Goal: Task Accomplishment & Management: Complete application form

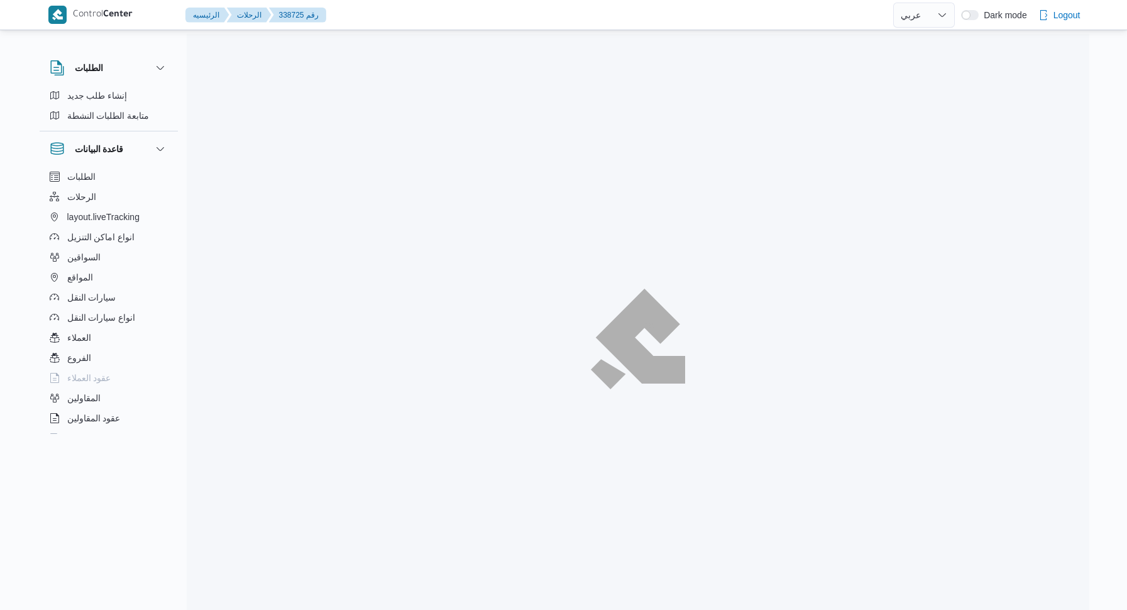
select select "ar"
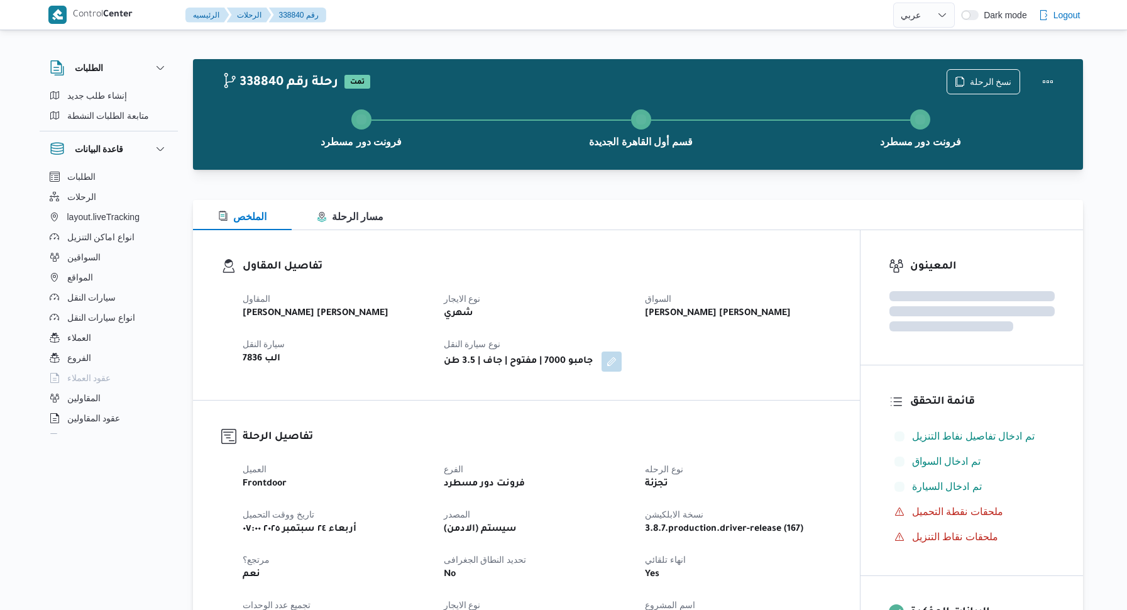
select select "ar"
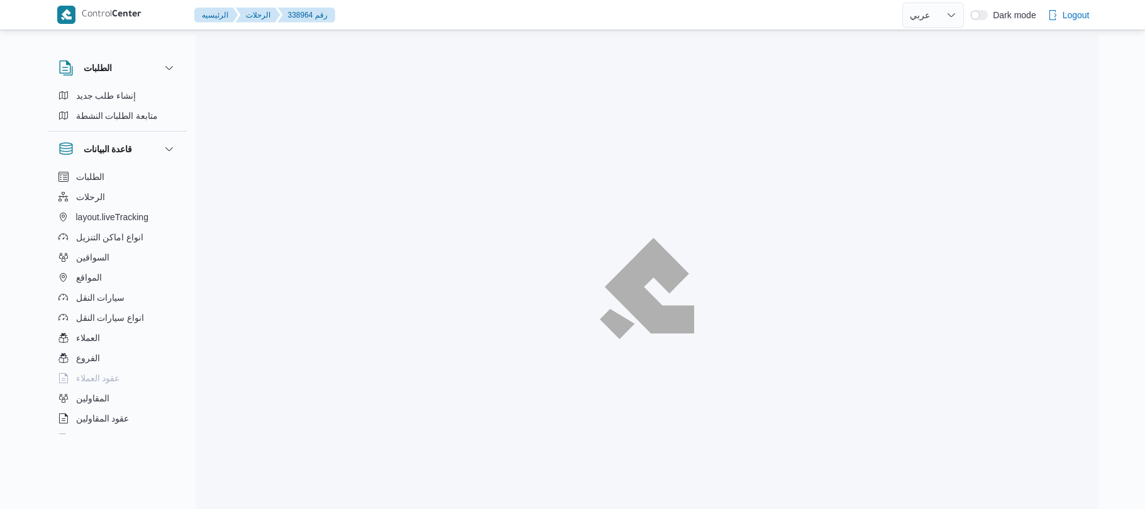
select select "ar"
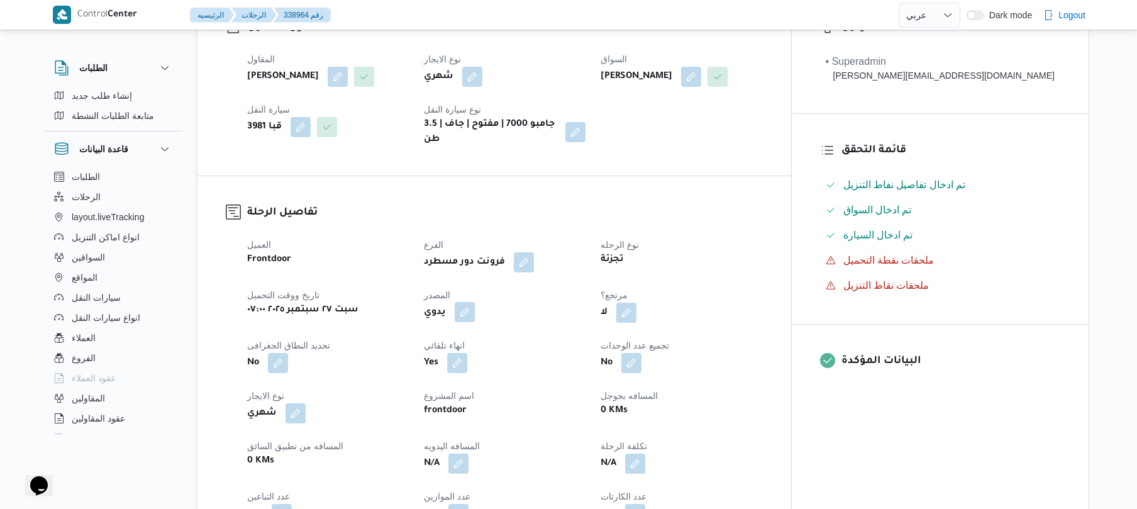
click at [475, 302] on button "button" at bounding box center [464, 312] width 20 height 20
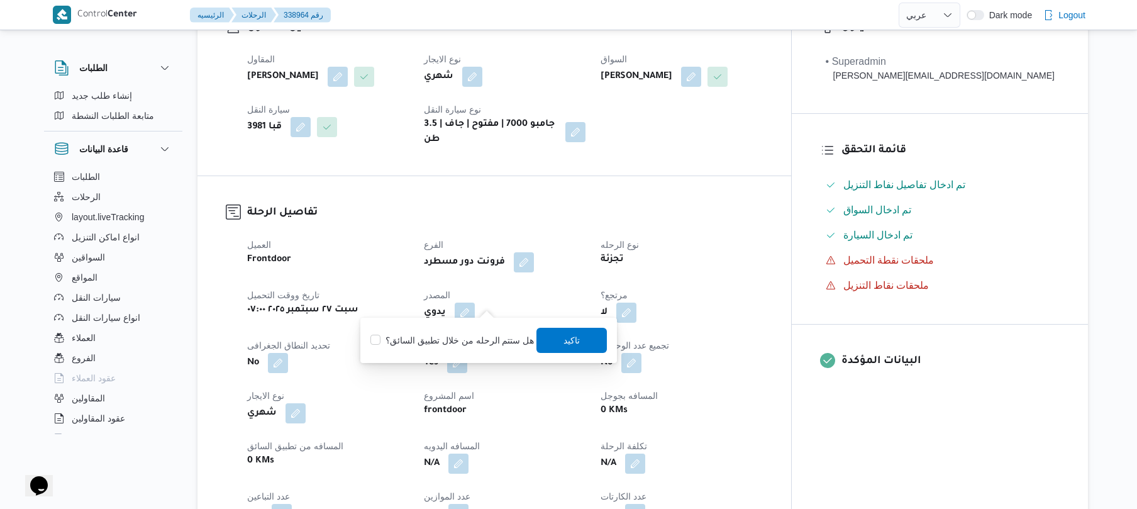
click at [468, 337] on label "هل ستتم الرحله من خلال تطبيق السائق؟" at bounding box center [451, 340] width 163 height 15
checkbox input "true"
click at [570, 336] on span "تاكيد" at bounding box center [572, 339] width 16 height 15
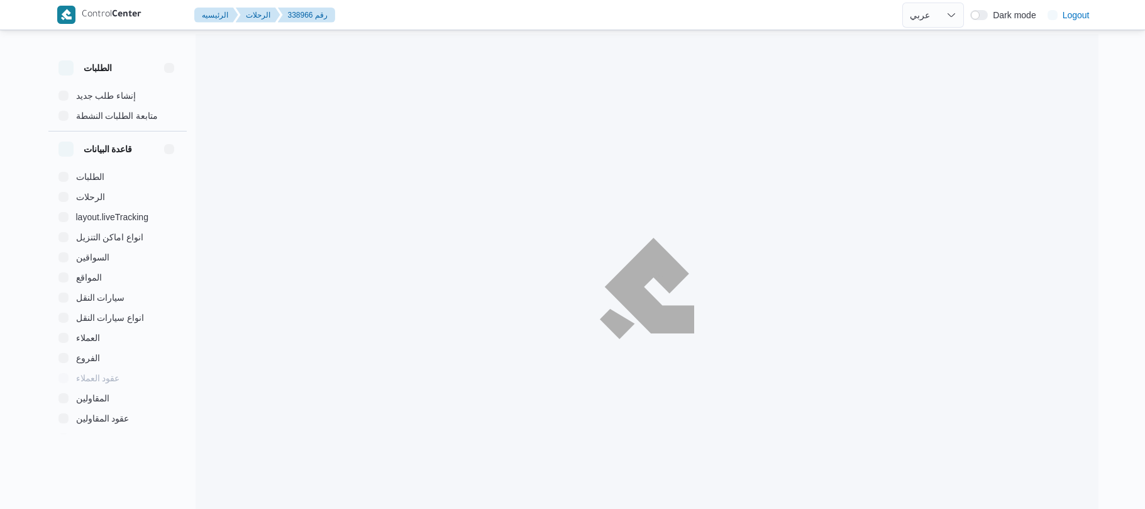
select select "ar"
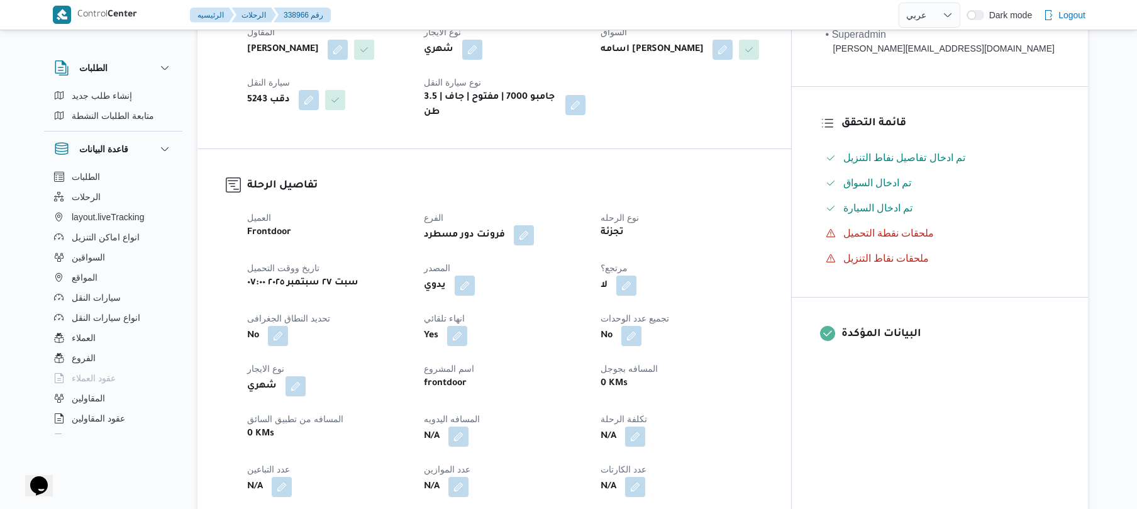
scroll to position [268, 0]
click at [475, 278] on button "button" at bounding box center [464, 283] width 20 height 20
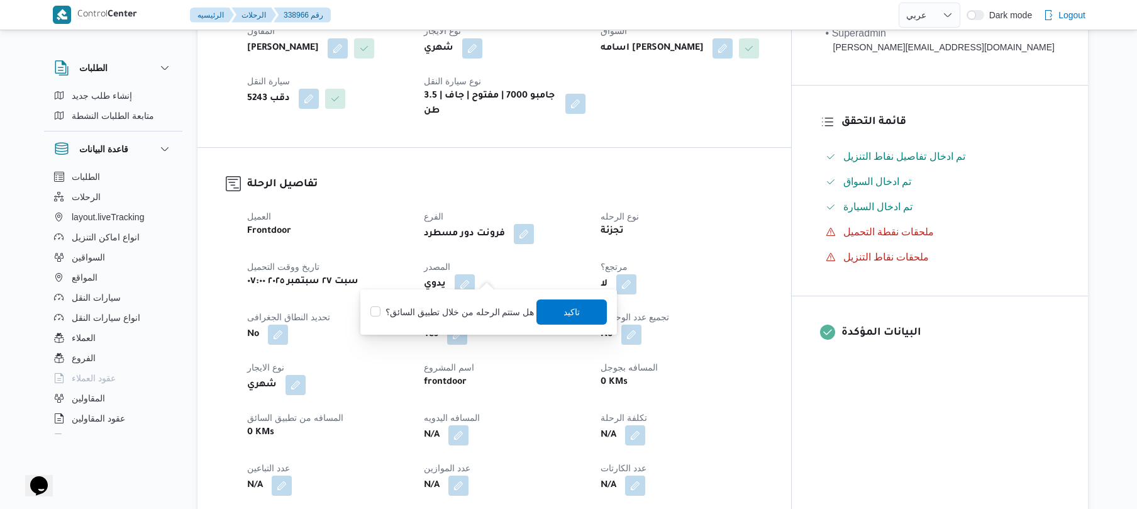
click at [471, 317] on label "هل ستتم الرحله من خلال تطبيق السائق؟" at bounding box center [451, 311] width 163 height 15
checkbox input "true"
click at [571, 306] on span "تاكيد" at bounding box center [572, 311] width 16 height 15
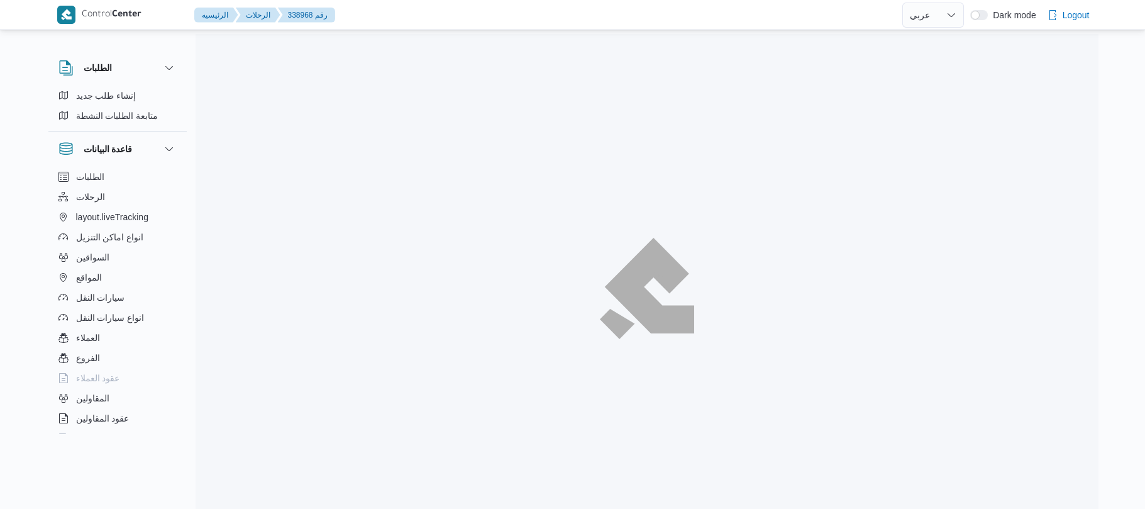
select select "ar"
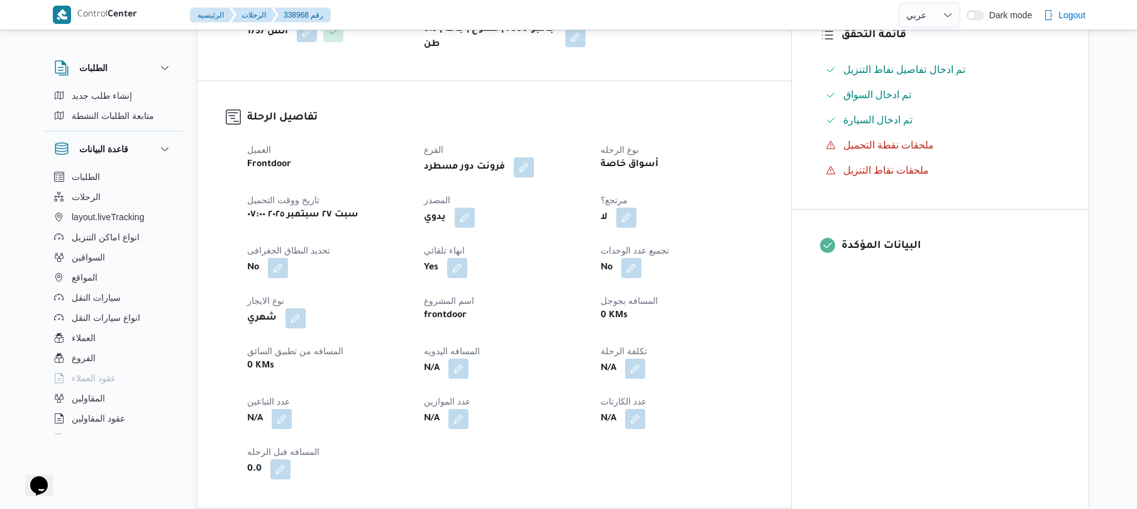
scroll to position [402, 0]
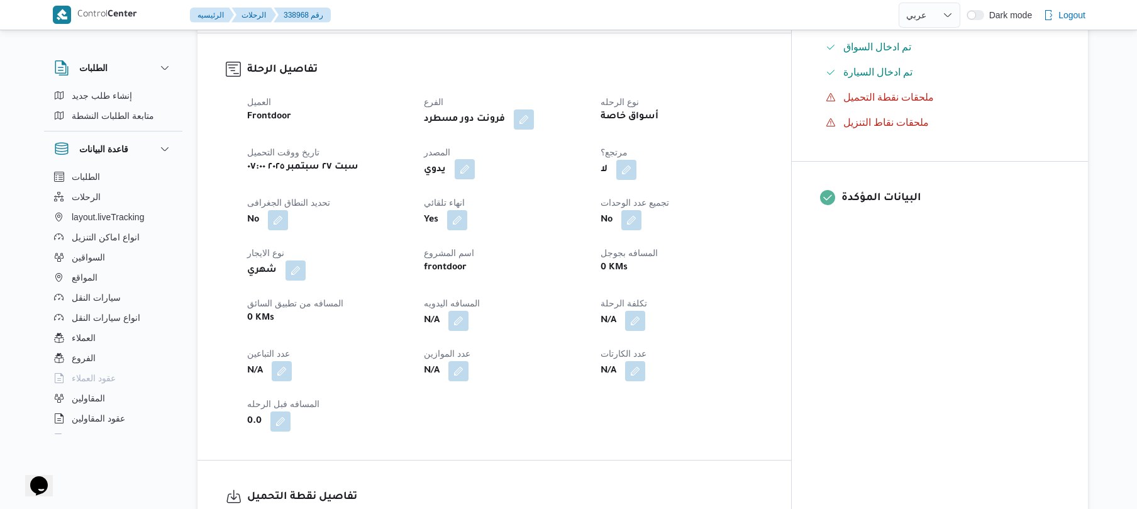
click at [475, 159] on button "button" at bounding box center [464, 169] width 20 height 20
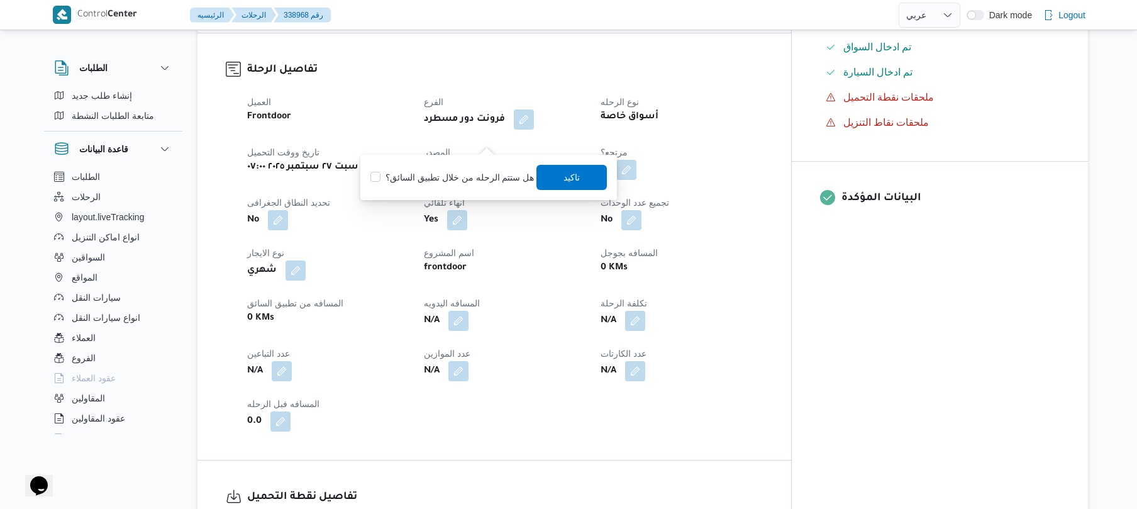
click at [466, 179] on label "هل ستتم الرحله من خلال تطبيق السائق؟" at bounding box center [451, 177] width 163 height 15
checkbox input "true"
click at [557, 179] on span "تاكيد" at bounding box center [572, 176] width 70 height 25
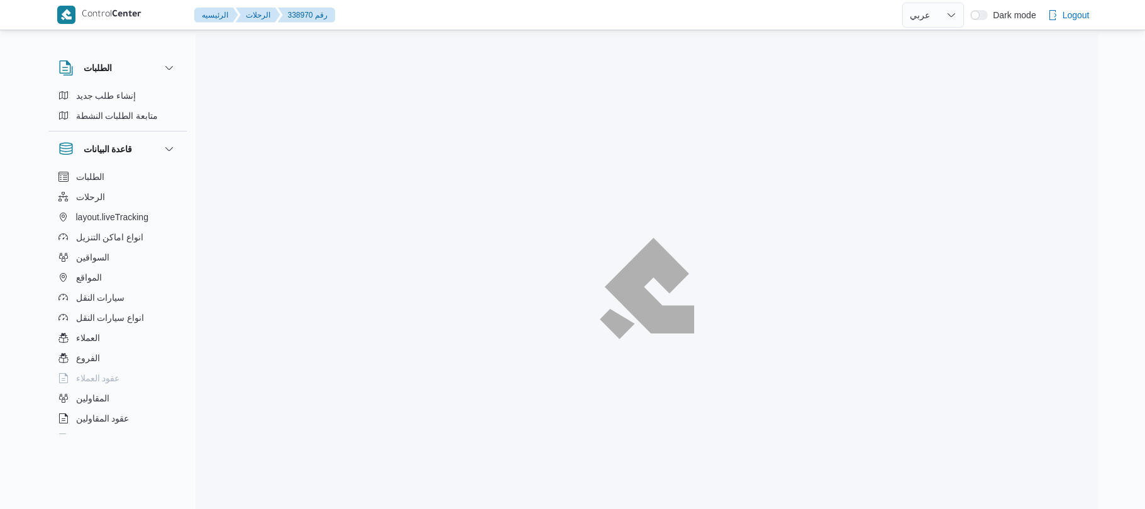
select select "ar"
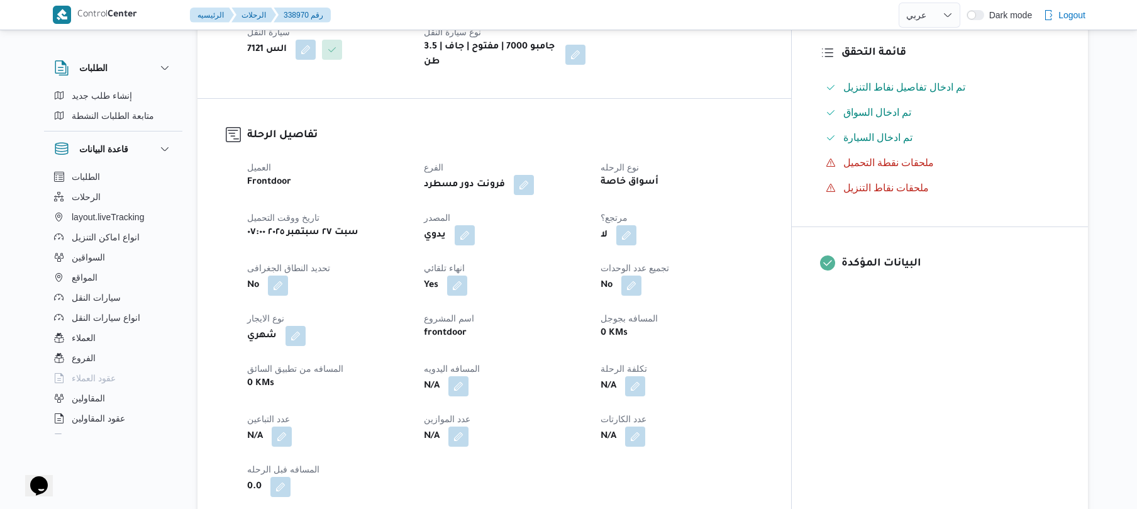
scroll to position [368, 0]
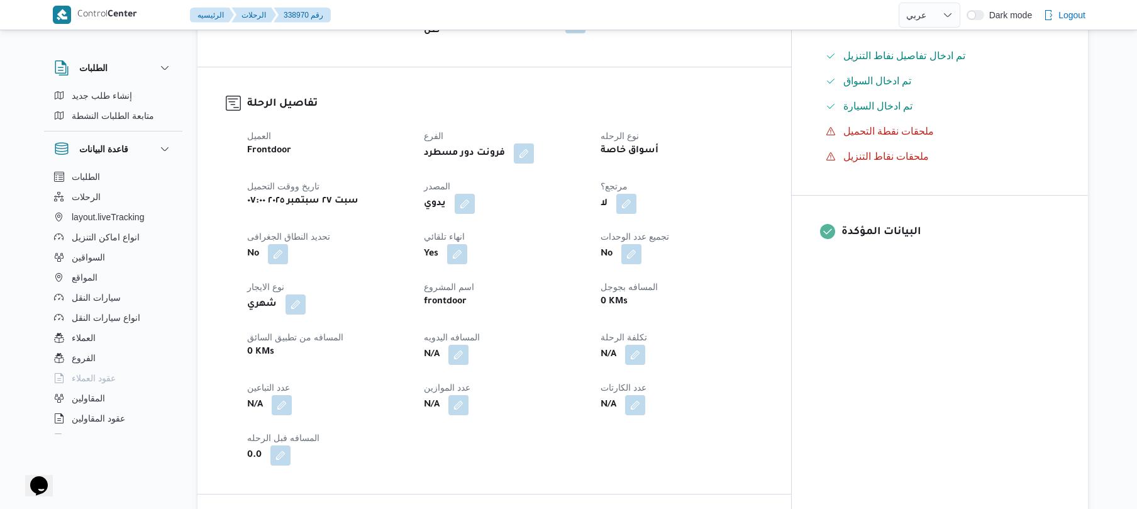
click at [503, 179] on dt "المصدر" at bounding box center [505, 186] width 162 height 15
click at [475, 199] on button "button" at bounding box center [464, 203] width 20 height 20
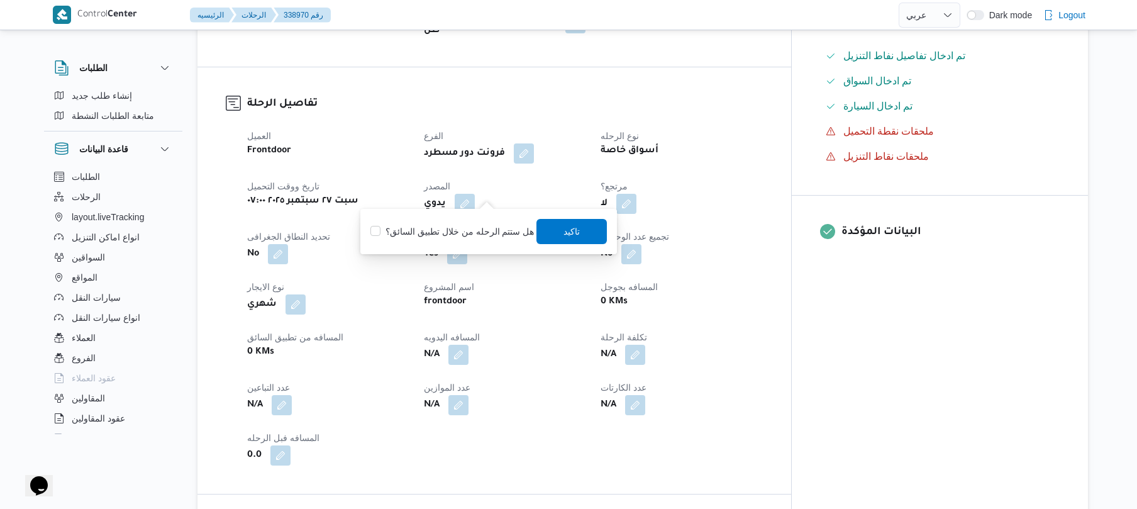
click at [471, 231] on label "هل ستتم الرحله من خلال تطبيق السائق؟" at bounding box center [451, 231] width 163 height 15
checkbox input "true"
click at [542, 229] on span "تاكيد" at bounding box center [572, 230] width 70 height 25
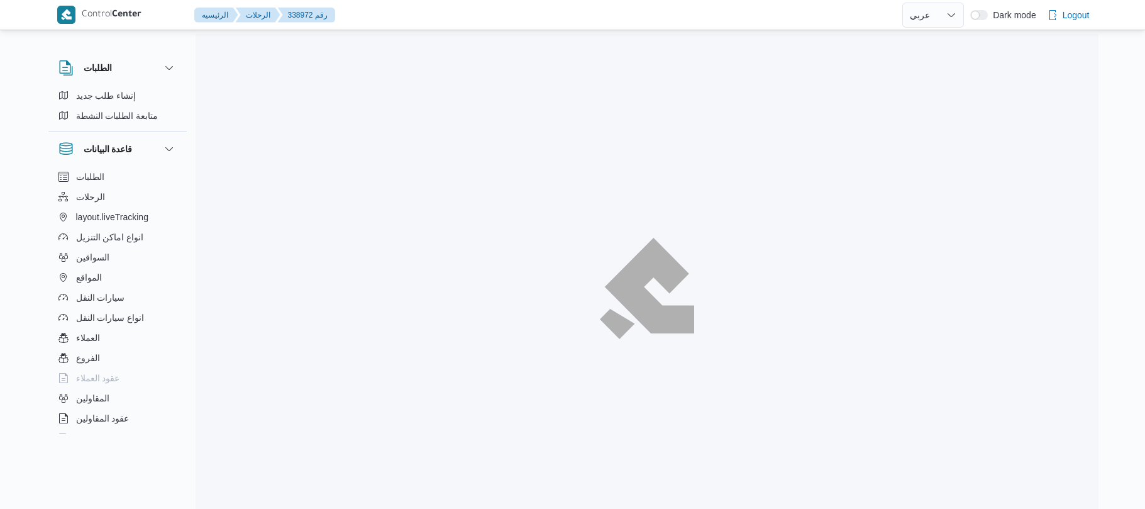
select select "ar"
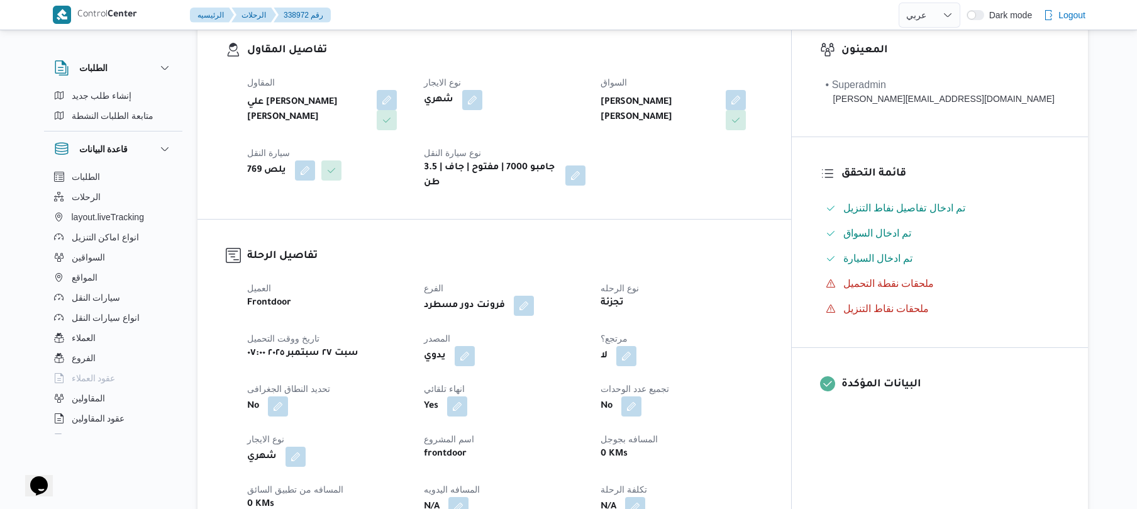
scroll to position [368, 0]
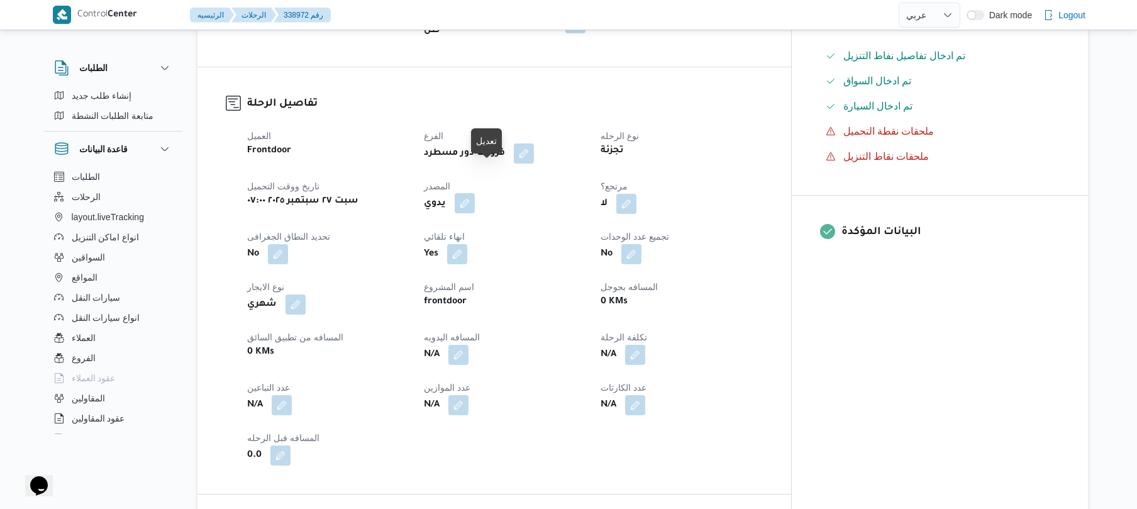
click at [475, 193] on button "button" at bounding box center [464, 203] width 20 height 20
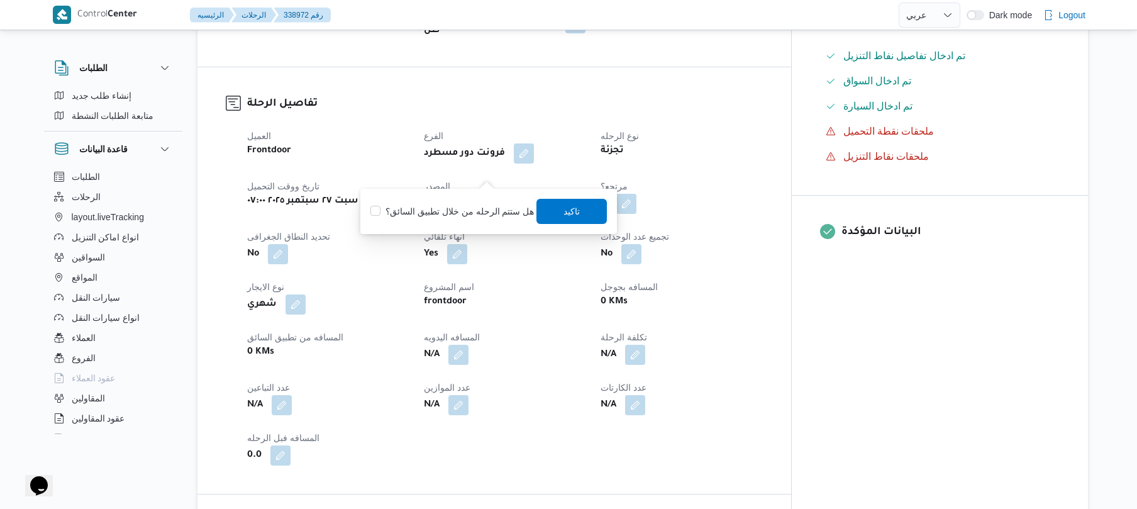
click at [471, 215] on label "هل ستتم الرحله من خلال تطبيق السائق؟" at bounding box center [451, 211] width 163 height 15
checkbox input "true"
click at [570, 209] on span "تاكيد" at bounding box center [572, 210] width 16 height 15
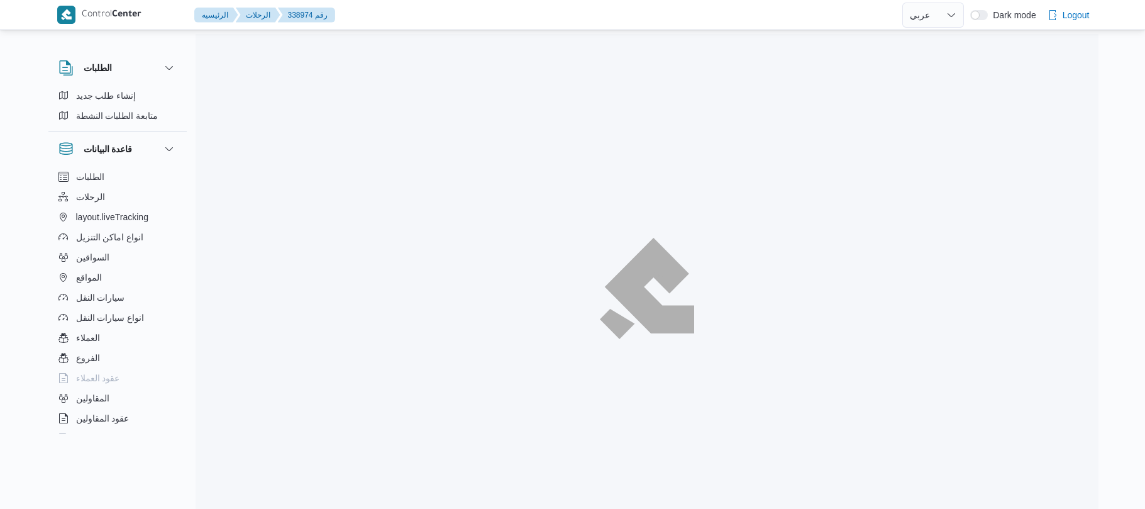
select select "ar"
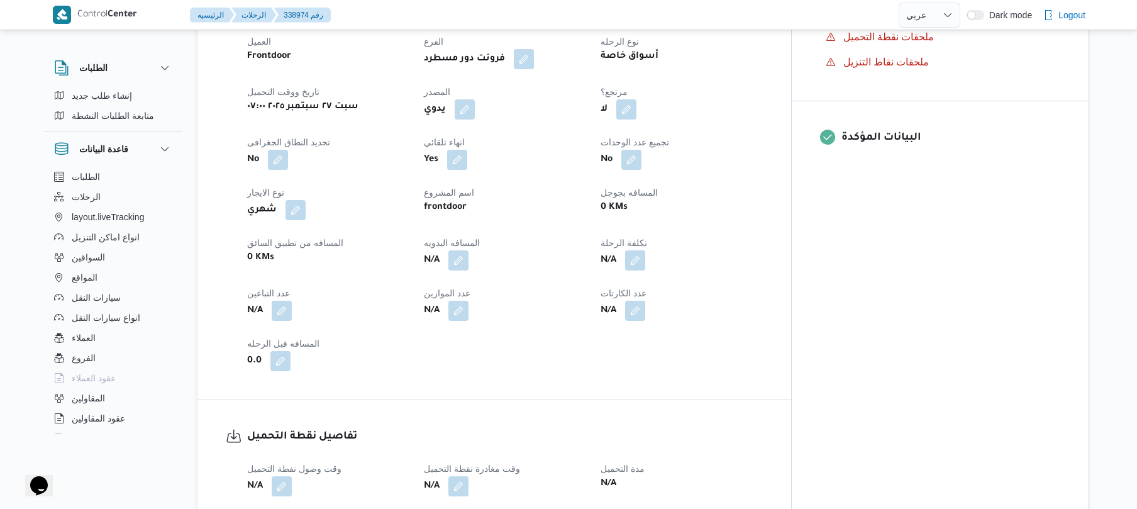
scroll to position [469, 0]
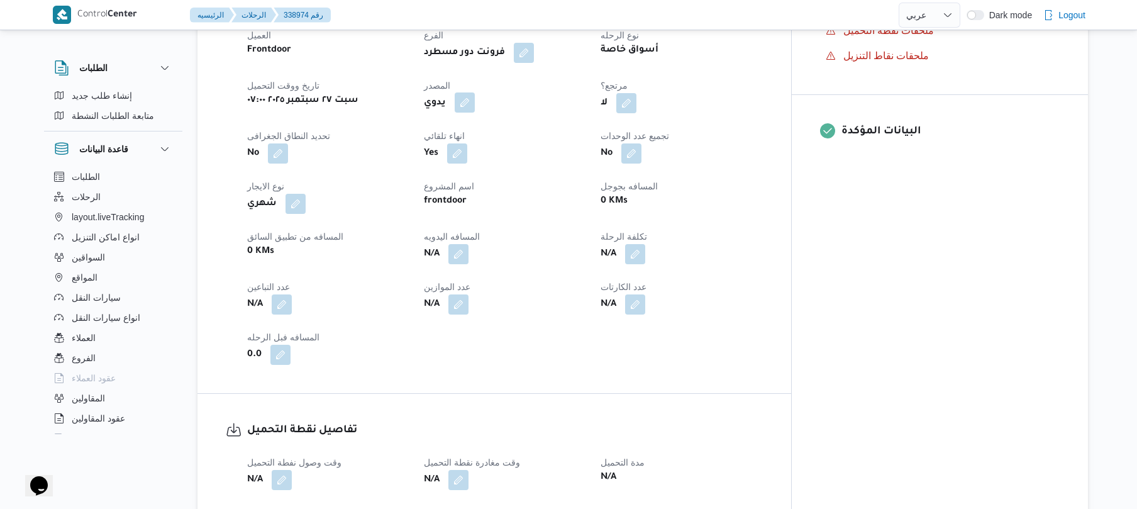
click at [475, 92] on button "button" at bounding box center [464, 102] width 20 height 20
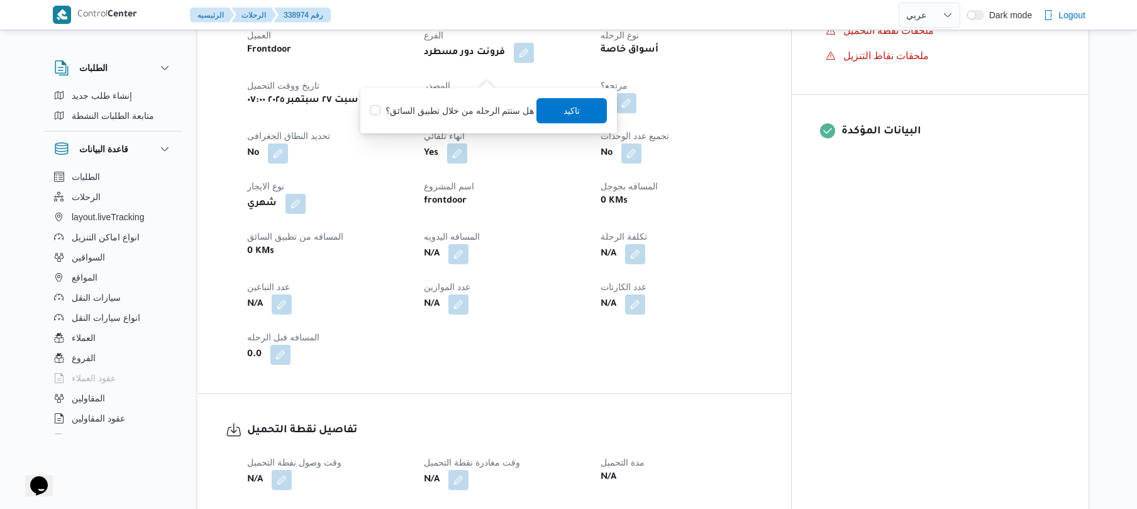
click at [484, 101] on div "هل ستتم الرحله من خلال تطبيق السائق؟ تاكيد" at bounding box center [488, 111] width 239 height 28
click at [485, 114] on label "هل ستتم الرحله من خلال تطبيق السائق؟" at bounding box center [451, 110] width 163 height 15
checkbox input "true"
click at [571, 109] on span "تاكيد" at bounding box center [572, 109] width 16 height 15
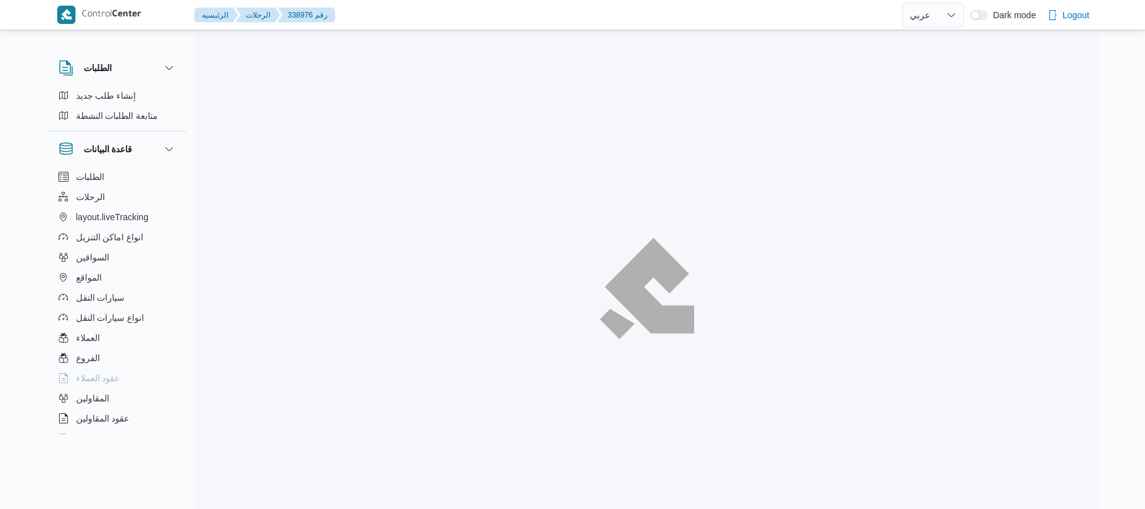
select select "ar"
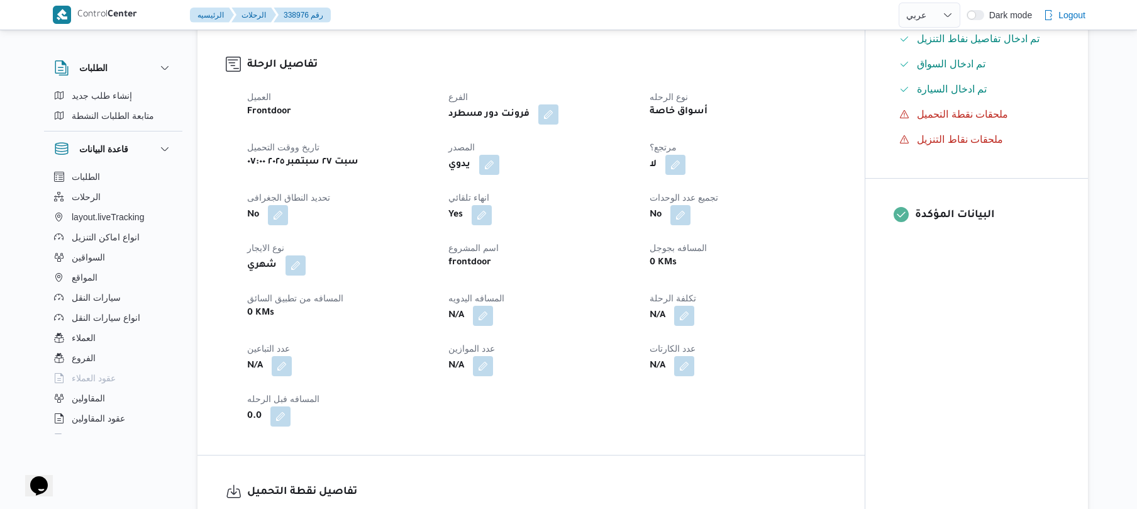
scroll to position [402, 0]
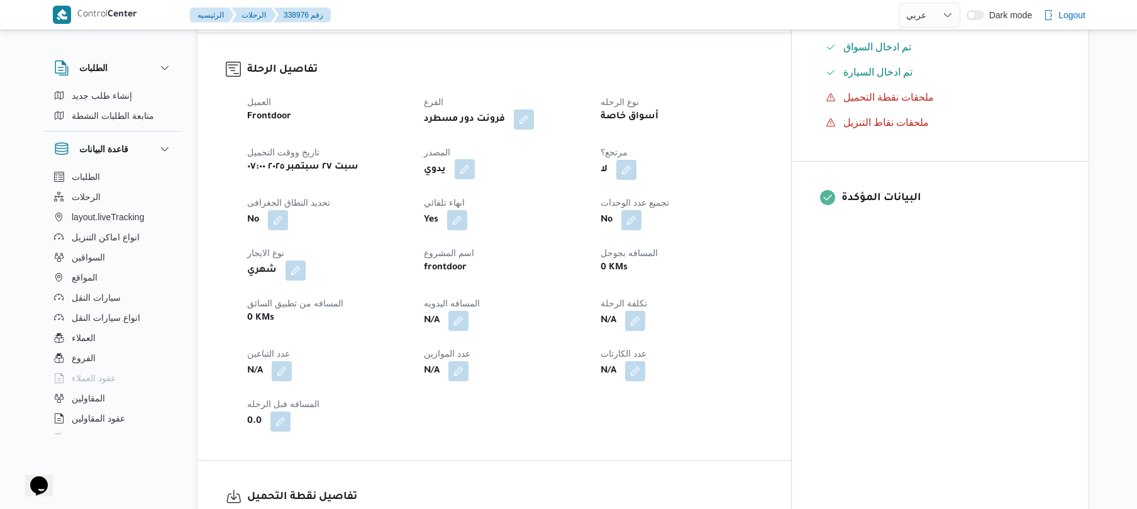
click at [475, 159] on button "button" at bounding box center [464, 169] width 20 height 20
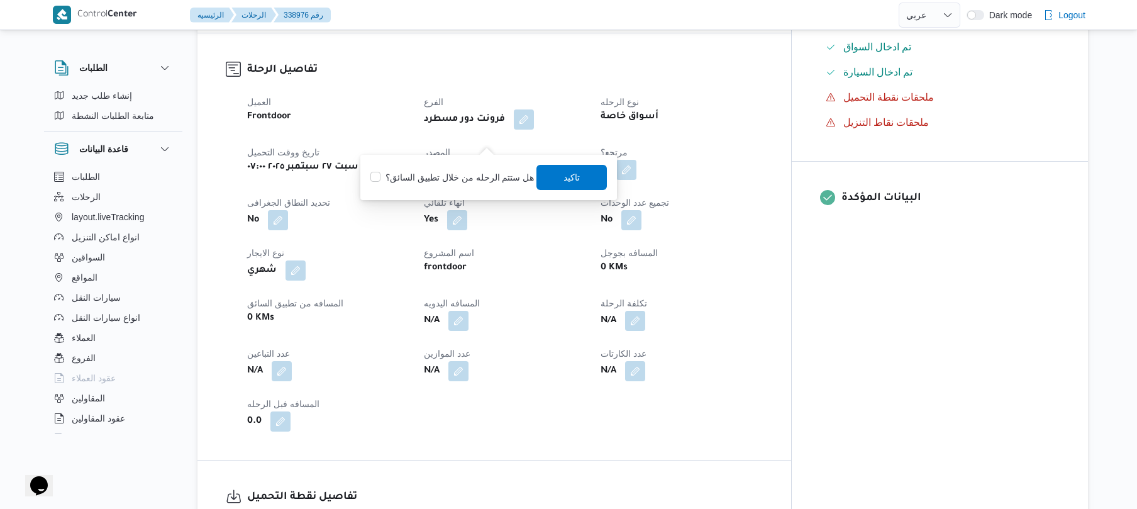
click at [478, 176] on label "هل ستتم الرحله من خلال تطبيق السائق؟" at bounding box center [451, 177] width 163 height 15
checkbox input "true"
click at [564, 179] on span "تاكيد" at bounding box center [572, 176] width 16 height 15
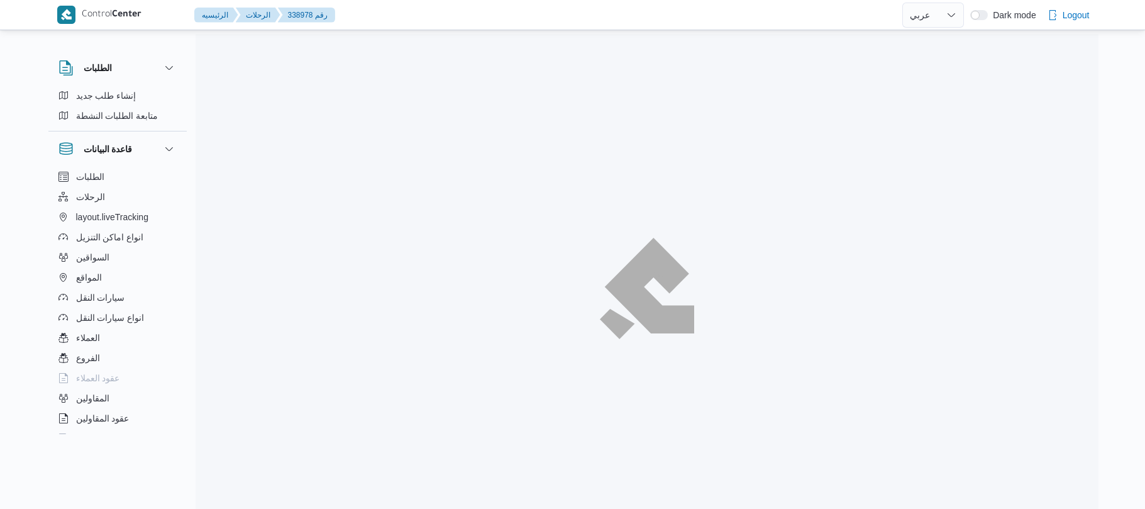
select select "ar"
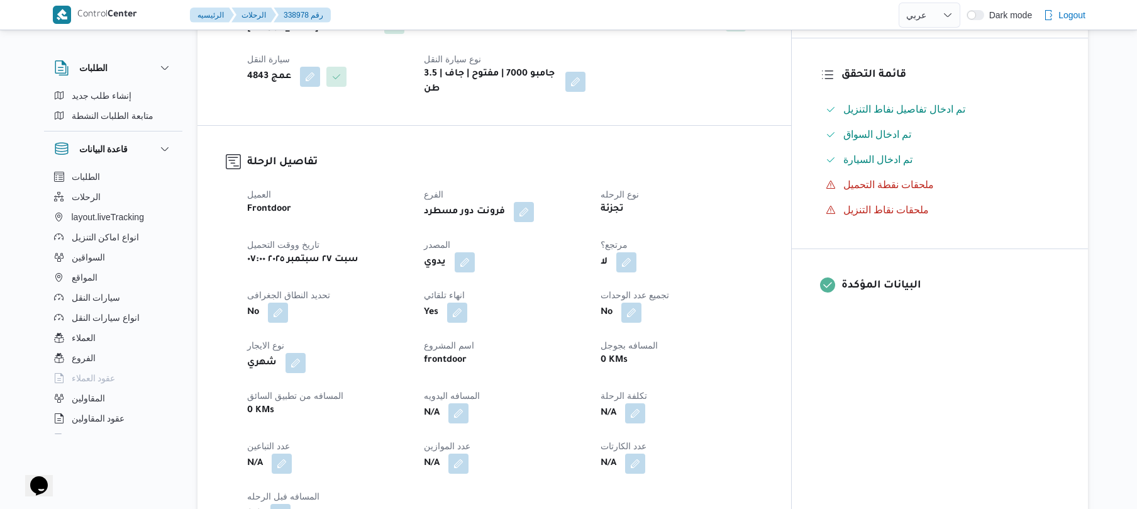
scroll to position [335, 0]
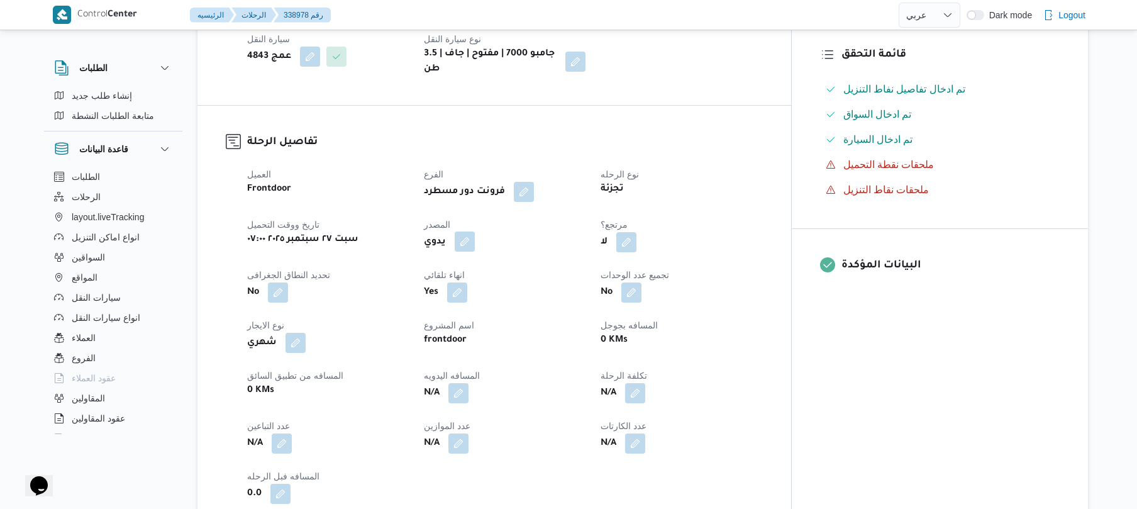
click at [475, 231] on button "button" at bounding box center [464, 241] width 20 height 20
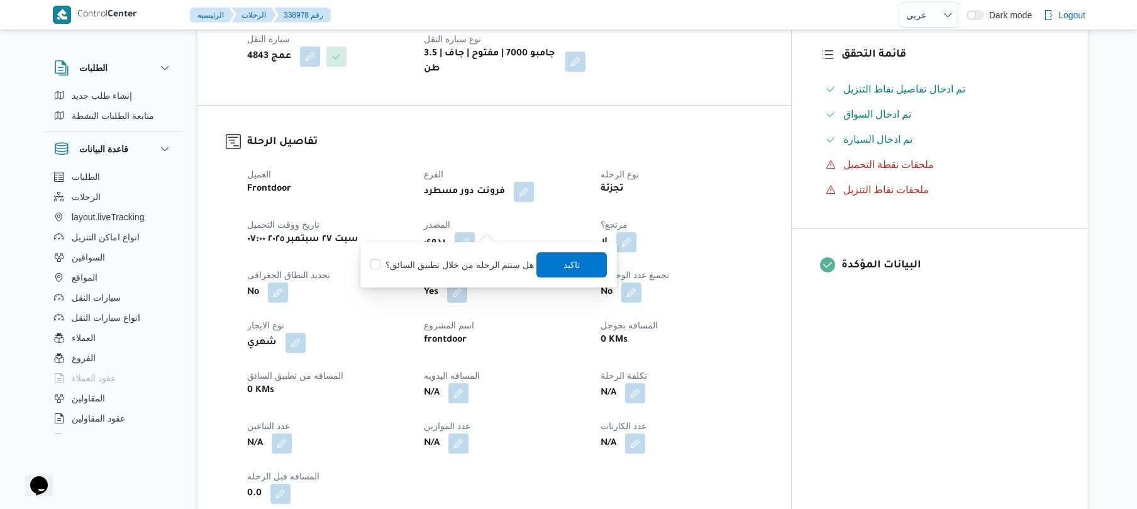
click at [451, 262] on label "هل ستتم الرحله من خلال تطبيق السائق؟" at bounding box center [451, 264] width 163 height 15
checkbox input "true"
click at [573, 263] on span "تاكيد" at bounding box center [572, 263] width 16 height 15
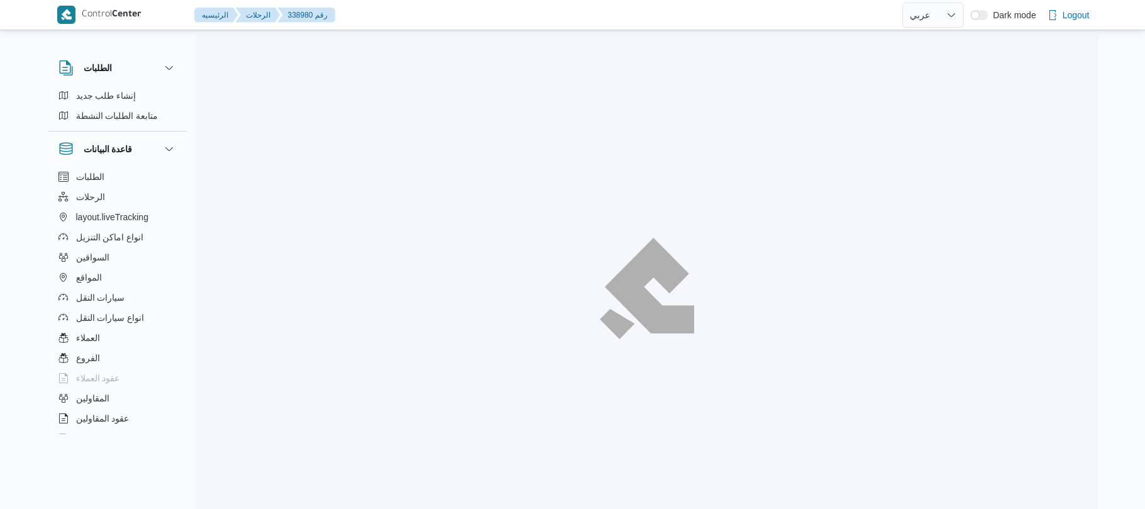
select select "ar"
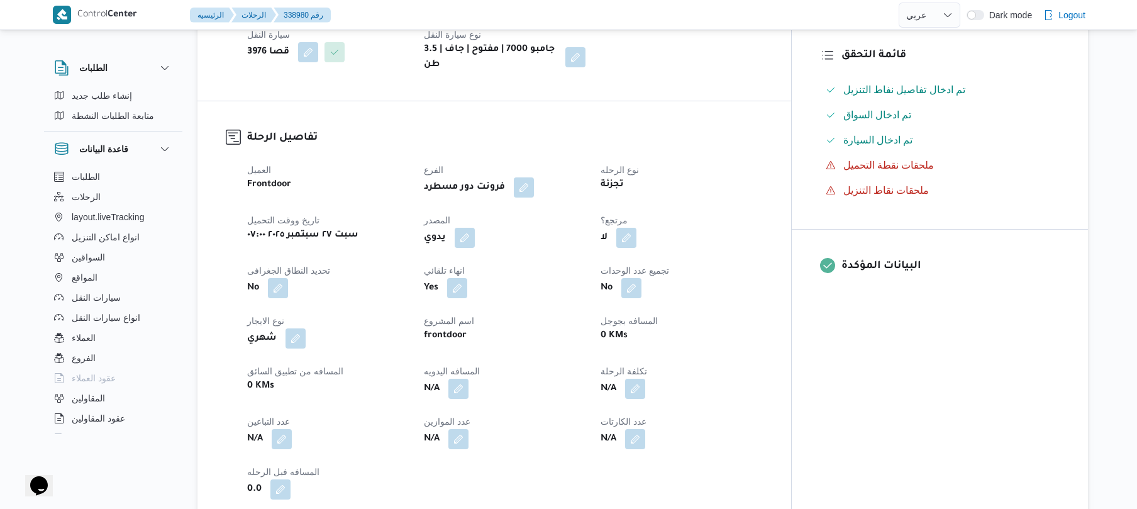
scroll to position [335, 0]
click at [475, 226] on button "button" at bounding box center [464, 236] width 20 height 20
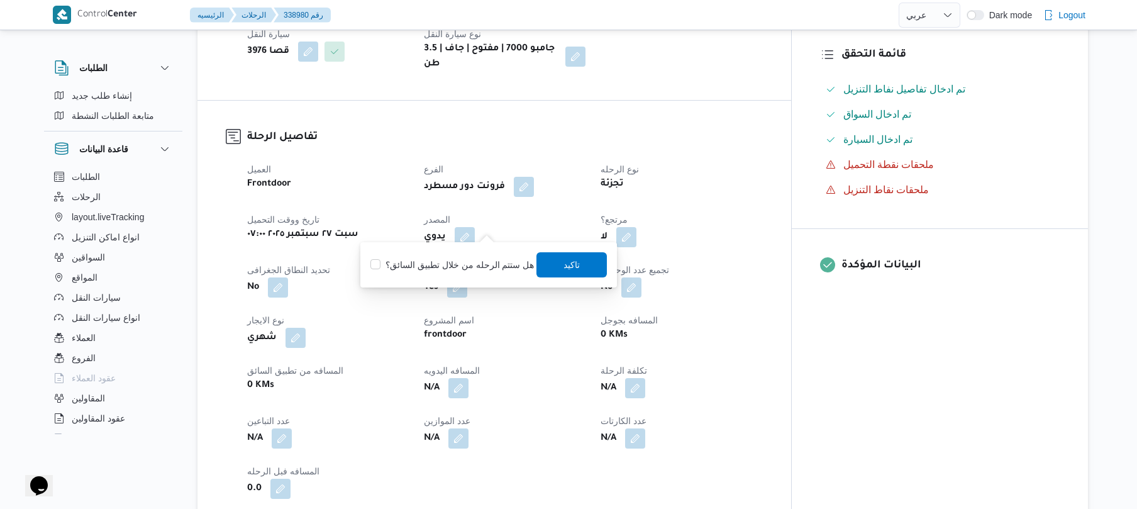
click at [485, 265] on label "هل ستتم الرحله من خلال تطبيق السائق؟" at bounding box center [451, 264] width 163 height 15
checkbox input "true"
click at [571, 270] on span "تاكيد" at bounding box center [572, 263] width 16 height 15
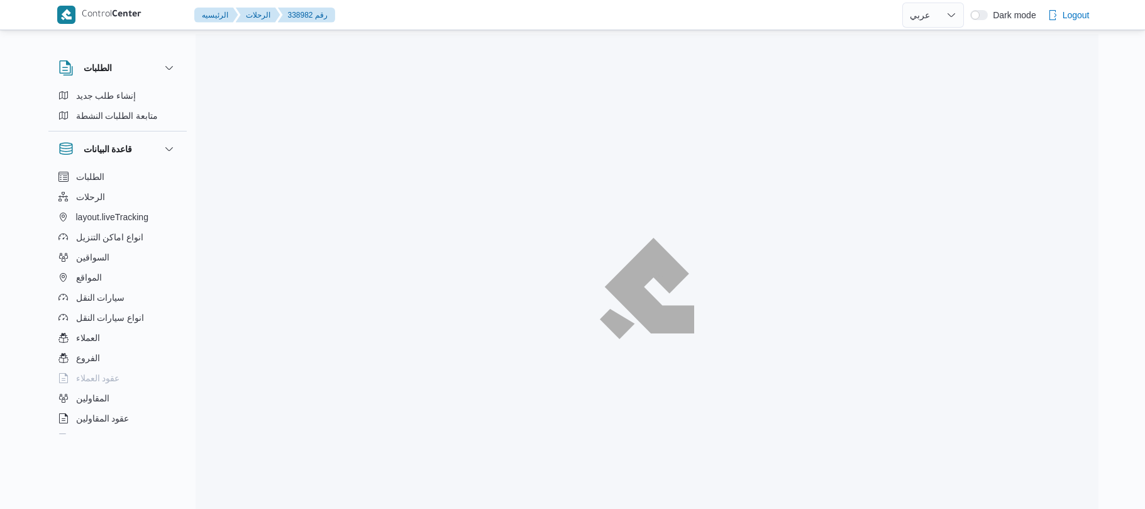
select select "ar"
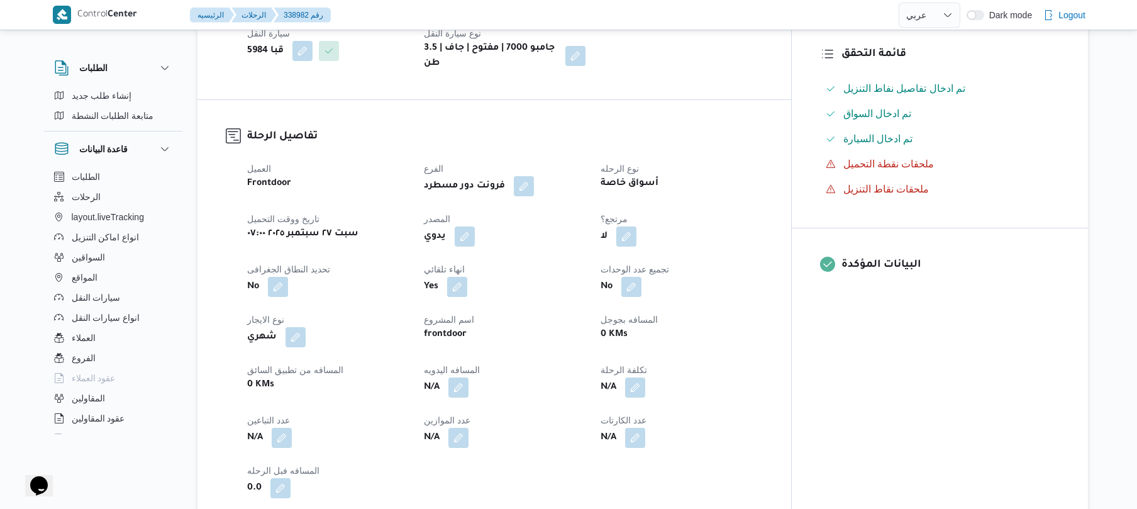
scroll to position [368, 0]
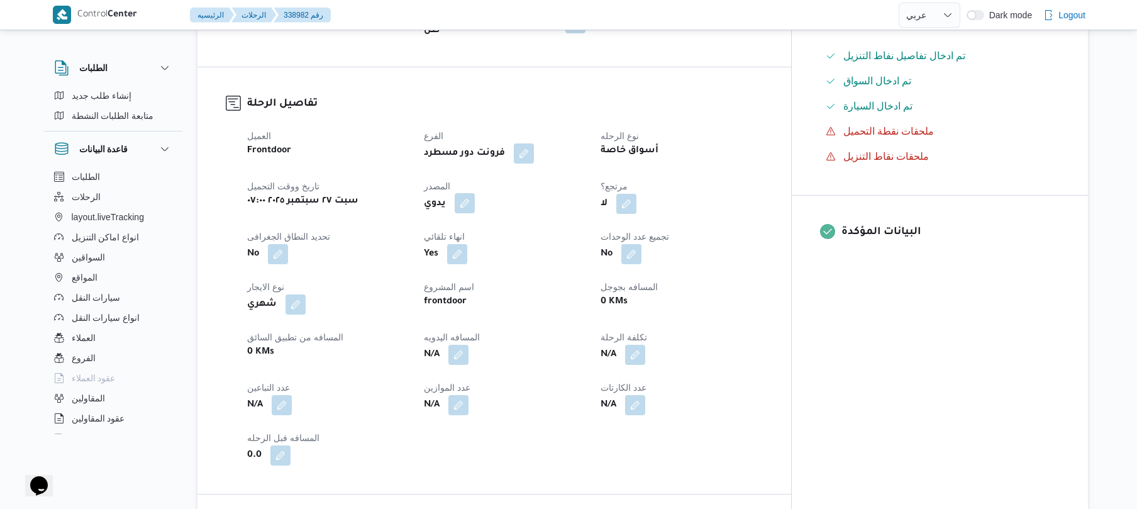
click at [475, 200] on button "button" at bounding box center [464, 203] width 20 height 20
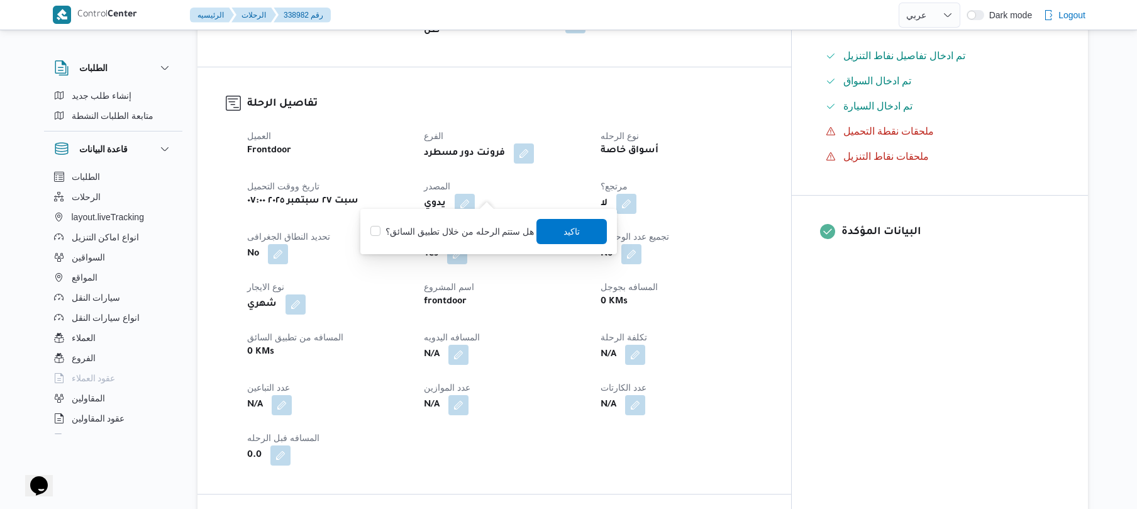
click at [461, 234] on label "هل ستتم الرحله من خلال تطبيق السائق؟" at bounding box center [451, 231] width 163 height 15
checkbox input "true"
click at [576, 231] on span "تاكيد" at bounding box center [572, 230] width 16 height 15
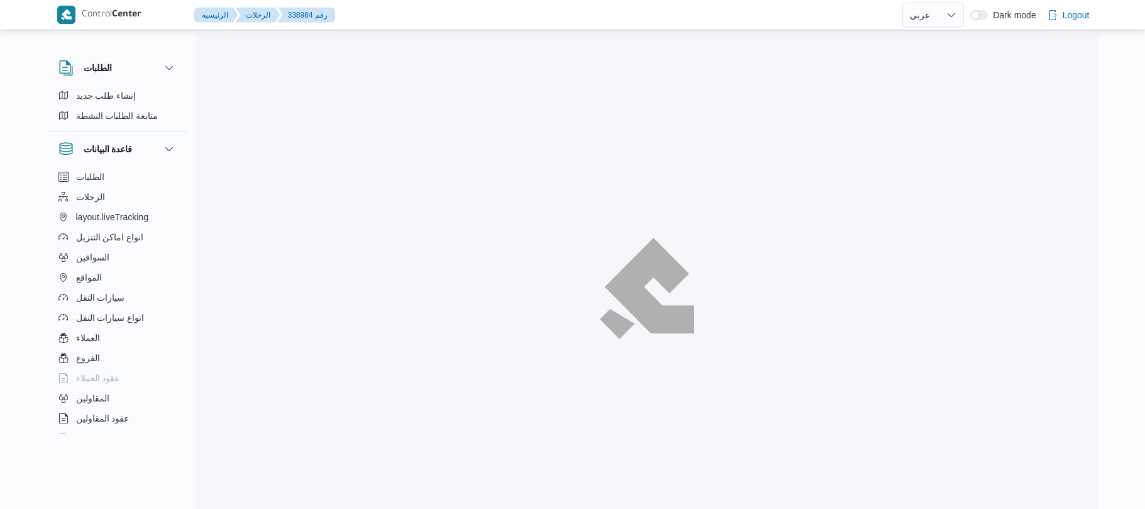
select select "ar"
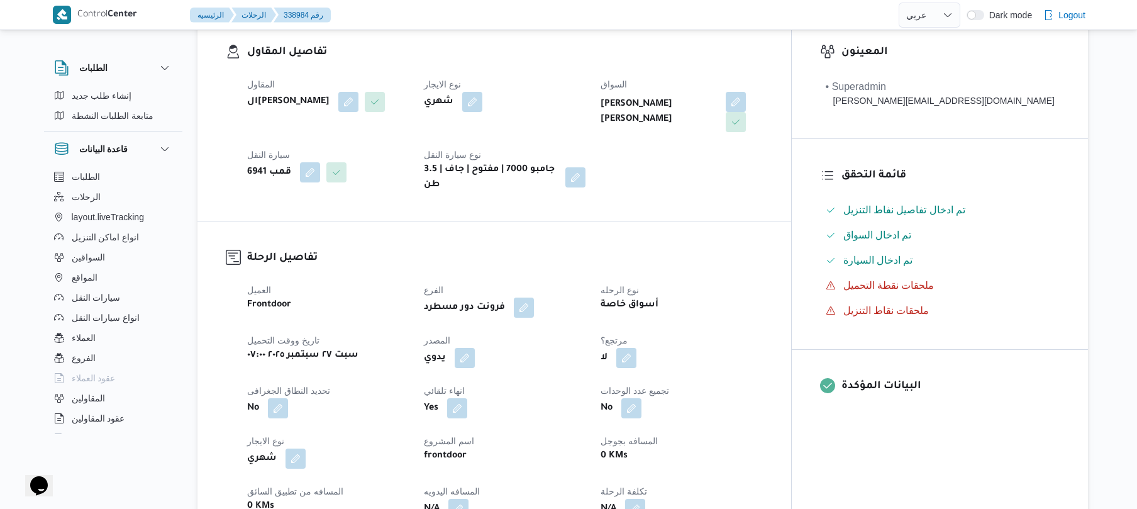
scroll to position [368, 0]
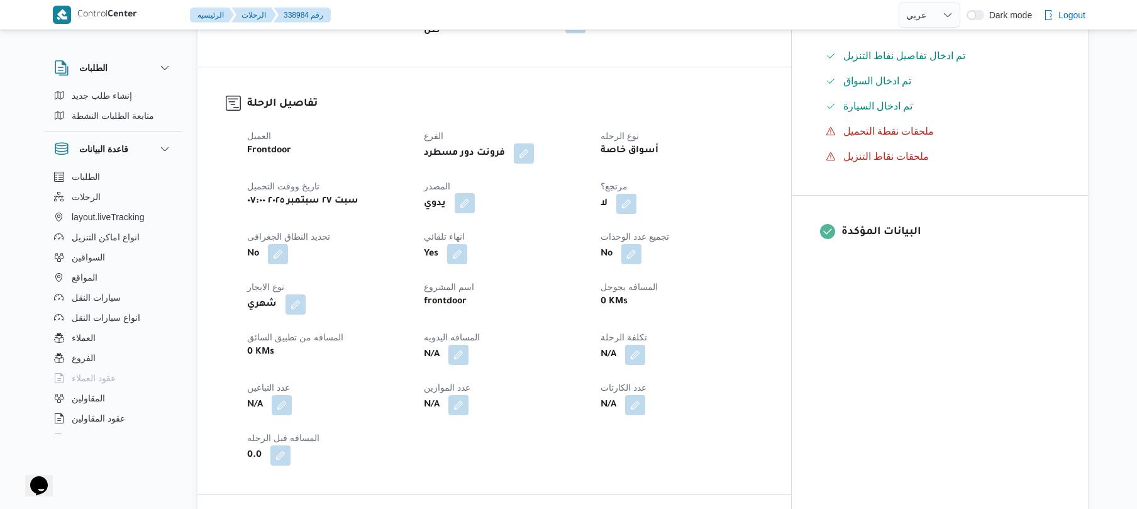
click at [475, 193] on button "button" at bounding box center [464, 203] width 20 height 20
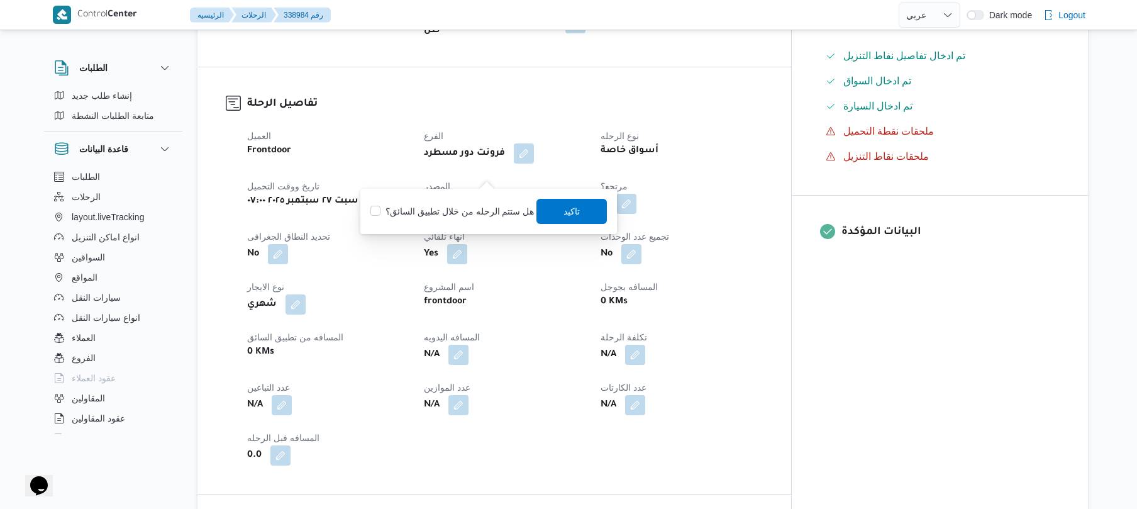
click at [450, 224] on div "You are in a dialog. To close this dialog, hit escape. هل ستتم الرحله من خلال ت…" at bounding box center [488, 211] width 256 height 45
click at [446, 204] on label "هل ستتم الرحله من خلال تطبيق السائق؟" at bounding box center [451, 211] width 163 height 15
checkbox input "true"
click at [557, 220] on span "تاكيد" at bounding box center [572, 210] width 70 height 25
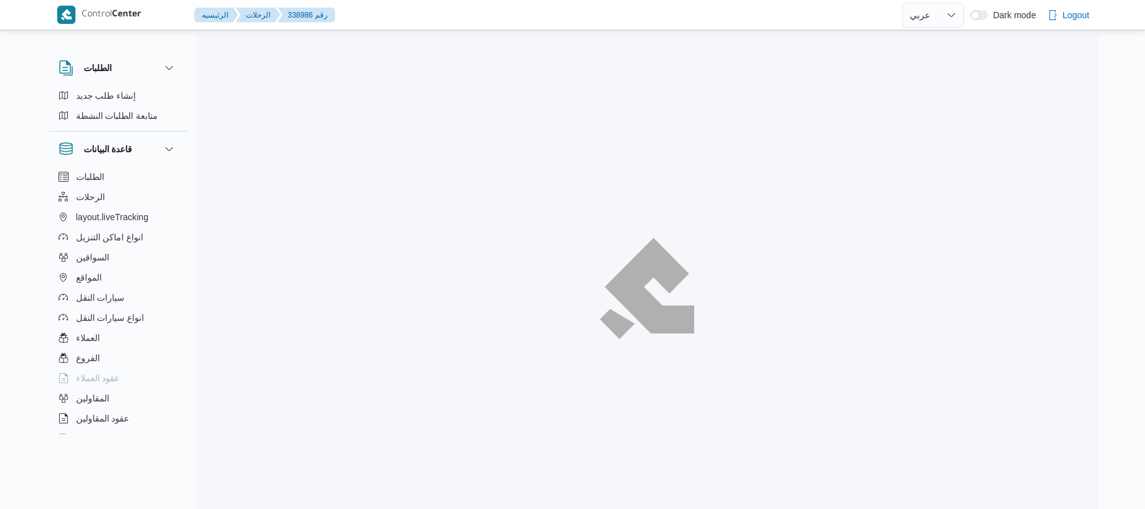
select select "ar"
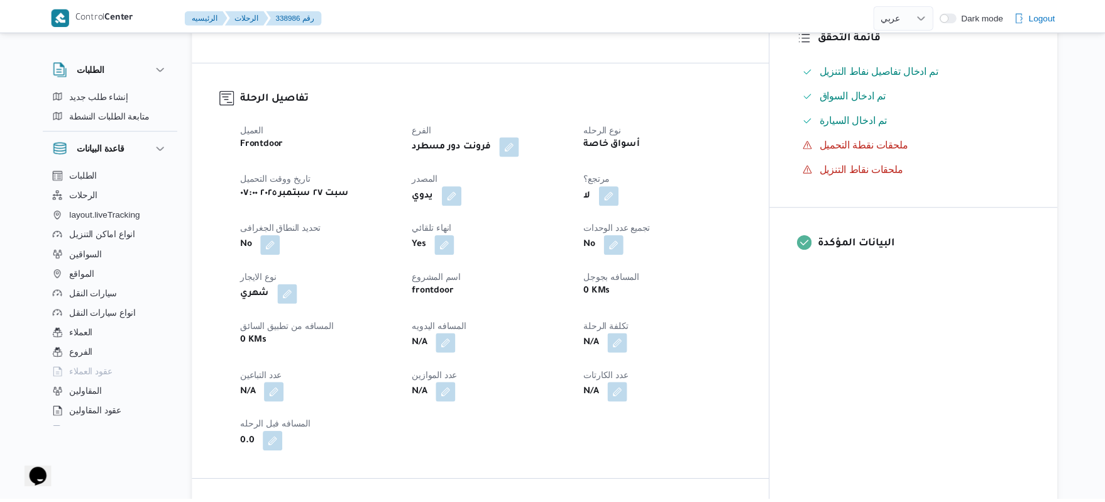
scroll to position [402, 0]
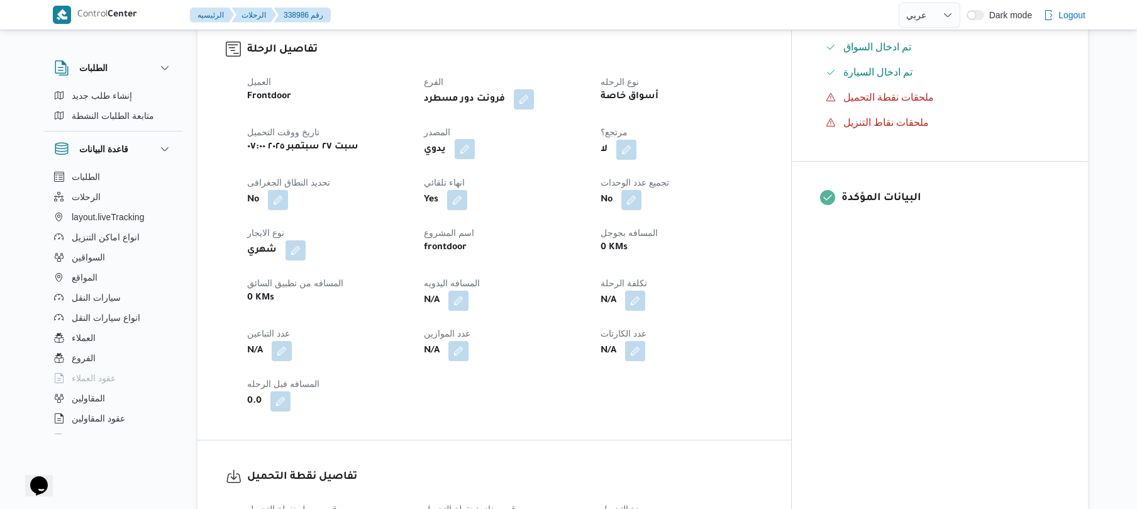
click at [475, 141] on button "button" at bounding box center [464, 149] width 20 height 20
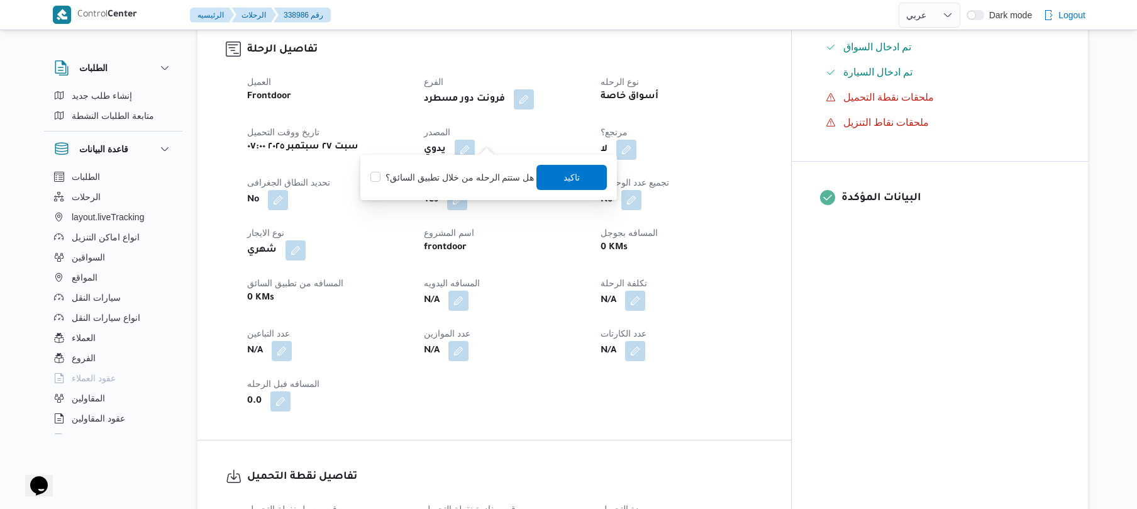
click at [461, 179] on label "هل ستتم الرحله من خلال تطبيق السائق؟" at bounding box center [451, 177] width 163 height 15
checkbox input "true"
click at [566, 182] on span "تاكيد" at bounding box center [572, 177] width 16 height 15
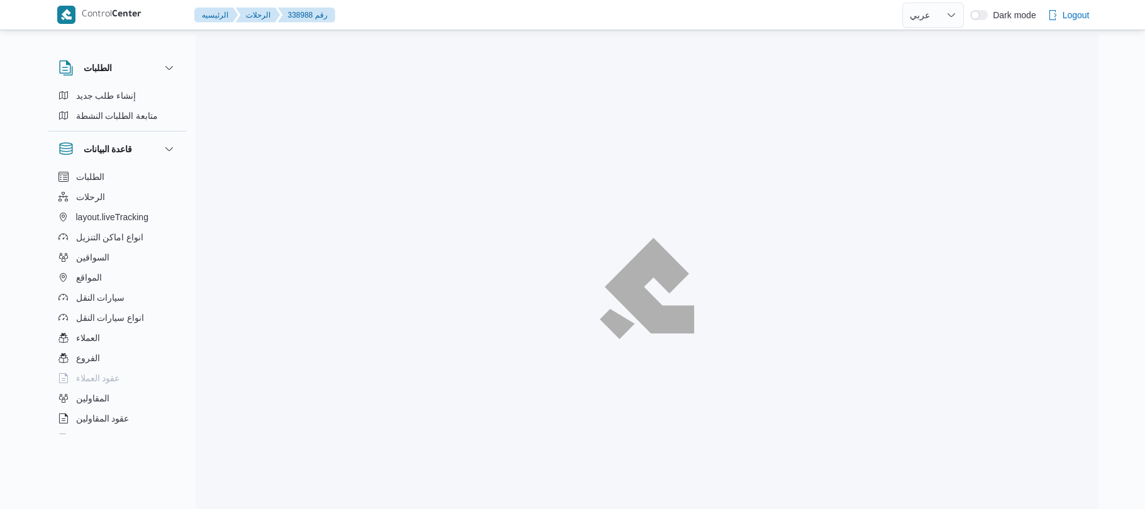
select select "ar"
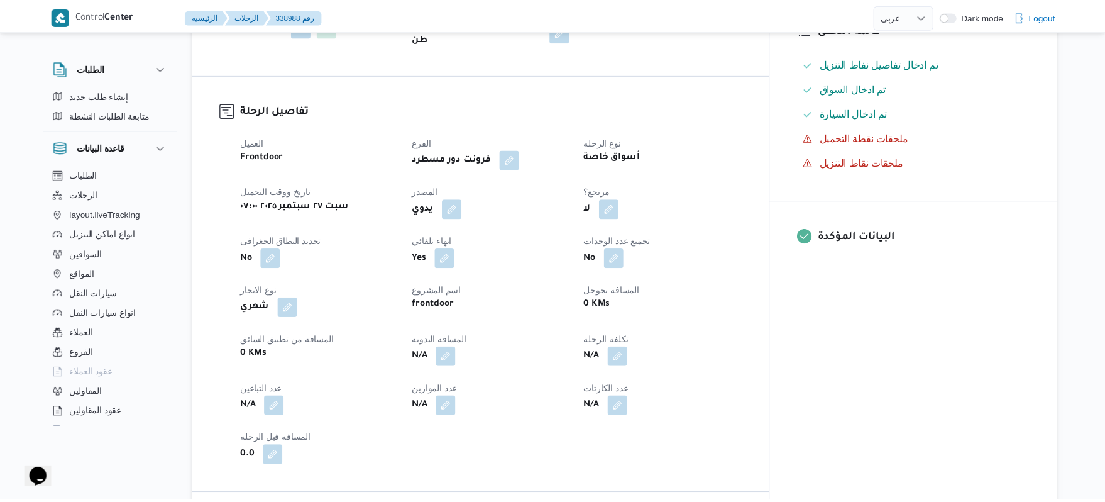
scroll to position [368, 0]
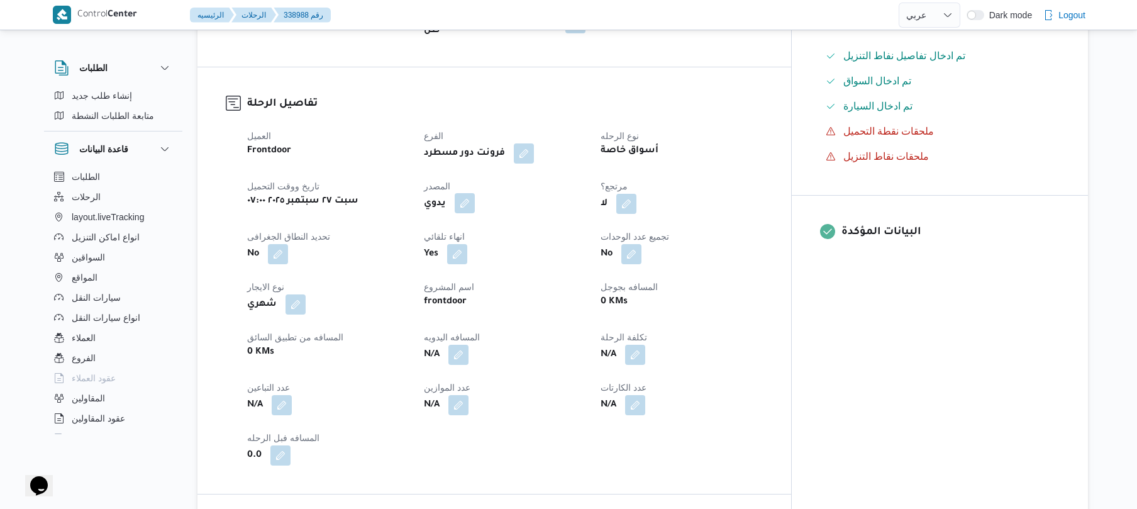
click at [475, 193] on button "button" at bounding box center [464, 203] width 20 height 20
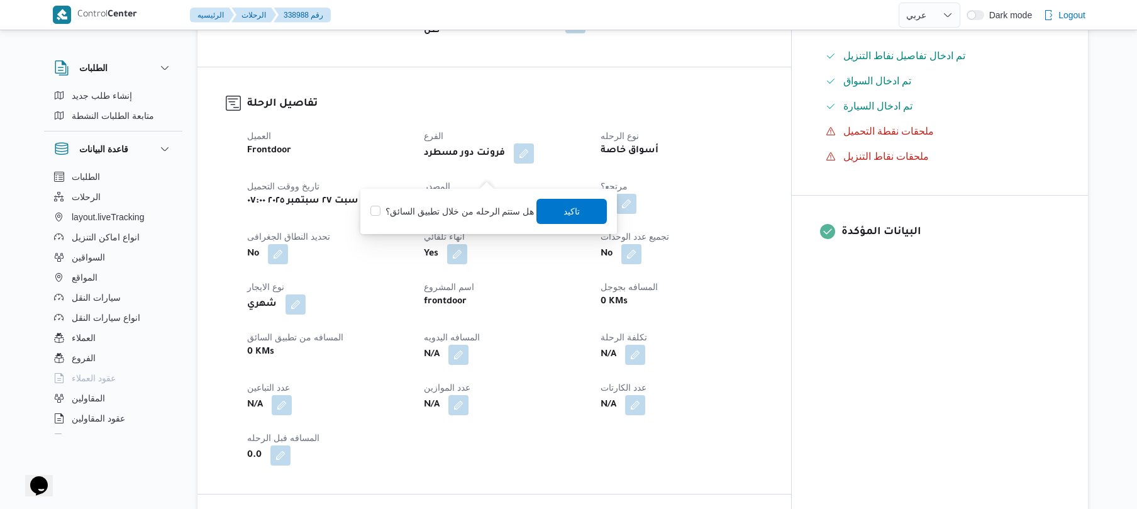
click at [463, 217] on label "هل ستتم الرحله من خلال تطبيق السائق؟" at bounding box center [451, 211] width 163 height 15
checkbox input "true"
click at [564, 207] on span "تاكيد" at bounding box center [572, 210] width 16 height 15
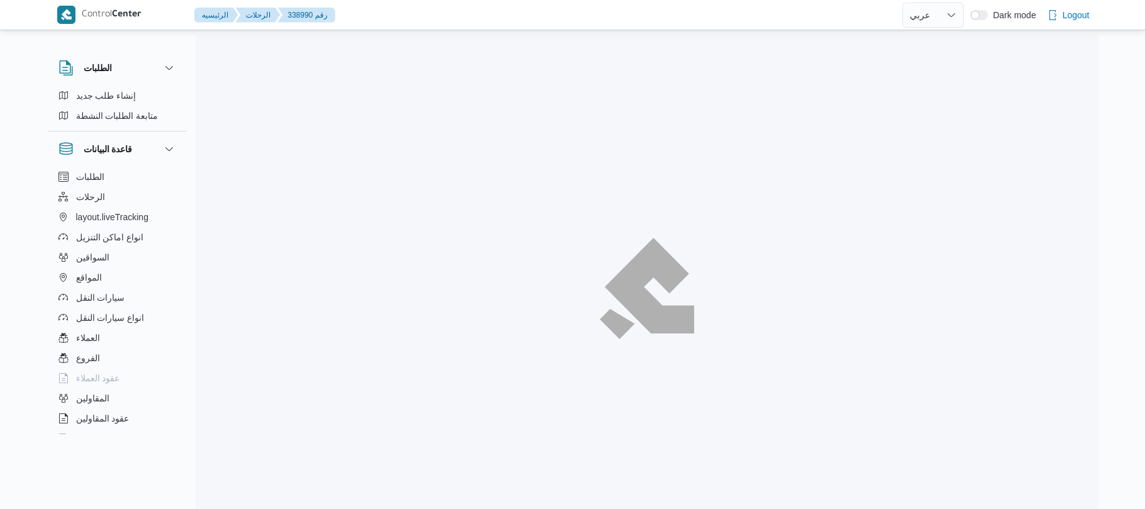
select select "ar"
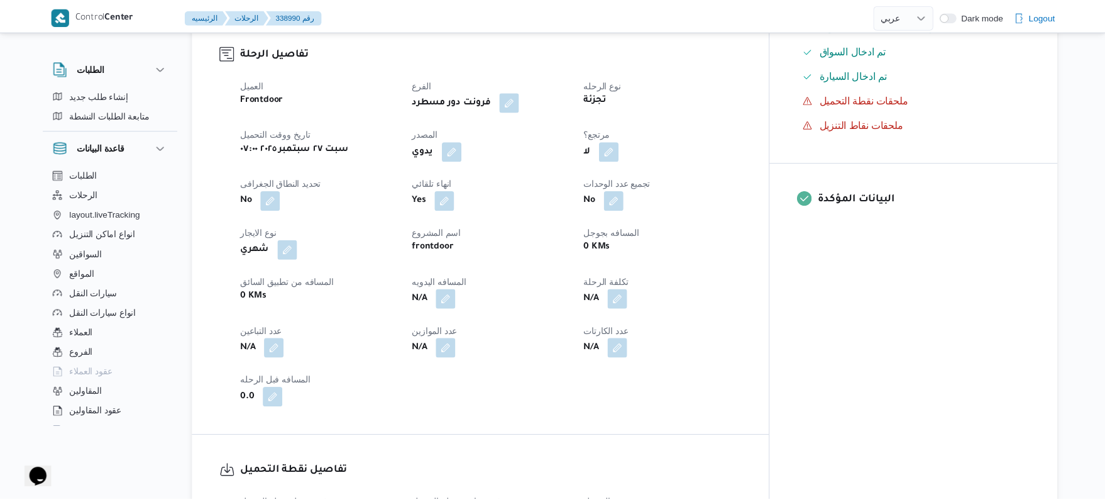
scroll to position [402, 0]
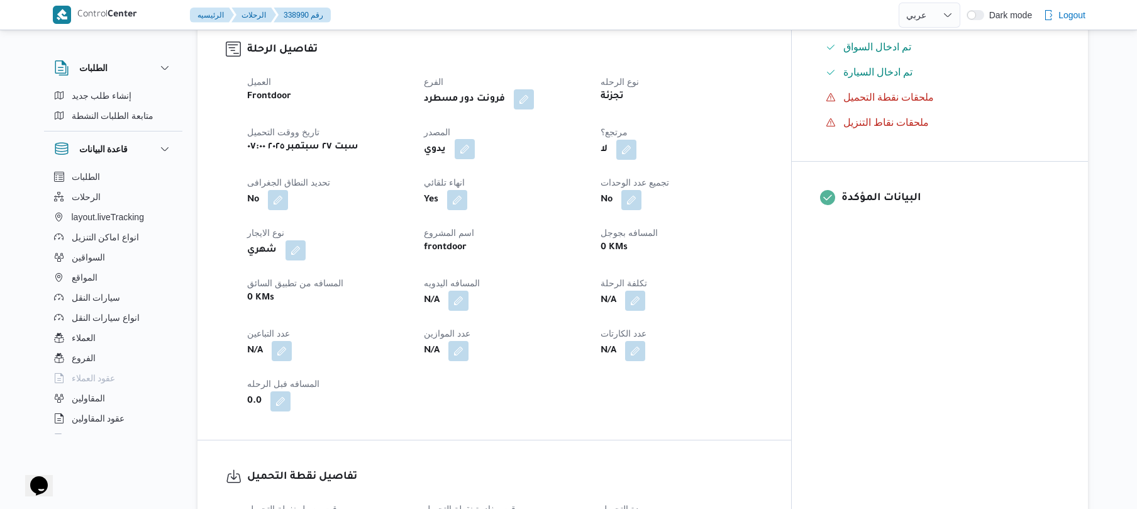
click at [475, 141] on button "button" at bounding box center [464, 149] width 20 height 20
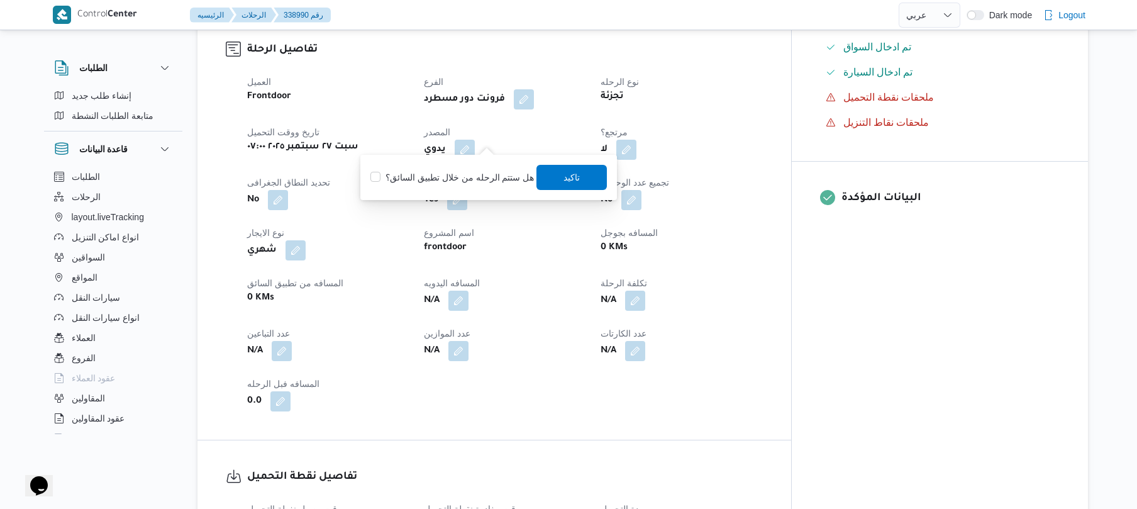
click at [458, 186] on div "هل ستتم الرحله من خلال تطبيق السائق؟ [GEOGRAPHIC_DATA]" at bounding box center [488, 177] width 239 height 28
click at [466, 181] on label "هل ستتم الرحله من خلال تطبيق السائق؟" at bounding box center [451, 177] width 163 height 15
checkbox input "true"
click at [576, 184] on span "تاكيد" at bounding box center [572, 176] width 70 height 25
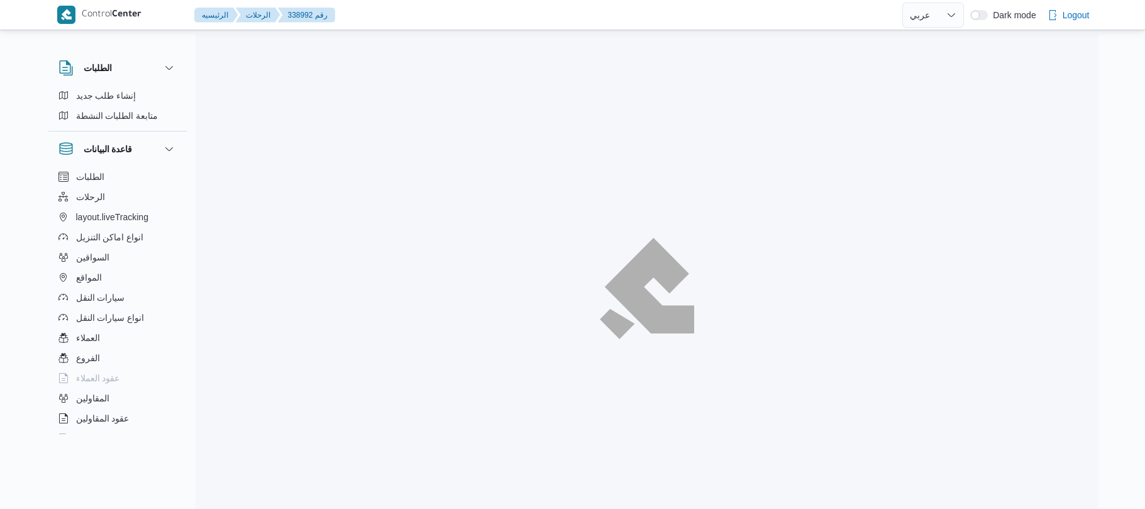
select select "ar"
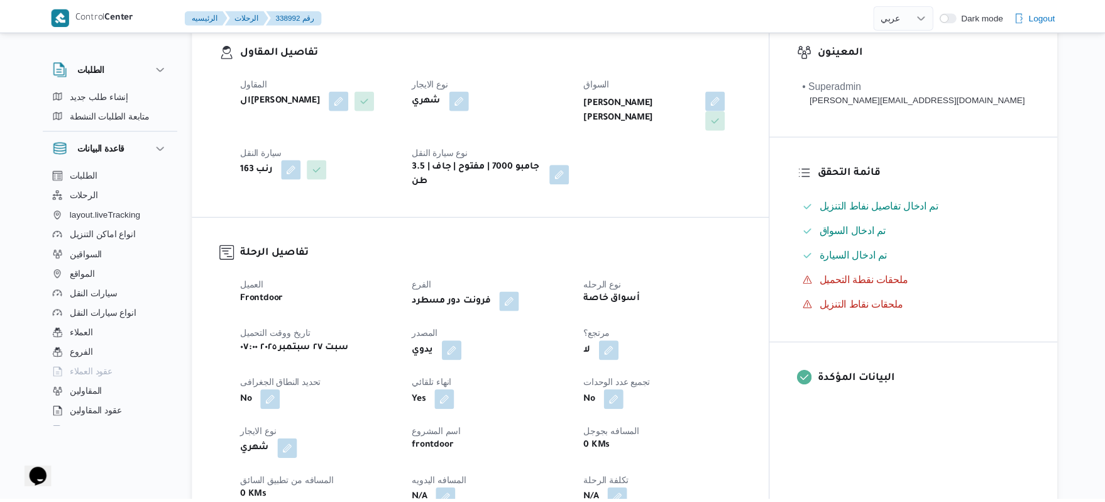
scroll to position [402, 0]
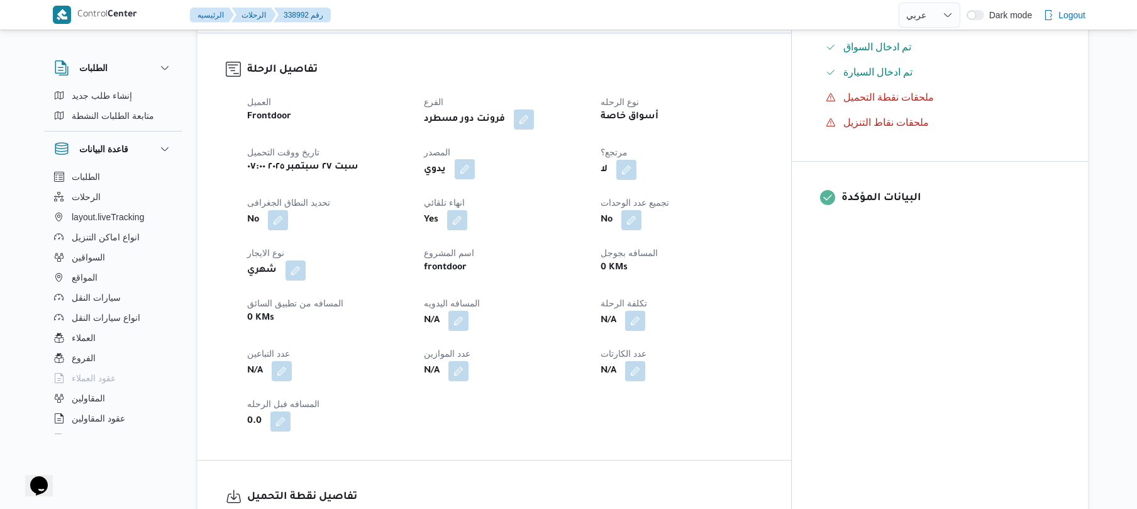
click at [475, 162] on button "button" at bounding box center [464, 169] width 20 height 20
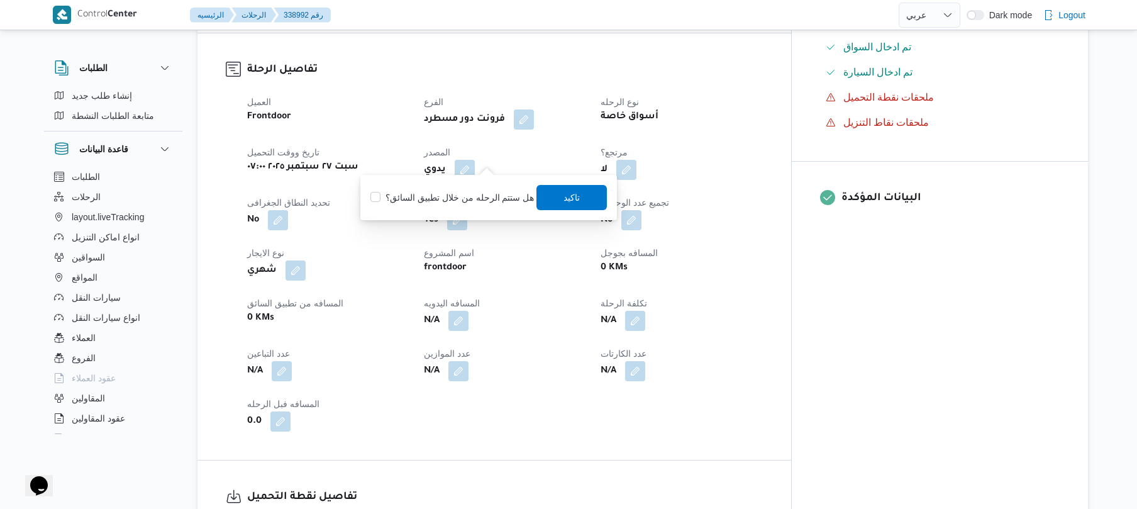
click at [470, 187] on div "هل ستتم الرحله من خلال تطبيق السائق؟ [GEOGRAPHIC_DATA]" at bounding box center [488, 198] width 239 height 28
click at [471, 199] on label "هل ستتم الرحله من خلال تطبيق السائق؟" at bounding box center [451, 197] width 163 height 15
checkbox input "true"
click at [572, 194] on span "تاكيد" at bounding box center [572, 196] width 16 height 15
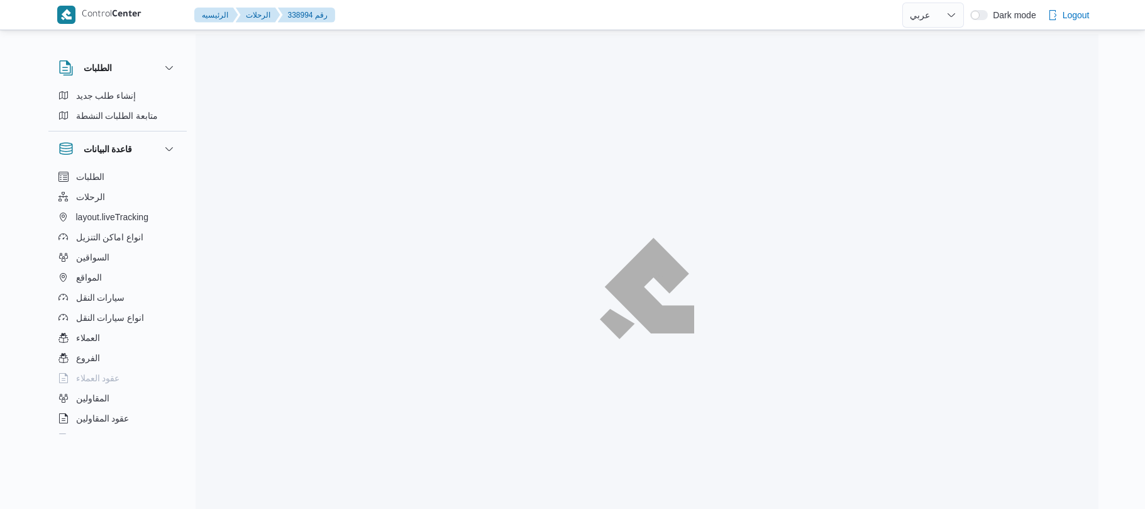
select select "ar"
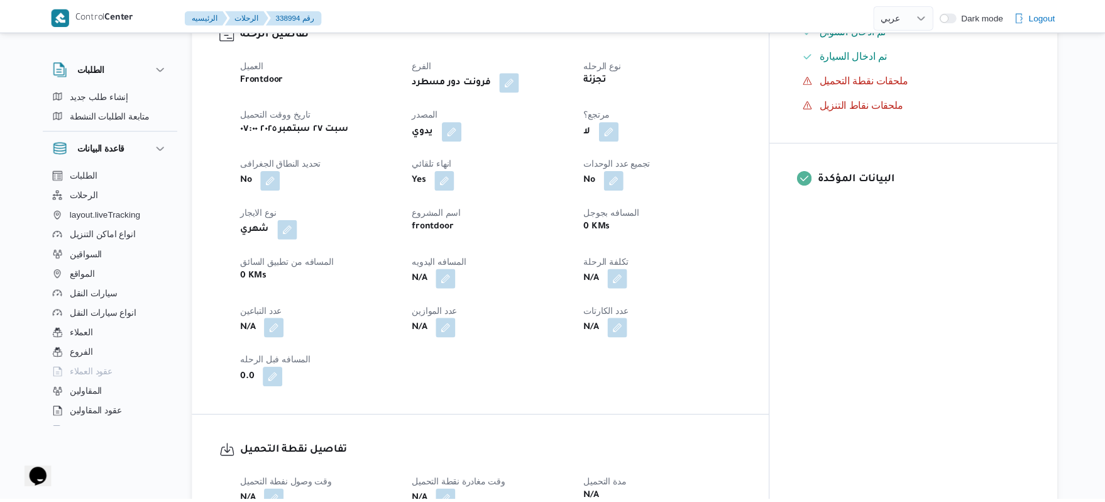
scroll to position [469, 0]
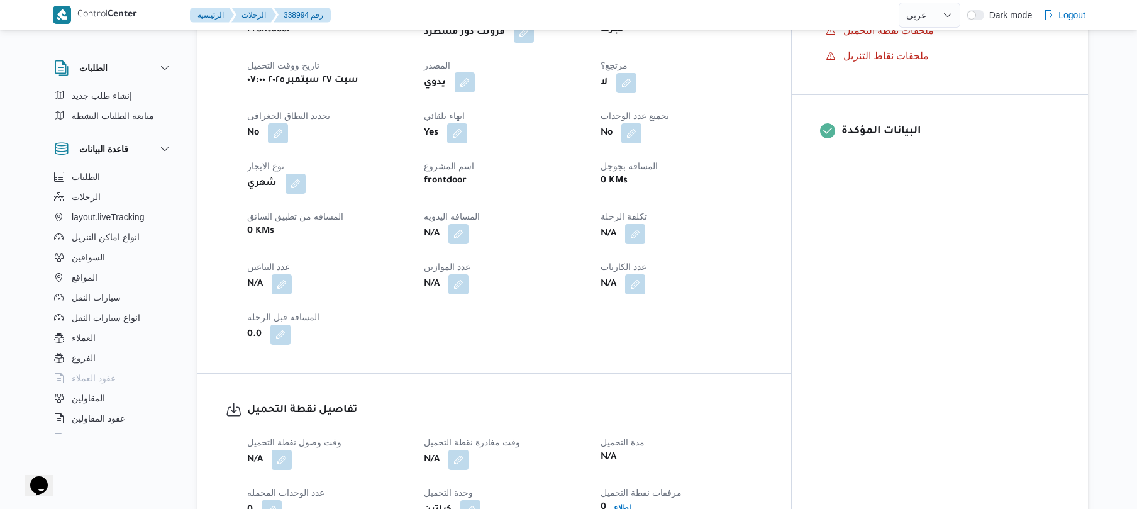
click at [475, 92] on button "button" at bounding box center [464, 82] width 20 height 20
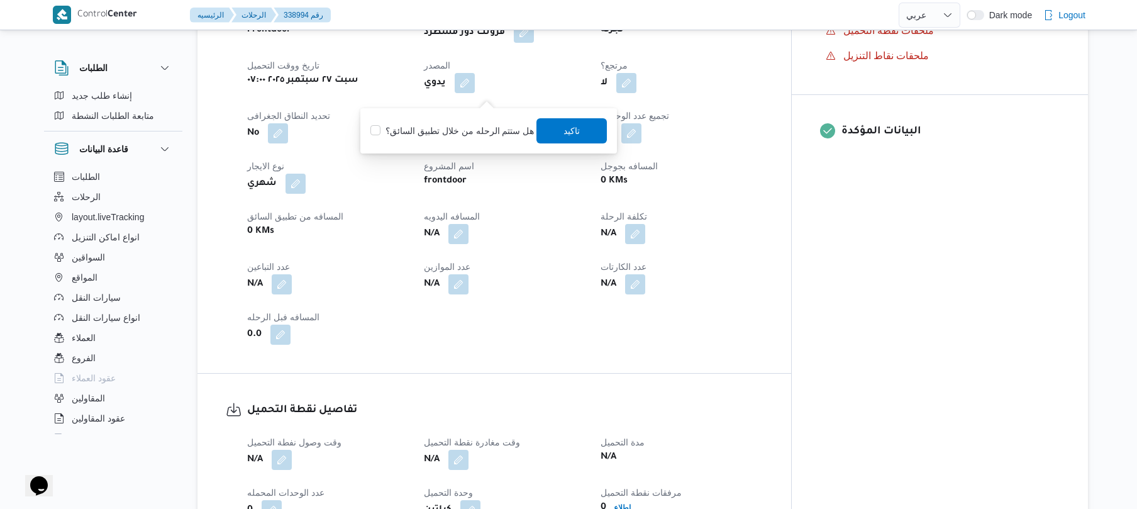
click at [463, 131] on label "هل ستتم الرحله من خلال تطبيق السائق؟" at bounding box center [451, 130] width 163 height 15
checkbox input "true"
click at [583, 132] on span "تاكيد" at bounding box center [572, 130] width 70 height 25
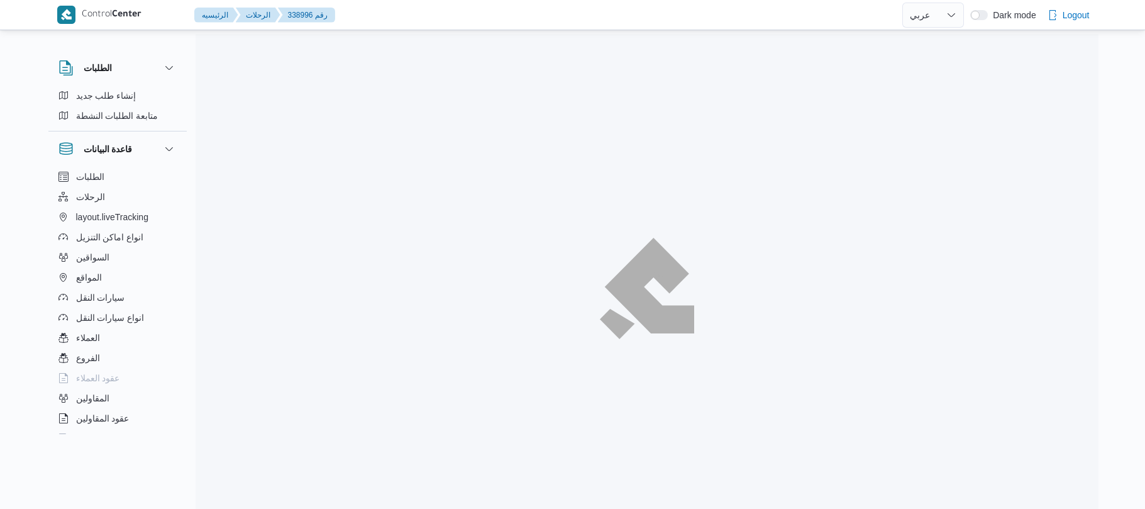
select select "ar"
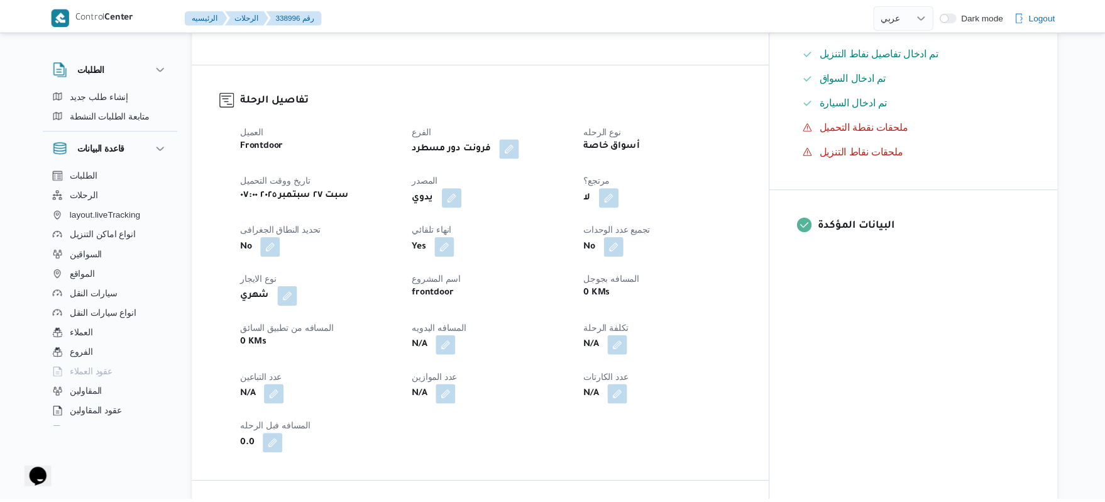
scroll to position [469, 0]
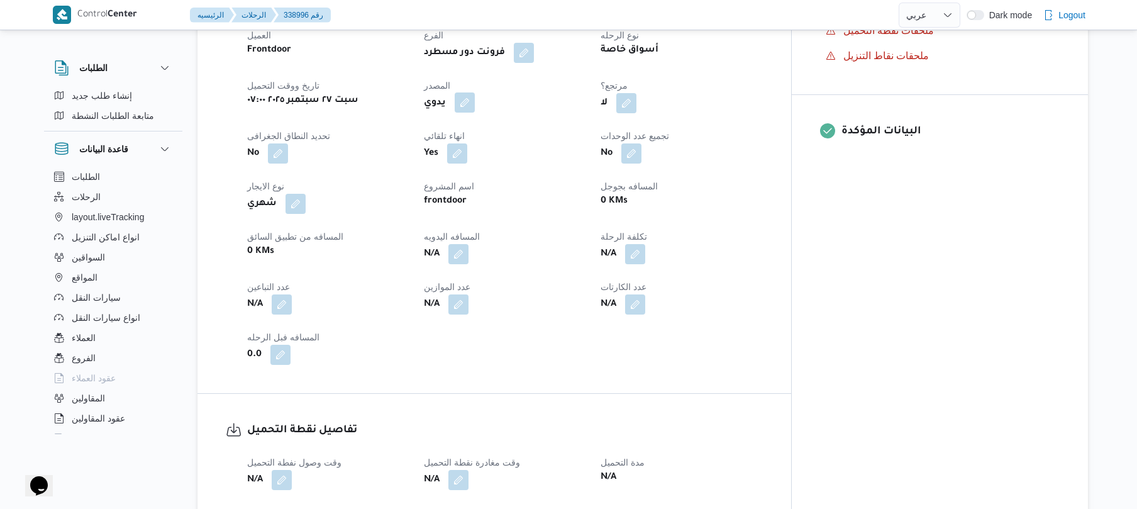
click at [475, 92] on button "button" at bounding box center [464, 102] width 20 height 20
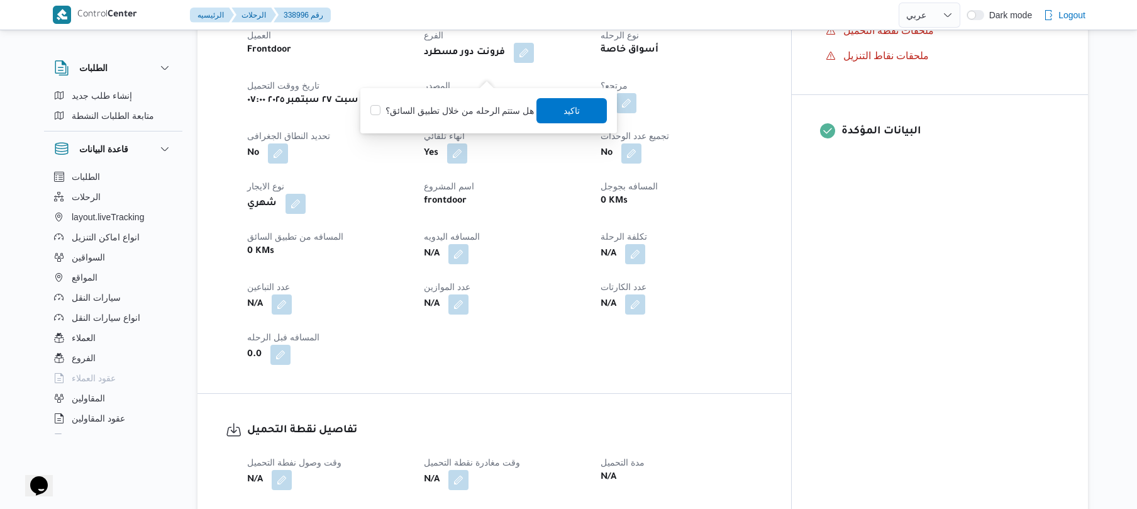
click at [459, 109] on label "هل ستتم الرحله من خلال تطبيق السائق؟" at bounding box center [451, 110] width 163 height 15
checkbox input "true"
click at [564, 114] on span "تاكيد" at bounding box center [572, 109] width 16 height 15
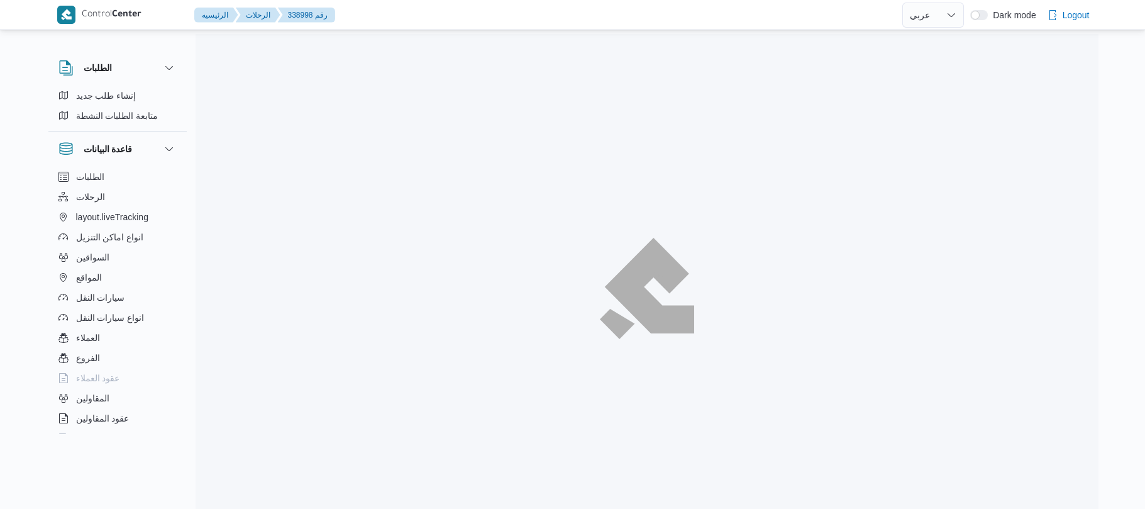
select select "ar"
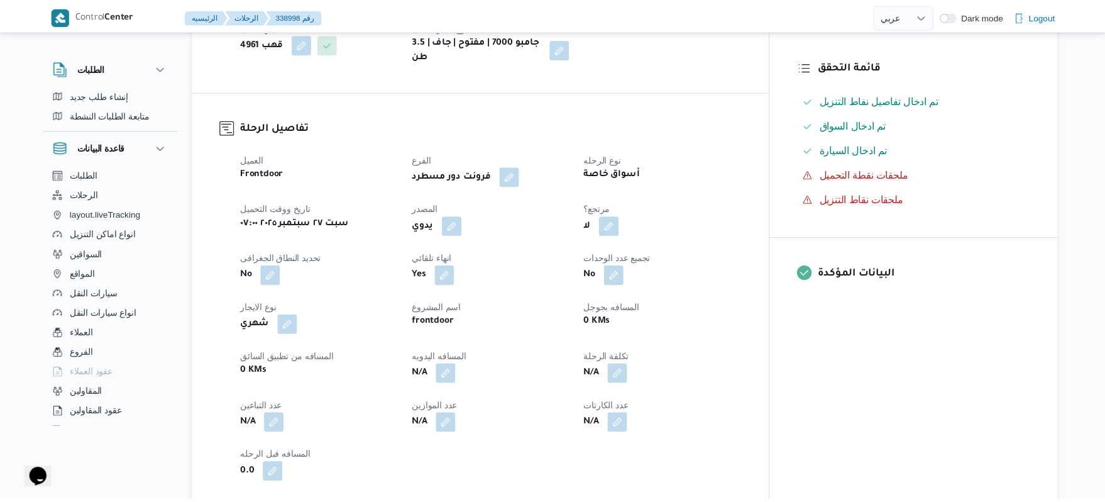
scroll to position [335, 0]
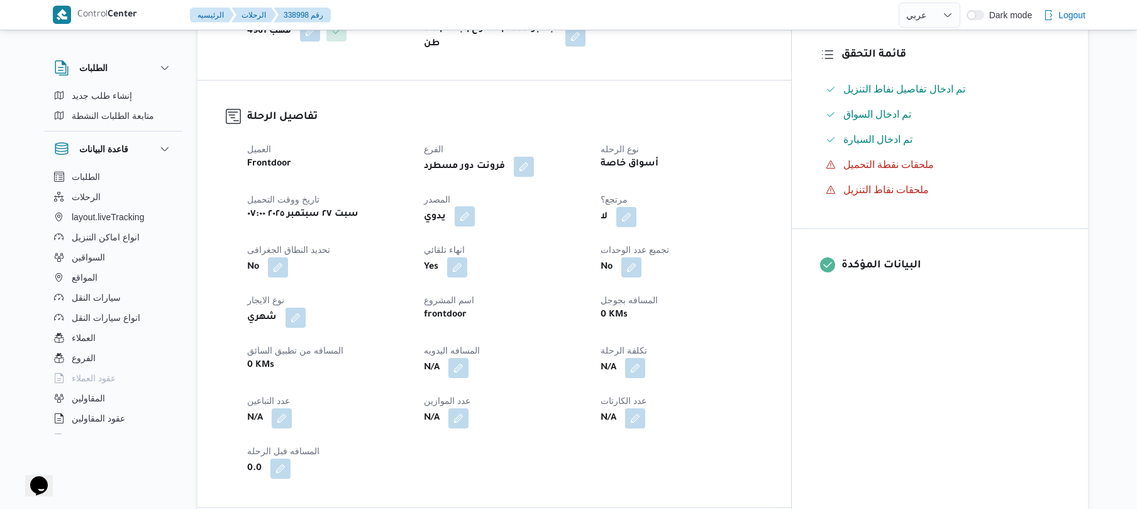
click at [475, 226] on button "button" at bounding box center [464, 216] width 20 height 20
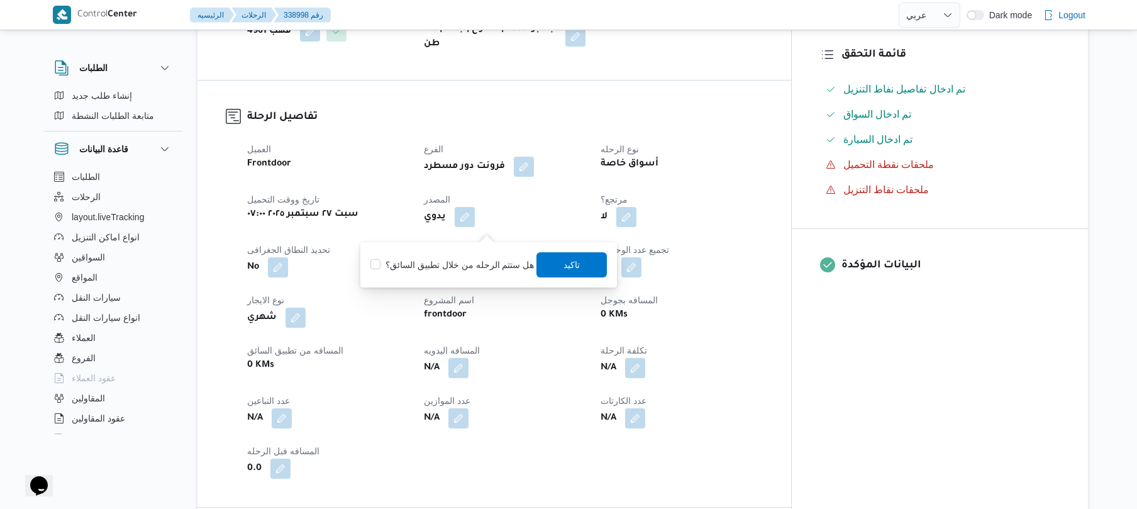
click at [459, 260] on label "هل ستتم الرحله من خلال تطبيق السائق؟" at bounding box center [451, 264] width 163 height 15
checkbox input "true"
click at [568, 272] on span "تاكيد" at bounding box center [572, 263] width 70 height 25
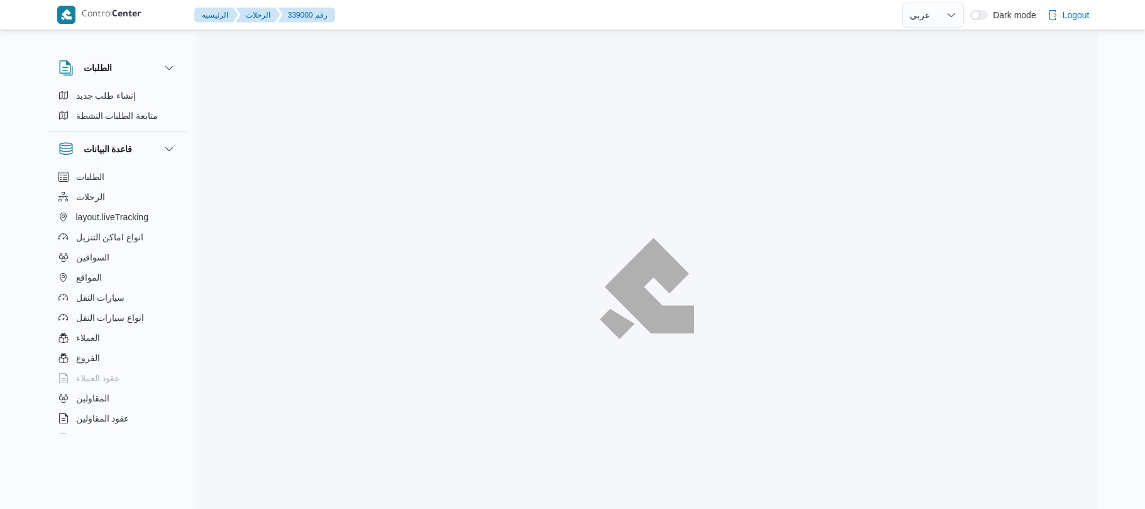
select select "ar"
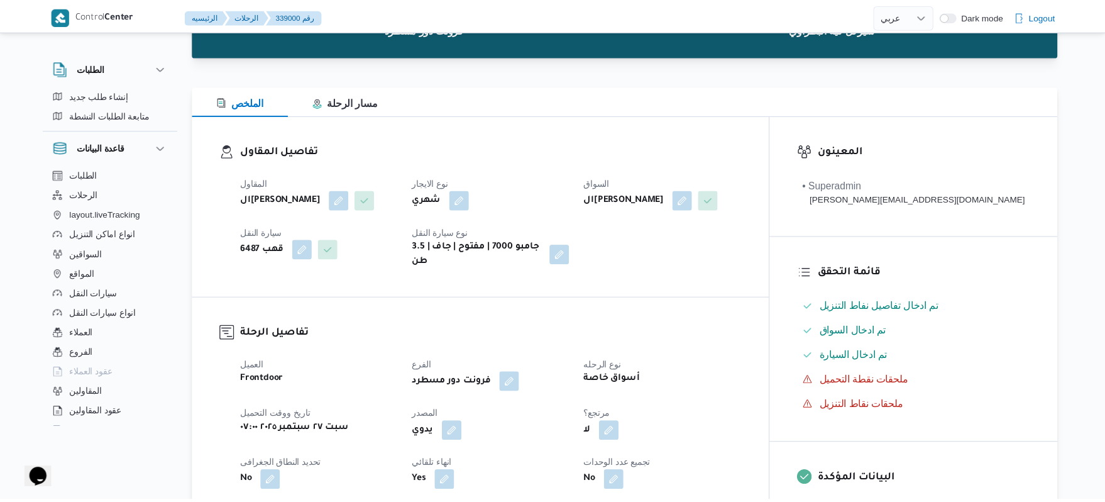
scroll to position [335, 0]
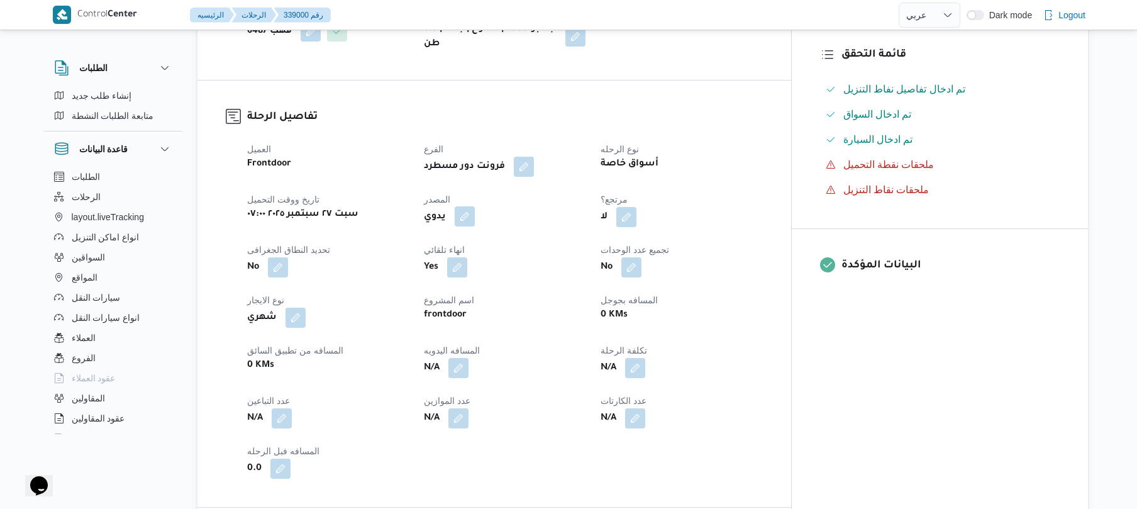
click at [475, 207] on button "button" at bounding box center [464, 216] width 20 height 20
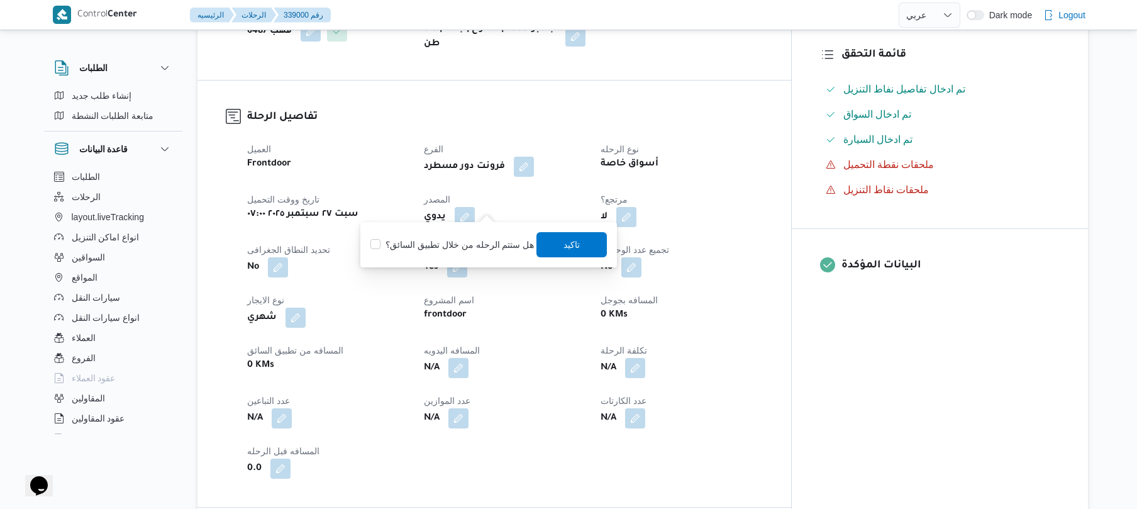
click at [478, 245] on label "هل ستتم الرحله من خلال تطبيق السائق؟" at bounding box center [451, 244] width 163 height 15
checkbox input "true"
click at [564, 245] on span "تاكيد" at bounding box center [572, 243] width 16 height 15
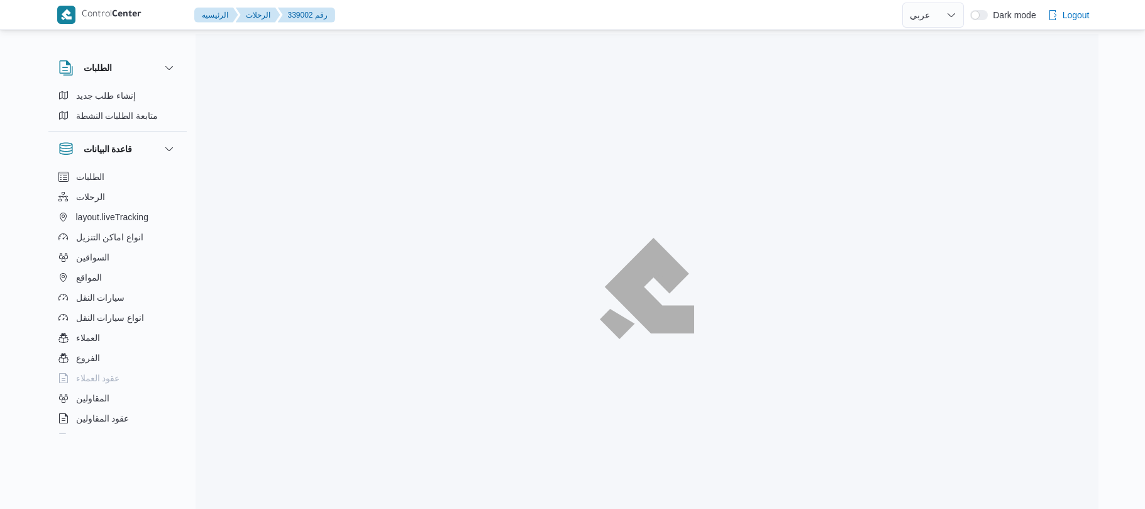
select select "ar"
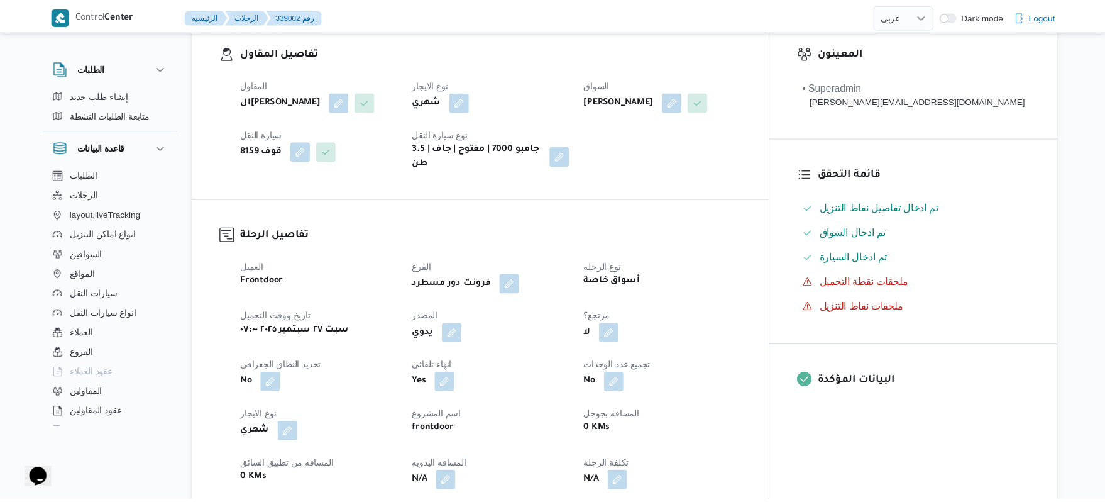
scroll to position [335, 0]
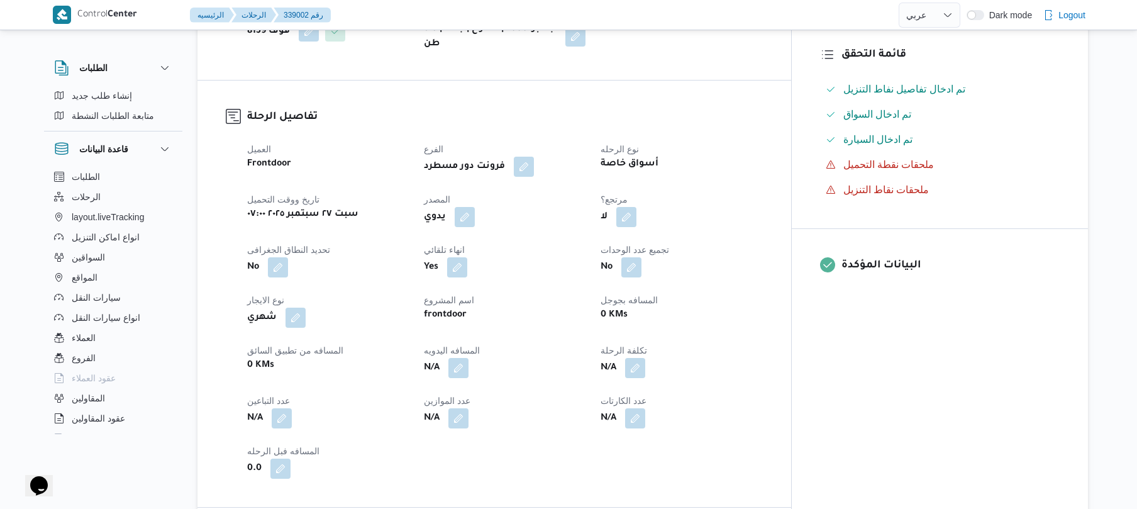
click at [475, 214] on span at bounding box center [461, 217] width 26 height 20
click at [475, 207] on button "button" at bounding box center [464, 216] width 20 height 20
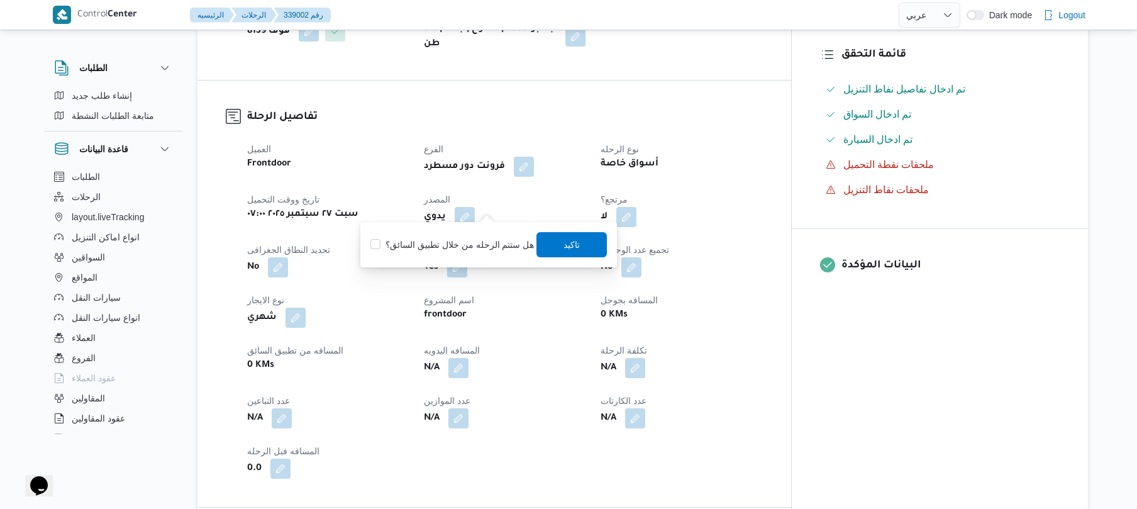
click at [468, 244] on label "هل ستتم الرحله من خلال تطبيق السائق؟" at bounding box center [451, 244] width 163 height 15
checkbox input "true"
click at [570, 248] on span "تاكيد" at bounding box center [572, 243] width 16 height 15
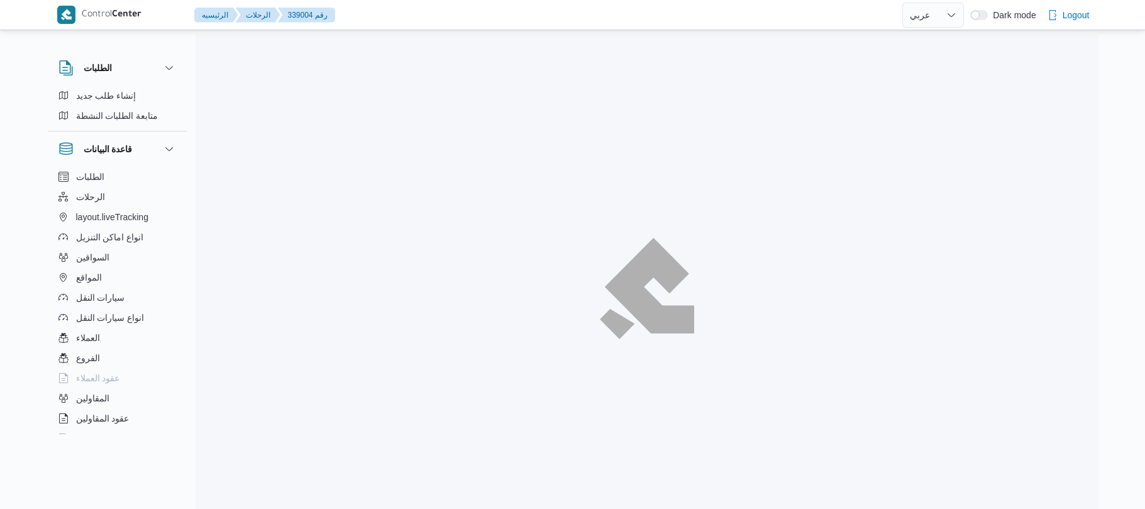
select select "ar"
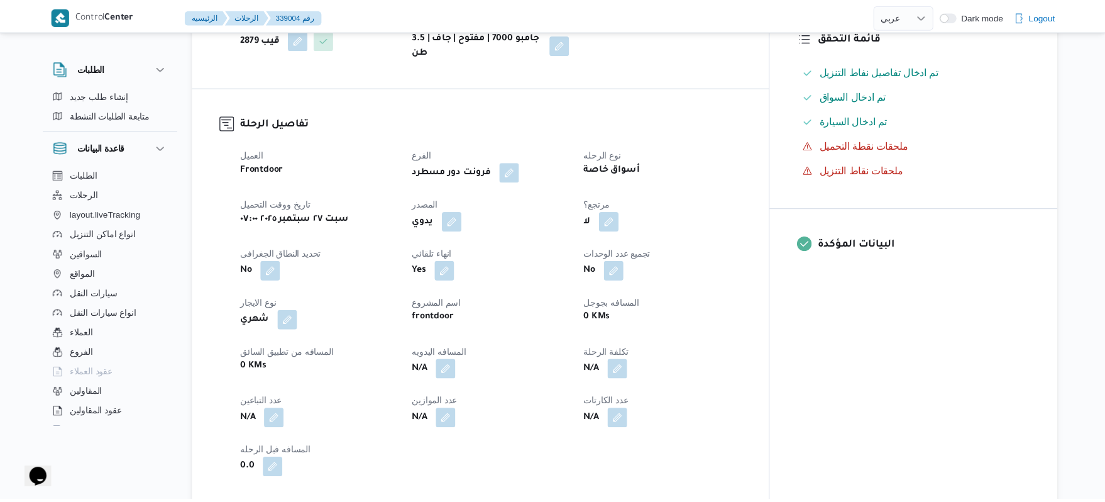
scroll to position [402, 0]
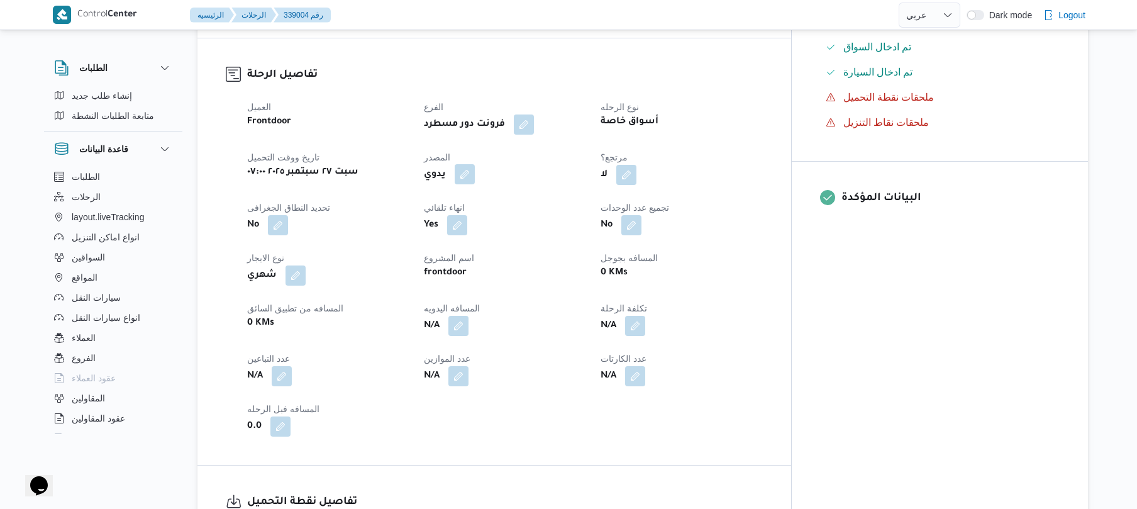
click at [475, 164] on button "button" at bounding box center [464, 174] width 20 height 20
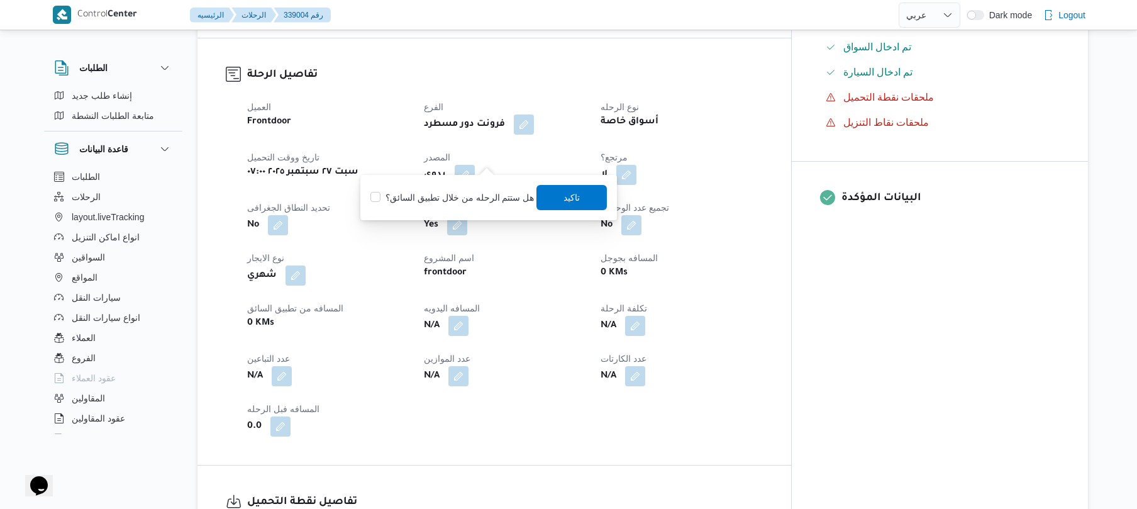
click at [478, 197] on label "هل ستتم الرحله من خلال تطبيق السائق؟" at bounding box center [451, 197] width 163 height 15
checkbox input "true"
click at [564, 200] on span "تاكيد" at bounding box center [572, 196] width 16 height 15
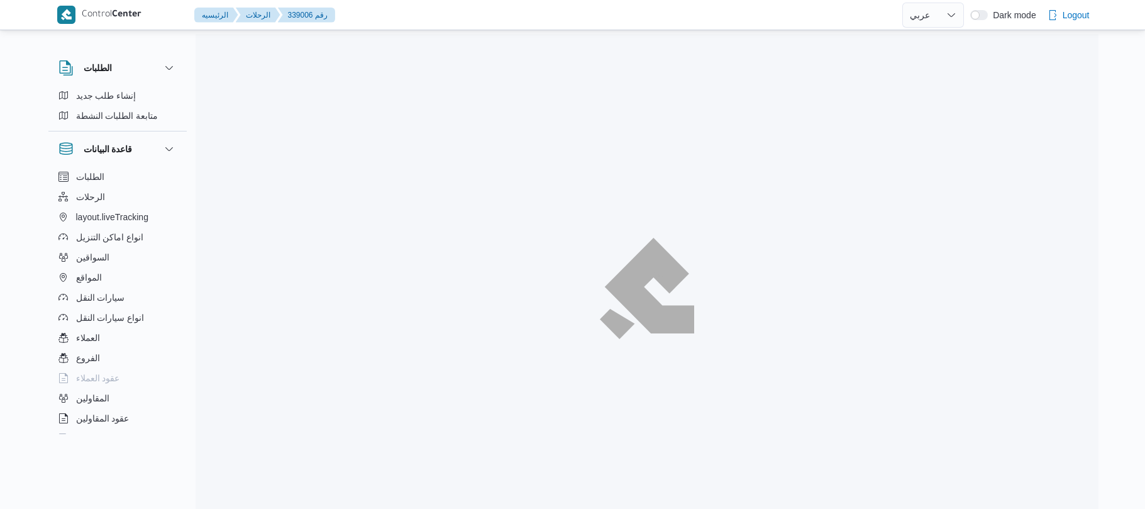
select select "ar"
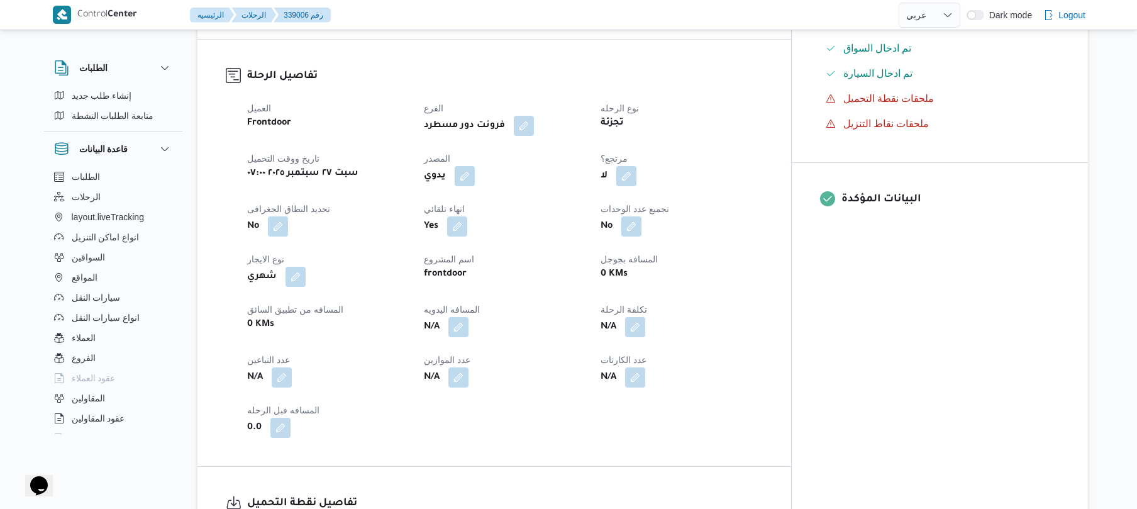
scroll to position [402, 0]
click at [475, 164] on button "button" at bounding box center [464, 174] width 20 height 20
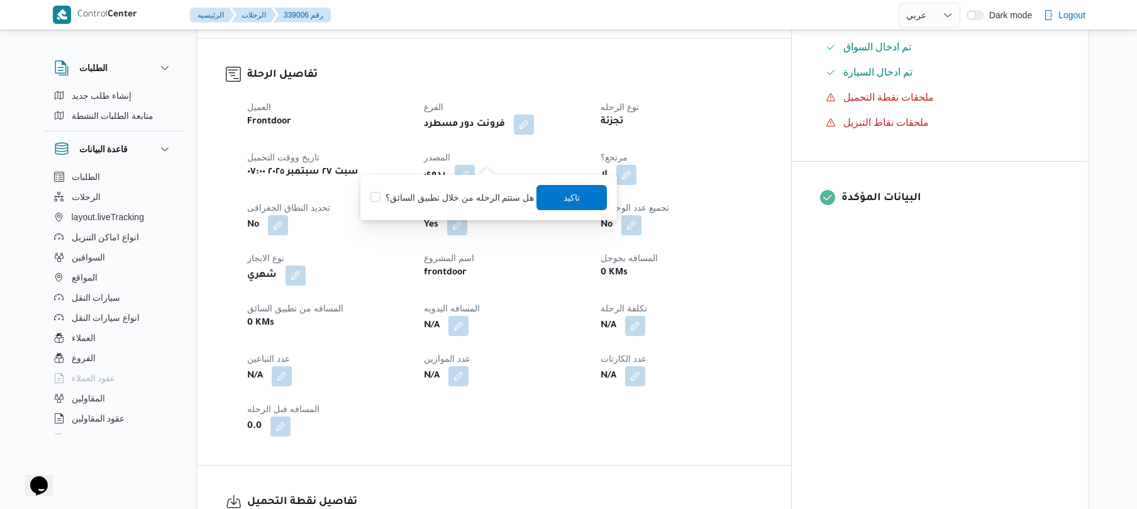
click at [464, 197] on label "هل ستتم الرحله من خلال تطبيق السائق؟" at bounding box center [451, 197] width 163 height 15
checkbox input "true"
click at [576, 195] on span "تاكيد" at bounding box center [572, 196] width 70 height 25
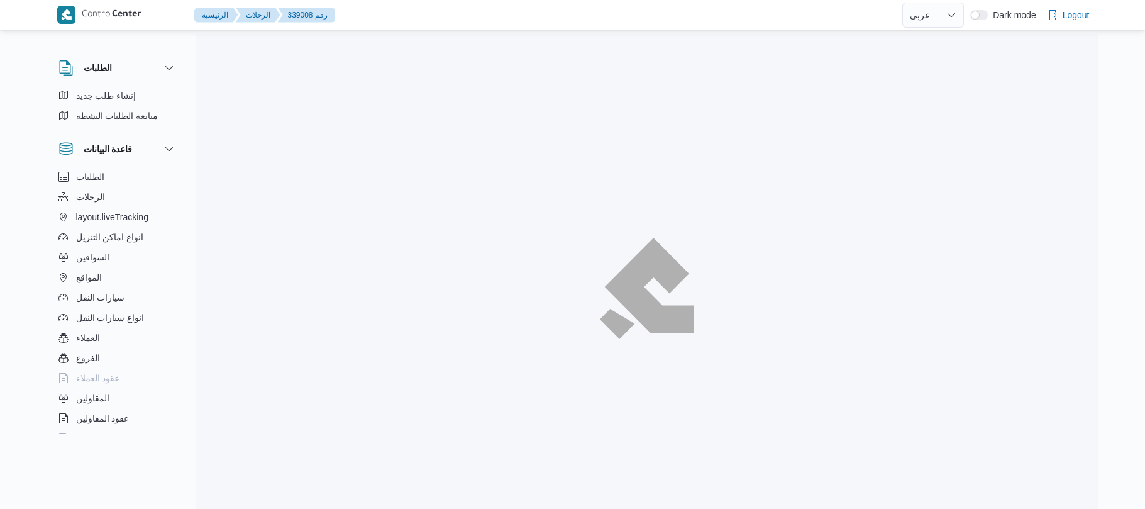
select select "ar"
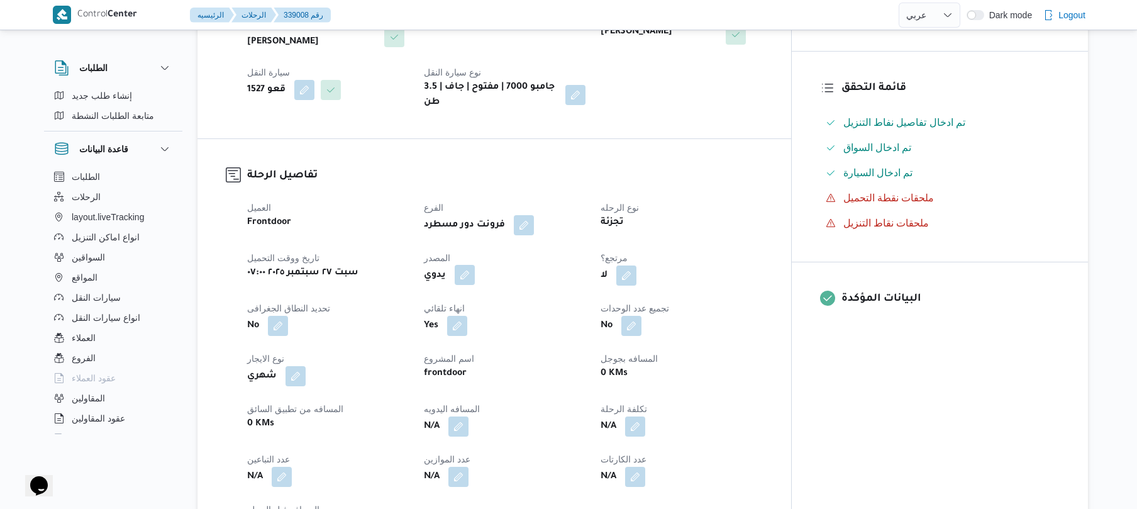
click at [475, 265] on button "button" at bounding box center [464, 275] width 20 height 20
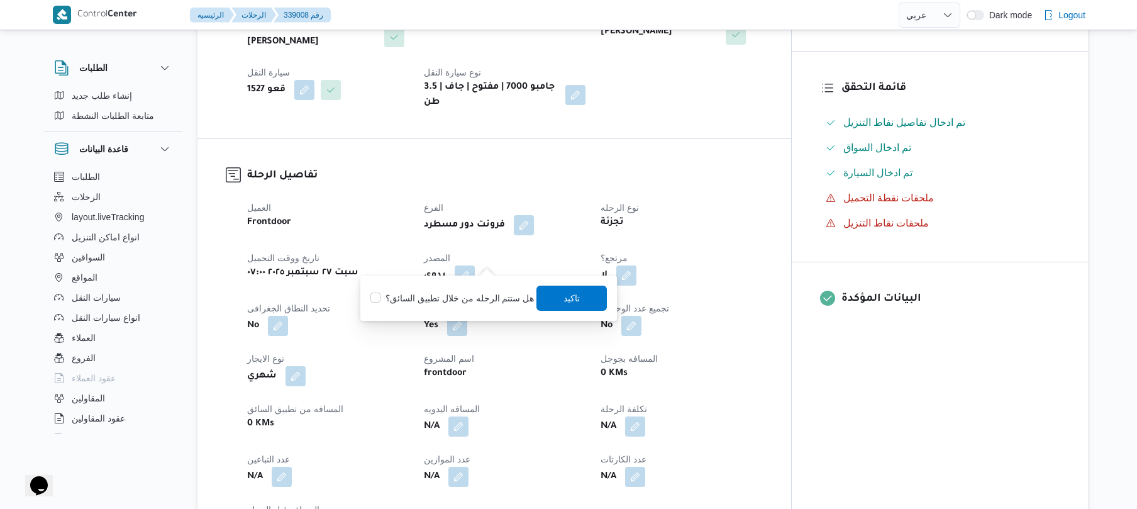
click at [463, 300] on label "هل ستتم الرحله من خلال تطبيق السائق؟" at bounding box center [451, 297] width 163 height 15
checkbox input "true"
click at [582, 295] on span "تاكيد" at bounding box center [572, 297] width 70 height 25
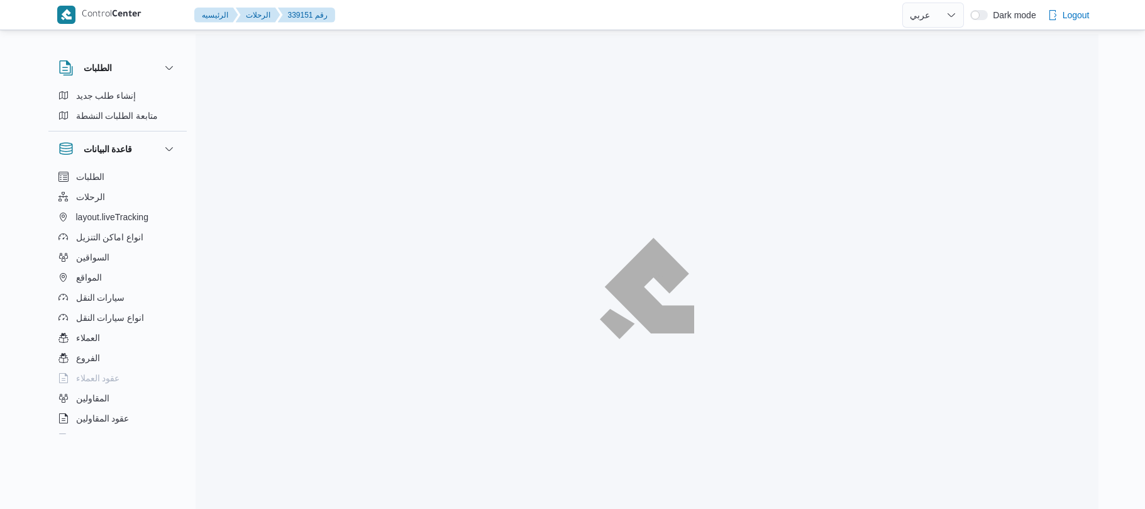
select select "ar"
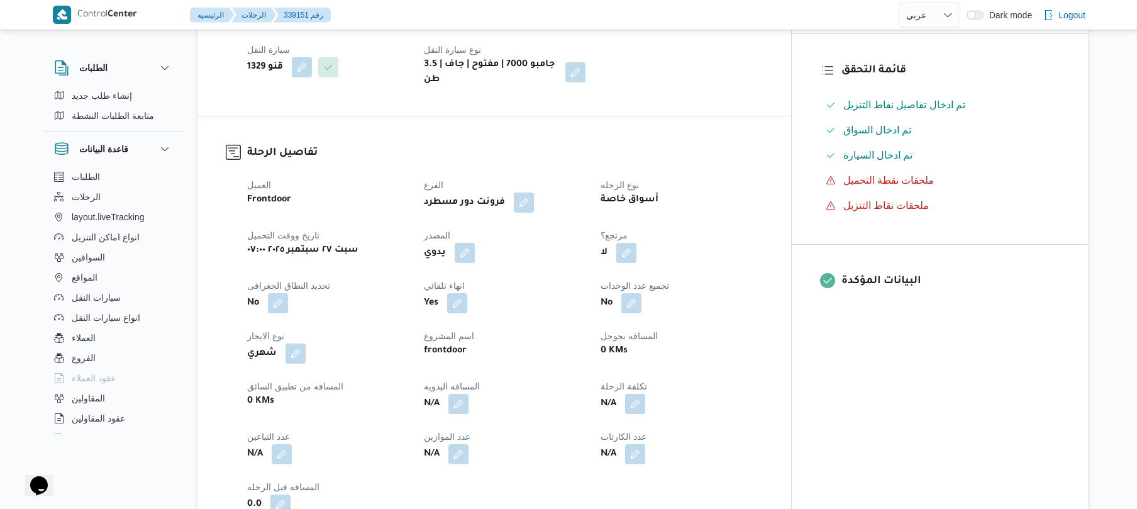
scroll to position [368, 0]
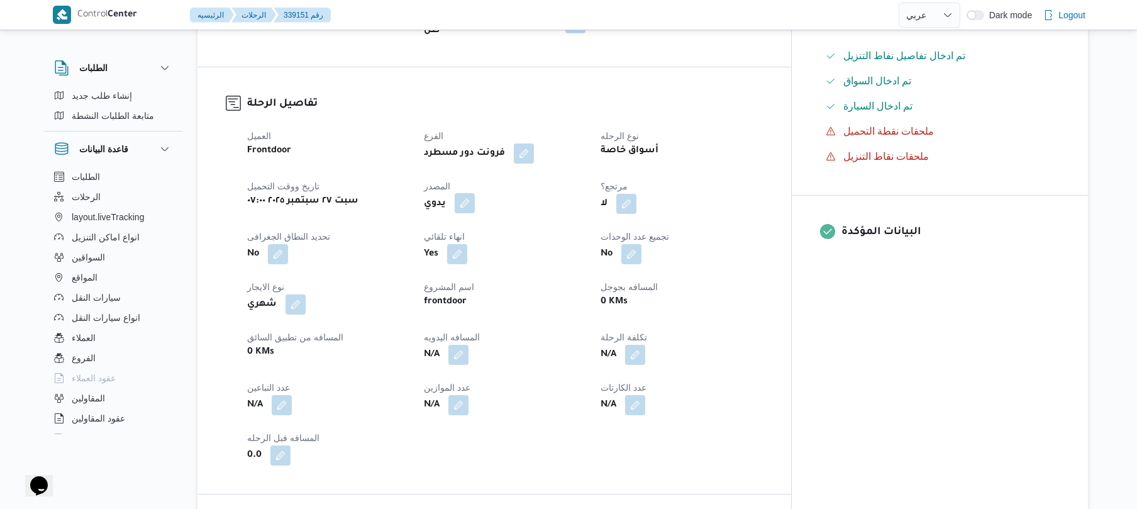
click at [475, 193] on button "button" at bounding box center [464, 203] width 20 height 20
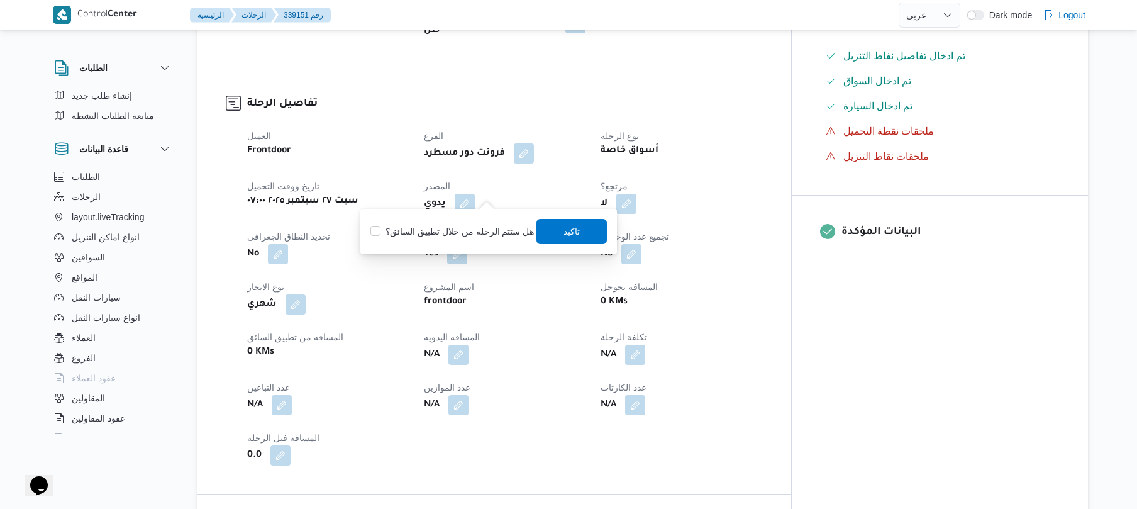
click at [440, 230] on label "هل ستتم الرحله من خلال تطبيق السائق؟" at bounding box center [451, 231] width 163 height 15
checkbox input "true"
click at [582, 231] on span "تاكيد" at bounding box center [572, 230] width 70 height 25
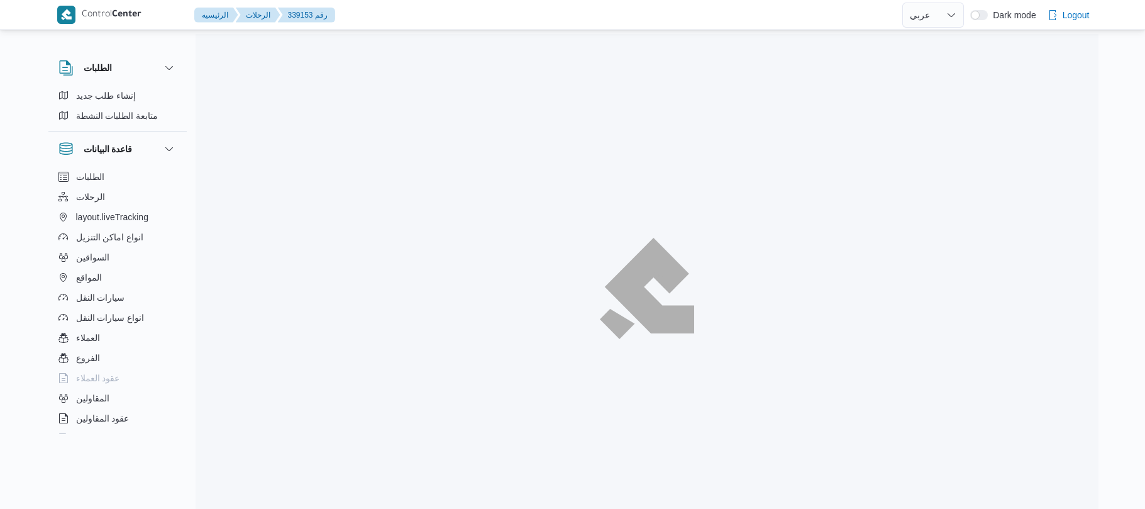
select select "ar"
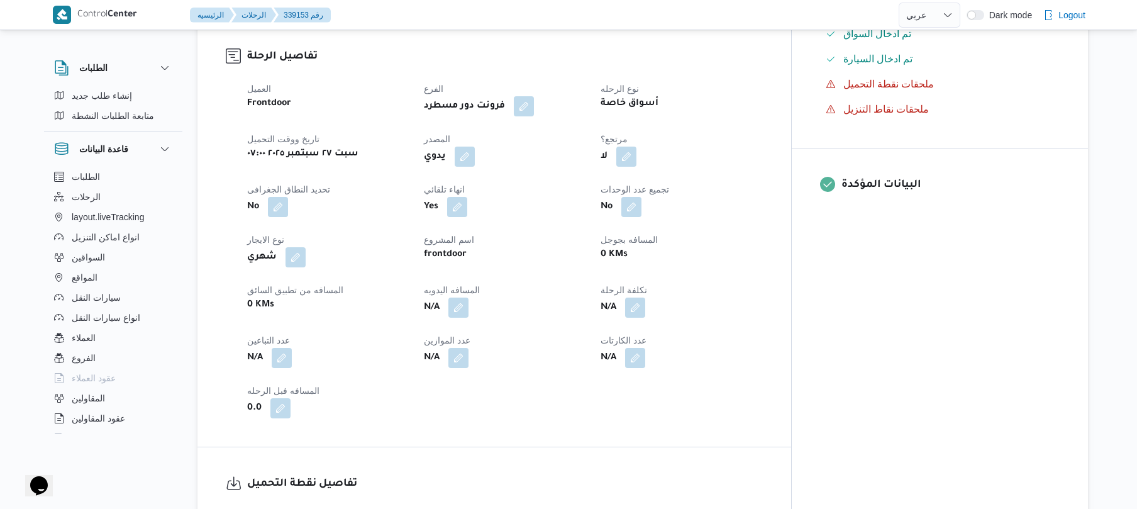
scroll to position [436, 0]
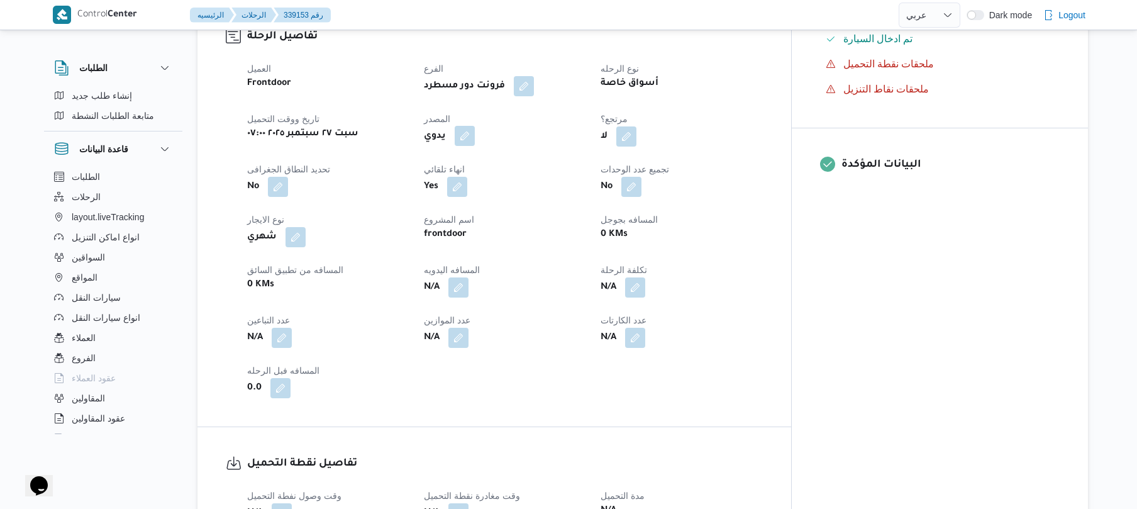
click at [475, 126] on button "button" at bounding box center [464, 136] width 20 height 20
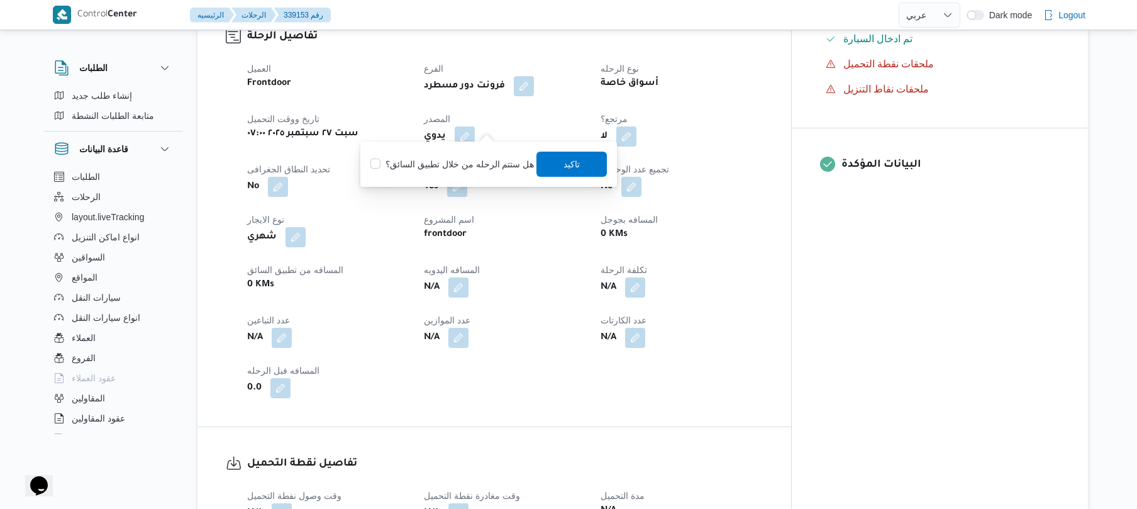
click at [479, 165] on label "هل ستتم الرحله من خلال تطبيق السائق؟" at bounding box center [451, 164] width 163 height 15
checkbox input "true"
click at [564, 165] on span "تاكيد" at bounding box center [572, 163] width 16 height 15
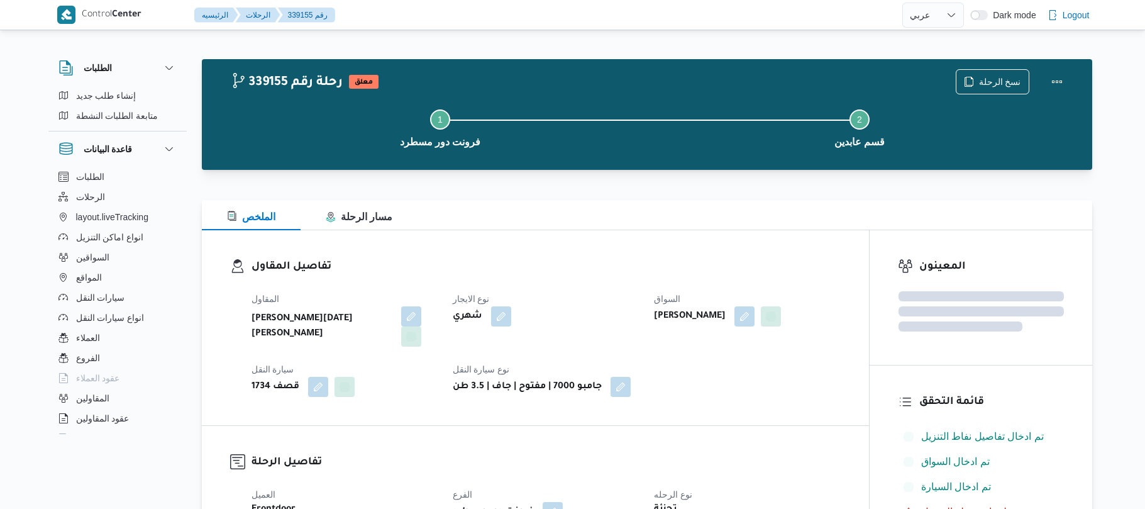
select select "ar"
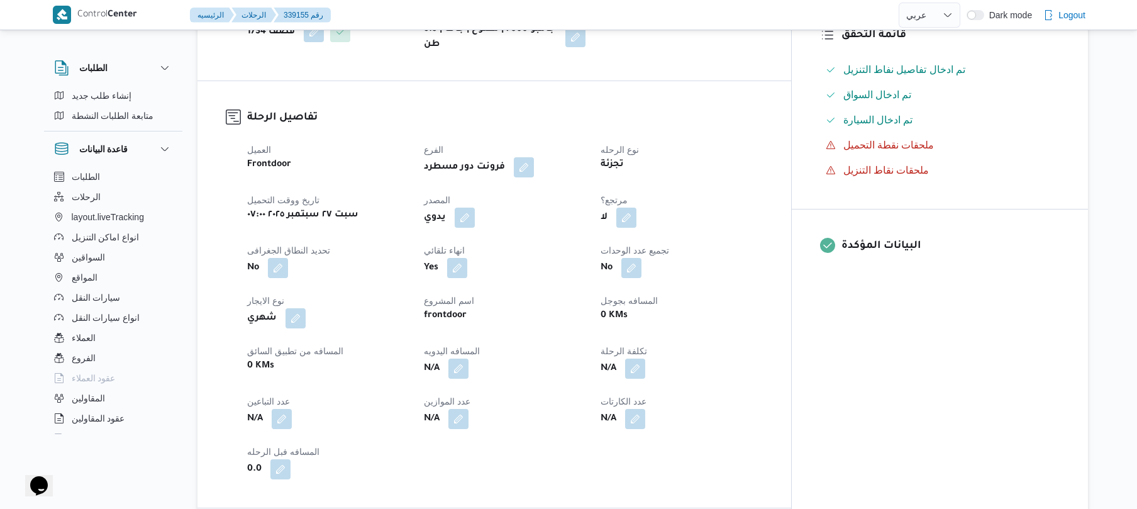
scroll to position [402, 0]
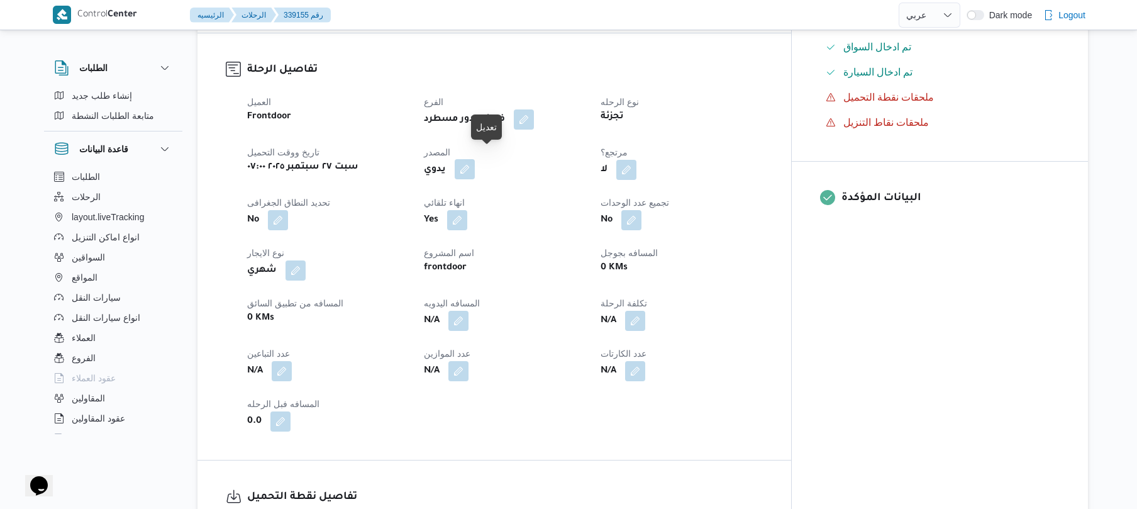
click at [475, 164] on button "button" at bounding box center [464, 169] width 20 height 20
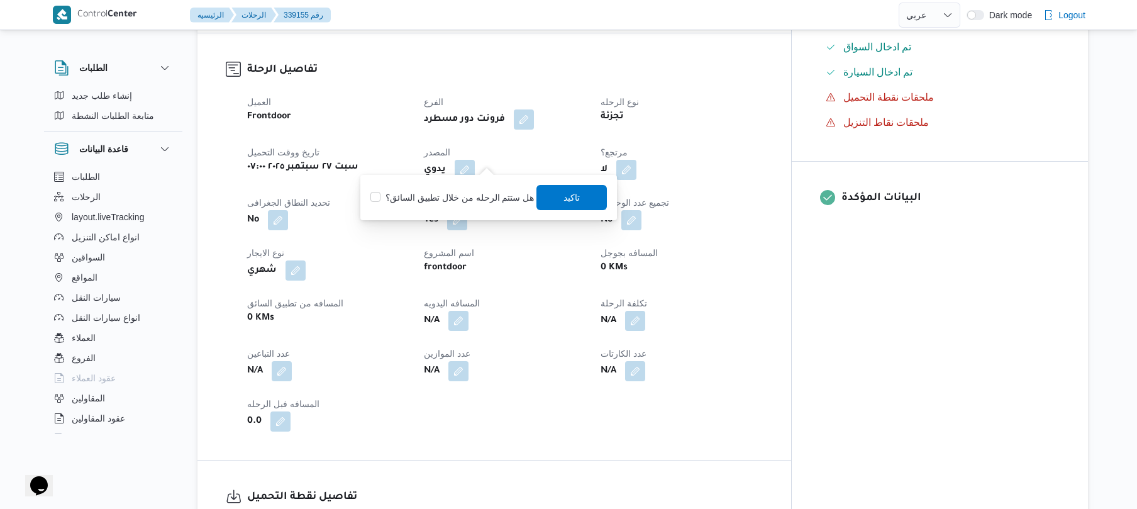
click at [478, 195] on label "هل ستتم الرحله من خلال تطبيق السائق؟" at bounding box center [451, 197] width 163 height 15
checkbox input "true"
click at [572, 199] on span "تاكيد" at bounding box center [572, 197] width 16 height 15
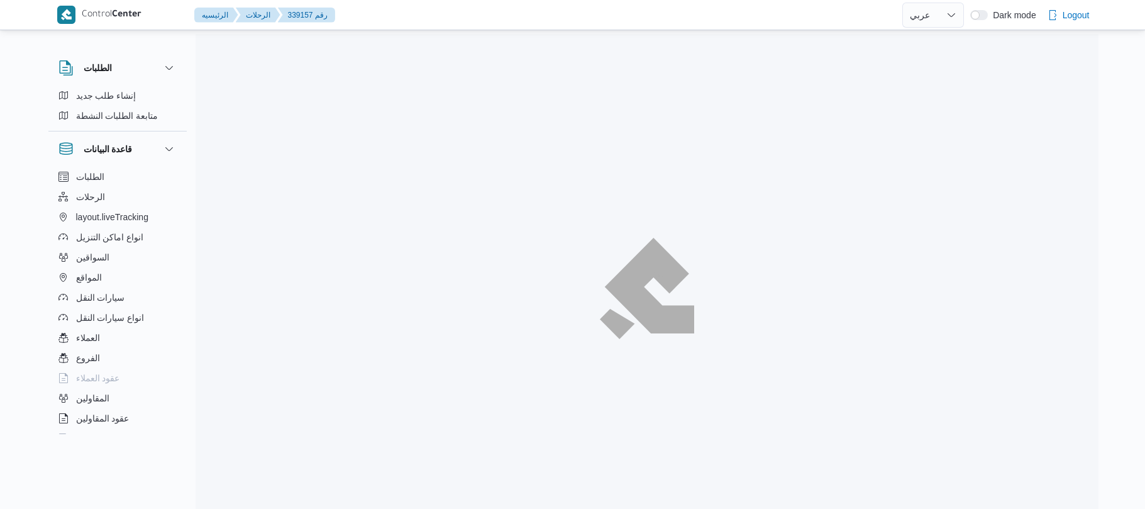
select select "ar"
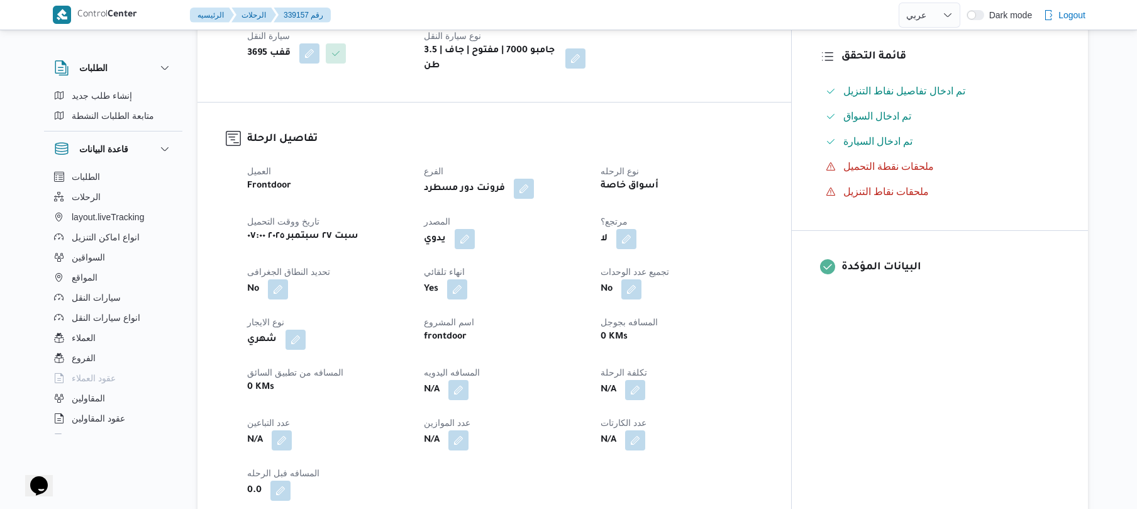
scroll to position [335, 0]
click at [475, 230] on button "button" at bounding box center [464, 236] width 20 height 20
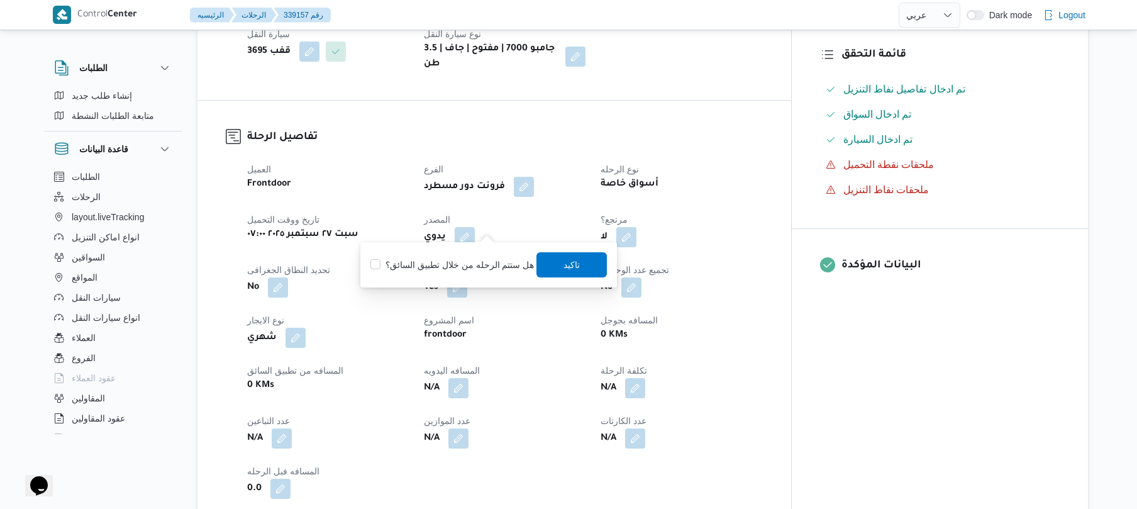
click at [474, 268] on label "هل ستتم الرحله من خلال تطبيق السائق؟" at bounding box center [451, 264] width 163 height 15
checkbox input "true"
click at [558, 267] on span "تاكيد" at bounding box center [572, 263] width 70 height 25
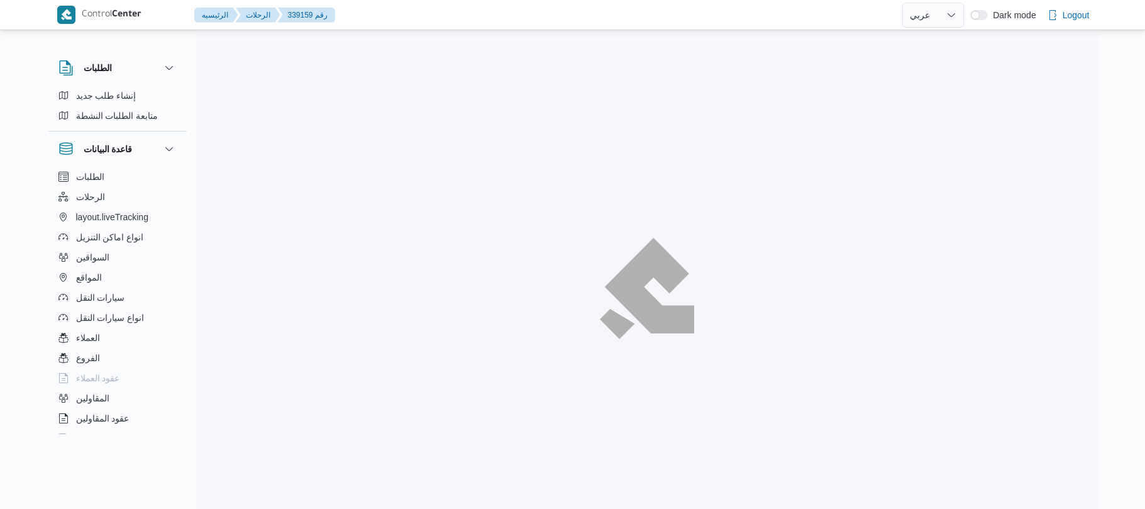
select select "ar"
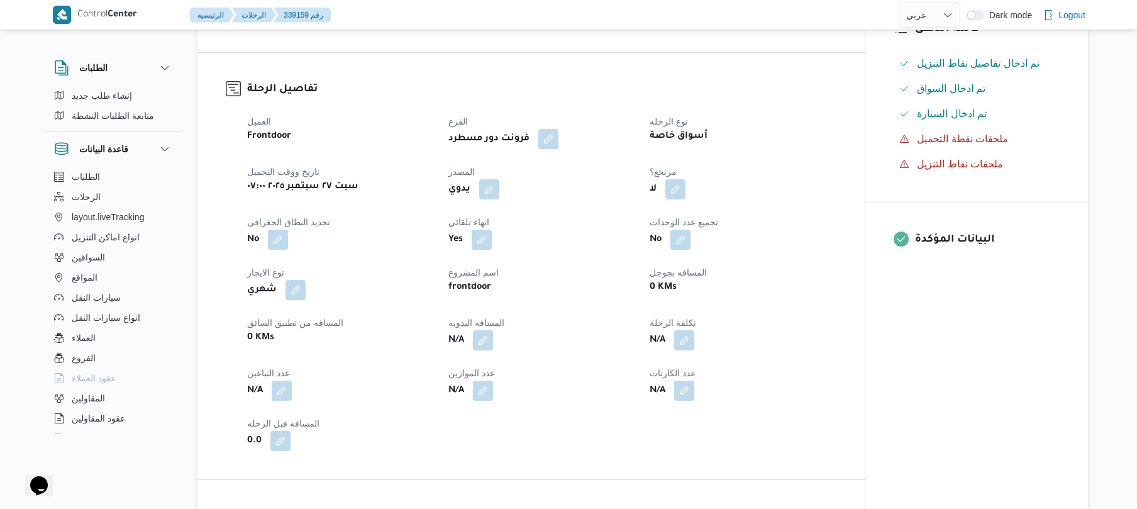
scroll to position [402, 0]
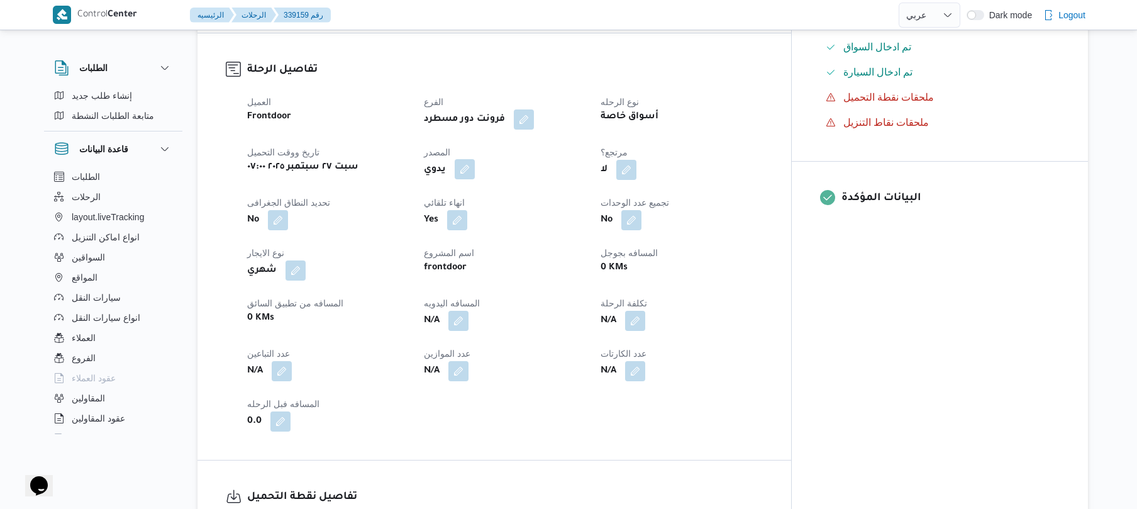
click at [475, 160] on button "button" at bounding box center [464, 169] width 20 height 20
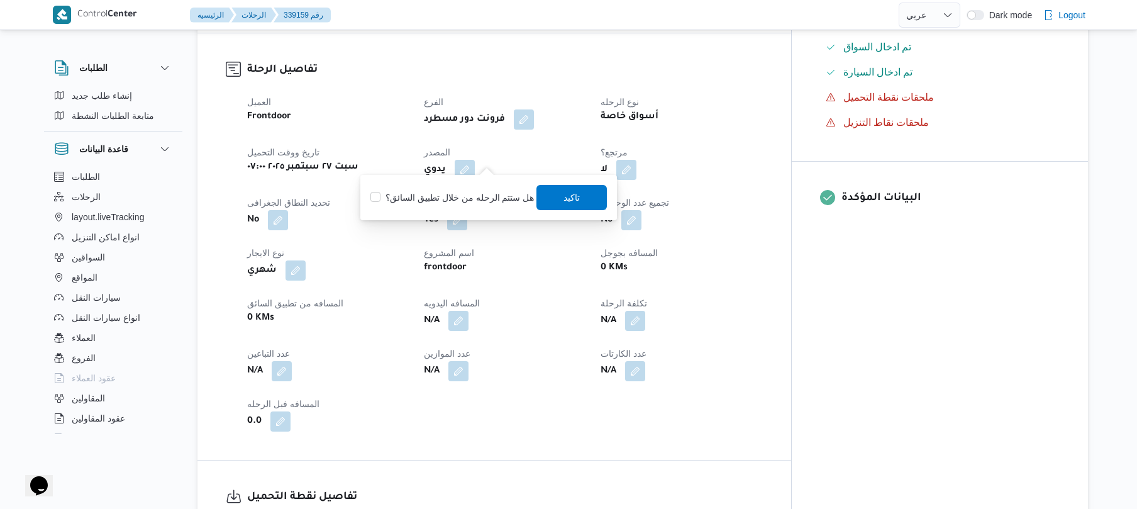
click at [479, 204] on label "هل ستتم الرحله من خلال تطبيق السائق؟" at bounding box center [451, 197] width 163 height 15
checkbox input "true"
click at [564, 202] on span "تاكيد" at bounding box center [572, 196] width 16 height 15
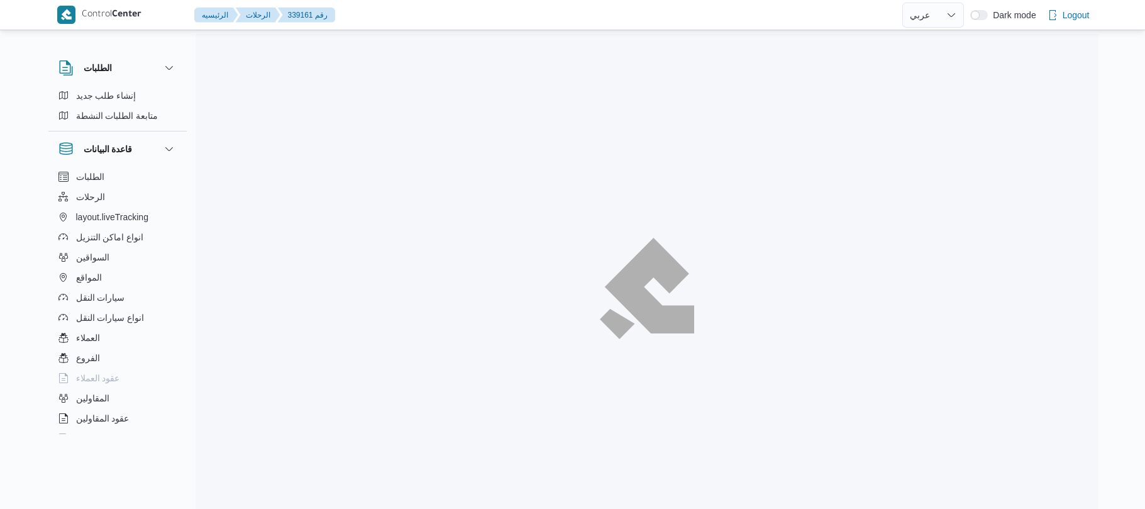
select select "ar"
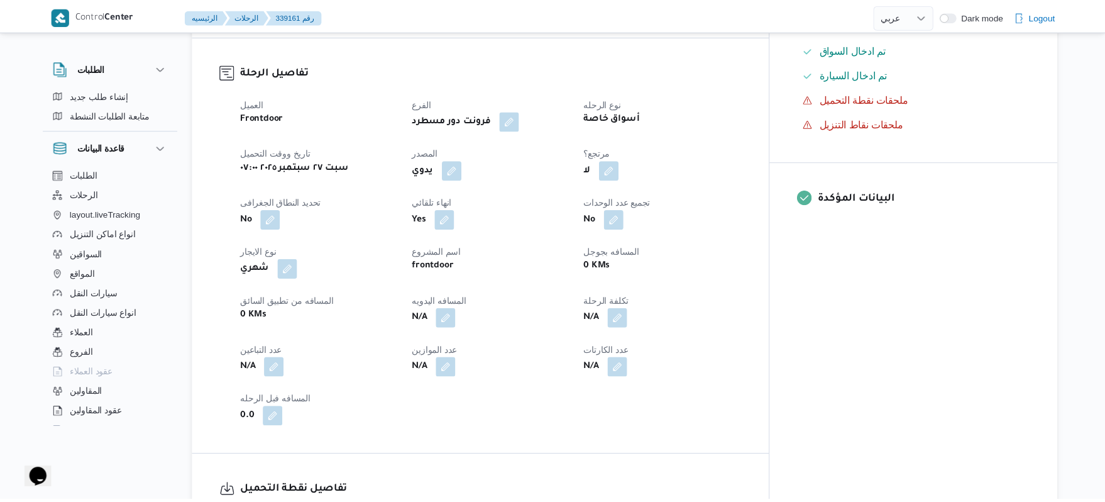
scroll to position [402, 0]
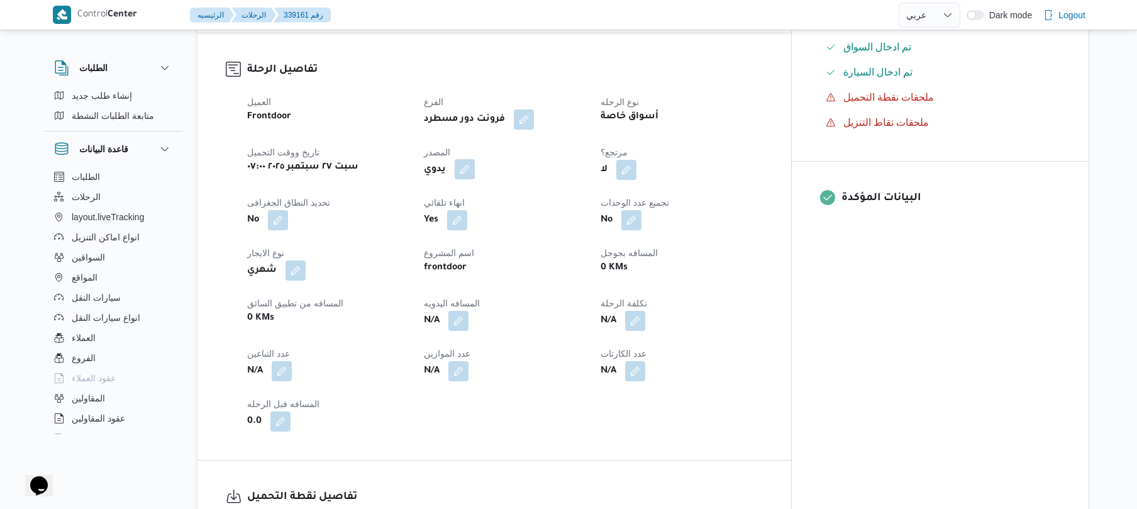
click at [475, 159] on button "button" at bounding box center [464, 169] width 20 height 20
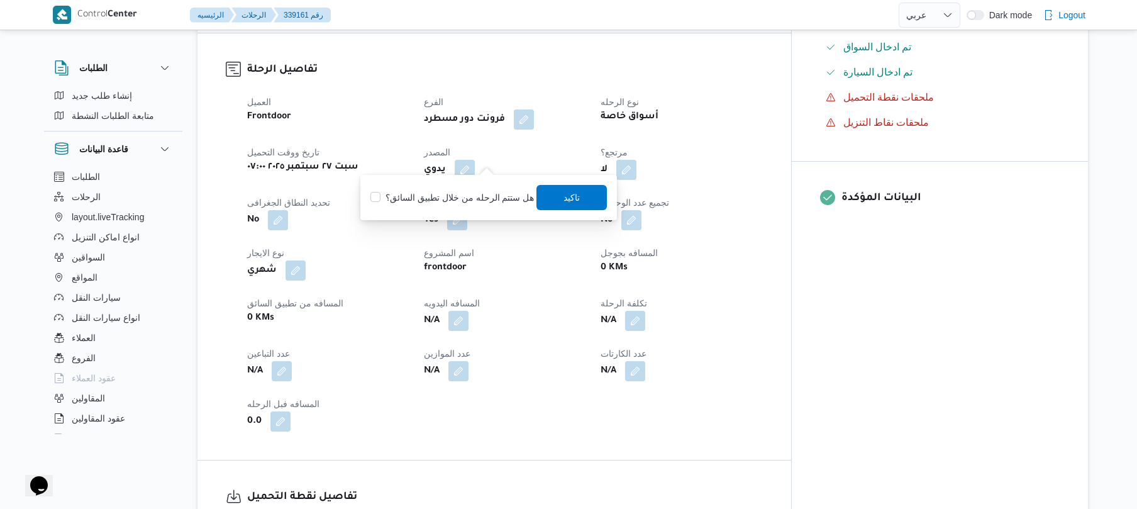
click at [478, 207] on div "هل ستتم الرحله من خلال تطبيق السائق؟ تاكيد" at bounding box center [488, 198] width 239 height 28
click at [471, 195] on label "هل ستتم الرحله من خلال تطبيق السائق؟" at bounding box center [451, 197] width 163 height 15
checkbox input "true"
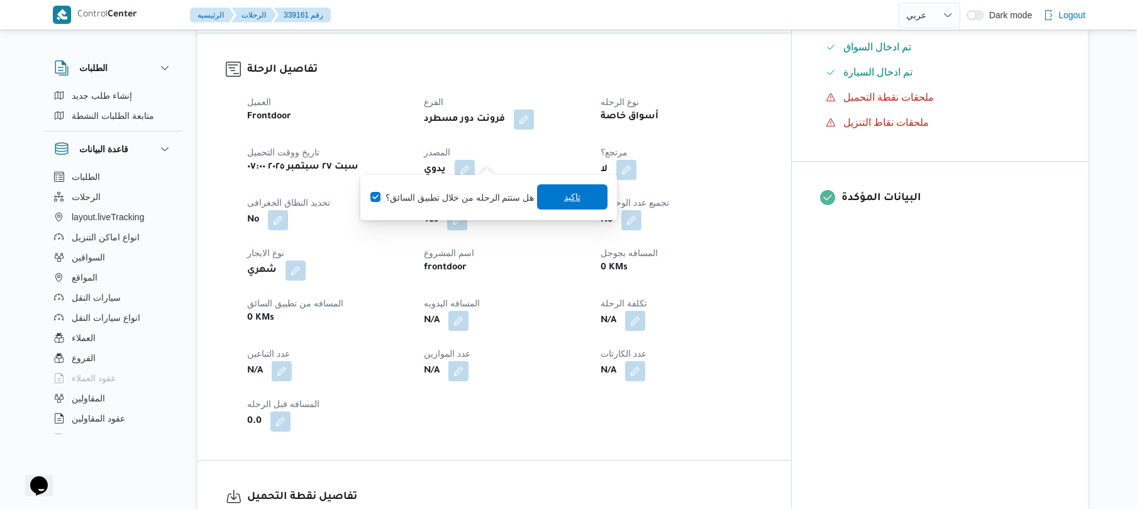
click at [569, 200] on span "تاكيد" at bounding box center [572, 196] width 16 height 15
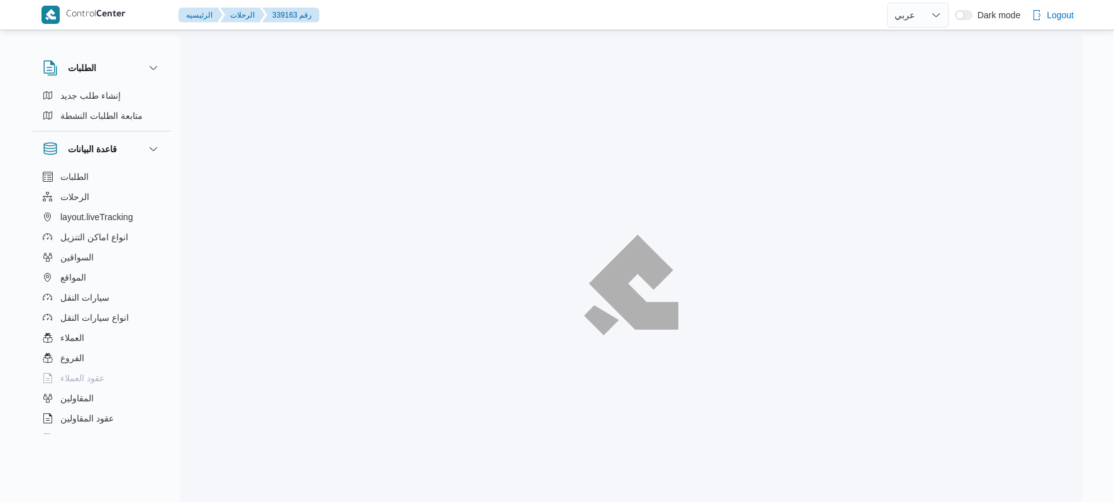
select select "ar"
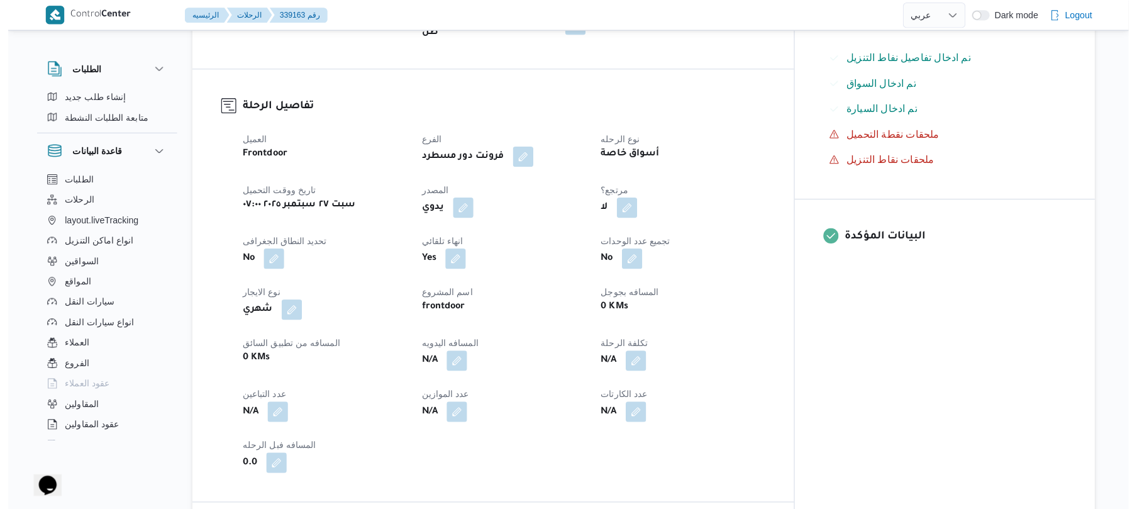
scroll to position [368, 0]
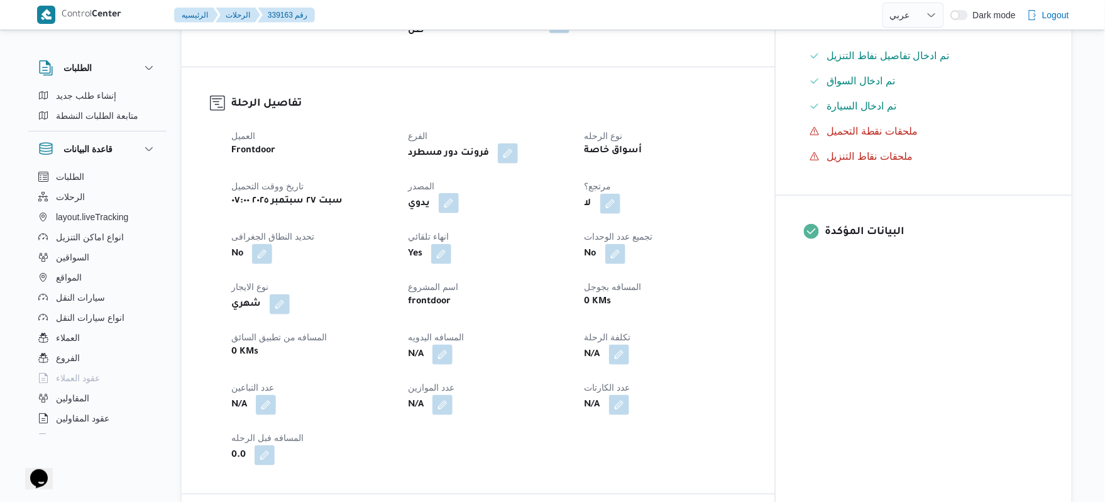
click at [459, 195] on button "button" at bounding box center [449, 203] width 20 height 20
click at [451, 229] on label "هل ستتم الرحله من خلال تطبيق السائق؟" at bounding box center [436, 231] width 163 height 15
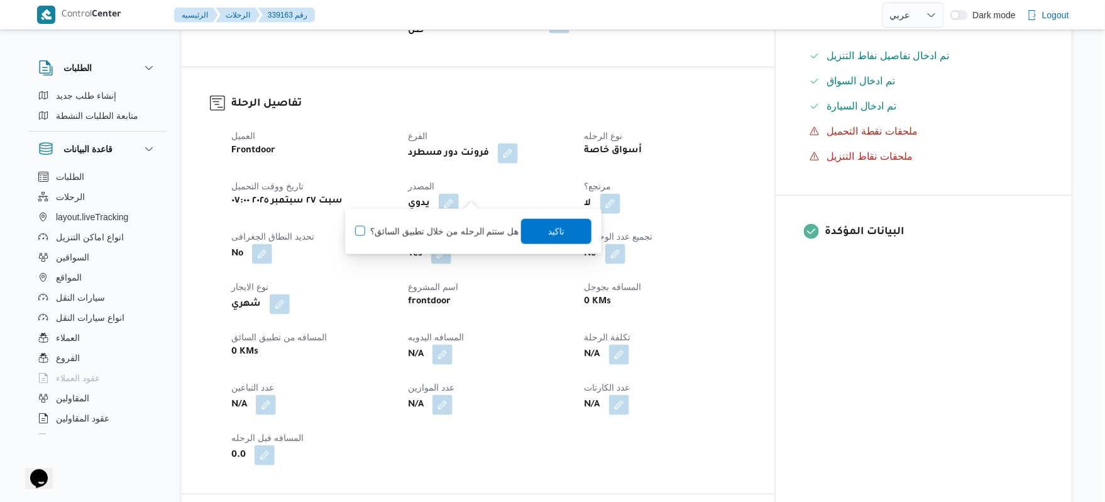
checkbox input "true"
click at [553, 229] on span "تاكيد" at bounding box center [556, 230] width 16 height 15
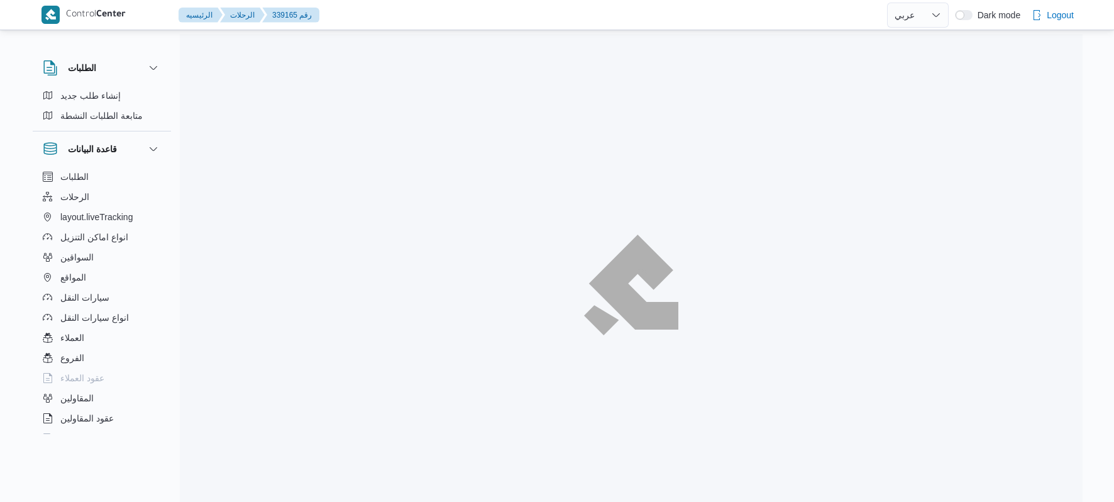
select select "ar"
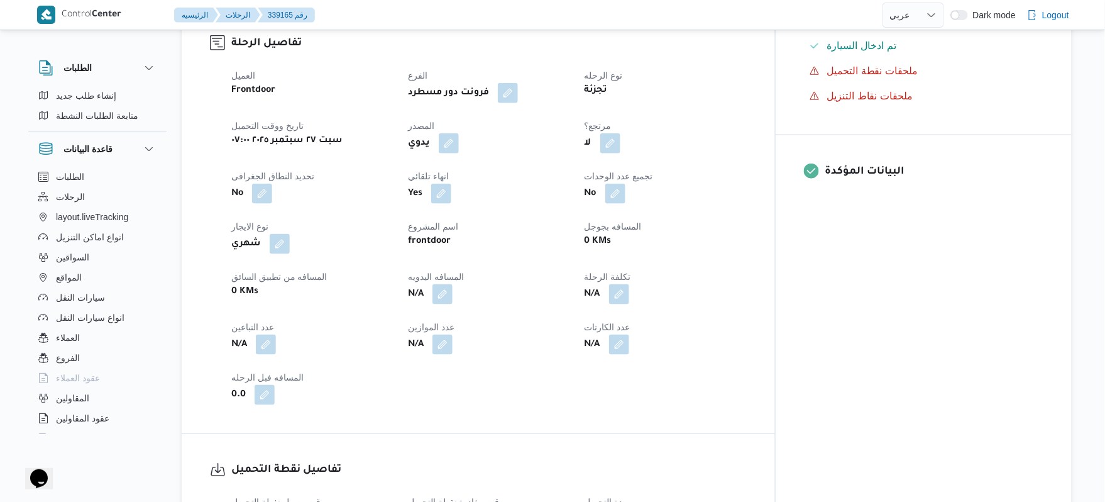
scroll to position [436, 0]
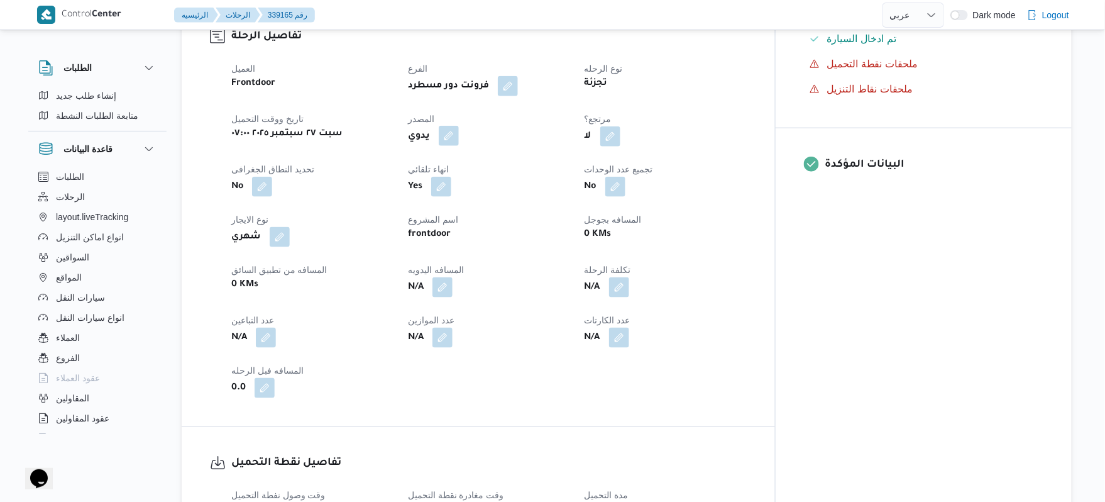
click at [459, 128] on button "button" at bounding box center [449, 136] width 20 height 20
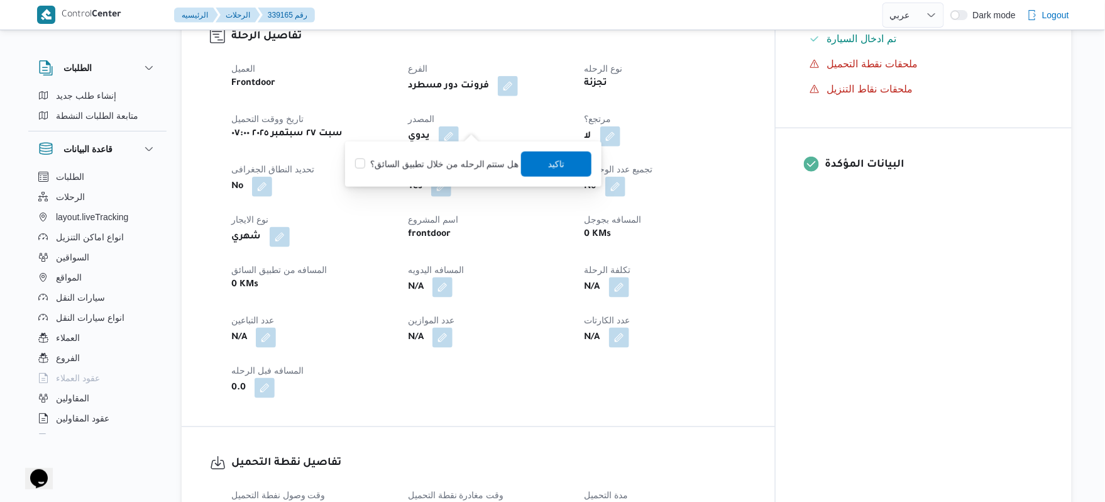
click at [458, 162] on label "هل ستتم الرحله من خلال تطبيق السائق؟" at bounding box center [436, 164] width 163 height 15
checkbox input "true"
click at [526, 162] on span "تاكيد" at bounding box center [556, 163] width 70 height 25
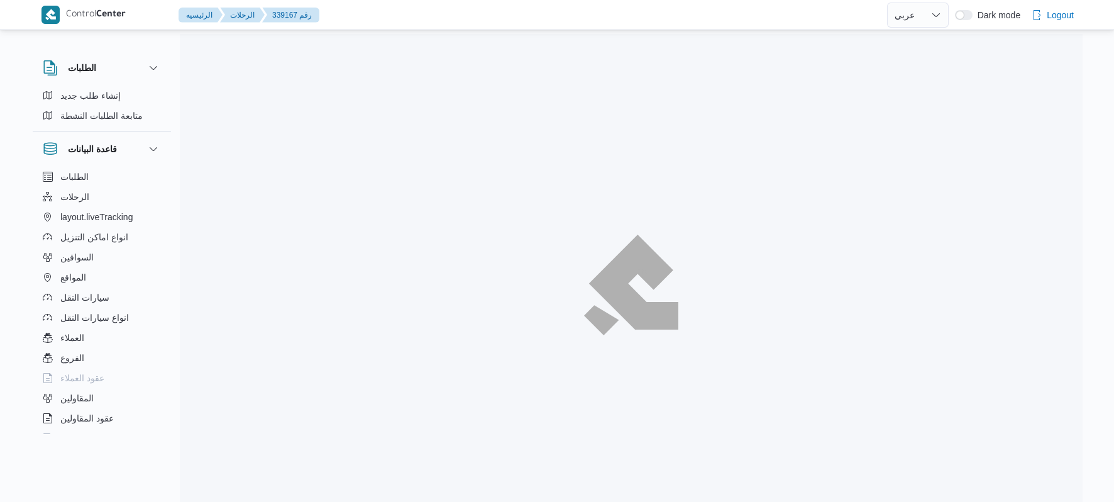
select select "ar"
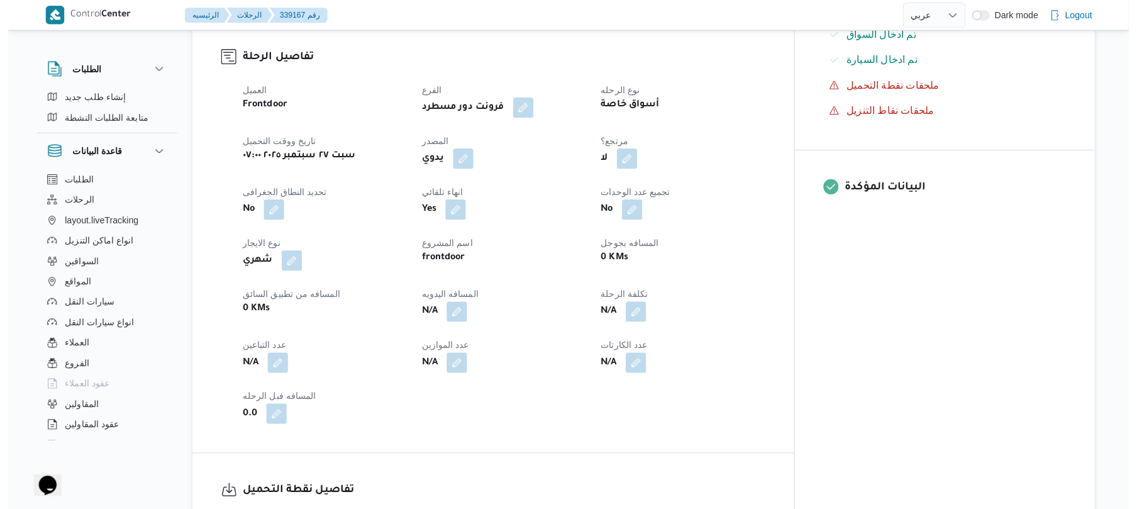
scroll to position [436, 0]
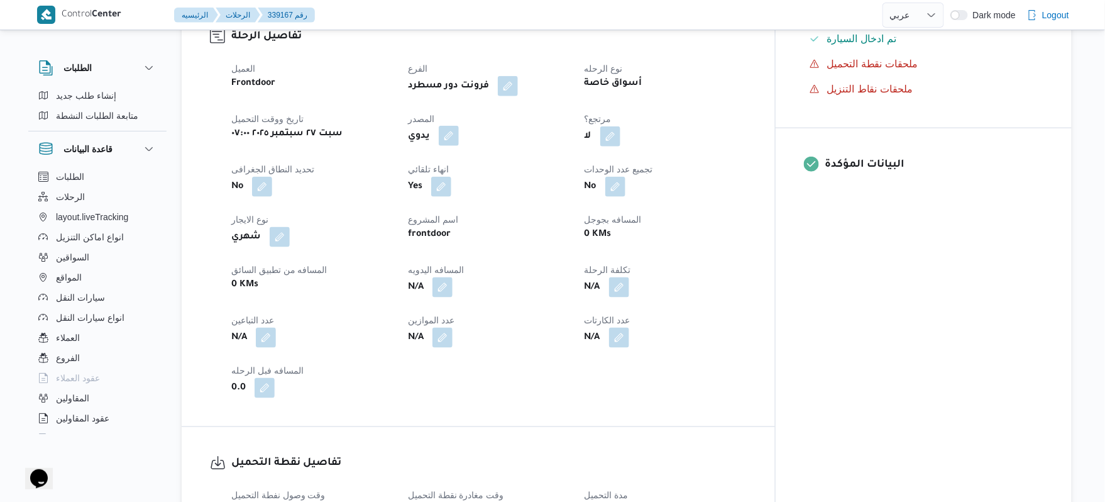
click at [459, 127] on button "button" at bounding box center [449, 136] width 20 height 20
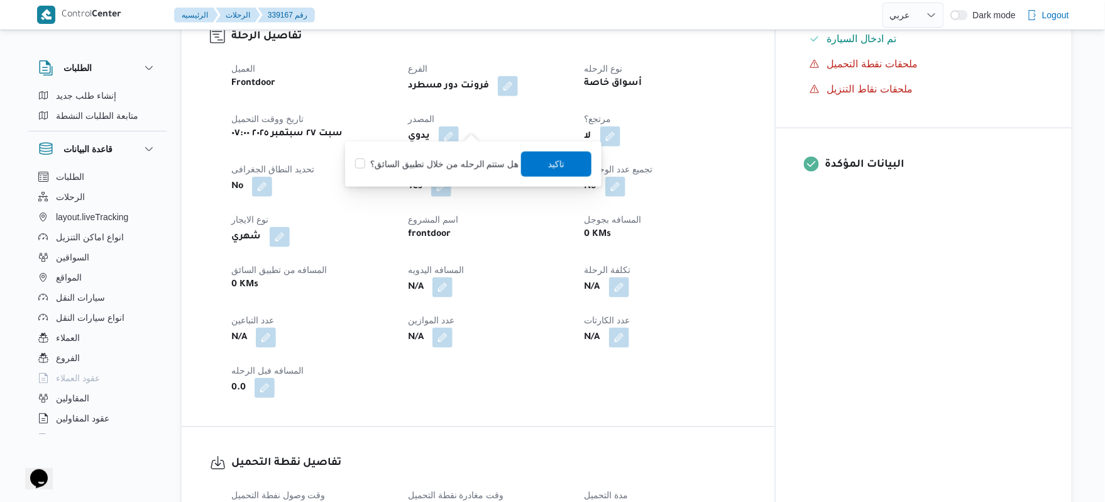
click at [451, 168] on label "هل ستتم الرحله من خلال تطبيق السائق؟" at bounding box center [436, 164] width 163 height 15
checkbox input "true"
click at [548, 161] on span "تاكيد" at bounding box center [556, 163] width 16 height 15
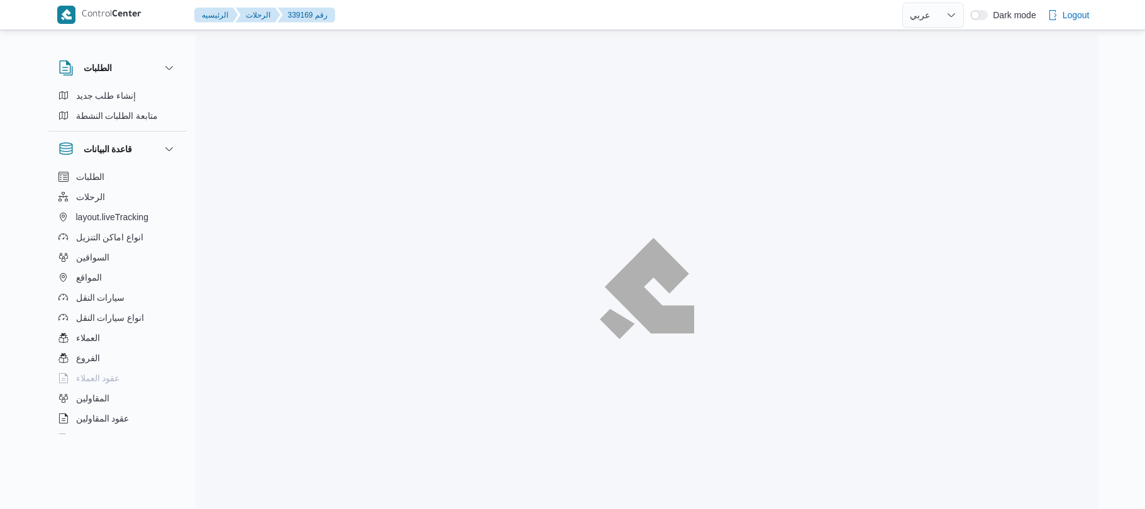
select select "ar"
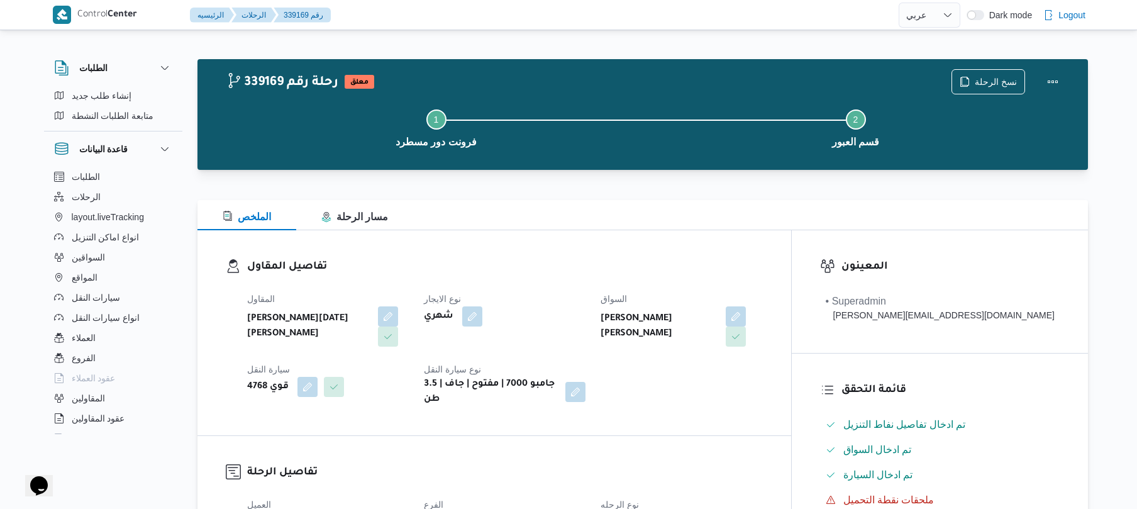
click at [714, 236] on div "تفاصيل المقاول المقاول ابراهيم رمضان ابراهيم عثمان ابوباشا نوع الايجار شهري الس…" at bounding box center [493, 332] width 593 height 205
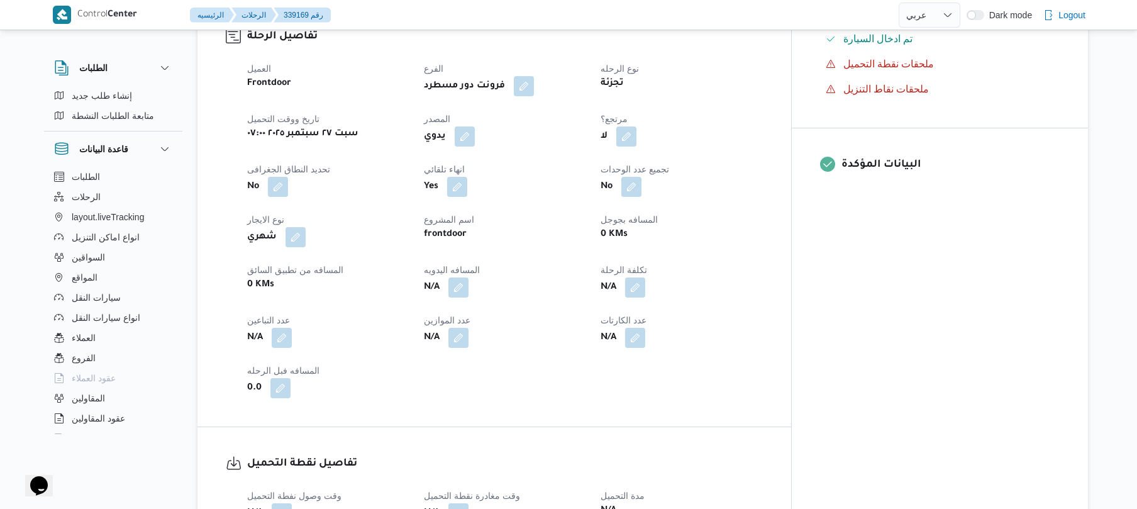
scroll to position [469, 0]
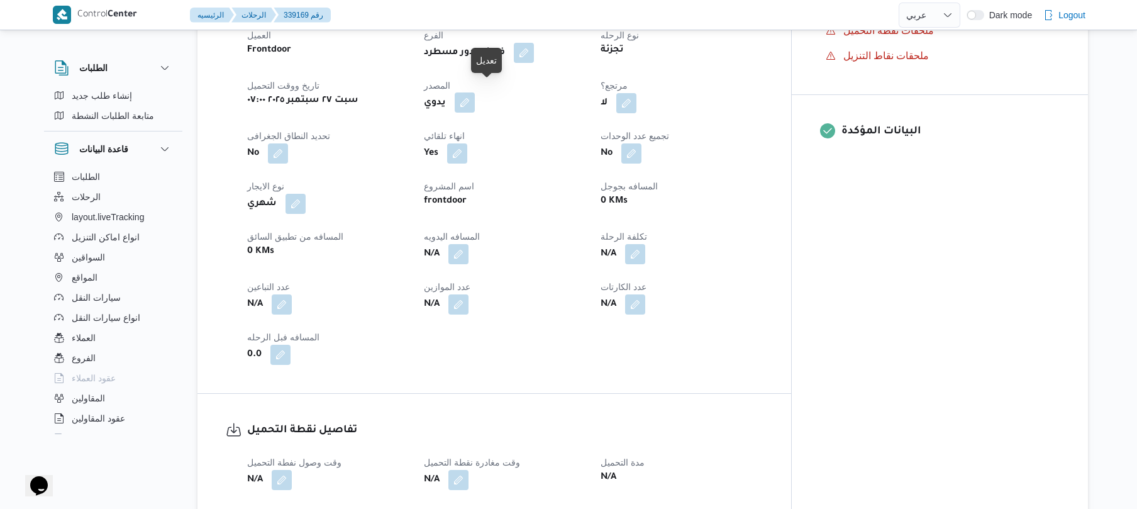
click at [475, 99] on button "button" at bounding box center [464, 102] width 20 height 20
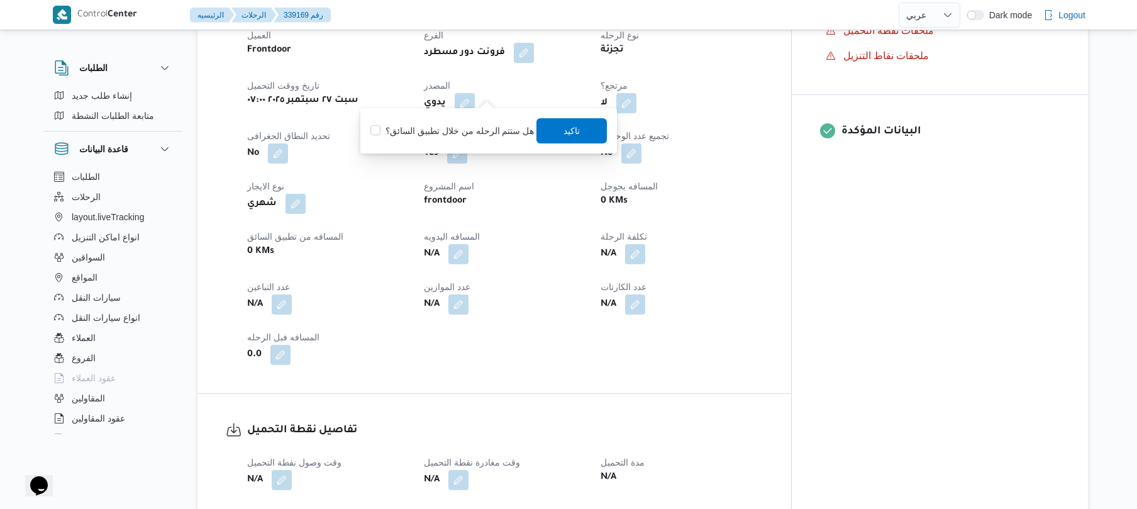
click at [461, 138] on div "هل ستتم الرحله من خلال تطبيق السائق؟ تاكيد" at bounding box center [488, 131] width 239 height 28
click at [531, 134] on div "هل ستتم الرحله من خلال تطبيق السائق؟ تاكيد" at bounding box center [488, 131] width 239 height 28
click at [500, 129] on label "هل ستتم الرحله من خلال تطبيق السائق؟" at bounding box center [451, 130] width 163 height 15
checkbox input "true"
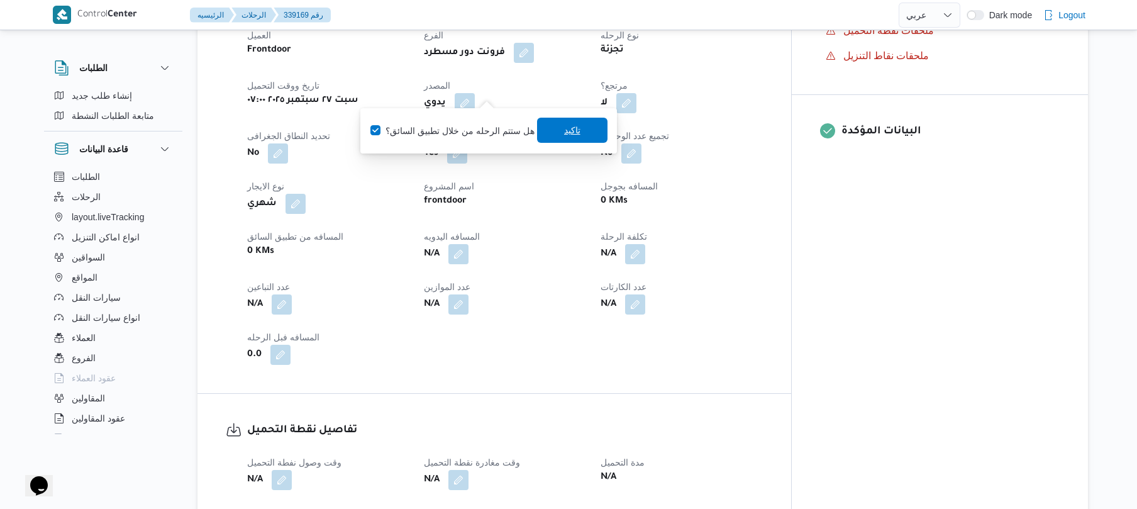
click at [576, 129] on span "تاكيد" at bounding box center [572, 130] width 70 height 25
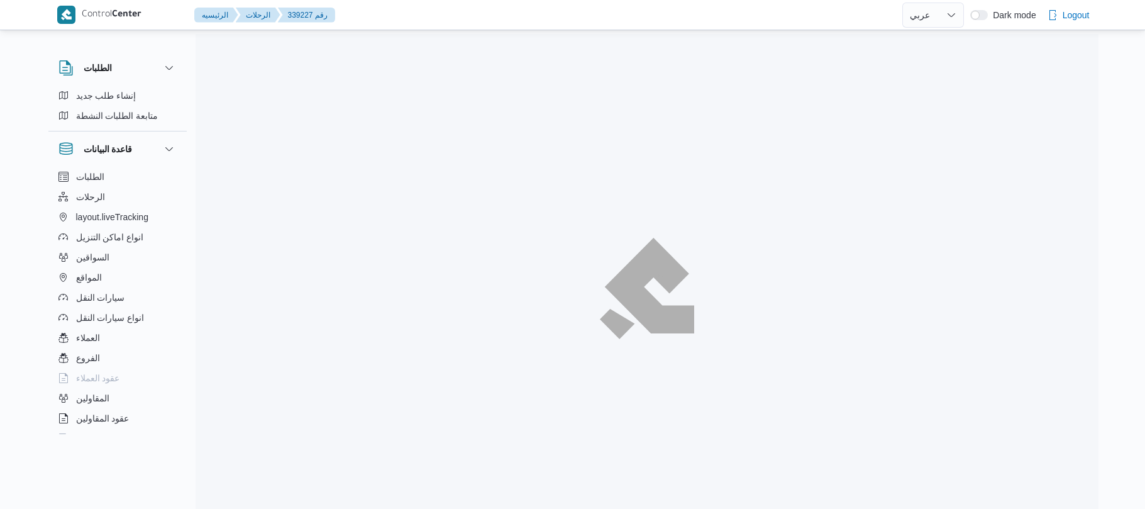
select select "ar"
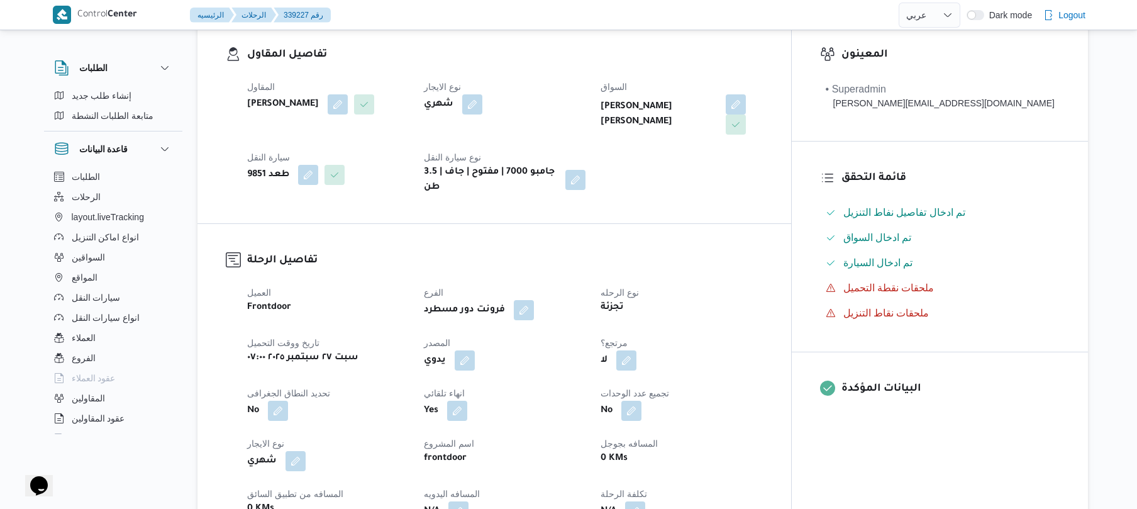
scroll to position [402, 0]
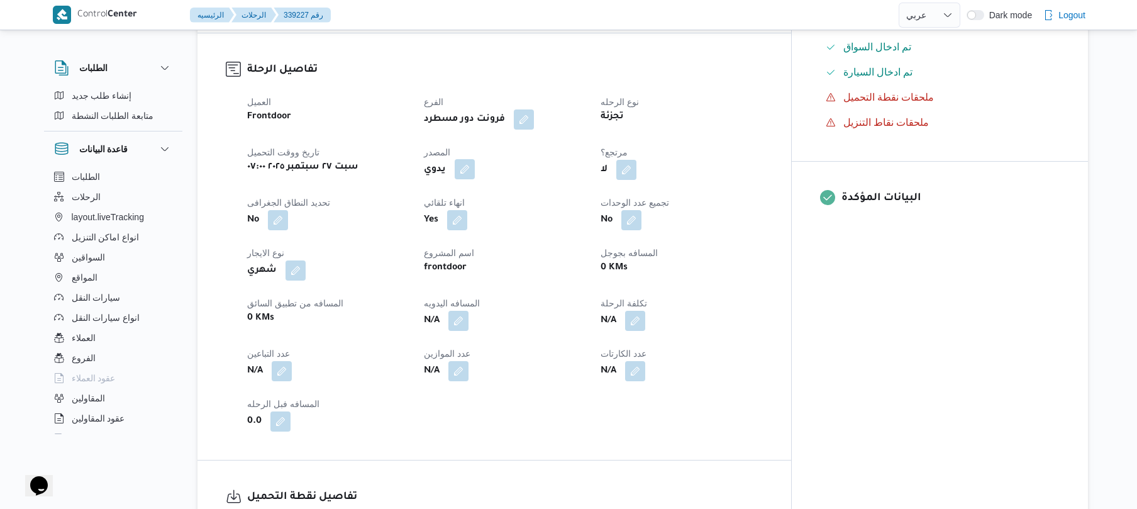
click at [475, 160] on button "button" at bounding box center [464, 169] width 20 height 20
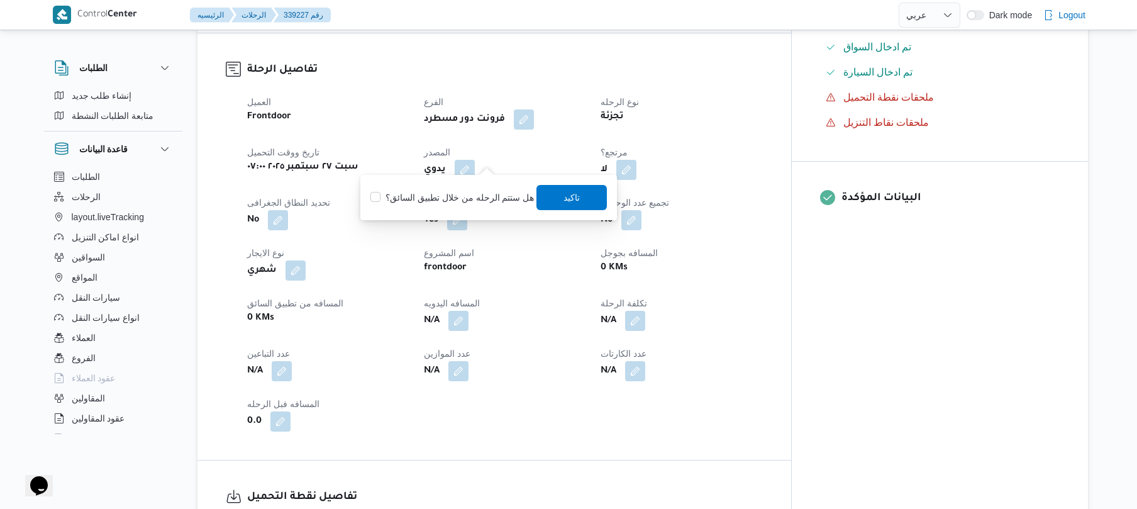
click at [473, 196] on label "هل ستتم الرحله من خلال تطبيق السائق؟" at bounding box center [451, 197] width 163 height 15
checkbox input "true"
click at [564, 199] on span "تاكيد" at bounding box center [572, 196] width 16 height 15
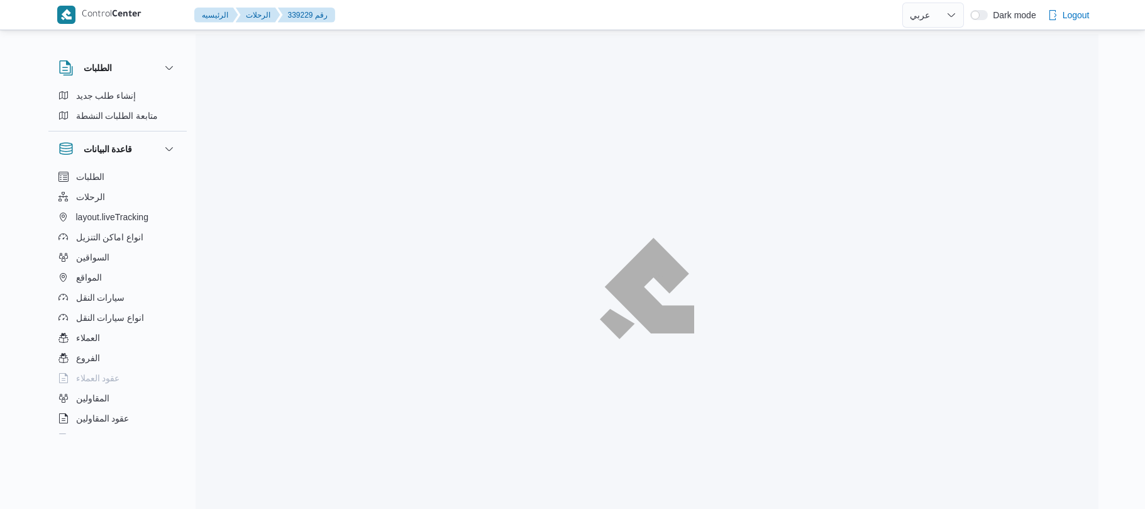
select select "ar"
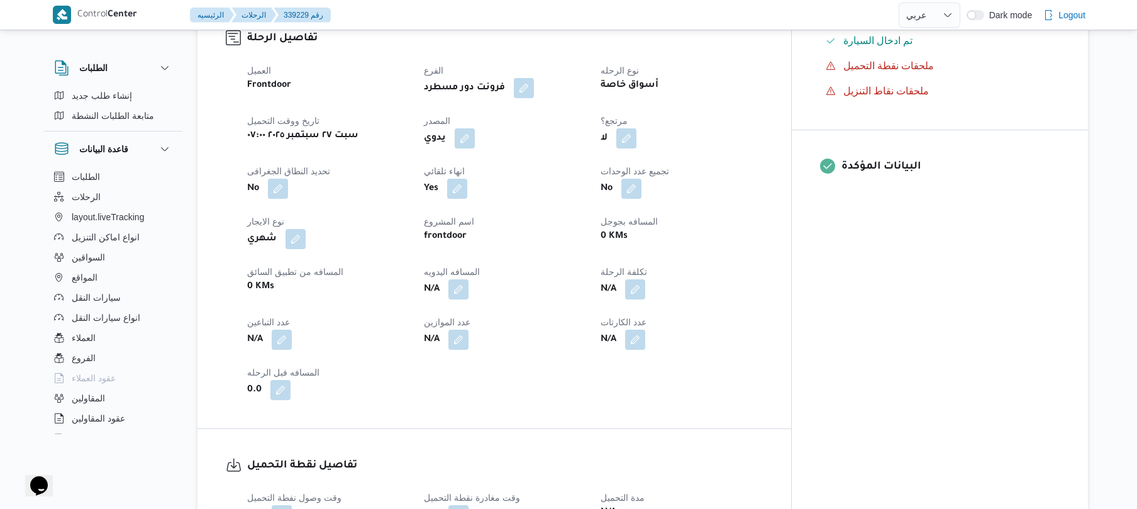
scroll to position [436, 0]
click at [475, 126] on button "button" at bounding box center [464, 136] width 20 height 20
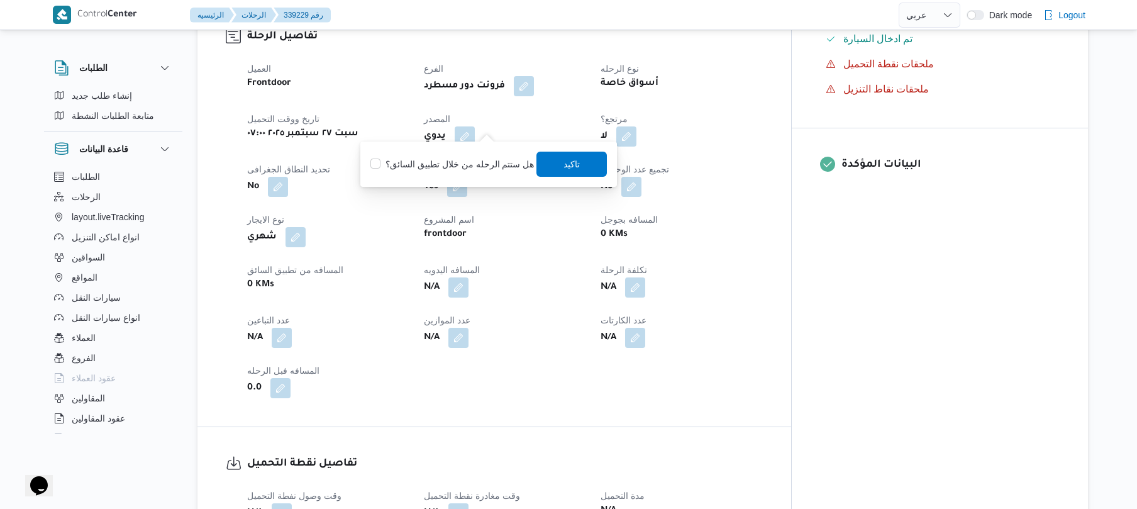
click at [481, 165] on label "هل ستتم الرحله من خلال تطبيق السائق؟" at bounding box center [451, 164] width 163 height 15
checkbox input "true"
click at [572, 170] on span "تاكيد" at bounding box center [572, 163] width 16 height 15
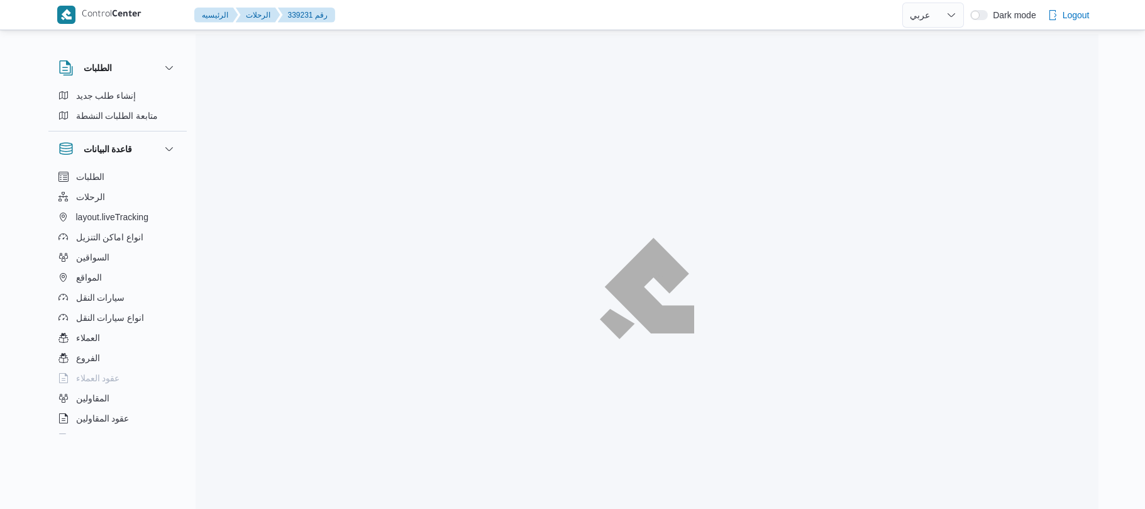
select select "ar"
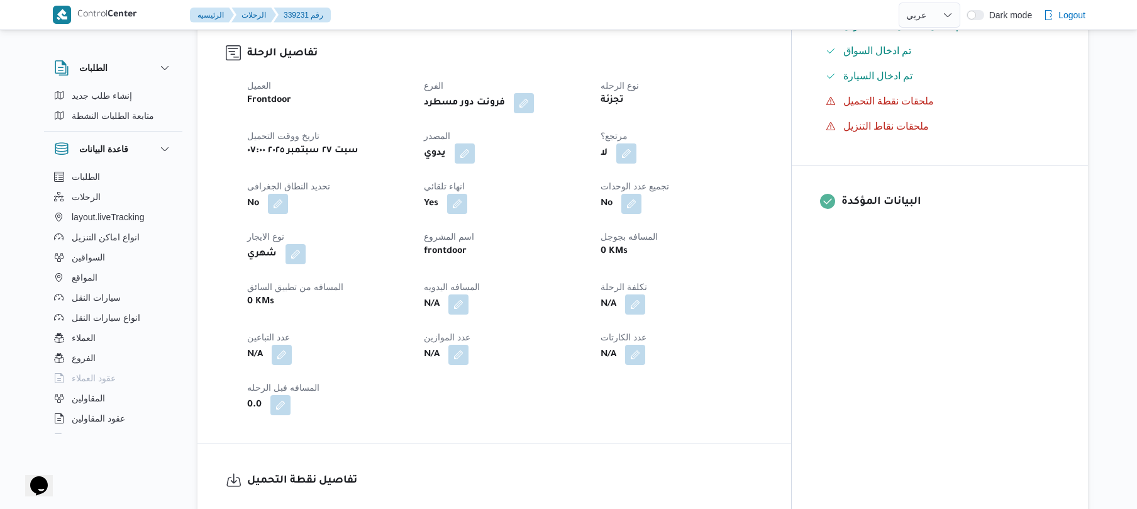
scroll to position [436, 0]
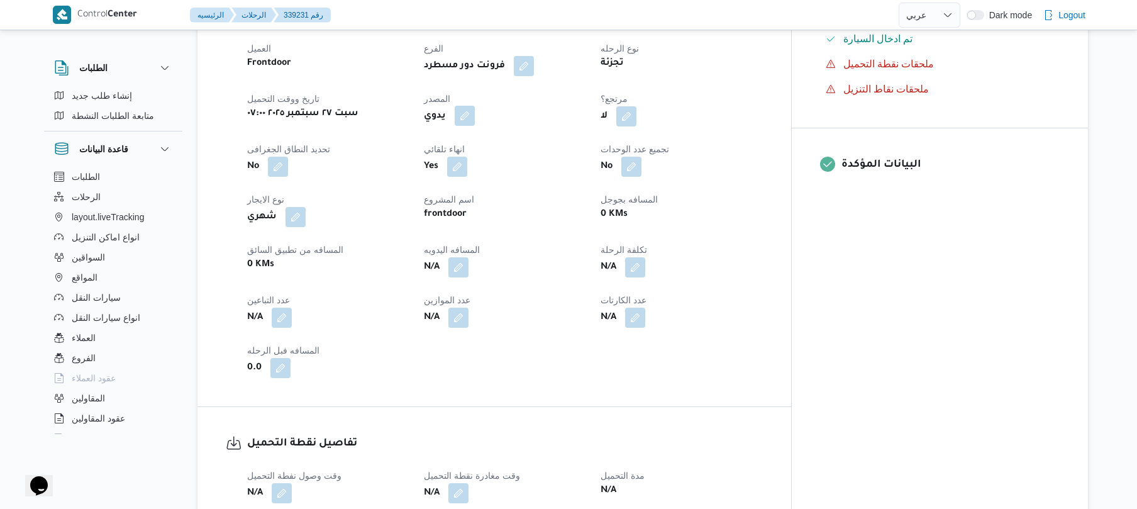
click at [475, 126] on button "button" at bounding box center [464, 116] width 20 height 20
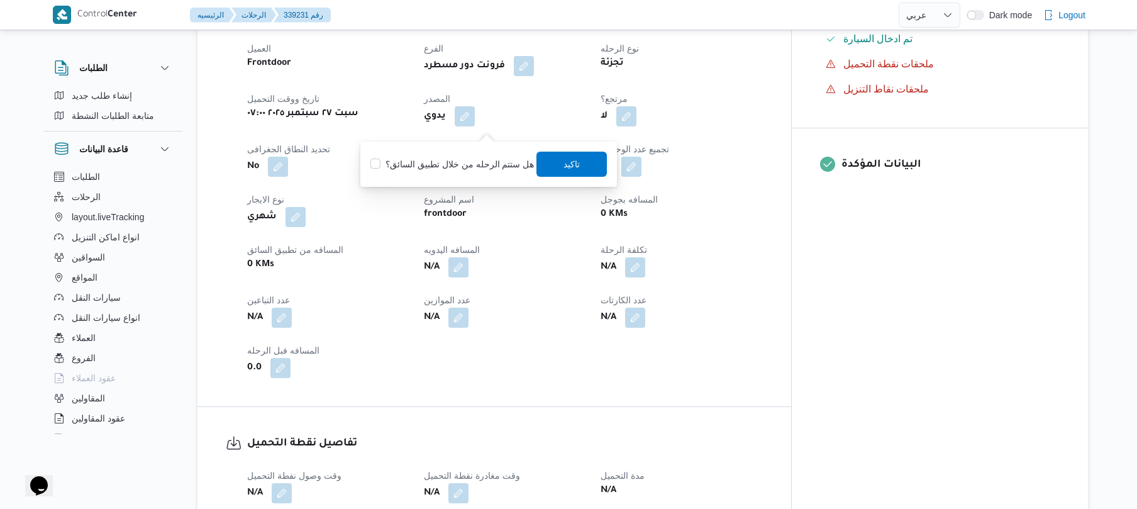
click at [479, 157] on label "هل ستتم الرحله من خلال تطبيق السائق؟" at bounding box center [451, 164] width 163 height 15
checkbox input "true"
click at [569, 161] on span "تاكيد" at bounding box center [572, 163] width 16 height 15
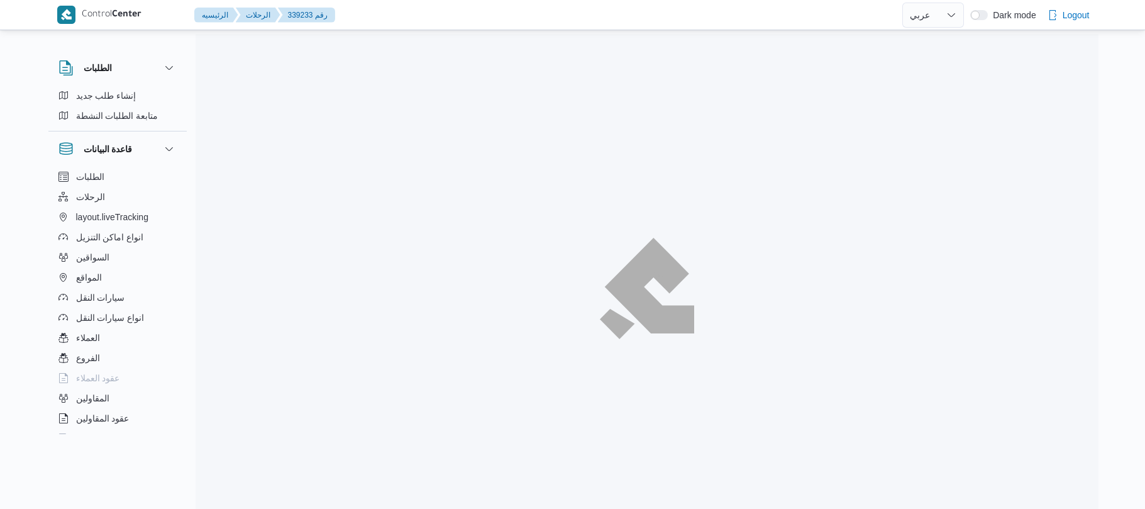
select select "ar"
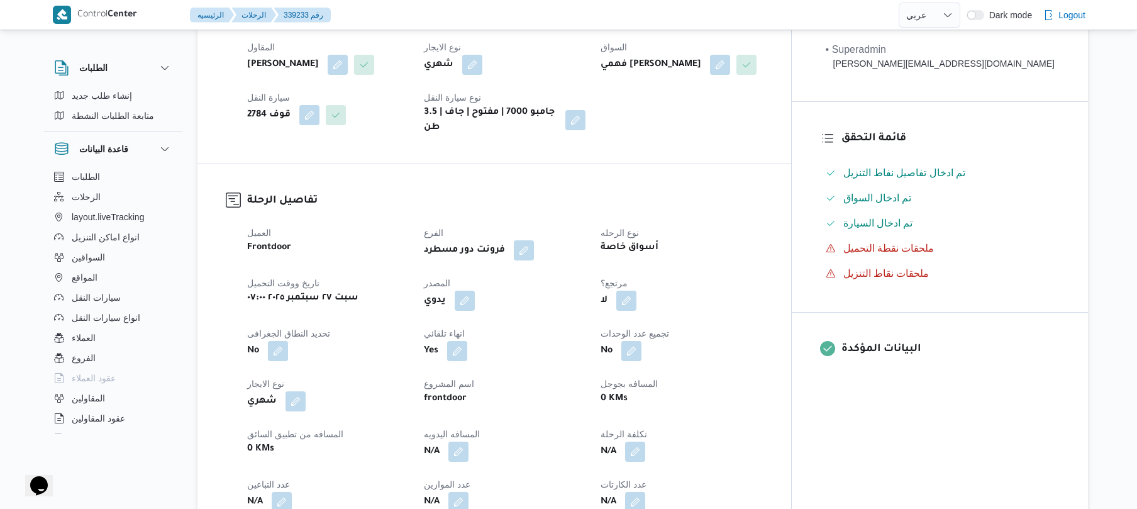
scroll to position [436, 0]
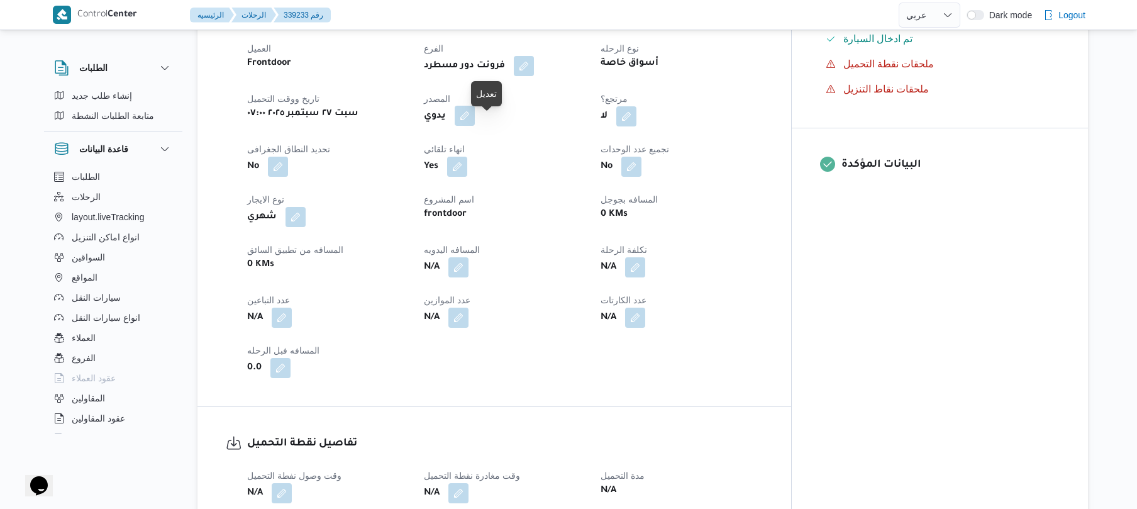
click at [475, 126] on button "button" at bounding box center [464, 116] width 20 height 20
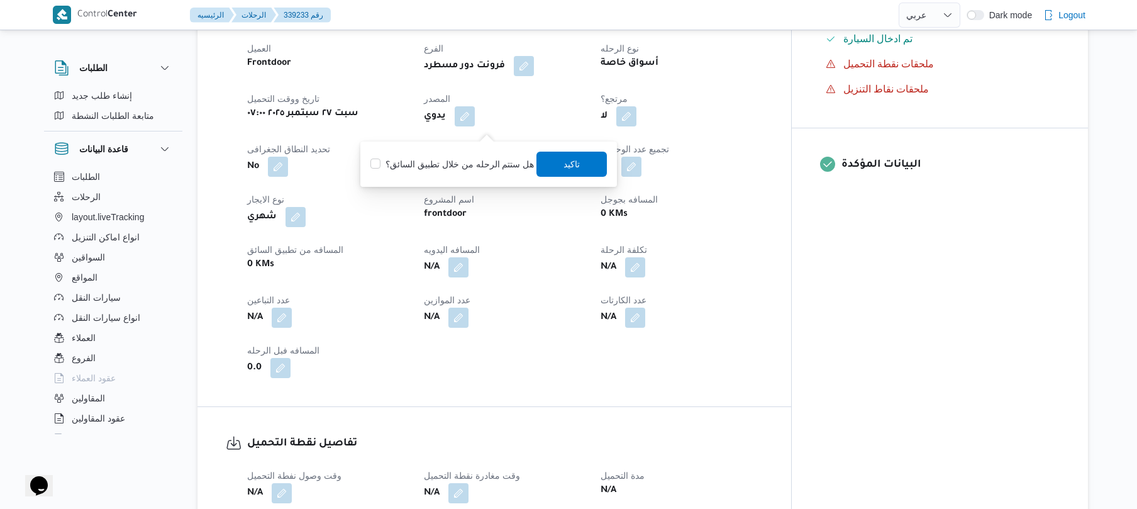
click at [478, 160] on label "هل ستتم الرحله من خلال تطبيق السائق؟" at bounding box center [451, 164] width 163 height 15
checkbox input "true"
click at [564, 161] on span "تاكيد" at bounding box center [572, 163] width 16 height 15
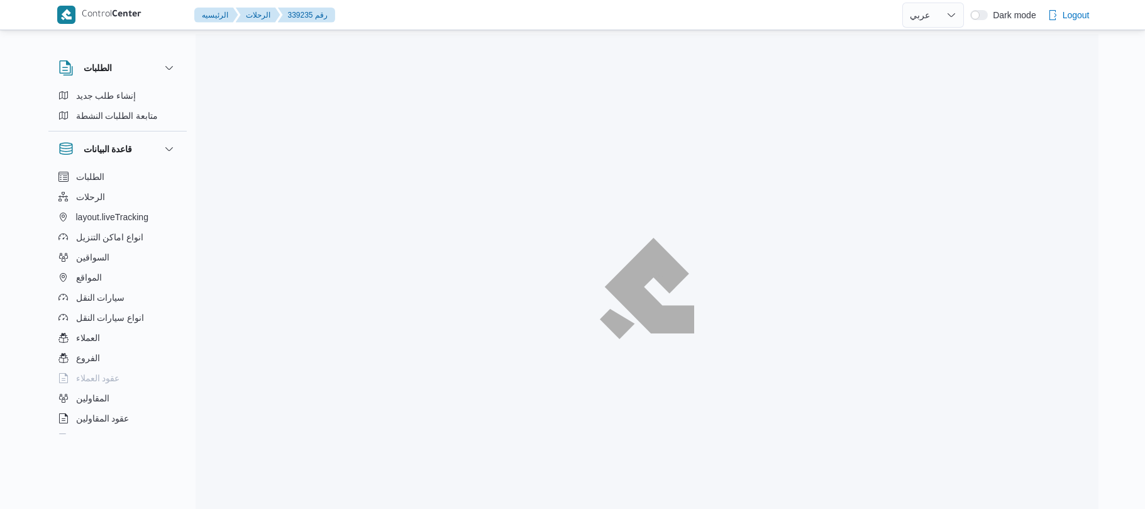
select select "ar"
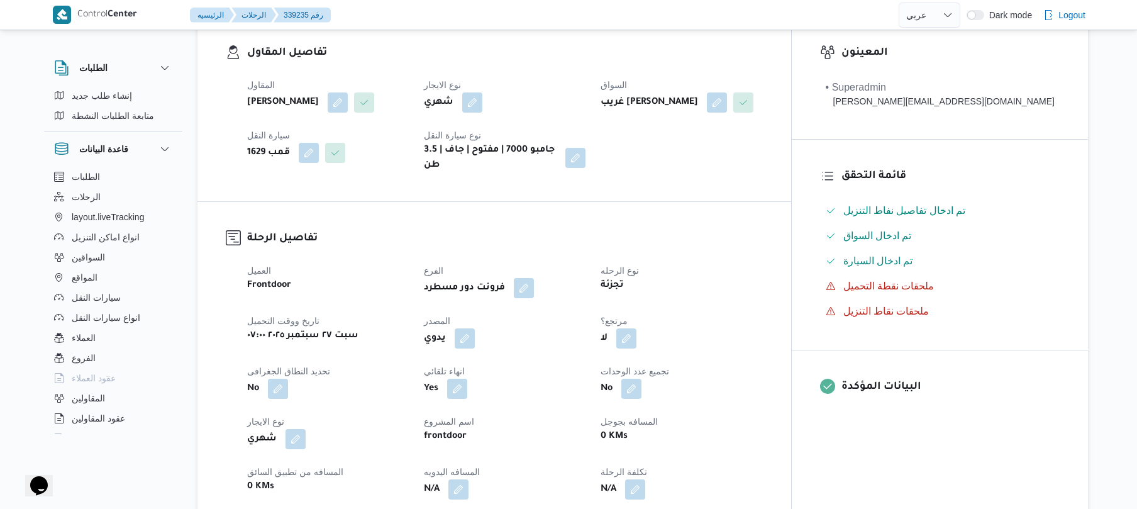
scroll to position [402, 0]
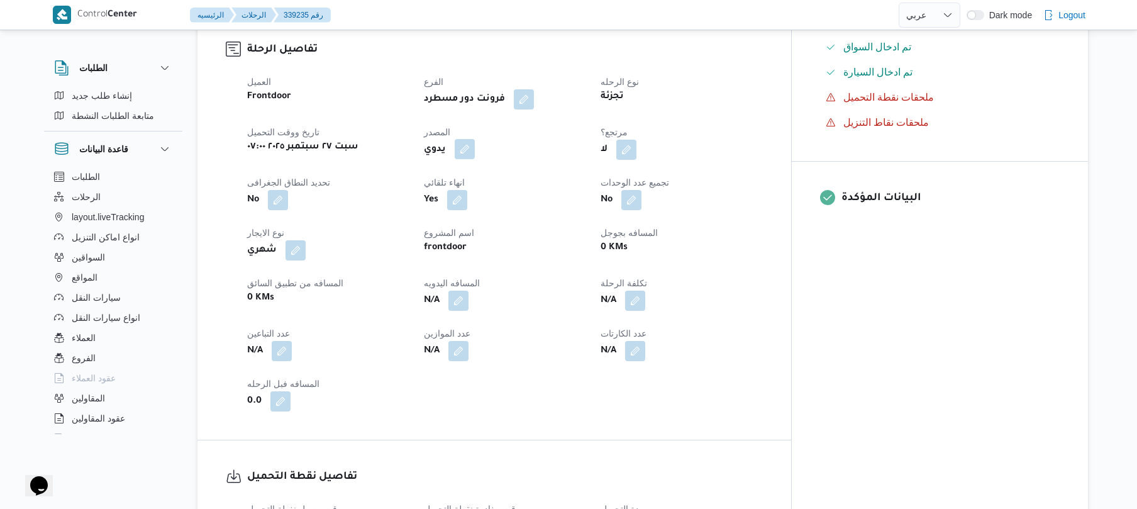
click at [475, 159] on button "button" at bounding box center [464, 149] width 20 height 20
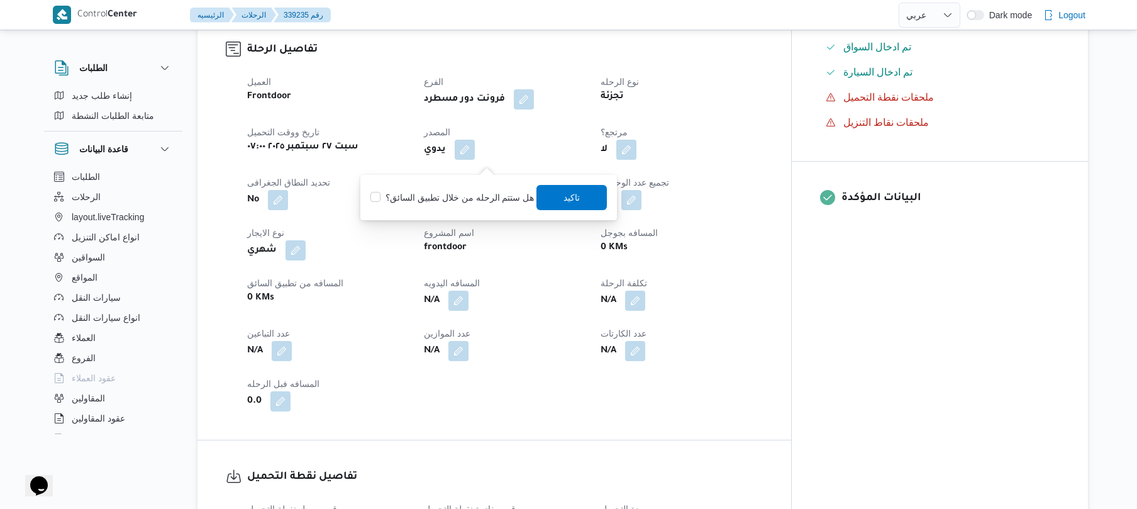
click at [470, 199] on label "هل ستتم الرحله من خلال تطبيق السائق؟" at bounding box center [451, 197] width 163 height 15
checkbox input "true"
click at [591, 195] on span "تاكيد" at bounding box center [572, 196] width 70 height 25
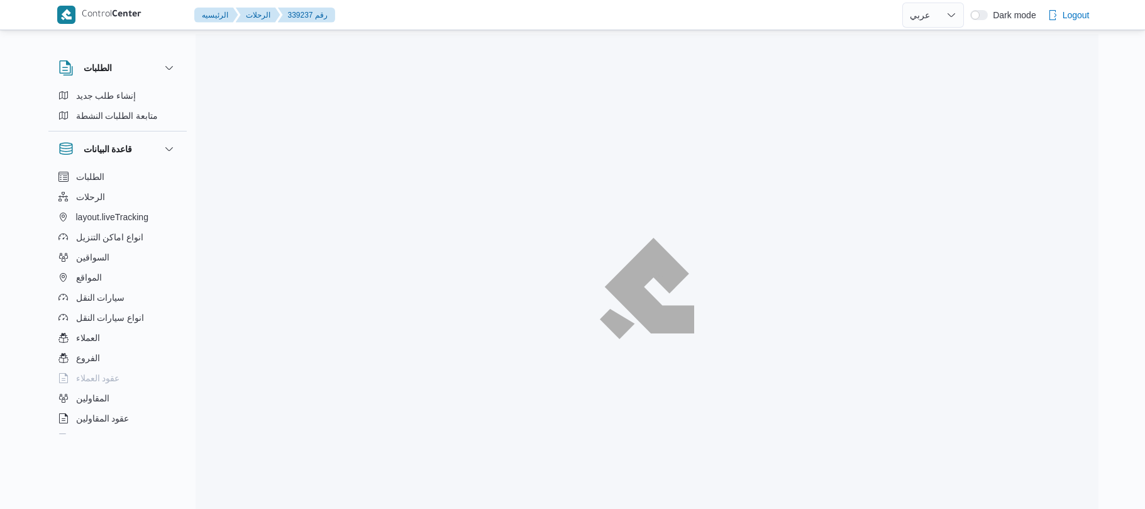
select select "ar"
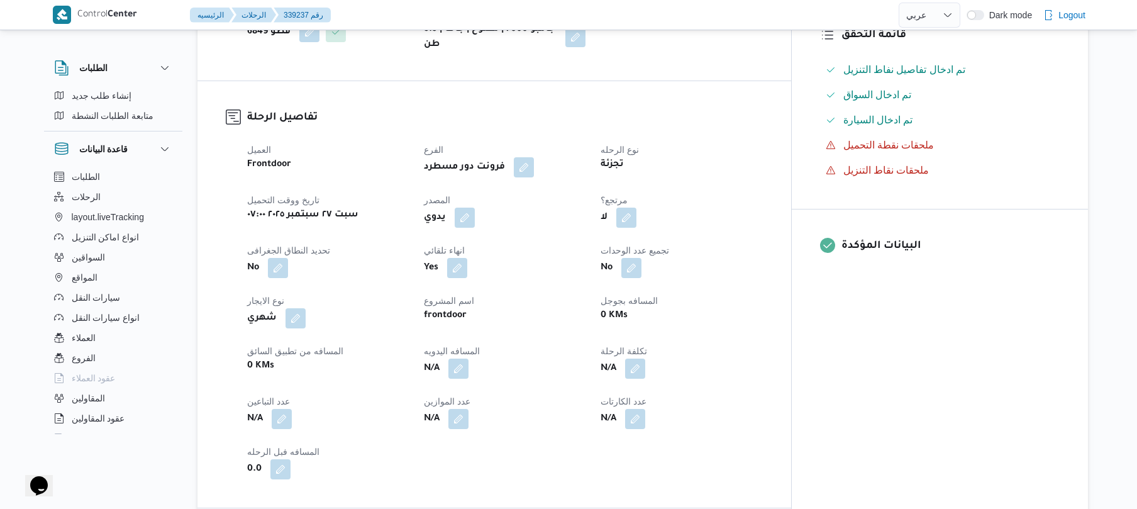
scroll to position [402, 0]
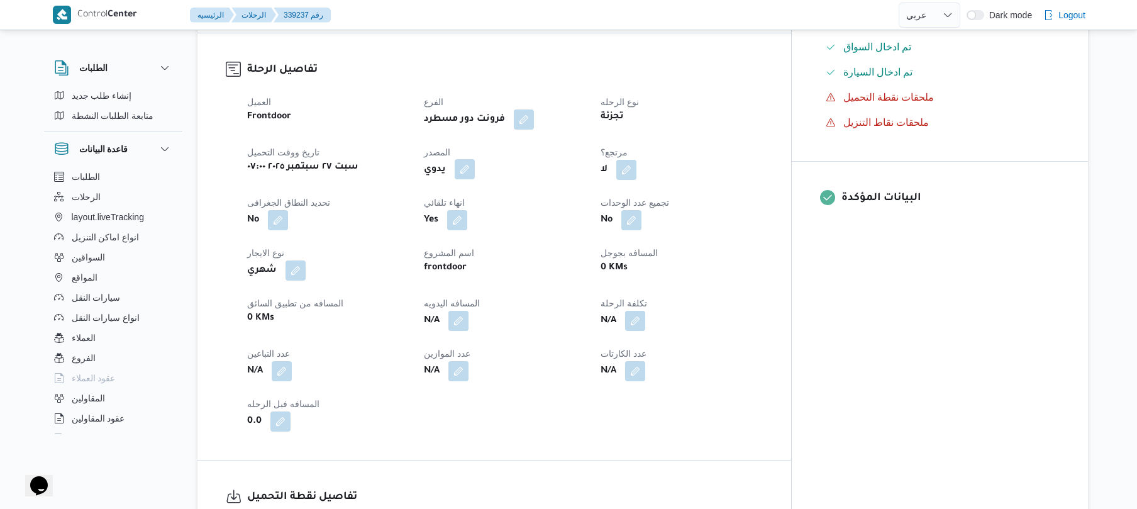
click at [475, 159] on button "button" at bounding box center [464, 169] width 20 height 20
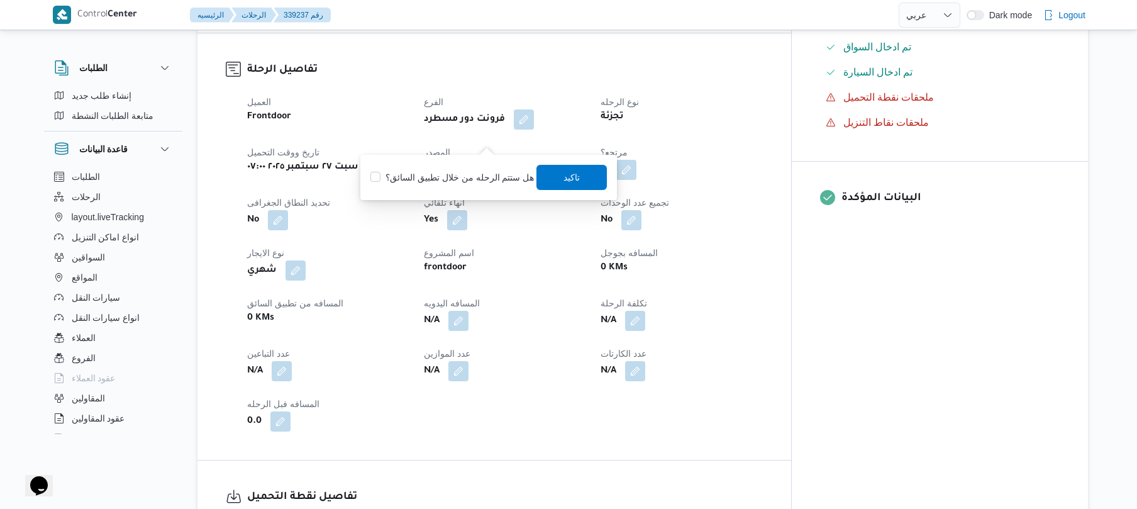
click at [478, 172] on label "هل ستتم الرحله من خلال تطبيق السائق؟" at bounding box center [451, 177] width 163 height 15
checkbox input "true"
click at [564, 177] on span "تاكيد" at bounding box center [572, 176] width 16 height 15
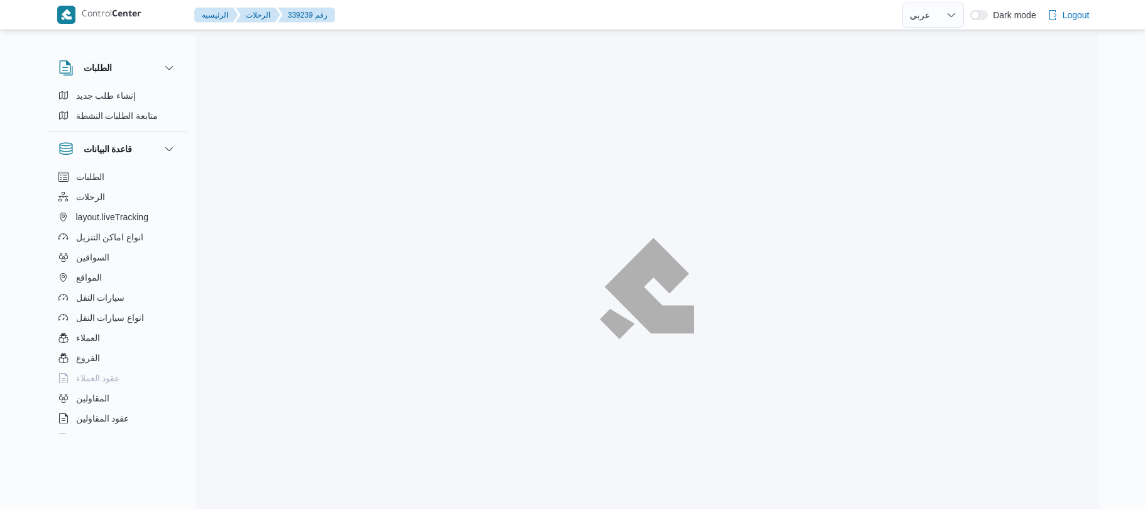
select select "ar"
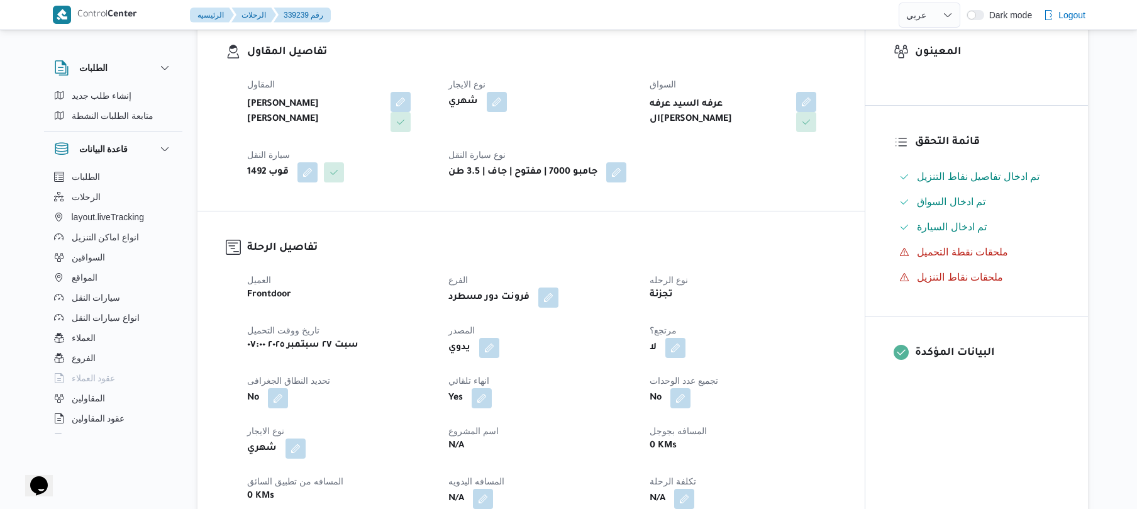
scroll to position [402, 0]
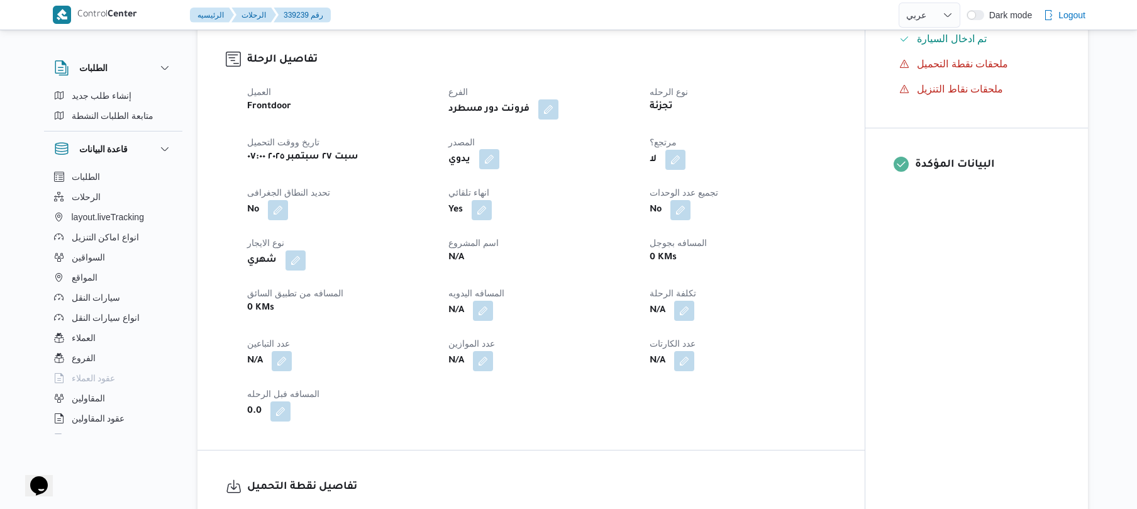
click at [493, 149] on button "button" at bounding box center [489, 159] width 20 height 20
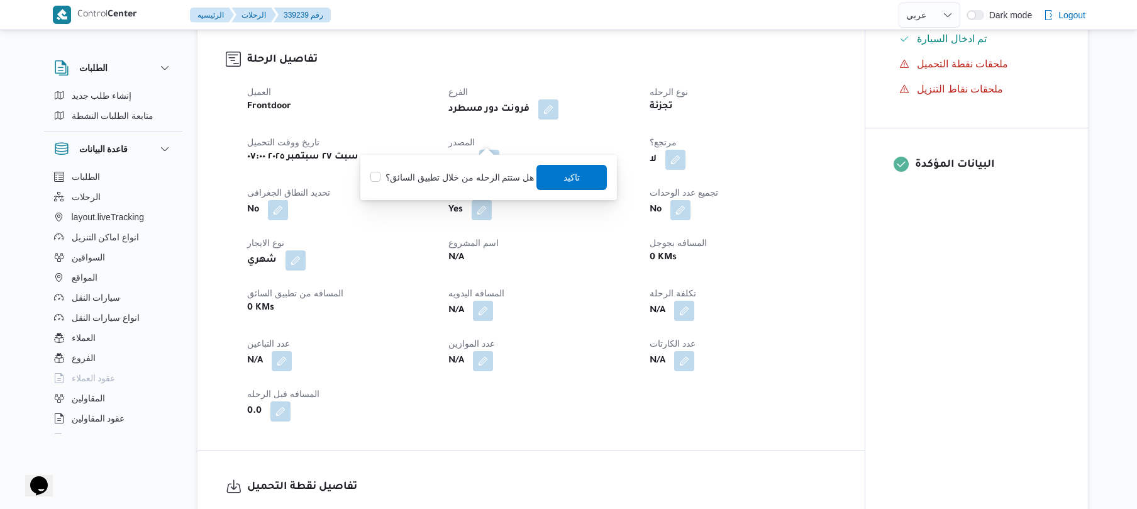
click at [473, 172] on label "هل ستتم الرحله من خلال تطبيق السائق؟" at bounding box center [451, 177] width 163 height 15
checkbox input "true"
click at [566, 182] on span "تاكيد" at bounding box center [572, 177] width 16 height 15
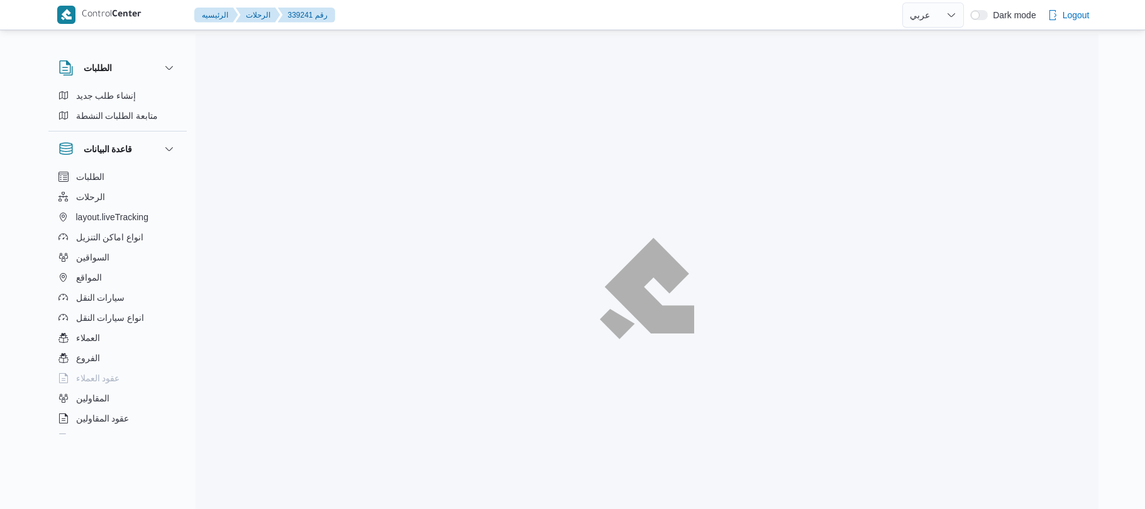
select select "ar"
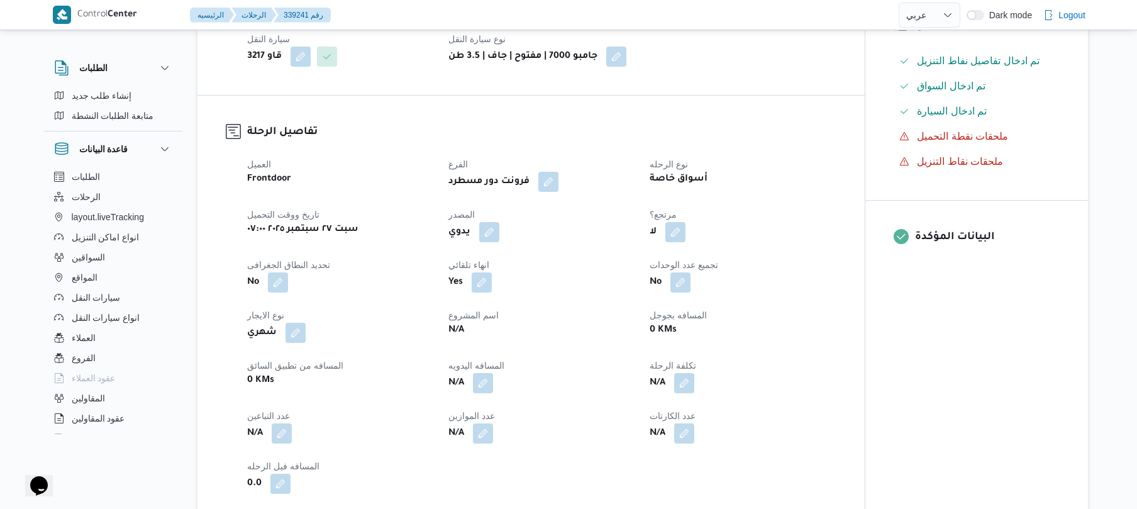
scroll to position [335, 0]
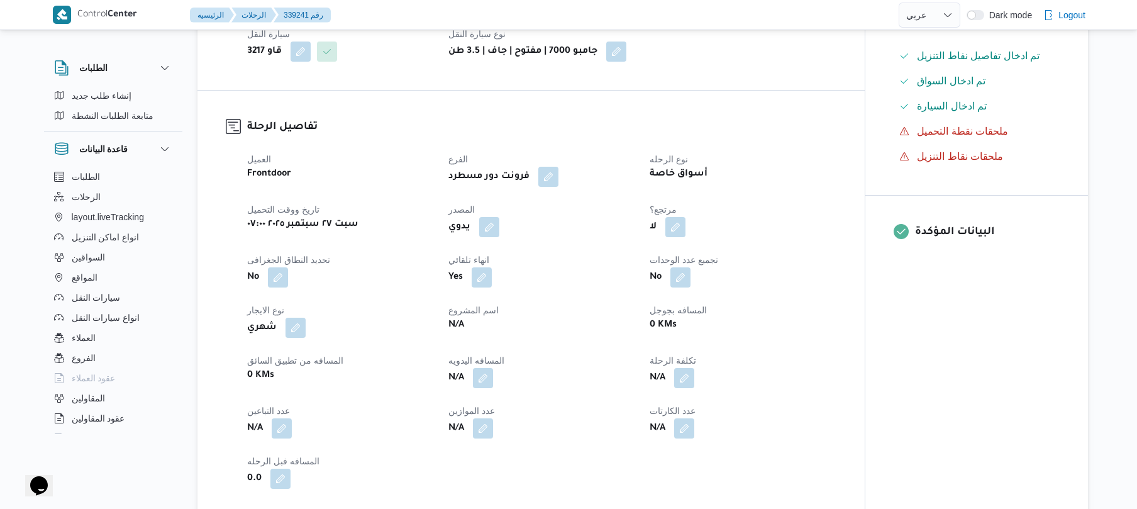
click at [500, 216] on div "يدوي" at bounding box center [541, 227] width 189 height 23
click at [495, 216] on button "button" at bounding box center [489, 226] width 20 height 20
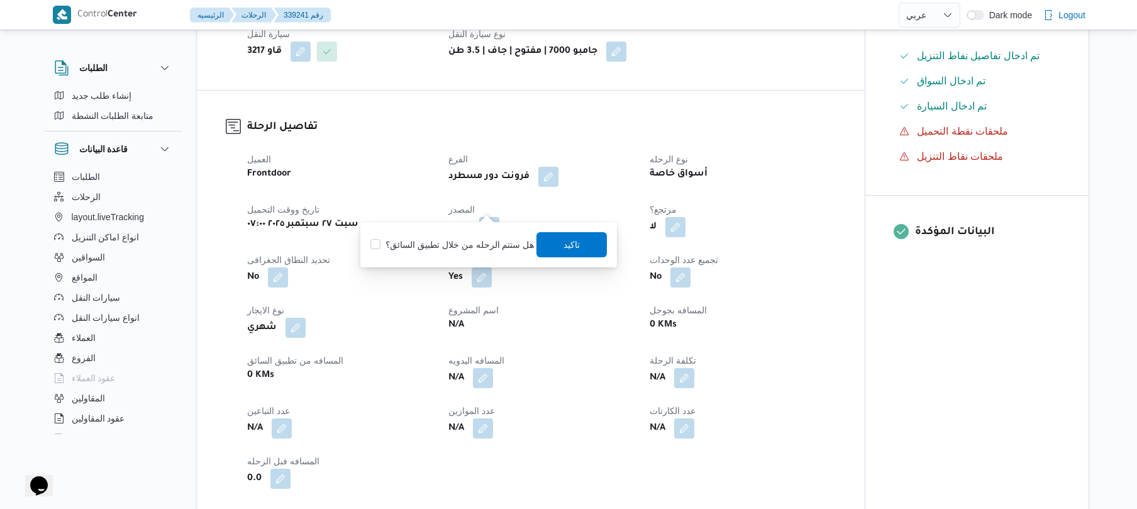
click at [473, 239] on label "هل ستتم الرحله من خلال تطبيق السائق؟" at bounding box center [451, 244] width 163 height 15
checkbox input "true"
click at [584, 248] on span "تاكيد" at bounding box center [572, 243] width 70 height 25
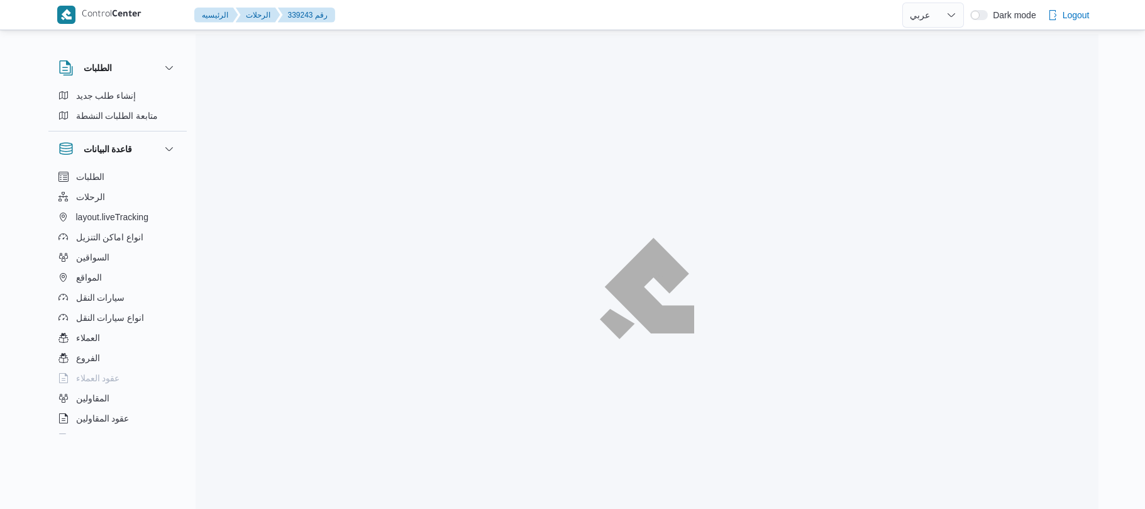
select select "ar"
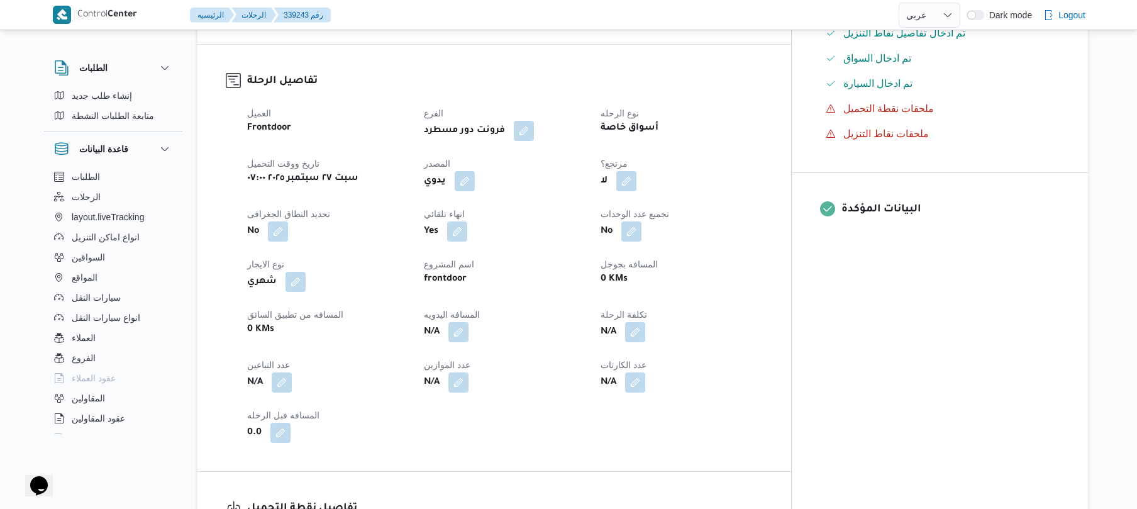
scroll to position [402, 0]
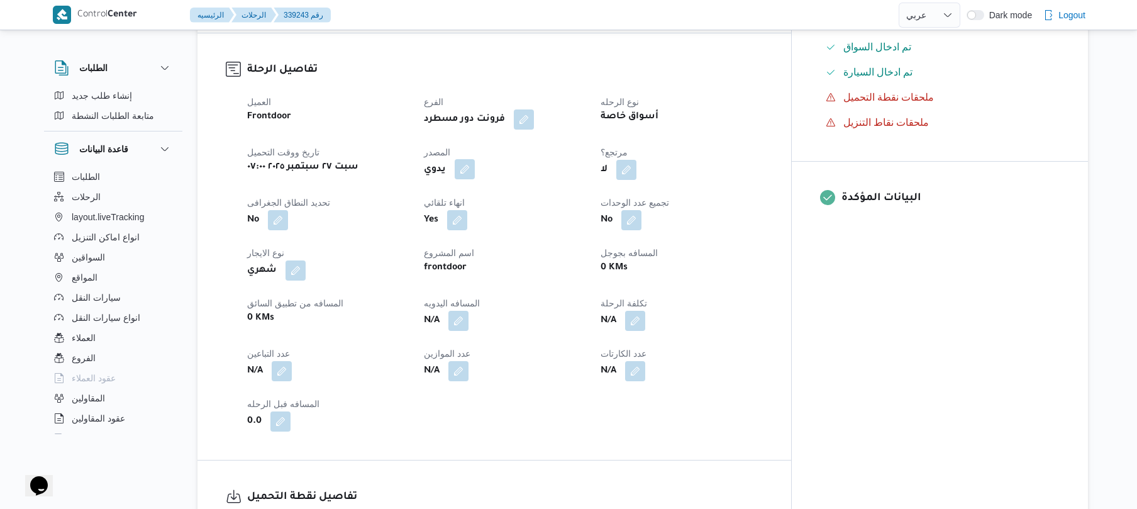
click at [475, 159] on button "button" at bounding box center [464, 169] width 20 height 20
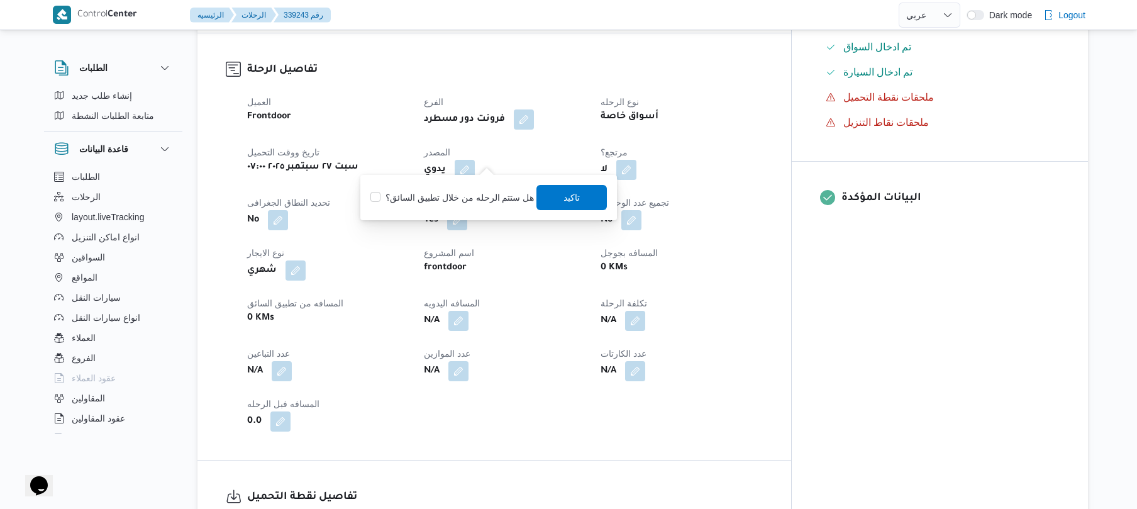
click at [466, 197] on label "هل ستتم الرحله من خلال تطبيق السائق؟" at bounding box center [451, 197] width 163 height 15
checkbox input "true"
click at [564, 199] on span "تاكيد" at bounding box center [572, 196] width 16 height 15
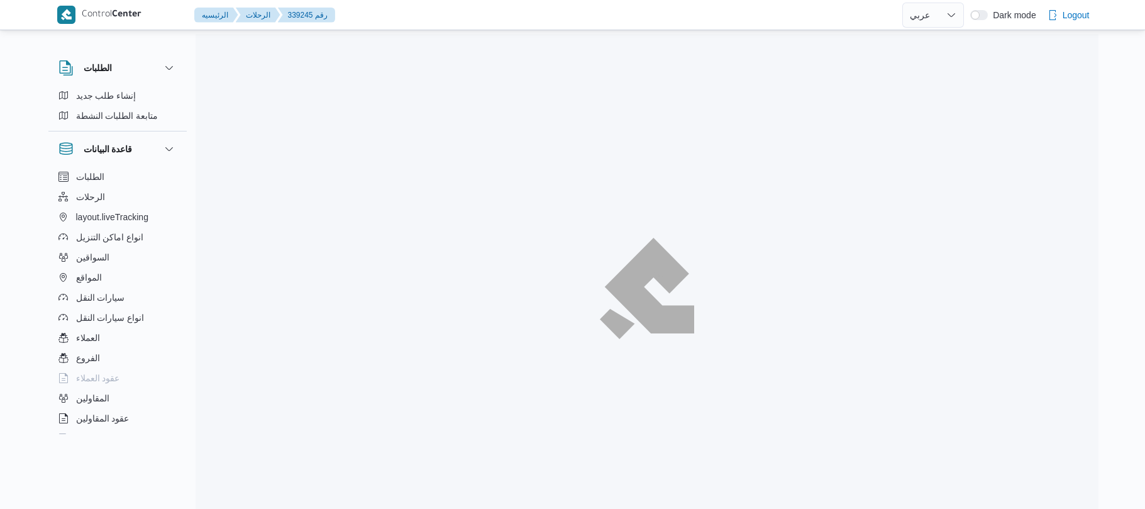
select select "ar"
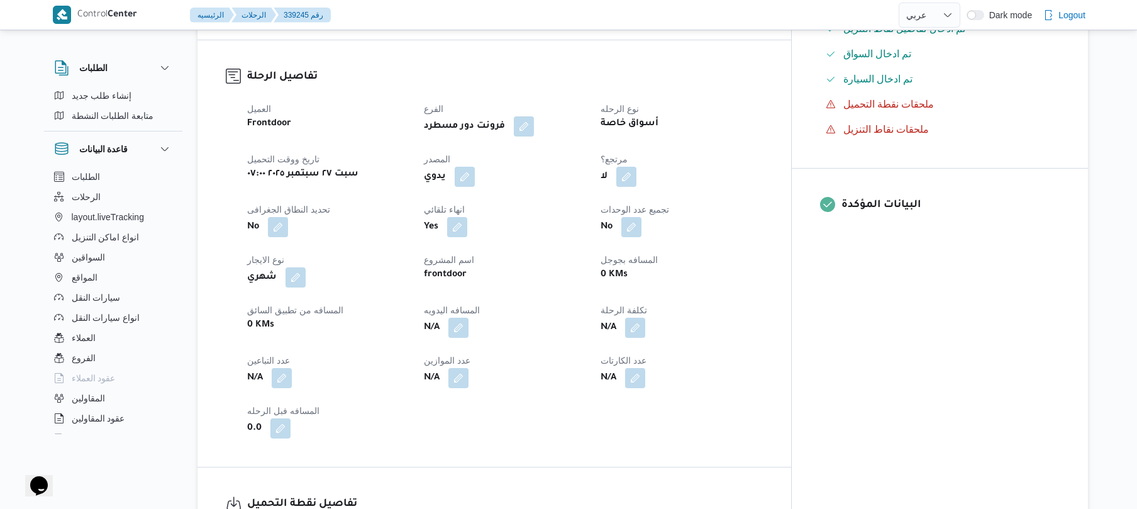
scroll to position [402, 0]
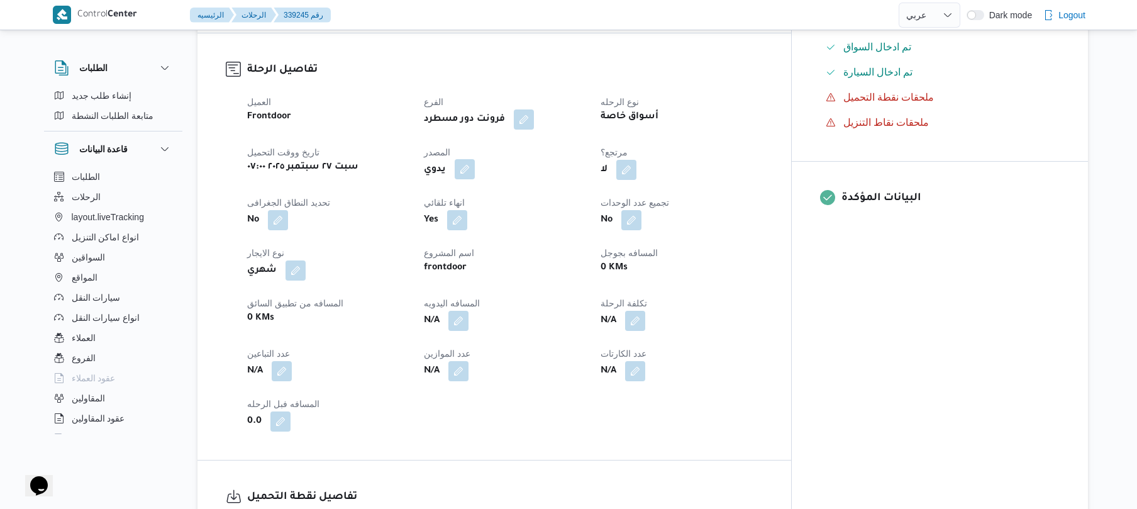
click at [475, 159] on button "button" at bounding box center [464, 169] width 20 height 20
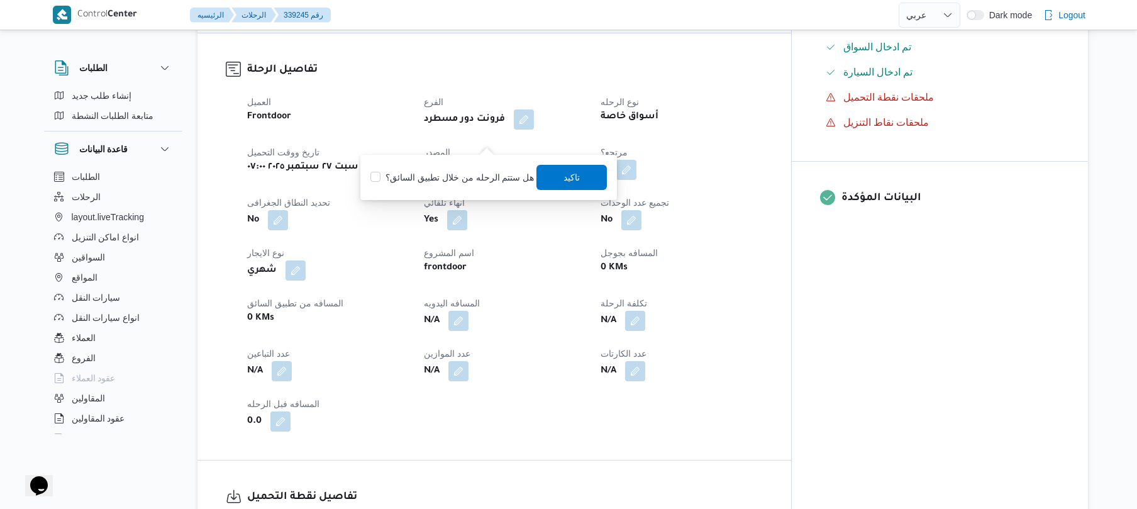
click at [481, 176] on label "هل ستتم الرحله من خلال تطبيق السائق؟" at bounding box center [451, 177] width 163 height 15
checkbox input "true"
click at [570, 172] on span "تاكيد" at bounding box center [572, 176] width 16 height 15
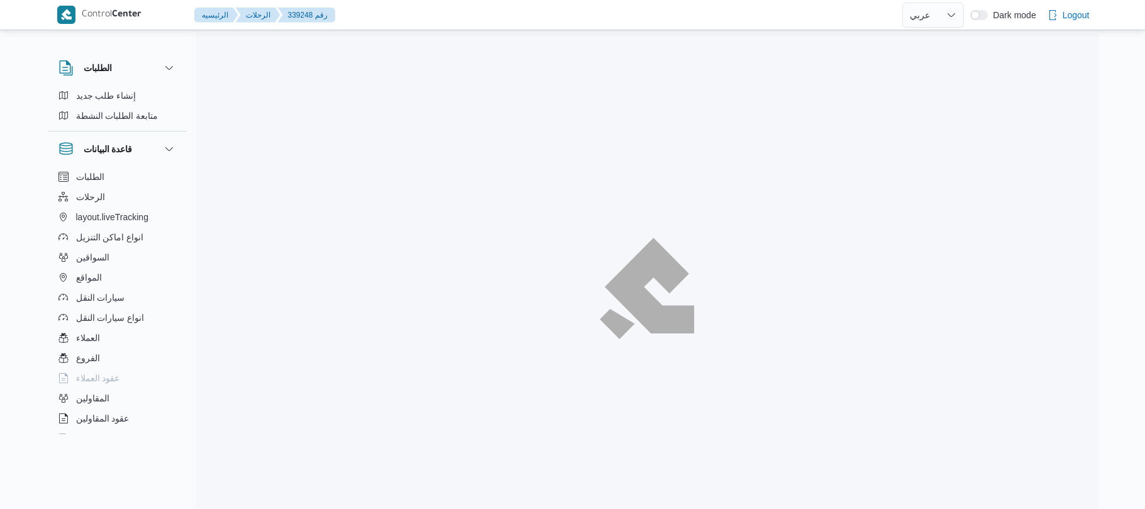
select select "ar"
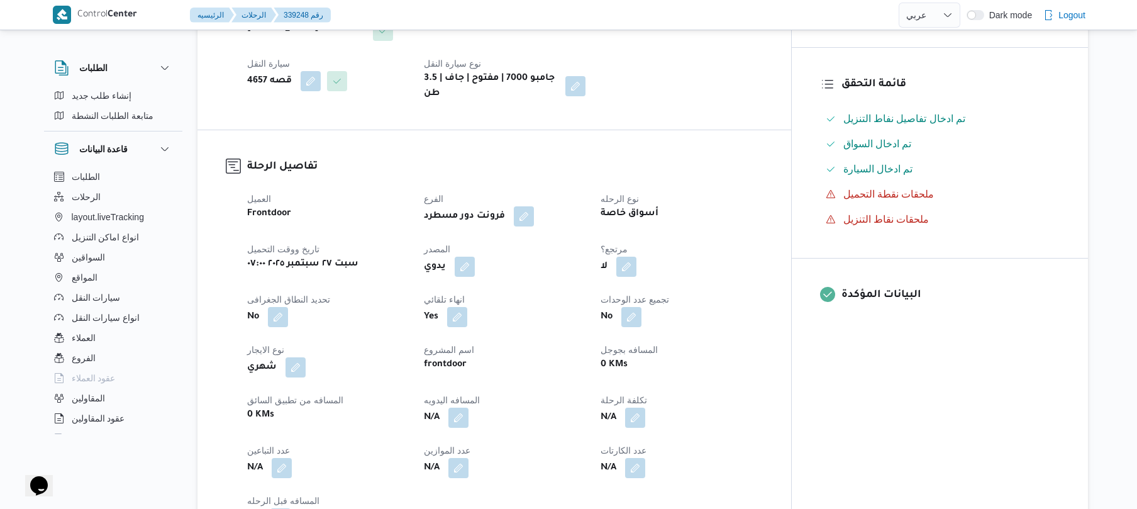
scroll to position [335, 0]
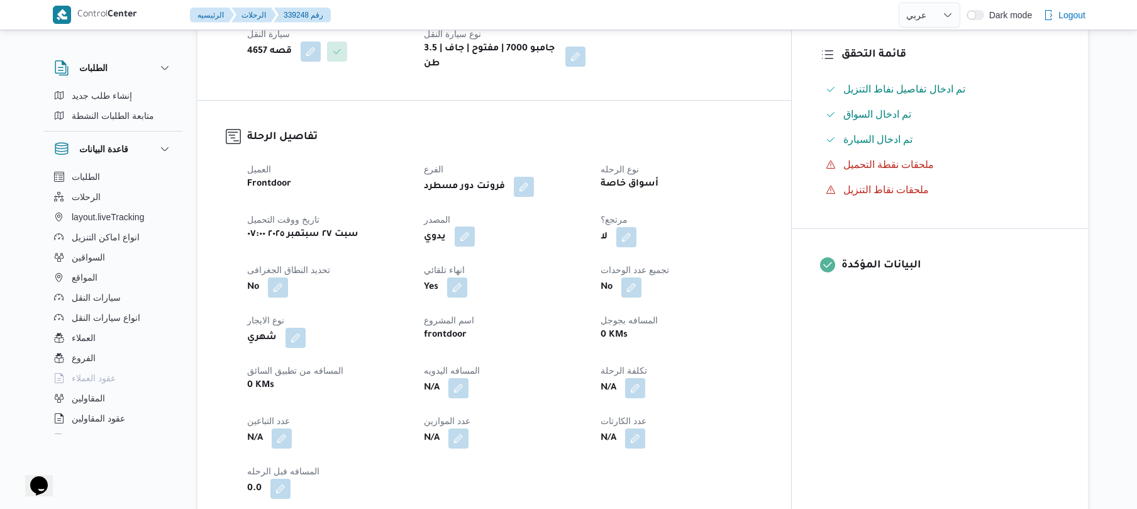
click at [475, 226] on button "button" at bounding box center [464, 236] width 20 height 20
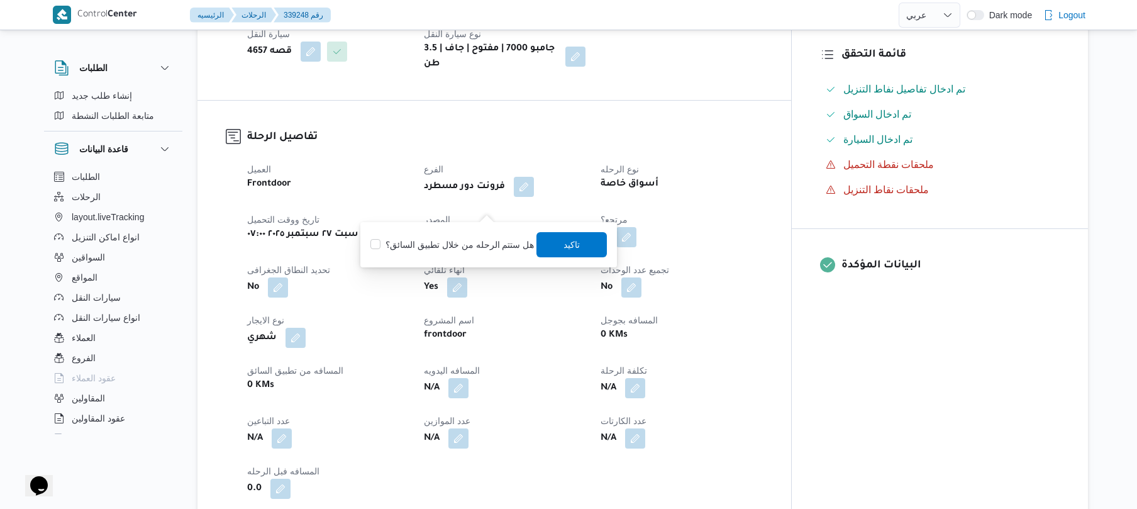
click at [483, 233] on div "هل ستتم الرحله من خلال تطبيق السائق؟ تاكيد" at bounding box center [488, 245] width 239 height 28
click at [483, 245] on label "هل ستتم الرحله من خلال تطبيق السائق؟" at bounding box center [451, 244] width 163 height 15
checkbox input "true"
click at [564, 247] on span "تاكيد" at bounding box center [572, 244] width 16 height 15
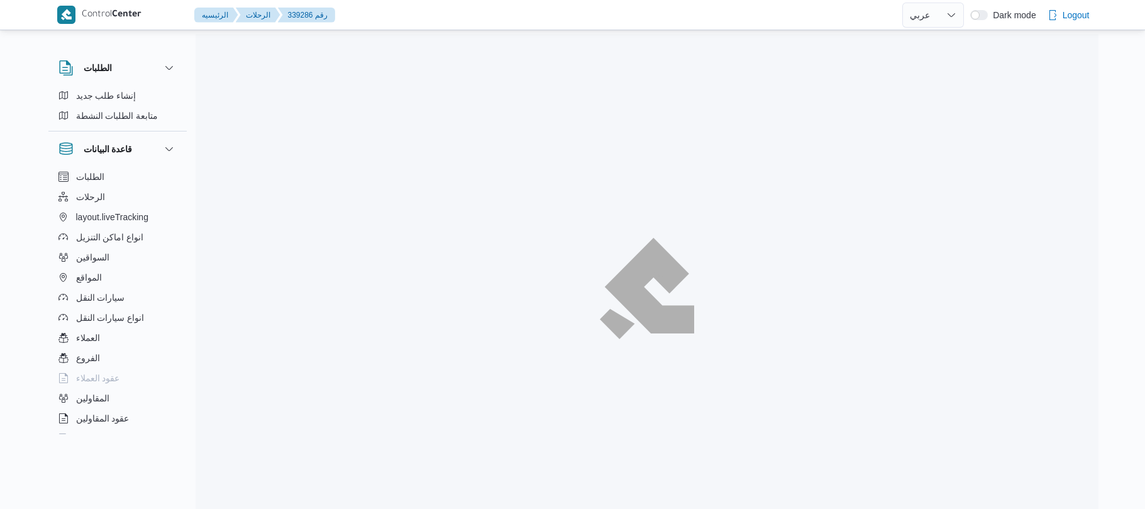
select select "ar"
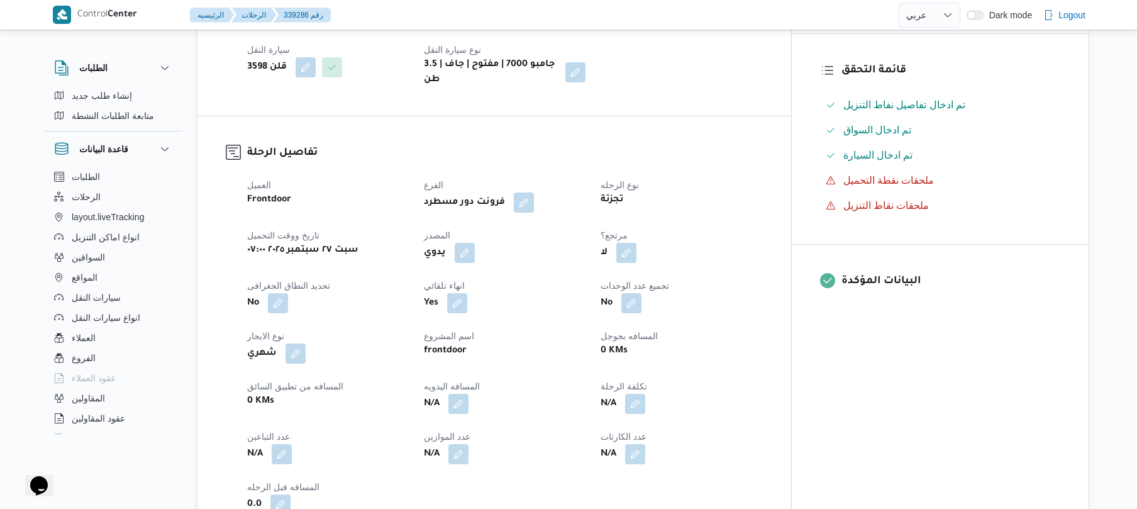
scroll to position [368, 0]
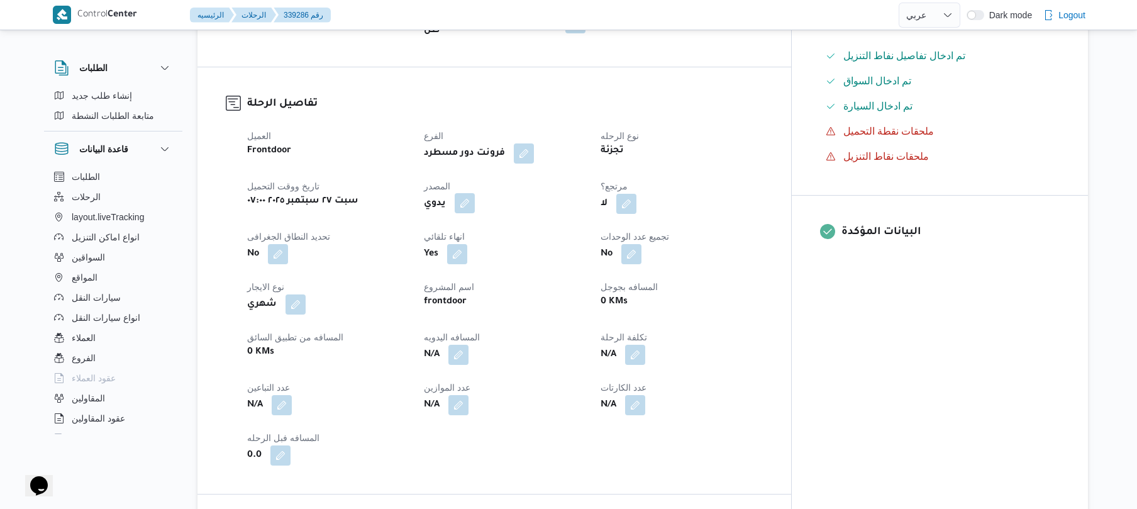
click at [475, 194] on button "button" at bounding box center [464, 203] width 20 height 20
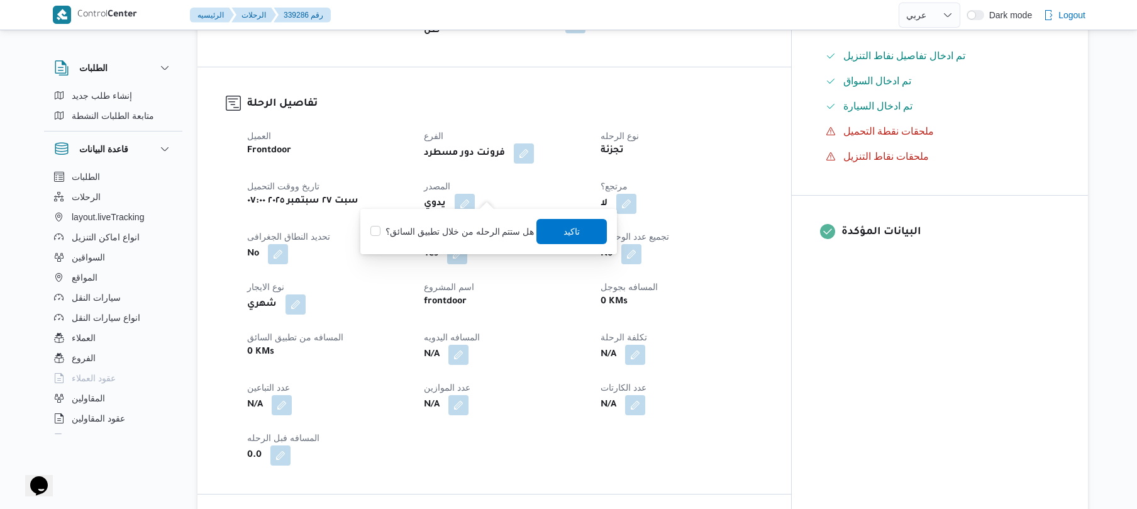
click at [481, 227] on label "هل ستتم الرحله من خلال تطبيق السائق؟" at bounding box center [451, 231] width 163 height 15
checkbox input "true"
click at [564, 232] on span "تاكيد" at bounding box center [572, 230] width 16 height 15
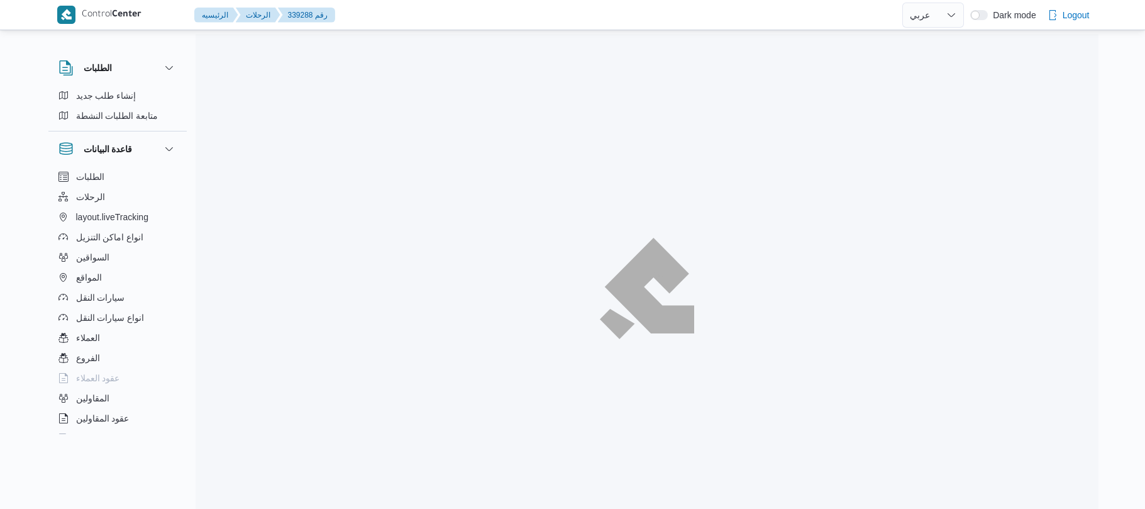
select select "ar"
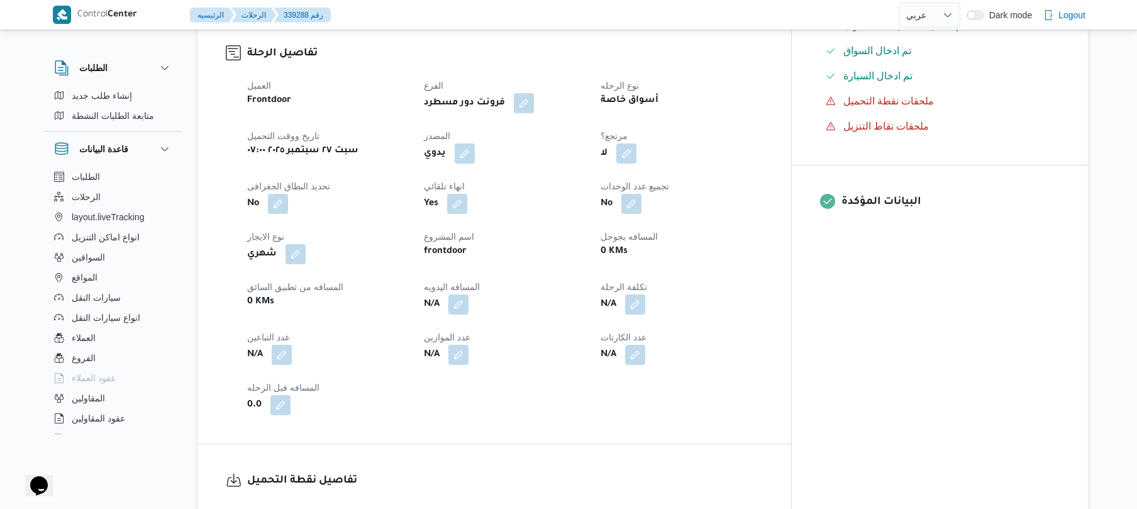
scroll to position [402, 0]
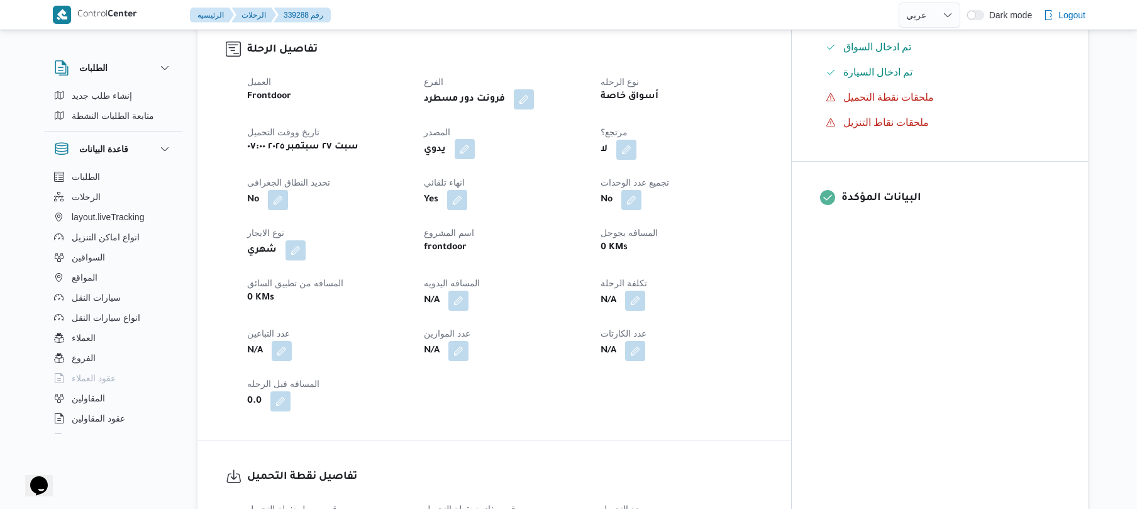
click at [475, 159] on button "button" at bounding box center [464, 149] width 20 height 20
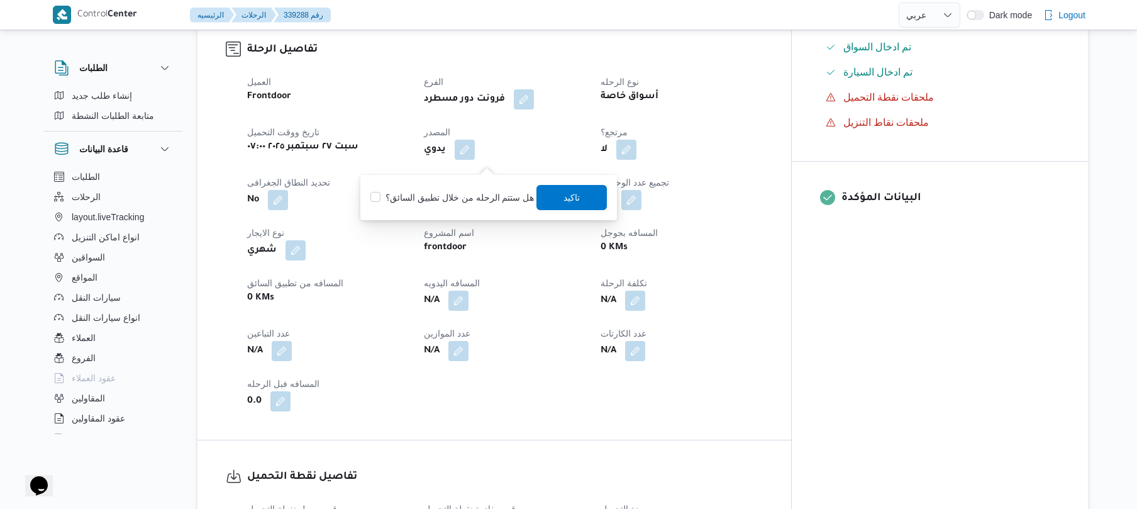
click at [470, 202] on label "هل ستتم الرحله من خلال تطبيق السائق؟" at bounding box center [451, 197] width 163 height 15
checkbox input "true"
click at [549, 199] on span "تاكيد" at bounding box center [572, 196] width 70 height 25
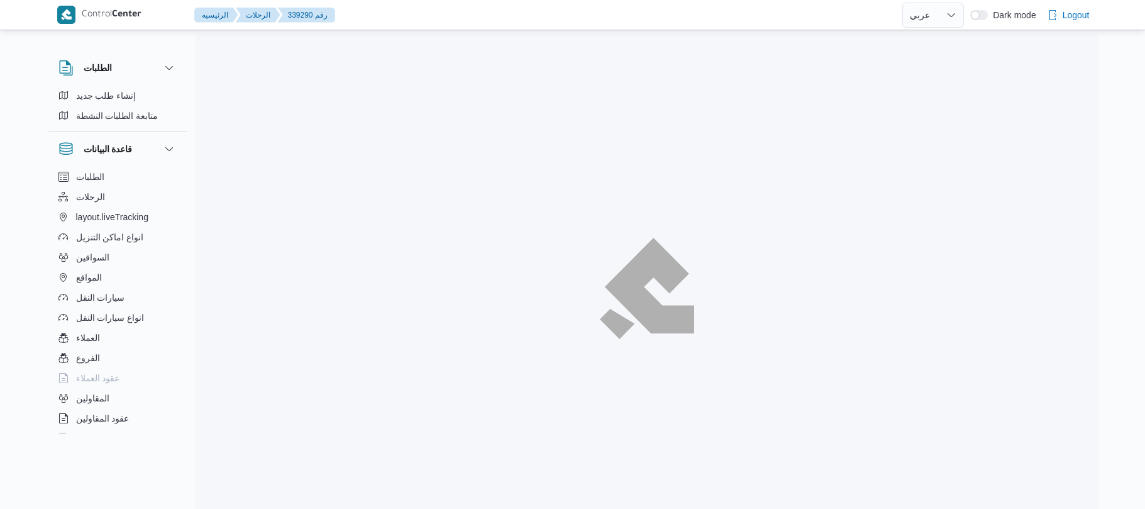
select select "ar"
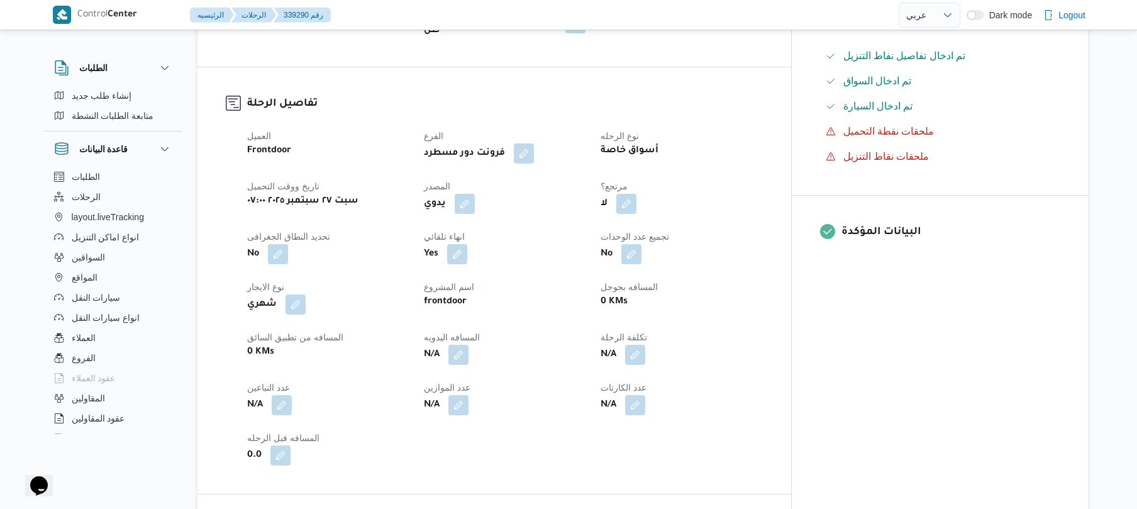
scroll to position [402, 0]
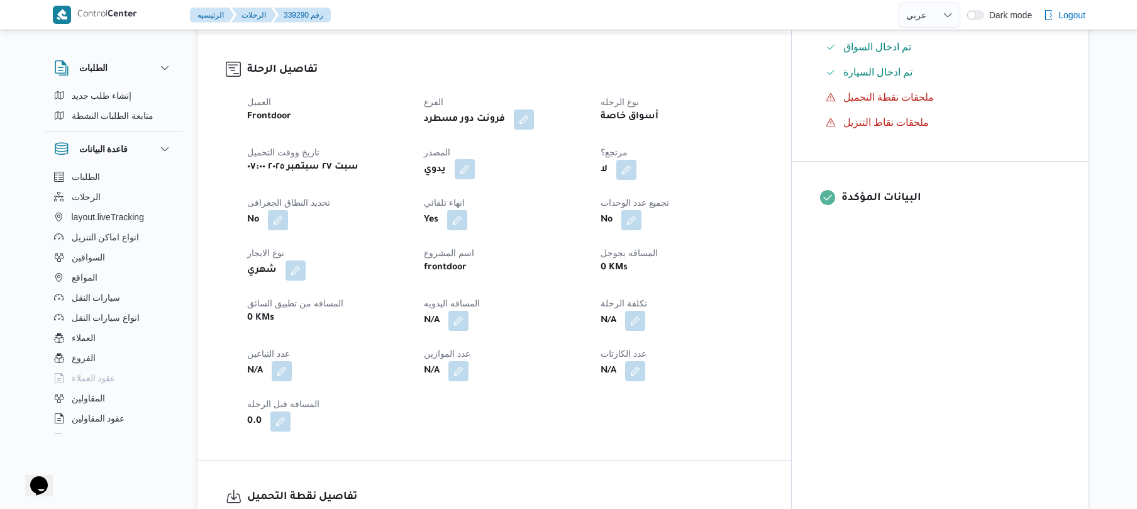
click at [475, 159] on button "button" at bounding box center [464, 169] width 20 height 20
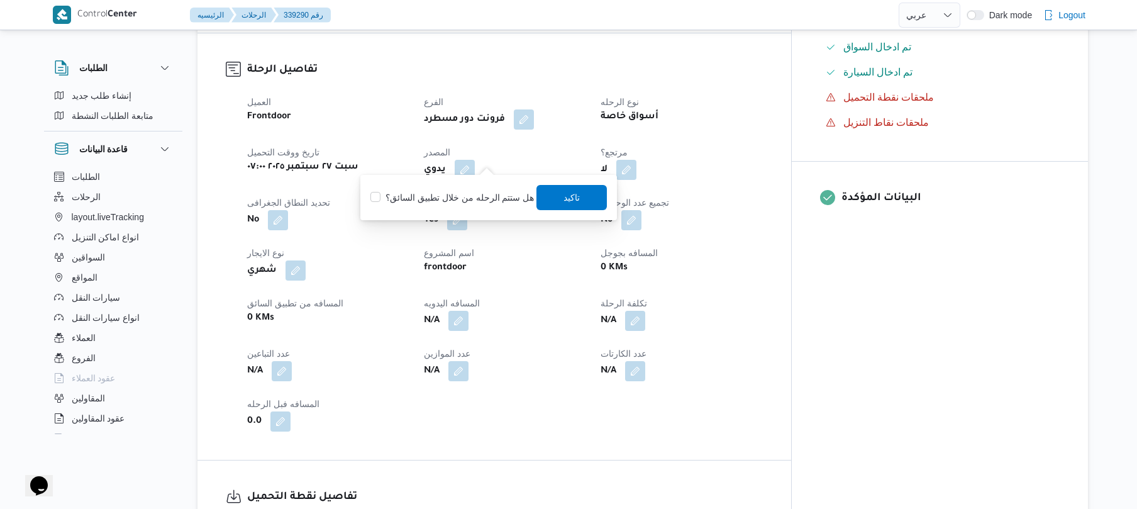
click at [491, 192] on label "هل ستتم الرحله من خلال تطبيق السائق؟" at bounding box center [451, 197] width 163 height 15
checkbox input "true"
click at [564, 204] on span "تاكيد" at bounding box center [572, 196] width 16 height 15
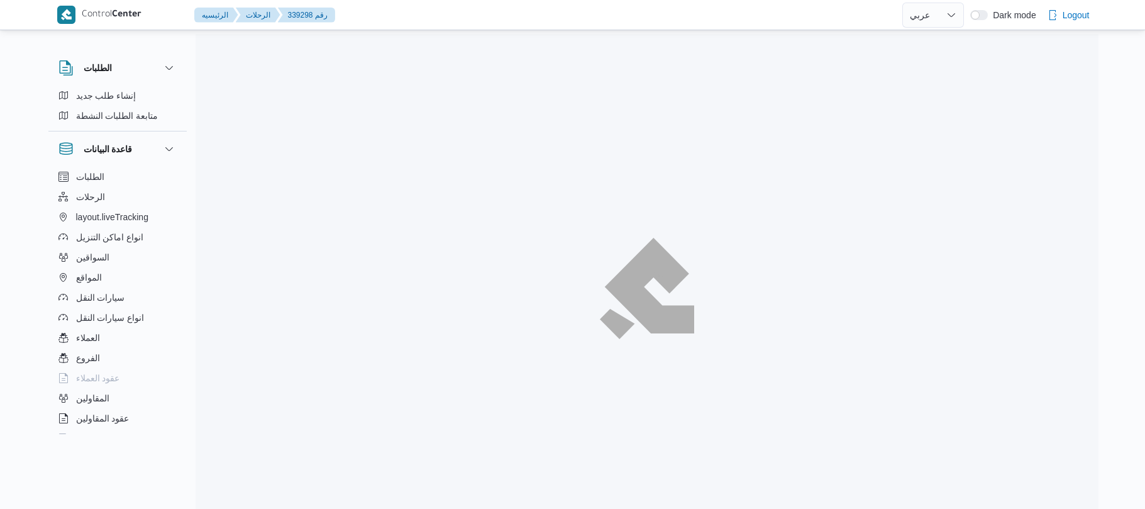
select select "ar"
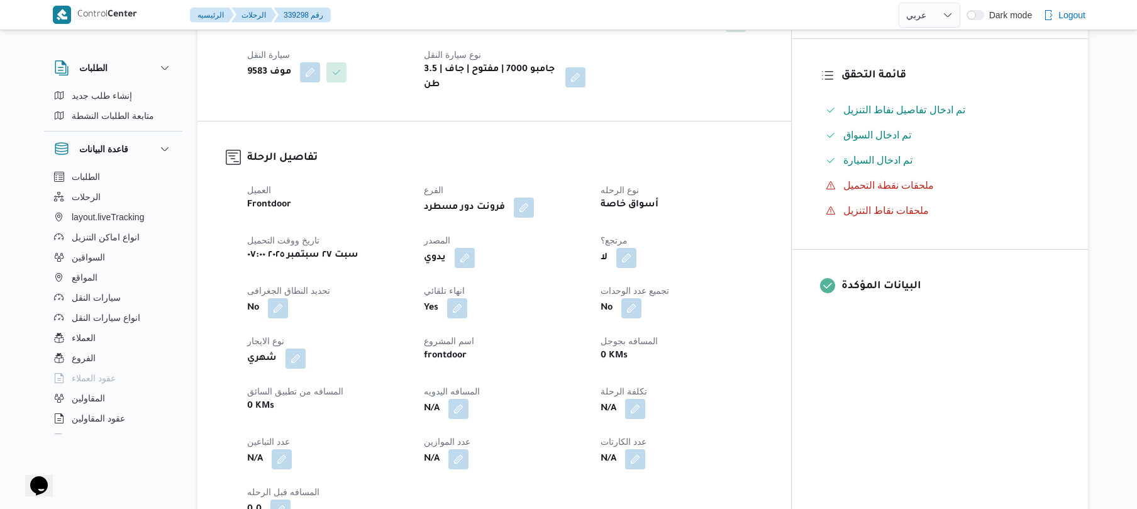
scroll to position [368, 0]
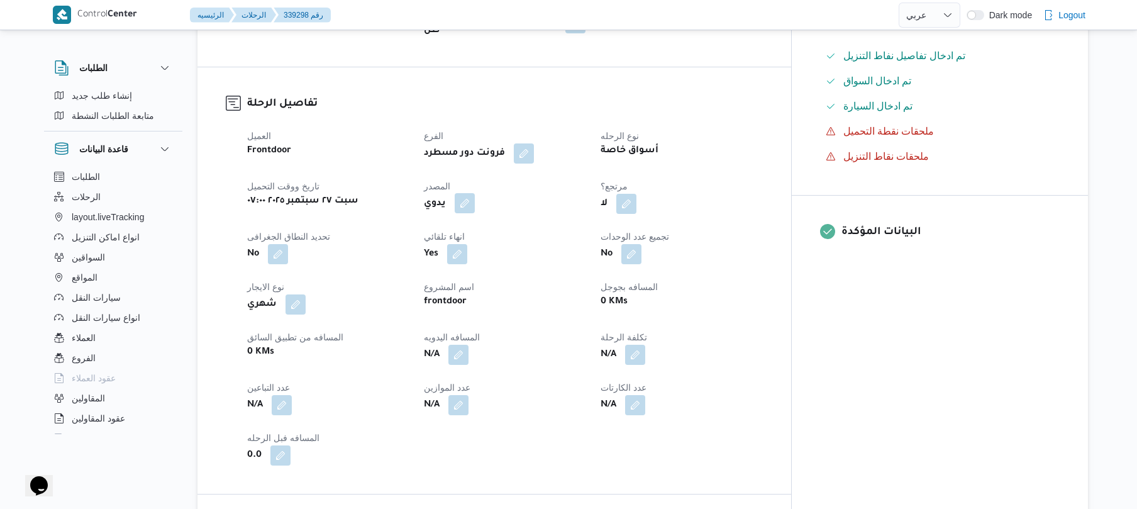
click at [475, 193] on button "button" at bounding box center [464, 203] width 20 height 20
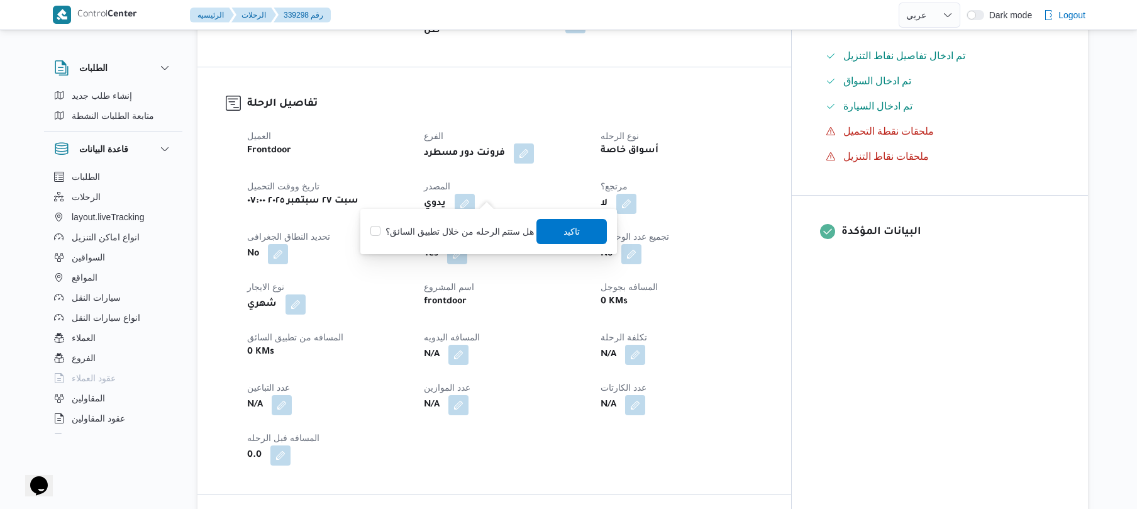
click at [458, 241] on div "هل ستتم الرحله من خلال تطبيق السائق؟ تاكيد" at bounding box center [488, 232] width 239 height 28
click at [458, 240] on div "هل ستتم الرحله من خلال تطبيق السائق؟ تاكيد" at bounding box center [488, 232] width 239 height 28
click at [476, 226] on label "هل ستتم الرحله من خلال تطبيق السائق؟" at bounding box center [451, 231] width 163 height 15
checkbox input "true"
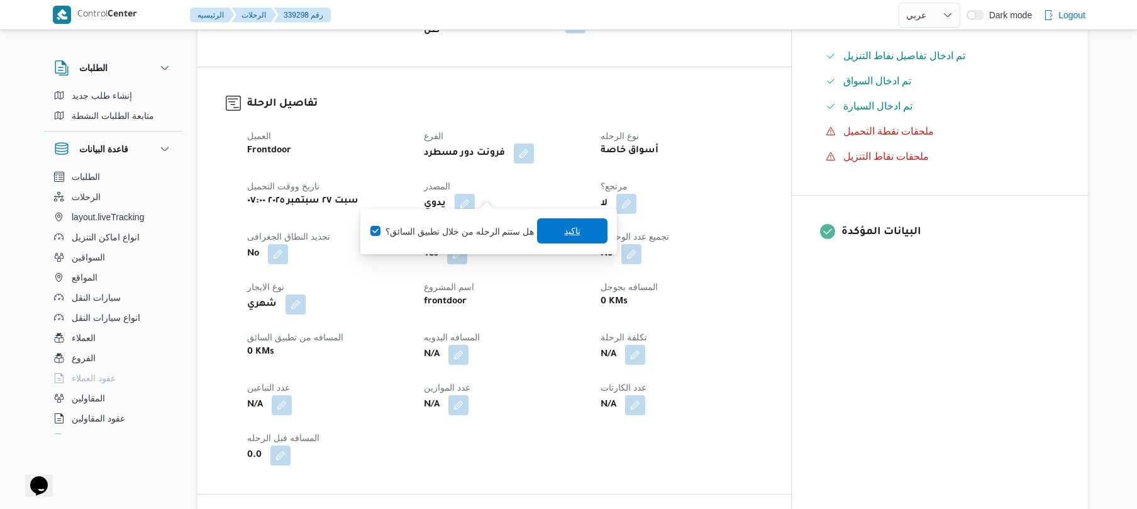
click at [552, 232] on span "تاكيد" at bounding box center [572, 230] width 70 height 25
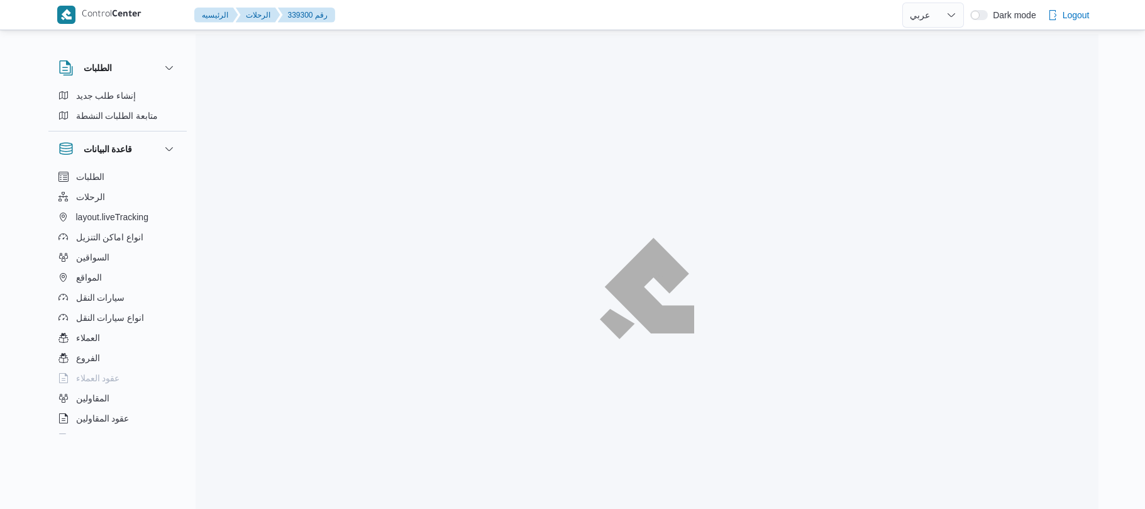
select select "ar"
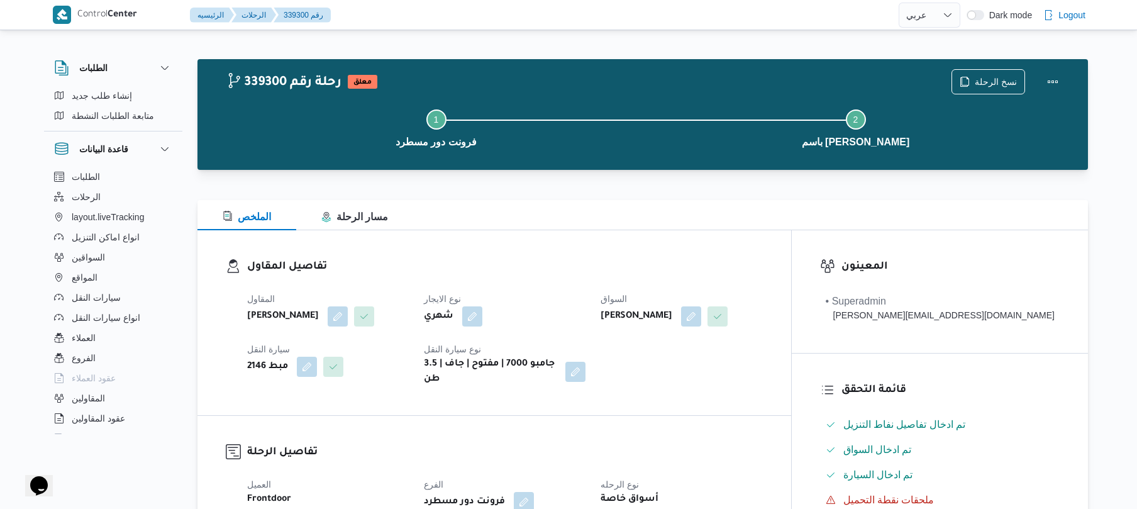
click at [746, 270] on h3 "تفاصيل المقاول" at bounding box center [504, 266] width 515 height 17
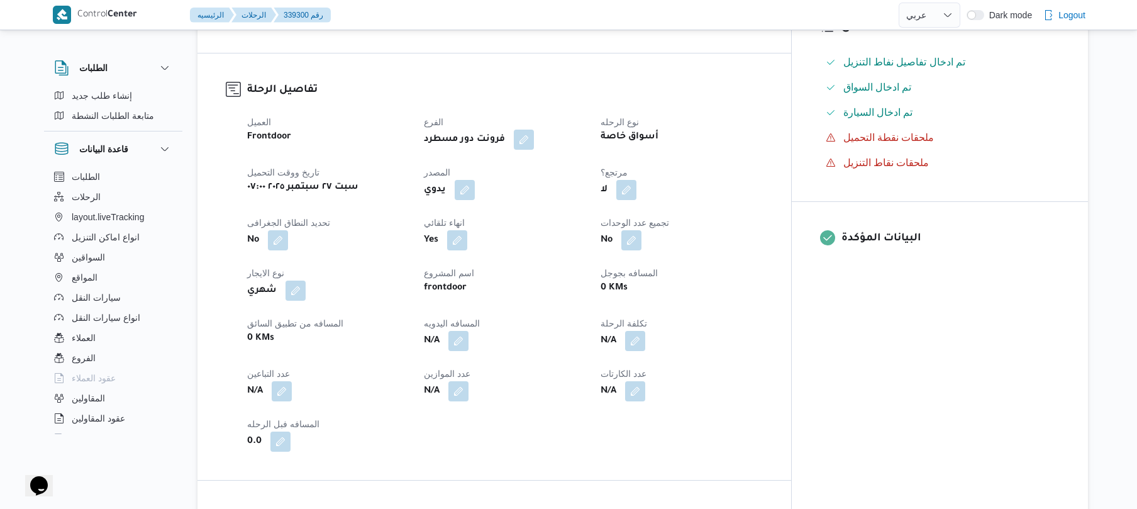
scroll to position [402, 0]
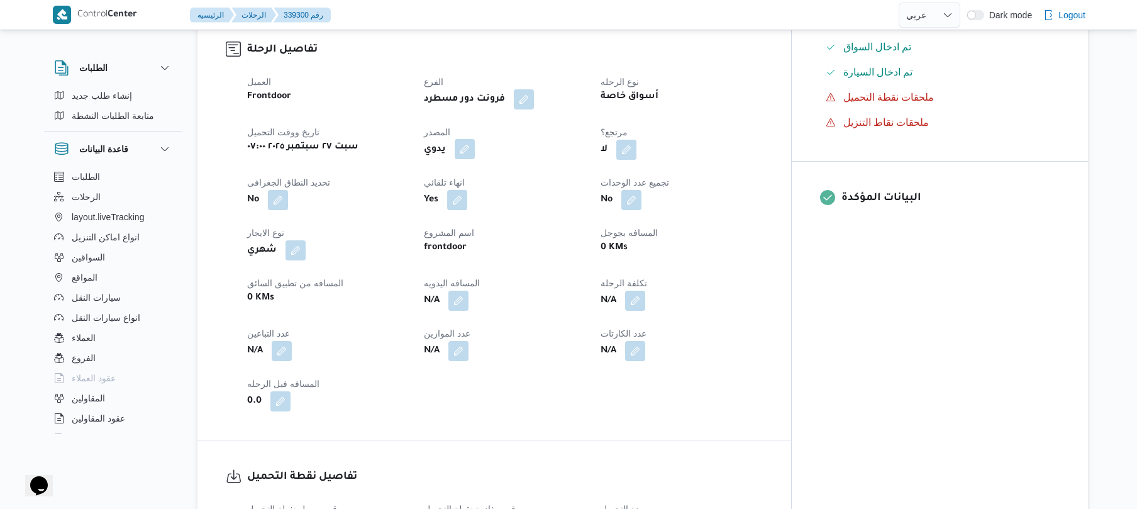
click at [475, 159] on button "button" at bounding box center [464, 149] width 20 height 20
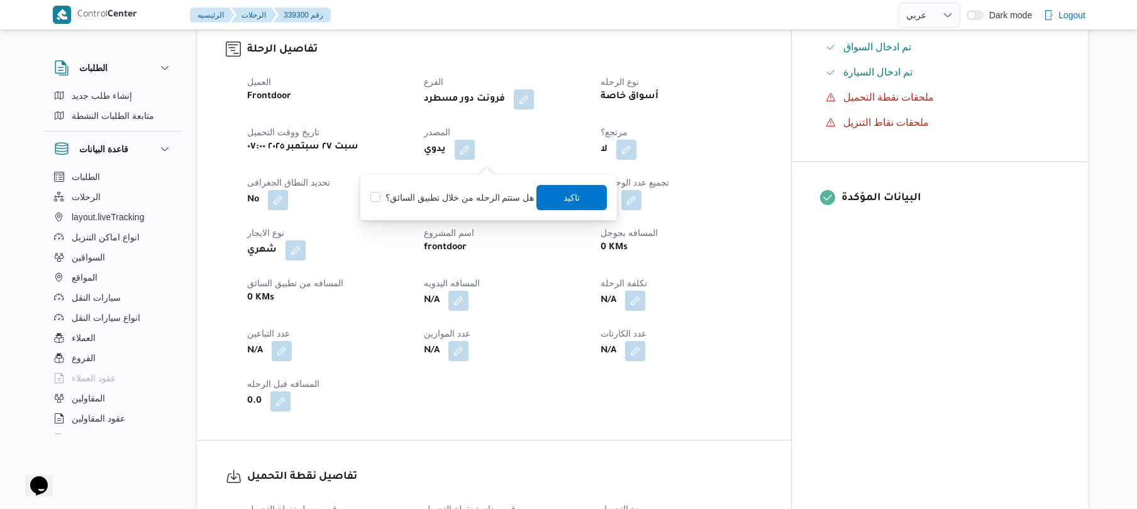
click at [455, 194] on label "هل ستتم الرحله من خلال تطبيق السائق؟" at bounding box center [451, 197] width 163 height 15
checkbox input "true"
click at [549, 202] on span "تاكيد" at bounding box center [572, 196] width 70 height 25
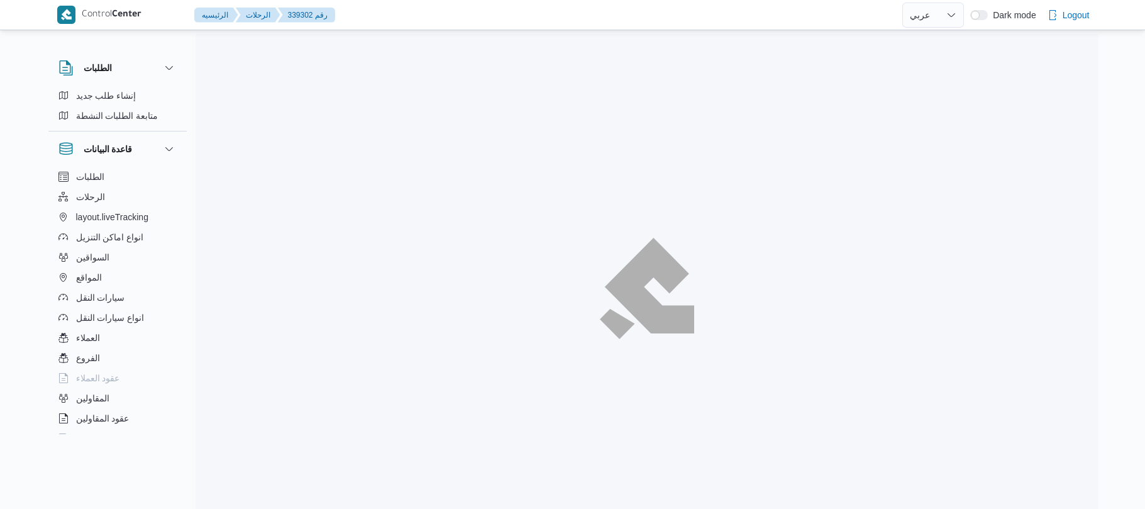
select select "ar"
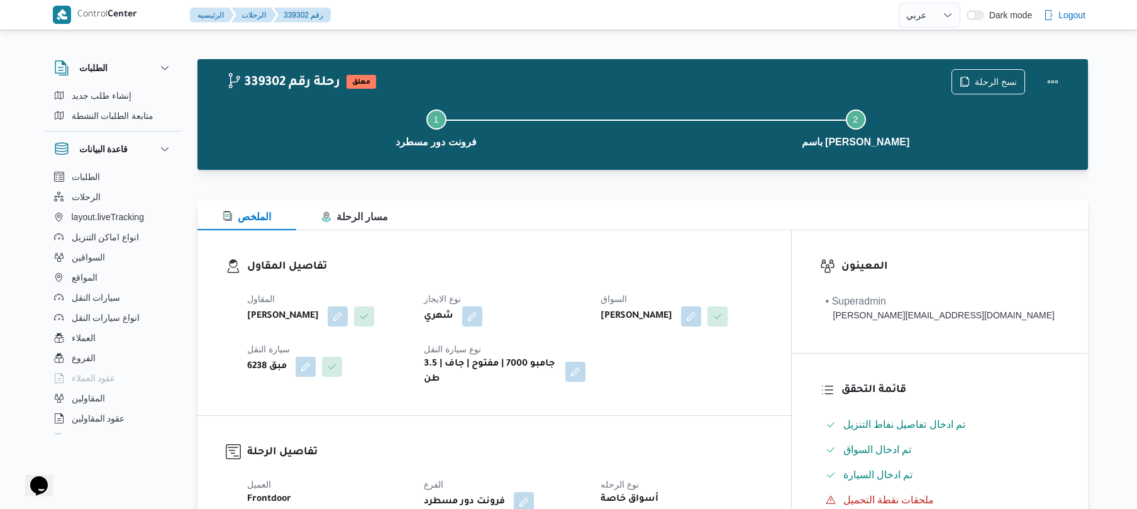
click at [681, 237] on div "تفاصيل المقاول المقاول محمد صلاح عبداللطيف الشريف نوع الايجار شهري السواق عزت س…" at bounding box center [493, 322] width 593 height 185
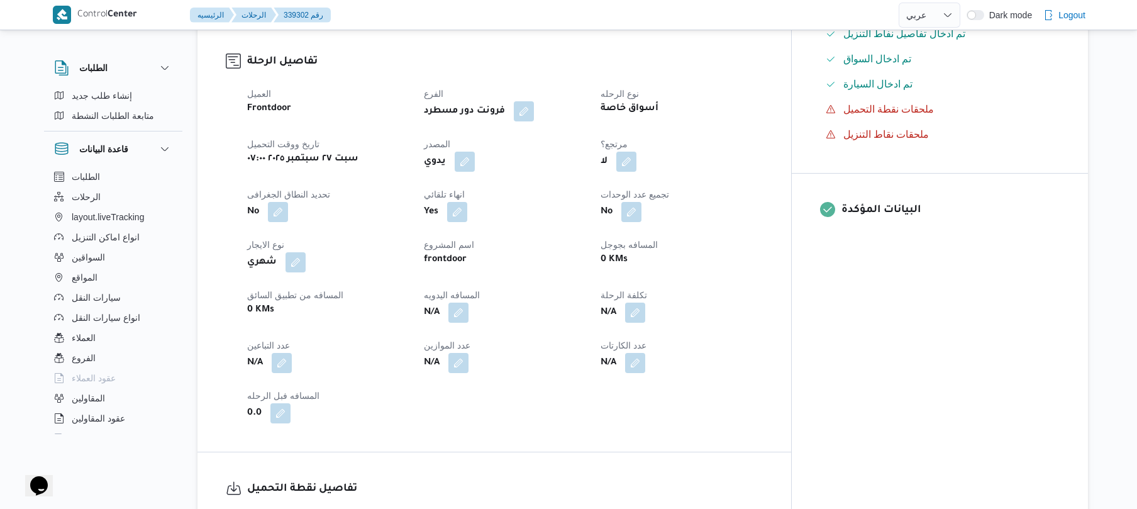
scroll to position [402, 0]
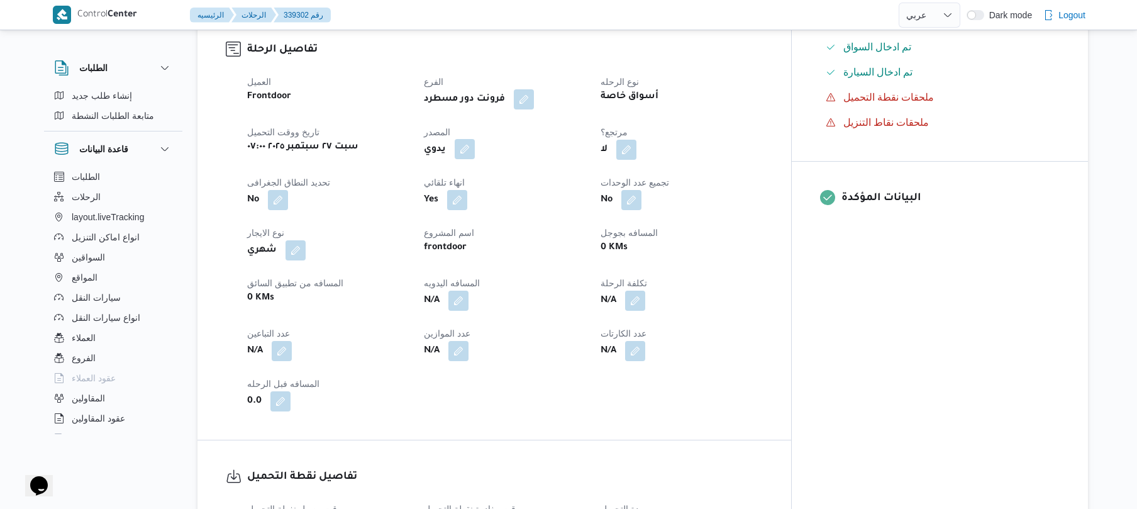
click at [475, 159] on button "button" at bounding box center [464, 149] width 20 height 20
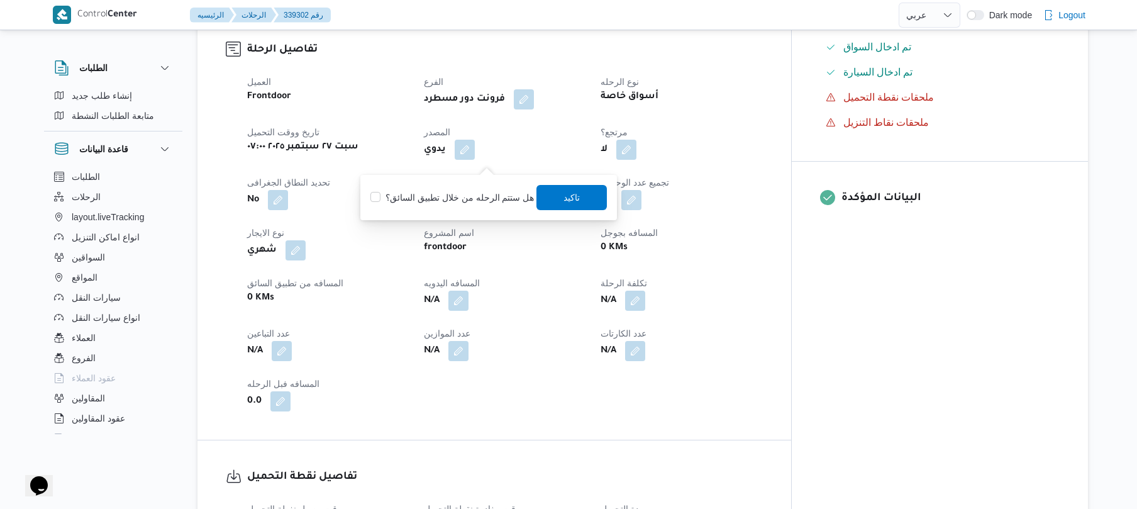
click at [473, 196] on label "هل ستتم الرحله من خلال تطبيق السائق؟" at bounding box center [451, 197] width 163 height 15
checkbox input "true"
click at [546, 206] on span "تاكيد" at bounding box center [572, 196] width 70 height 25
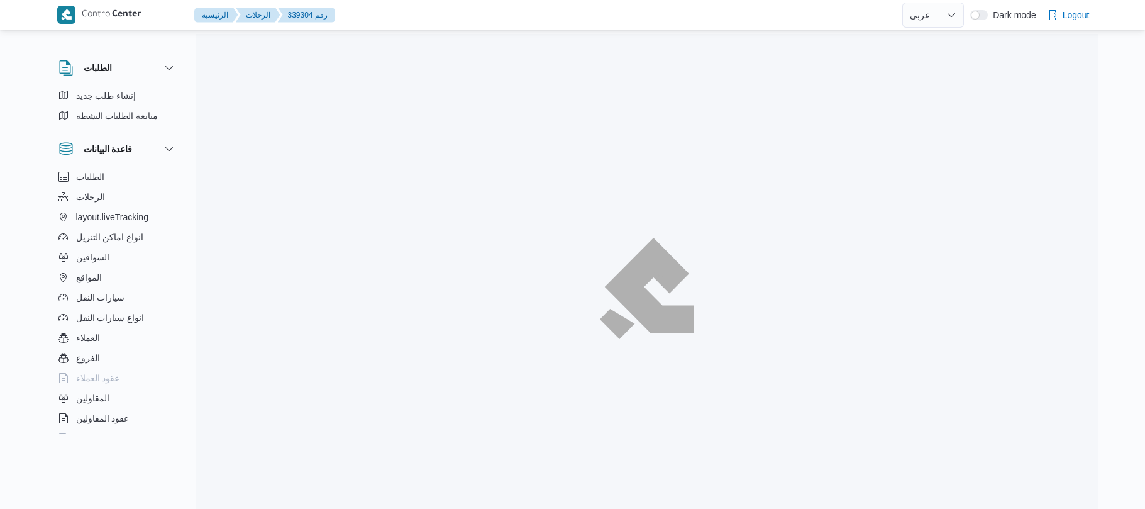
select select "ar"
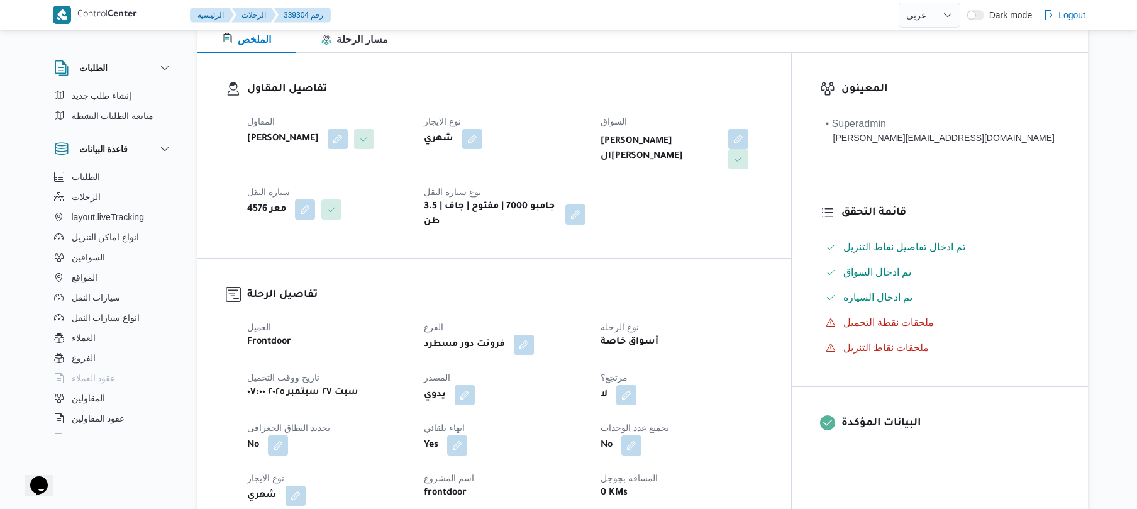
scroll to position [268, 0]
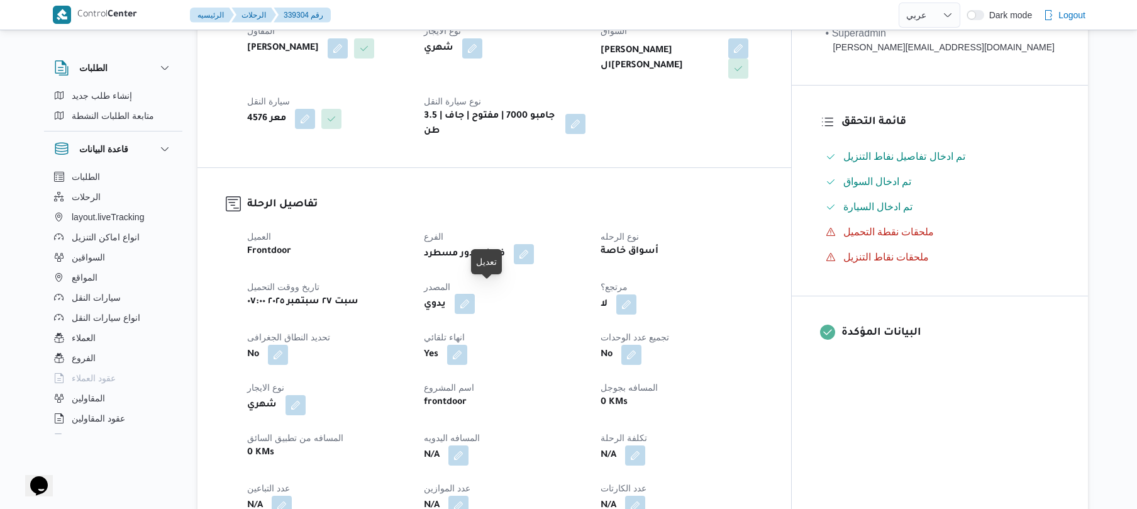
click at [475, 297] on button "button" at bounding box center [464, 304] width 20 height 20
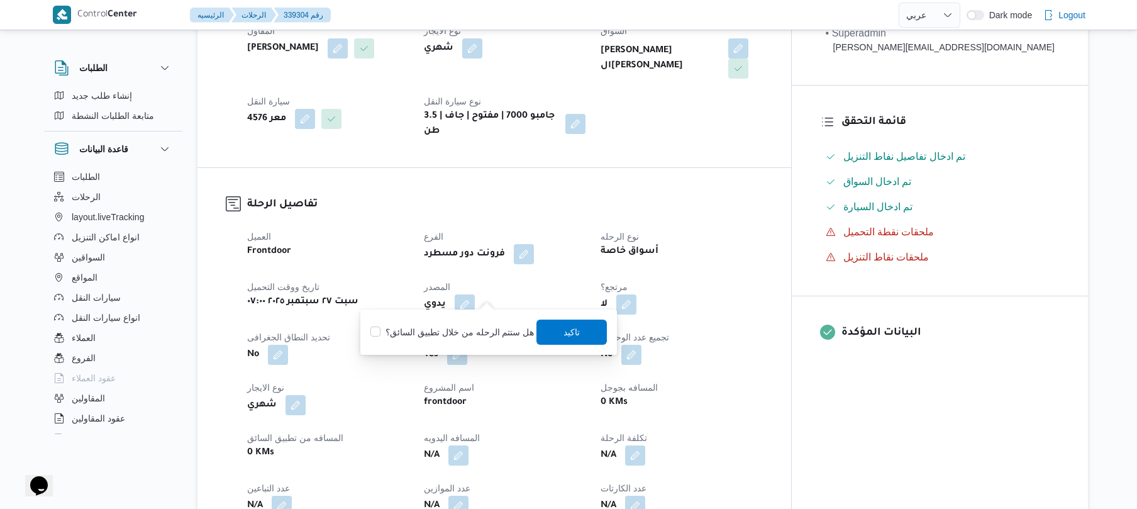
click at [451, 328] on label "هل ستتم الرحله من خلال تطبيق السائق؟" at bounding box center [451, 331] width 163 height 15
checkbox input "true"
click at [564, 334] on span "تاكيد" at bounding box center [572, 331] width 16 height 15
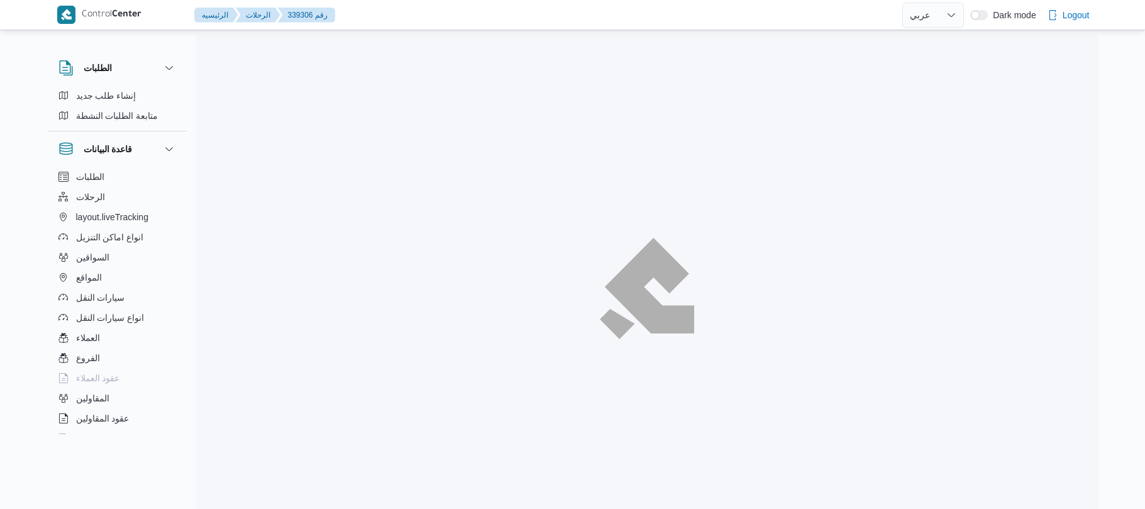
select select "ar"
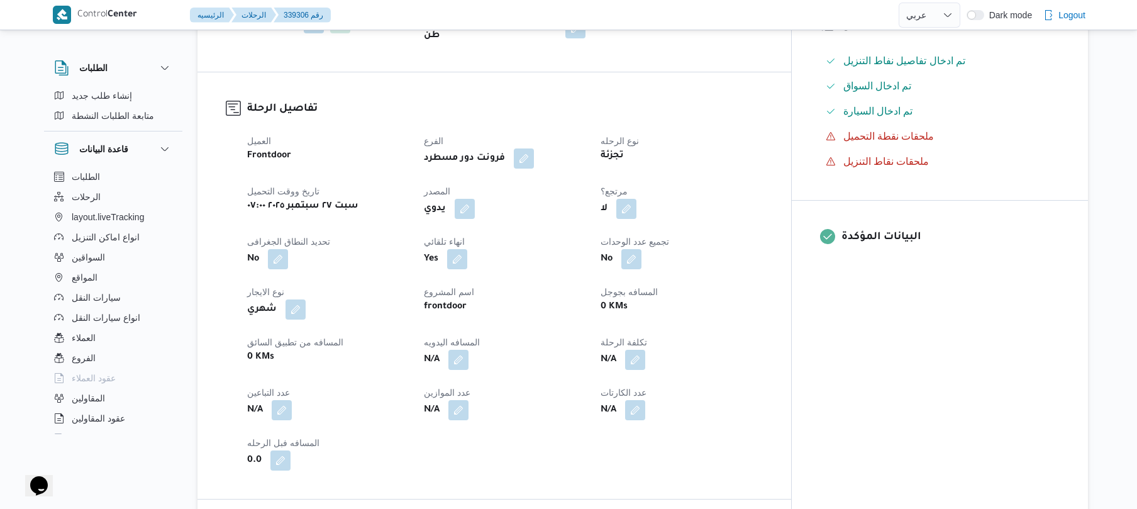
scroll to position [469, 0]
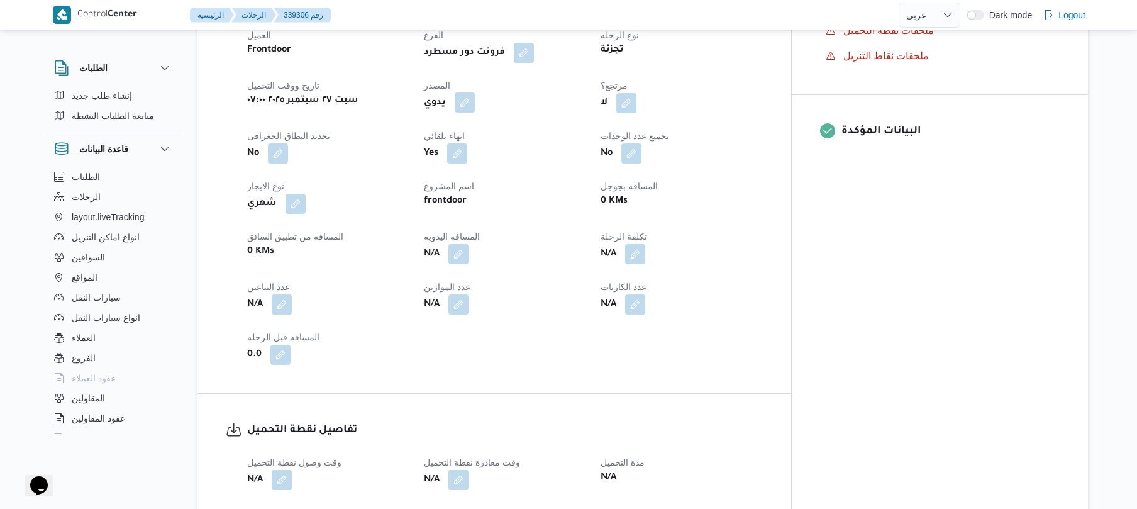
click at [475, 96] on button "button" at bounding box center [464, 102] width 20 height 20
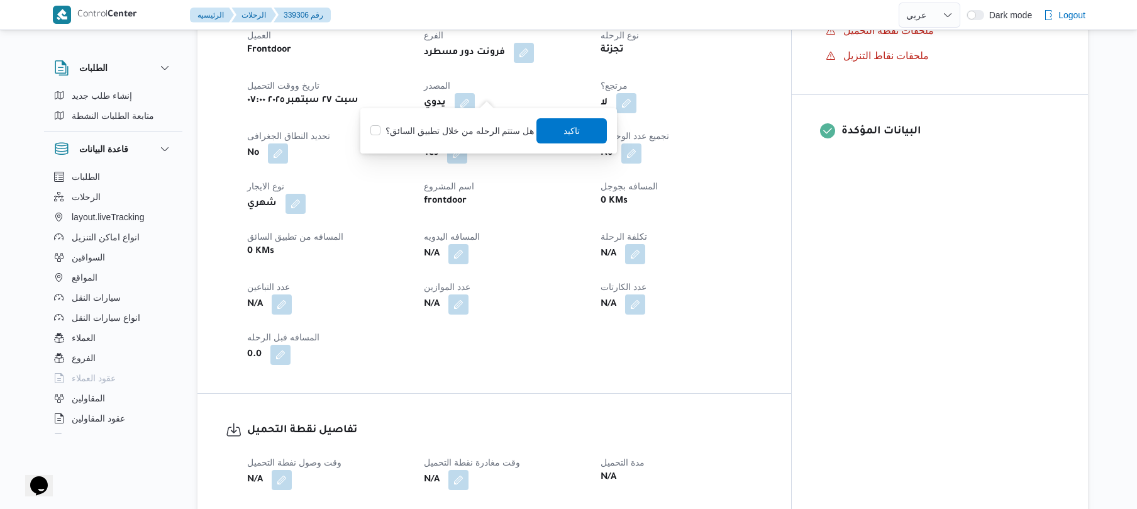
click at [466, 124] on label "هل ستتم الرحله من خلال تطبيق السائق؟" at bounding box center [451, 130] width 163 height 15
checkbox input "true"
click at [548, 136] on span "تاكيد" at bounding box center [572, 130] width 70 height 25
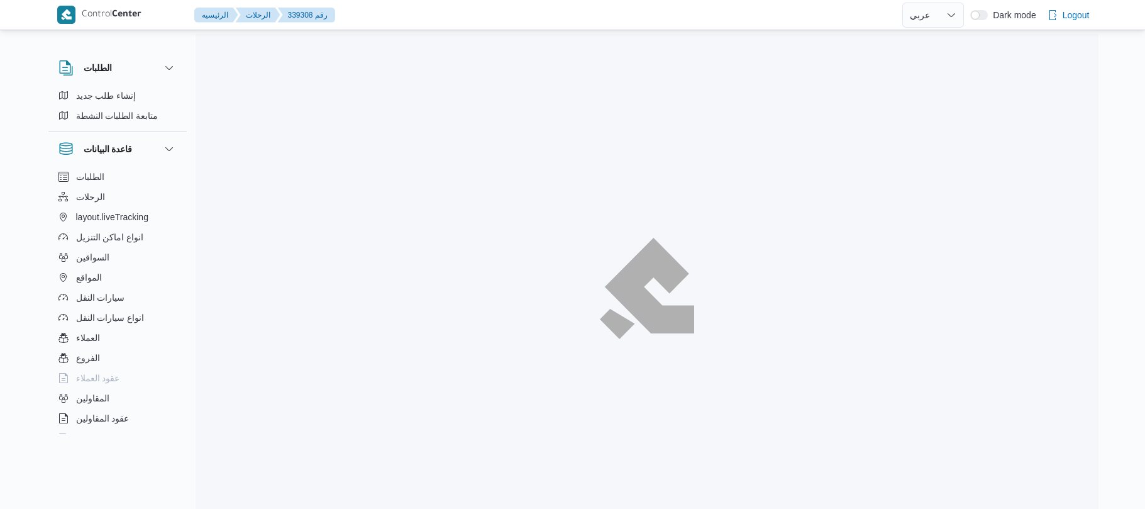
select select "ar"
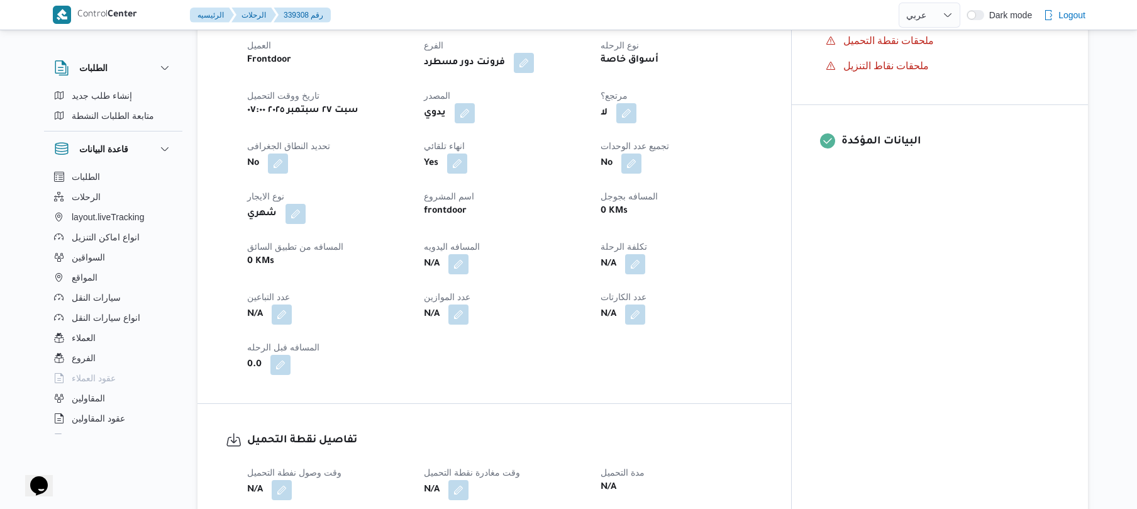
scroll to position [469, 0]
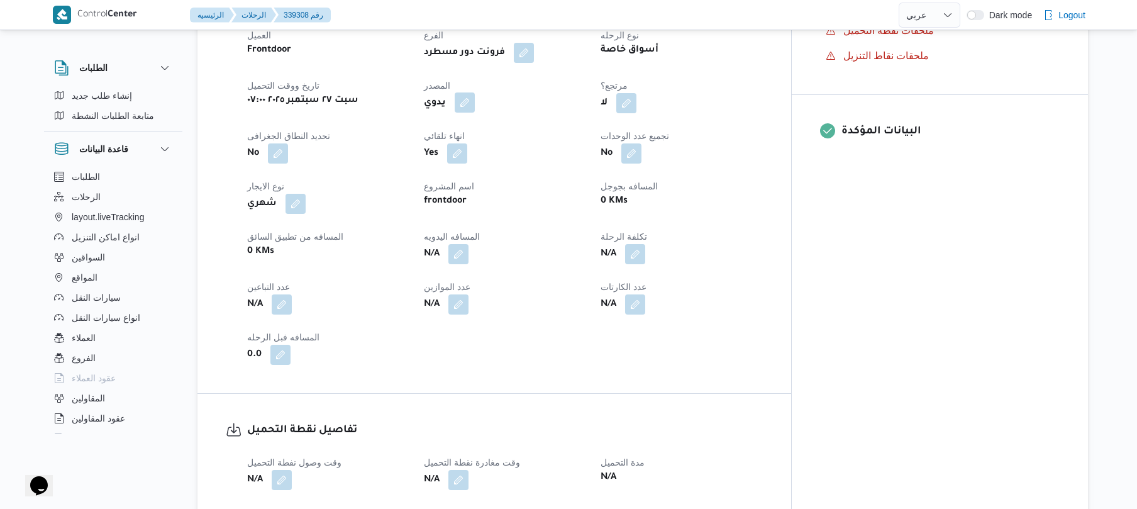
click at [475, 99] on button "button" at bounding box center [464, 102] width 20 height 20
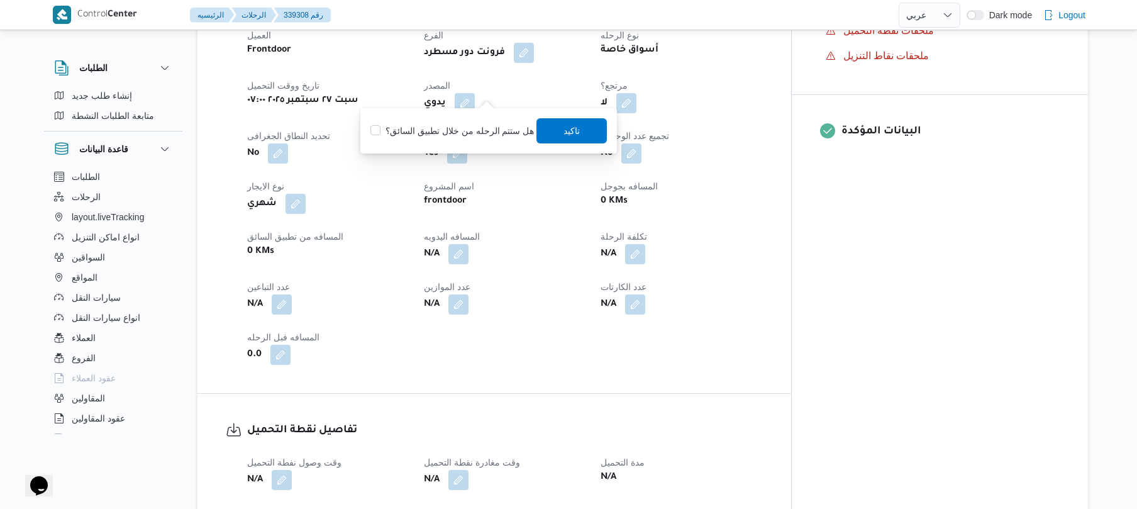
click at [470, 131] on label "هل ستتم الرحله من خلال تطبيق السائق؟" at bounding box center [451, 130] width 163 height 15
checkbox input "true"
click at [564, 132] on span "تاكيد" at bounding box center [572, 130] width 16 height 15
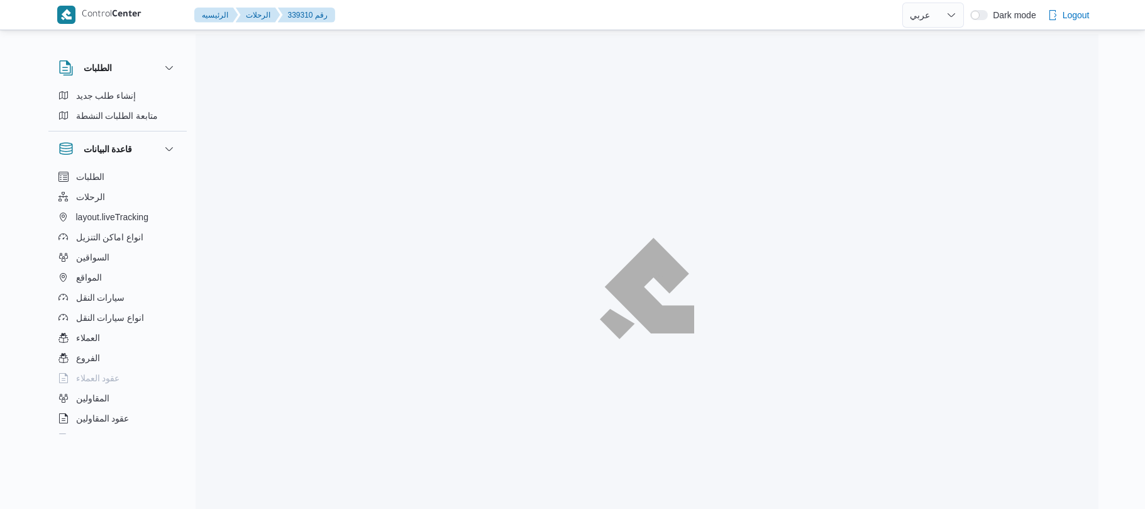
select select "ar"
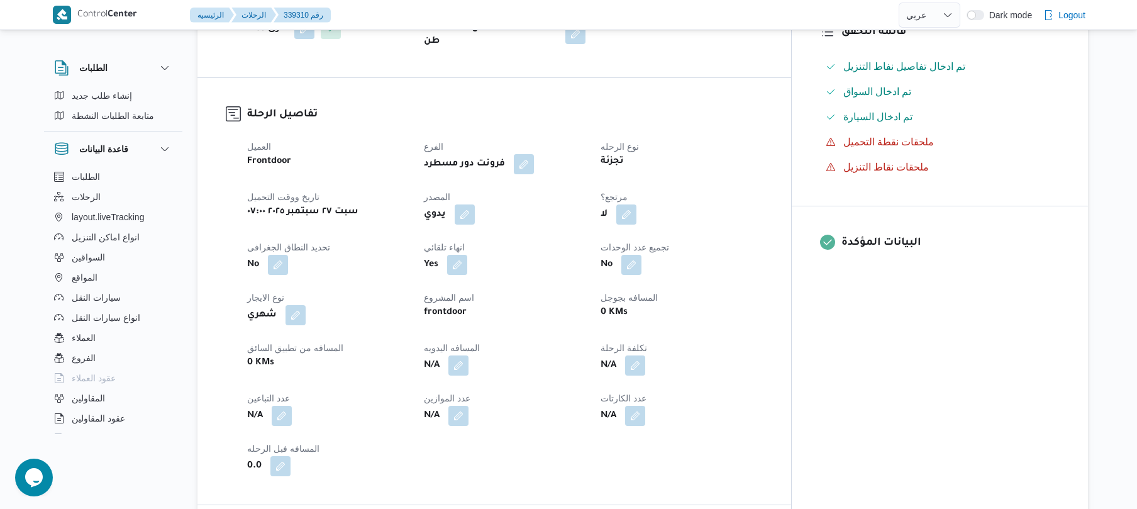
scroll to position [368, 0]
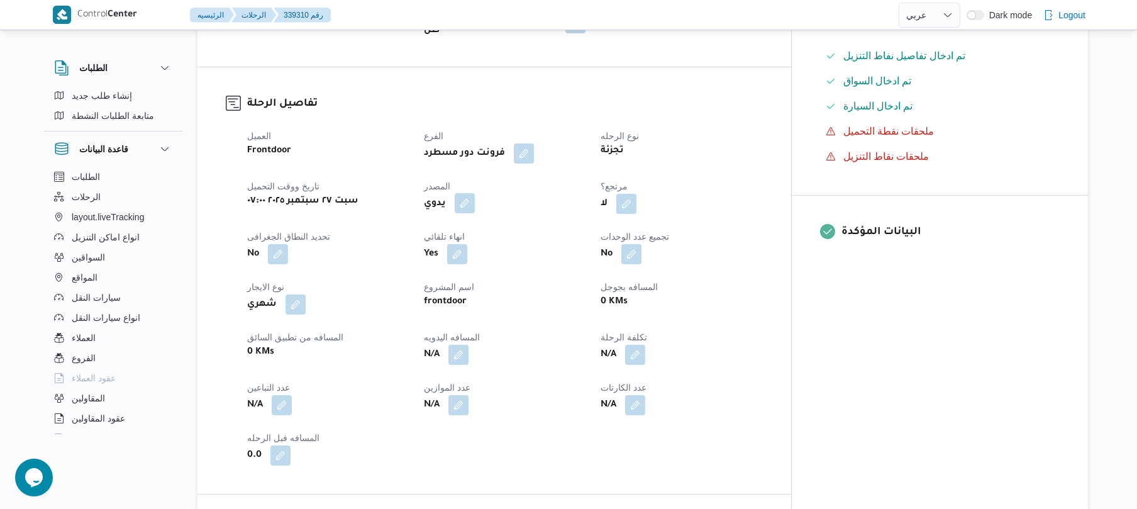
click at [475, 193] on button "button" at bounding box center [464, 203] width 20 height 20
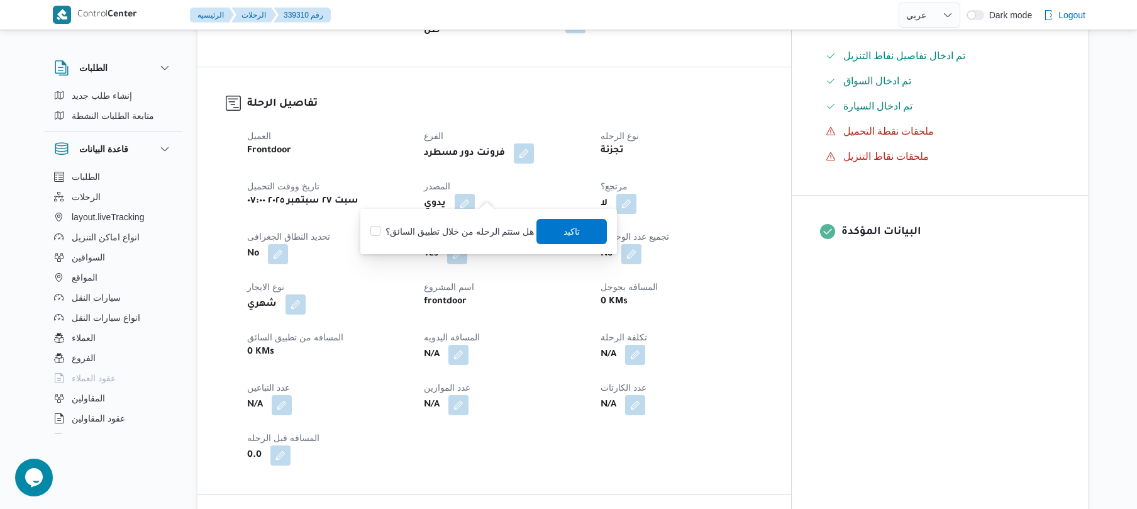
click at [466, 227] on label "هل ستتم الرحله من خلال تطبيق السائق؟" at bounding box center [451, 231] width 163 height 15
checkbox input "true"
click at [556, 232] on span "تاكيد" at bounding box center [572, 230] width 70 height 25
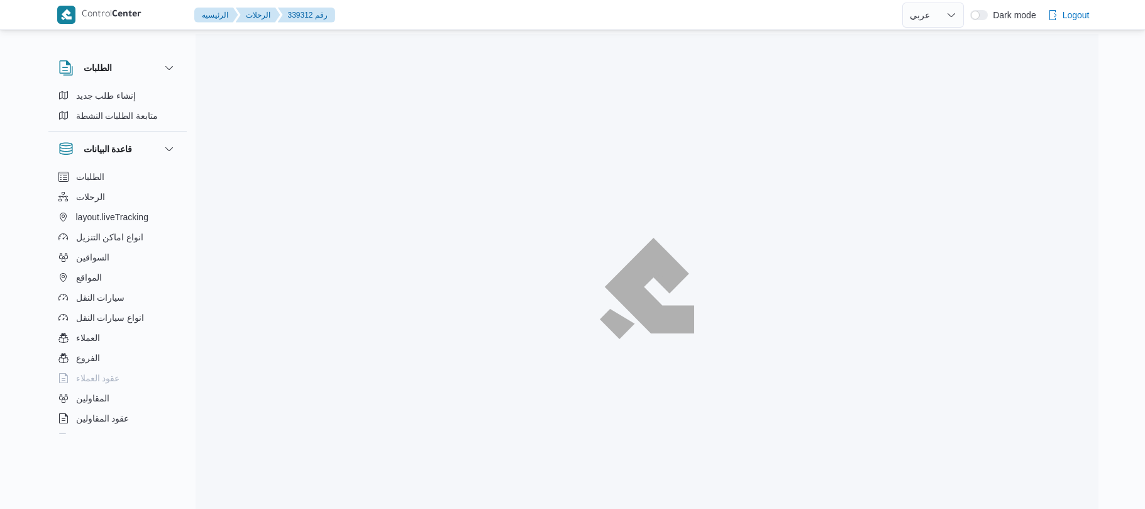
select select "ar"
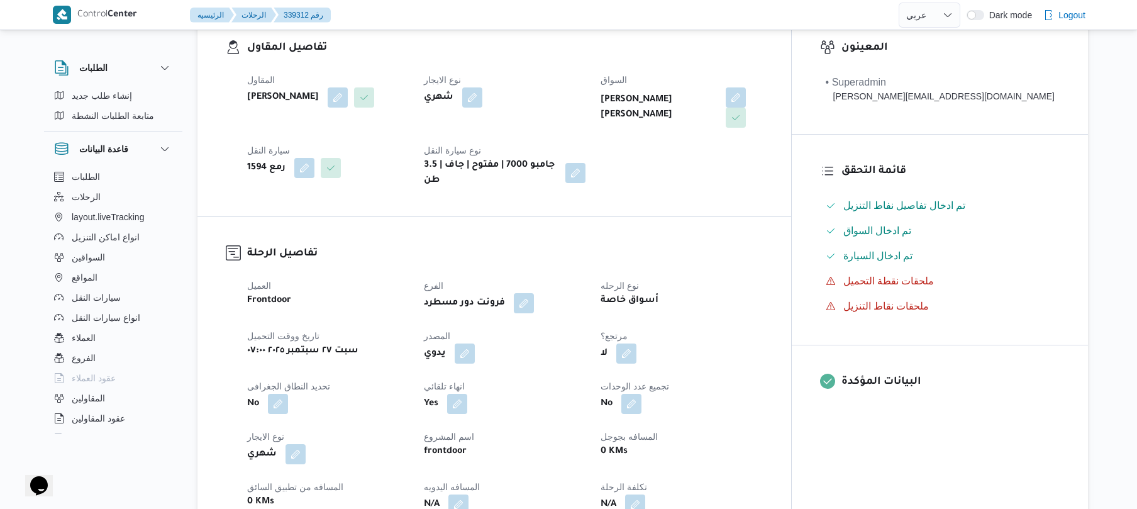
scroll to position [402, 0]
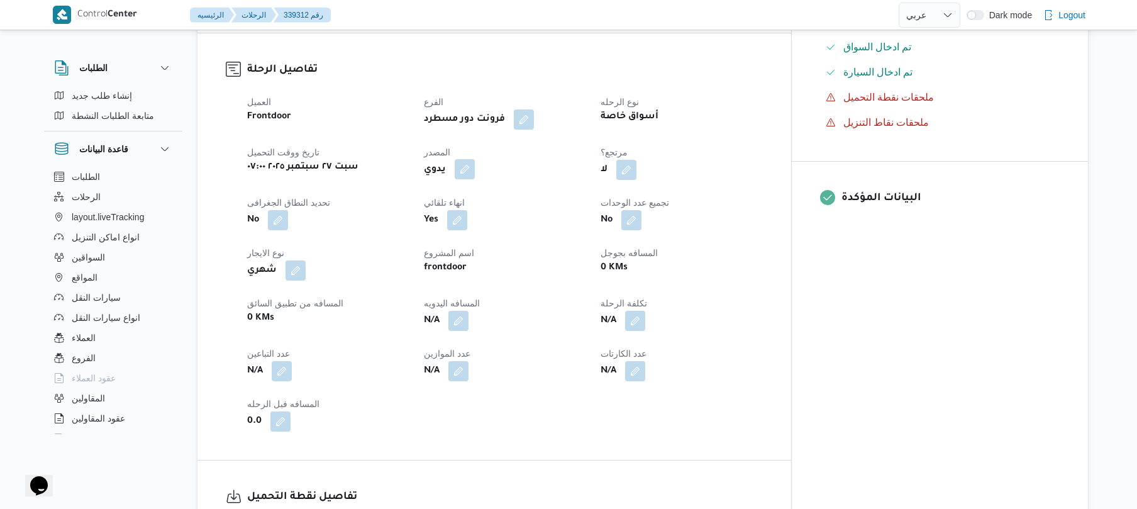
click at [475, 160] on button "button" at bounding box center [464, 169] width 20 height 20
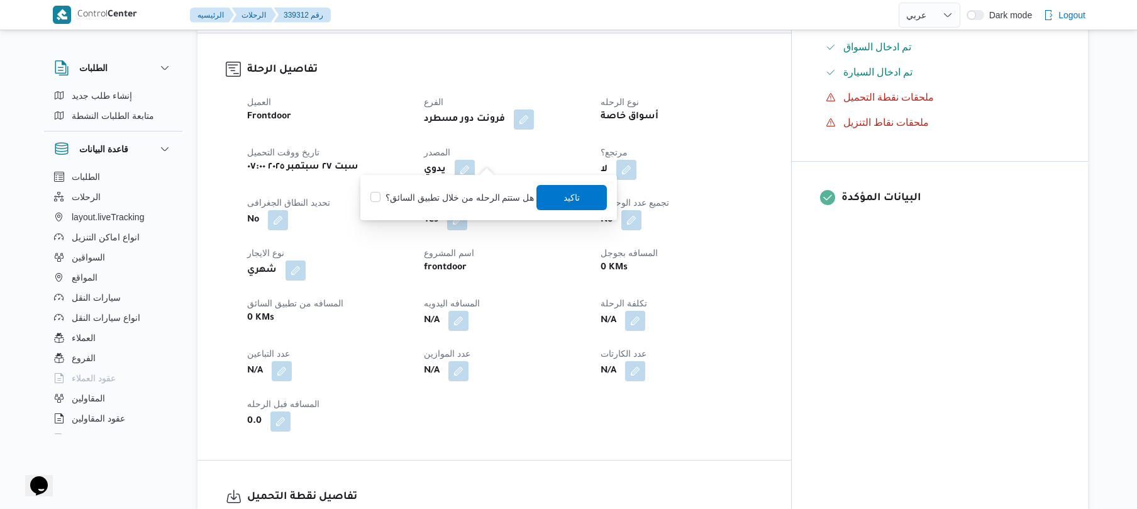
click at [426, 199] on label "هل ستتم الرحله من خلال تطبيق السائق؟" at bounding box center [451, 197] width 163 height 15
checkbox input "true"
click at [556, 197] on span "تاكيد" at bounding box center [572, 196] width 70 height 25
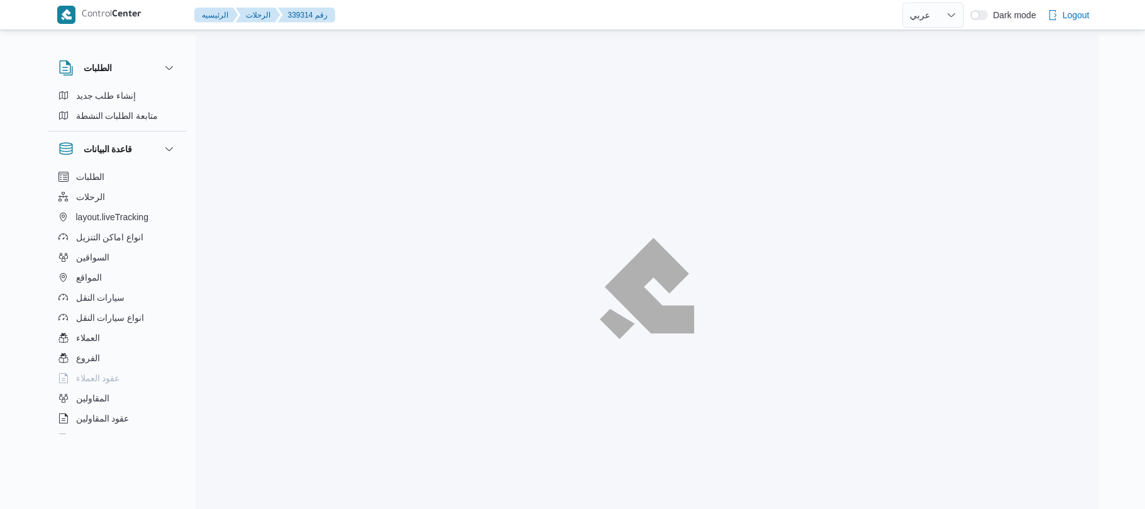
select select "ar"
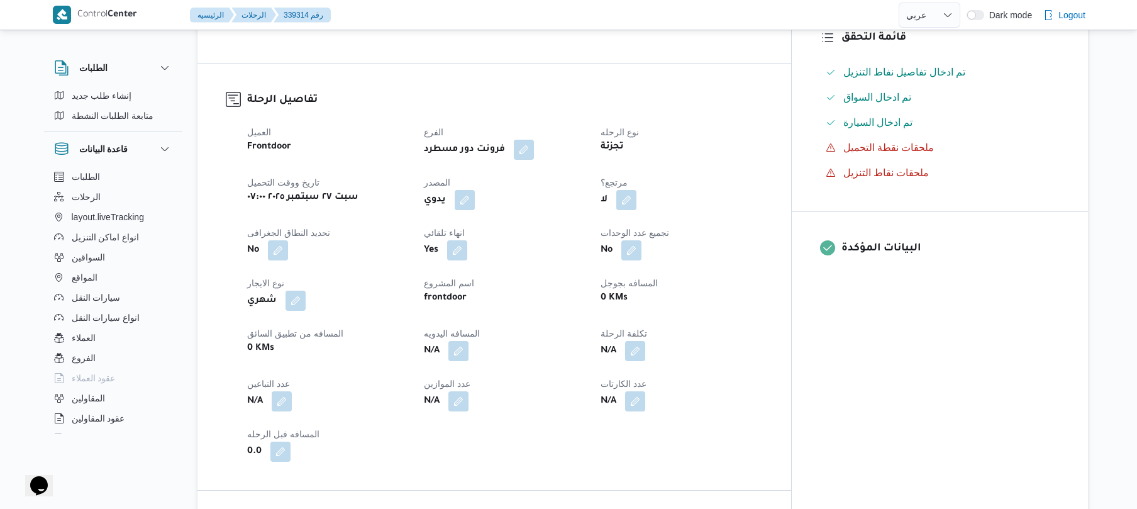
scroll to position [402, 0]
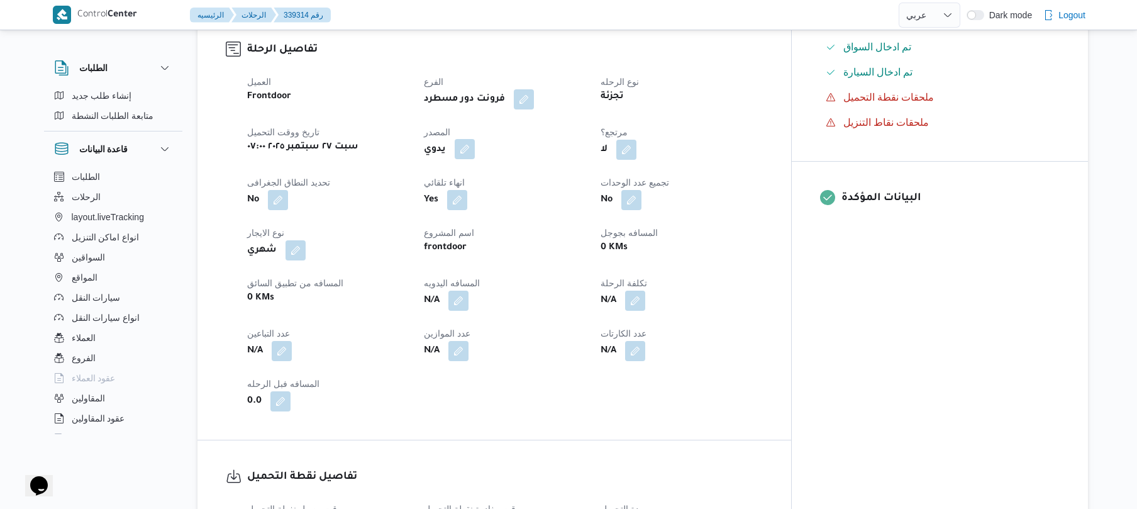
click at [475, 159] on button "button" at bounding box center [464, 149] width 20 height 20
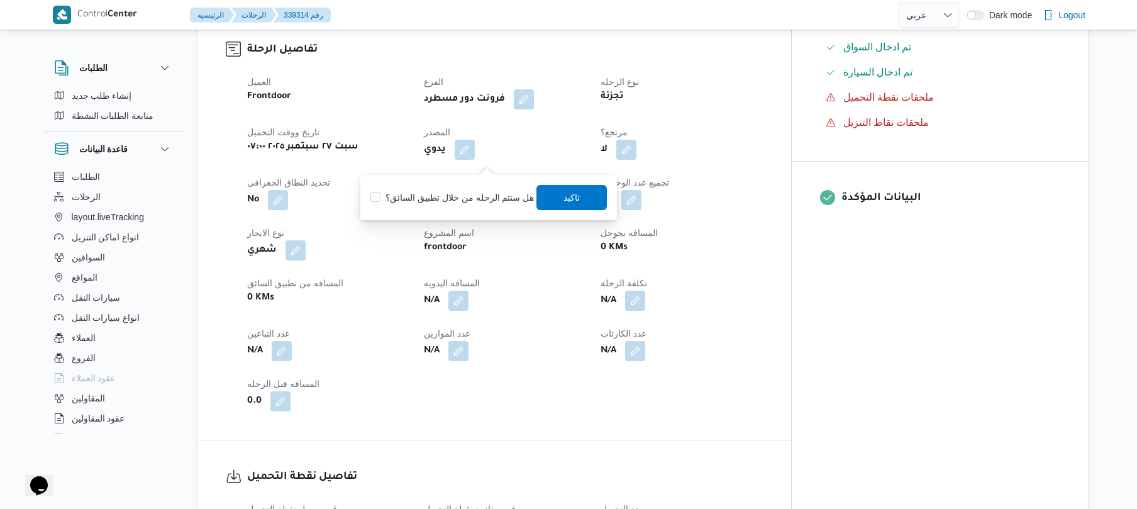
click at [466, 192] on label "هل ستتم الرحله من خلال تطبيق السائق؟" at bounding box center [451, 197] width 163 height 15
checkbox input "true"
click at [557, 191] on span "تاكيد" at bounding box center [572, 196] width 70 height 25
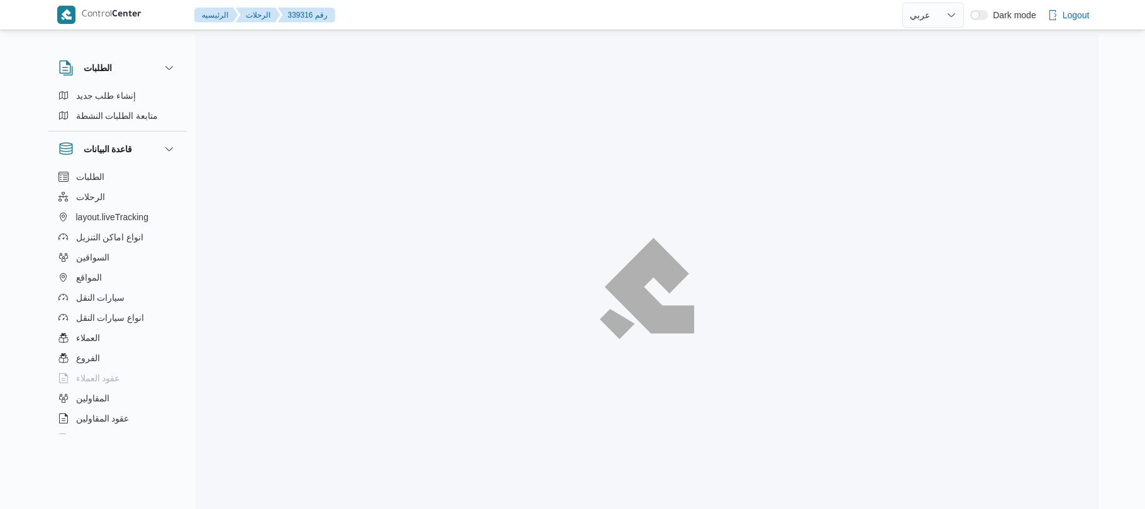
select select "ar"
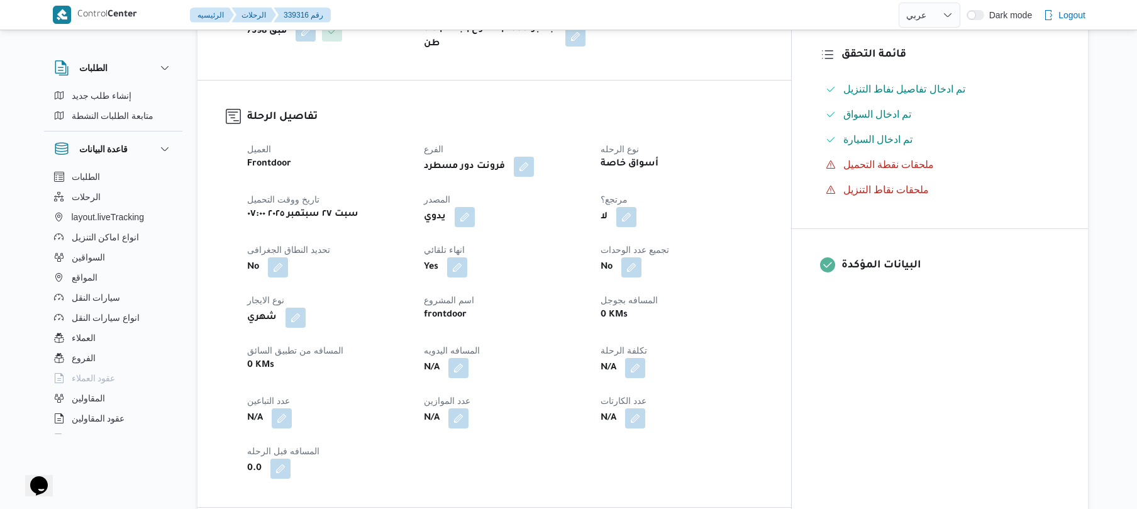
scroll to position [368, 0]
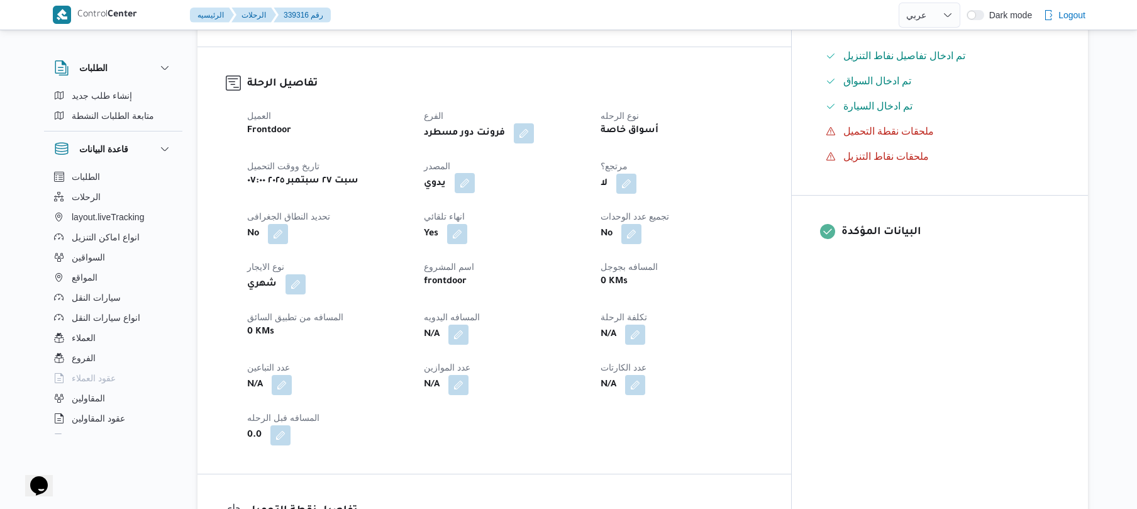
click at [475, 190] on button "button" at bounding box center [464, 183] width 20 height 20
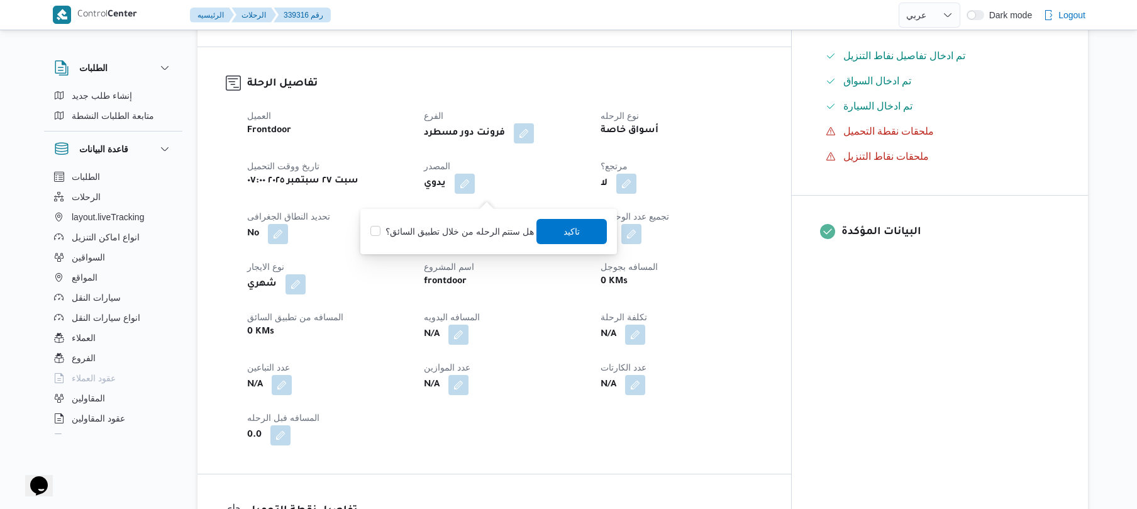
click at [456, 228] on label "هل ستتم الرحله من خلال تطبيق السائق؟" at bounding box center [451, 231] width 163 height 15
checkbox input "true"
click at [564, 229] on span "تاكيد" at bounding box center [572, 230] width 16 height 15
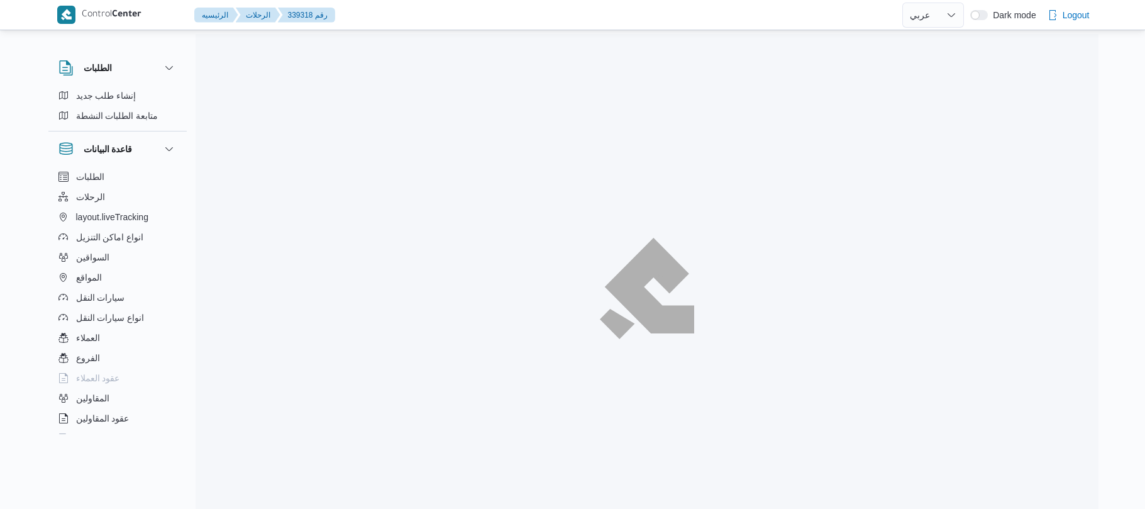
select select "ar"
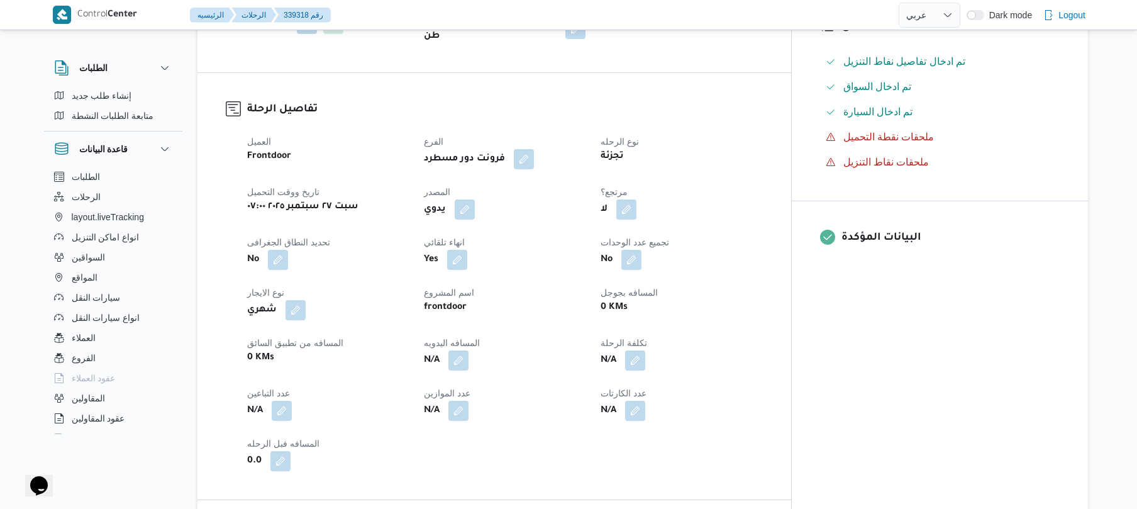
scroll to position [402, 0]
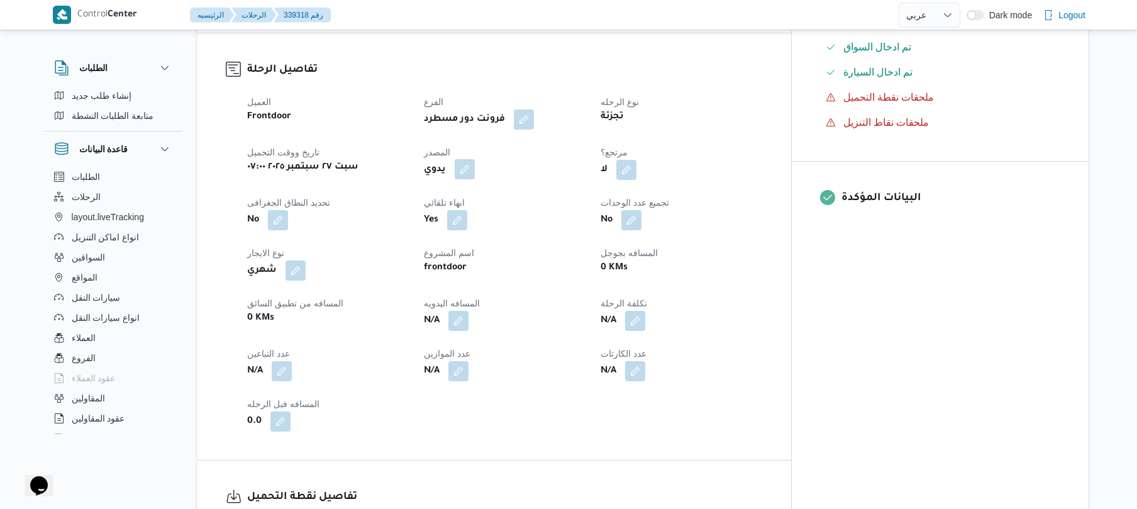
click at [475, 164] on button "button" at bounding box center [464, 169] width 20 height 20
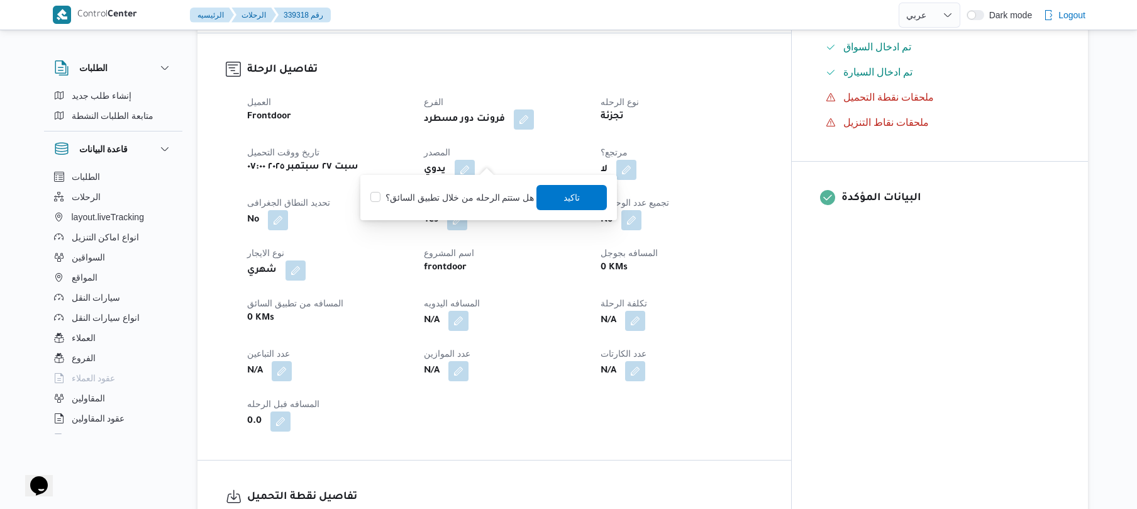
click at [461, 199] on label "هل ستتم الرحله من خلال تطبيق السائق؟" at bounding box center [451, 197] width 163 height 15
checkbox input "true"
click at [573, 197] on span "تاكيد" at bounding box center [572, 196] width 16 height 15
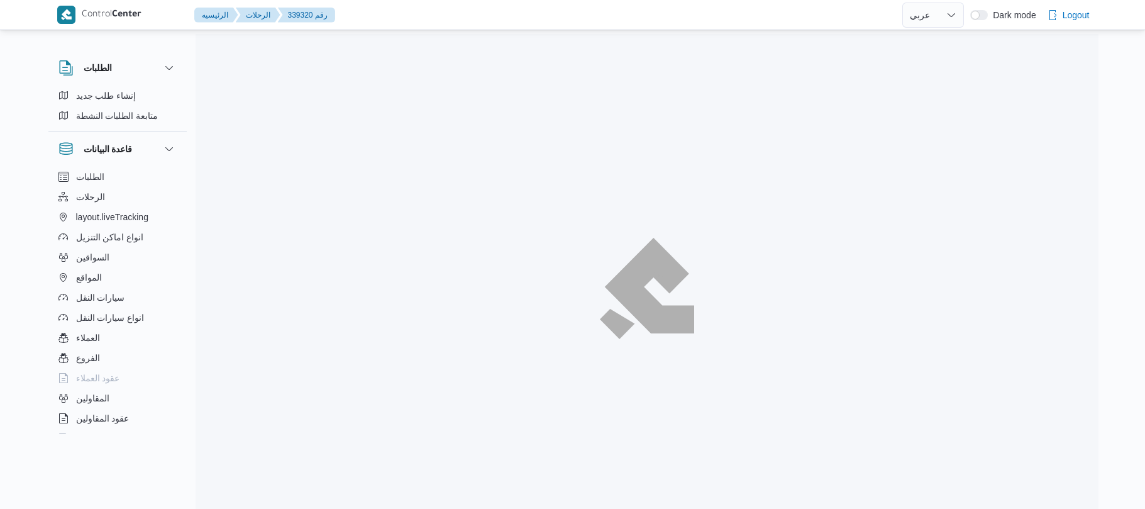
select select "ar"
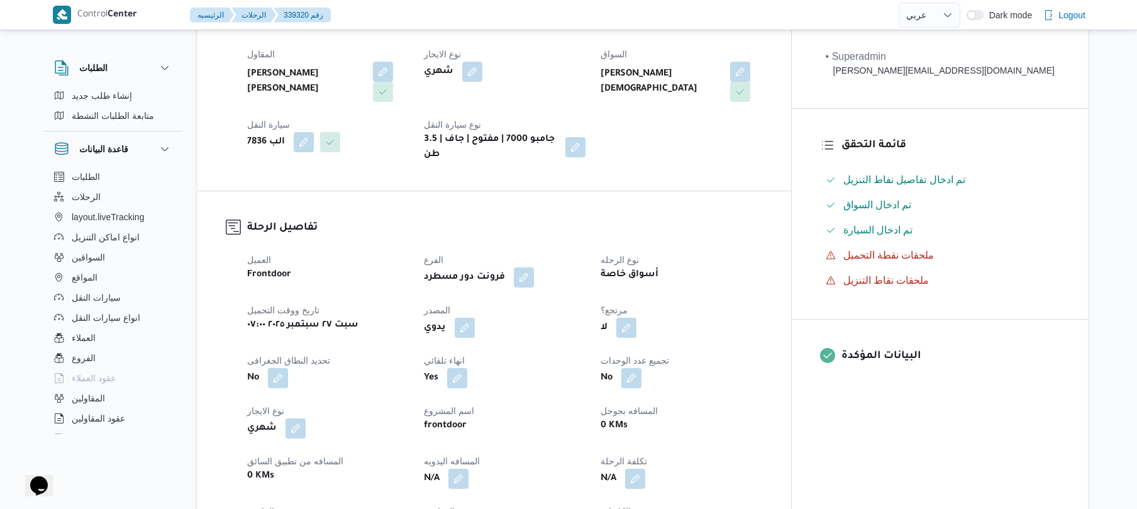
scroll to position [335, 0]
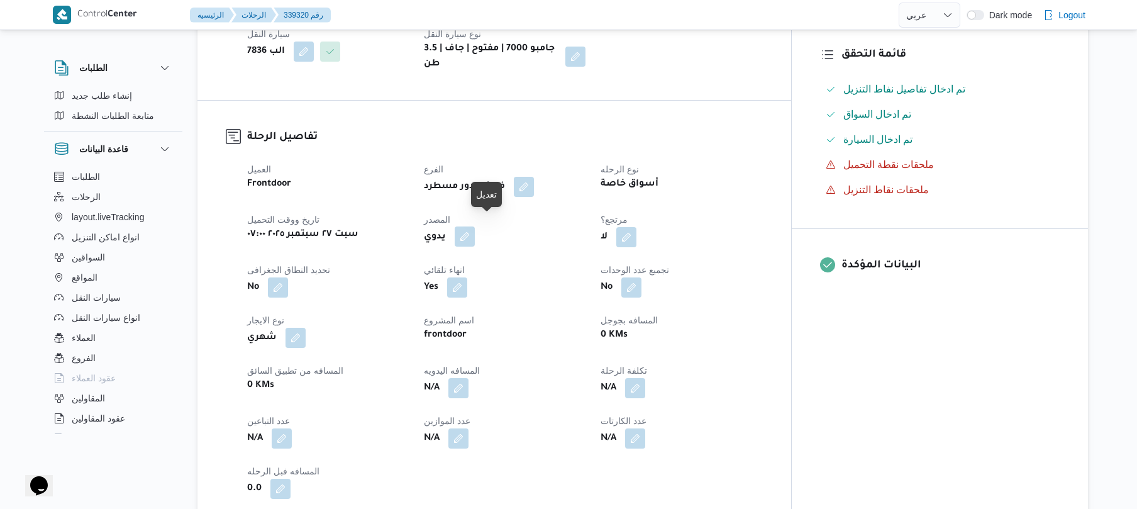
click at [475, 226] on button "button" at bounding box center [464, 236] width 20 height 20
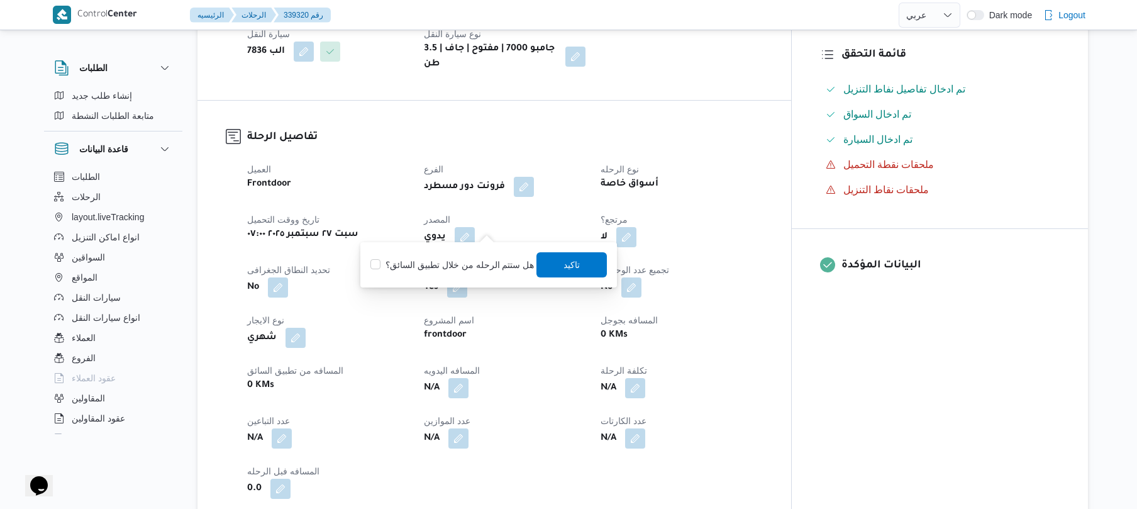
click at [448, 263] on label "هل ستتم الرحله من خلال تطبيق السائق؟" at bounding box center [451, 264] width 163 height 15
checkbox input "true"
click at [554, 262] on span "تاكيد" at bounding box center [572, 263] width 70 height 25
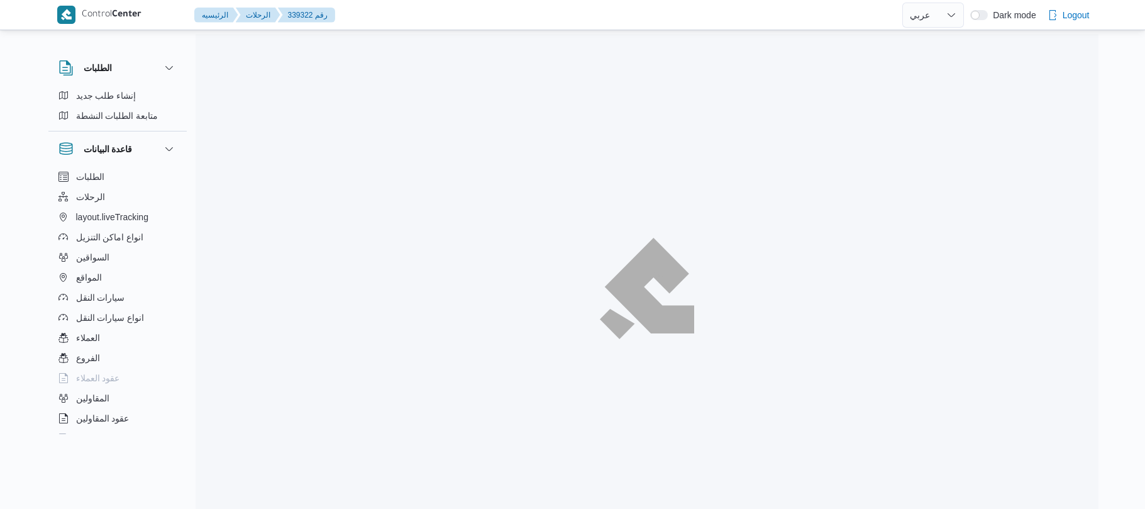
select select "ar"
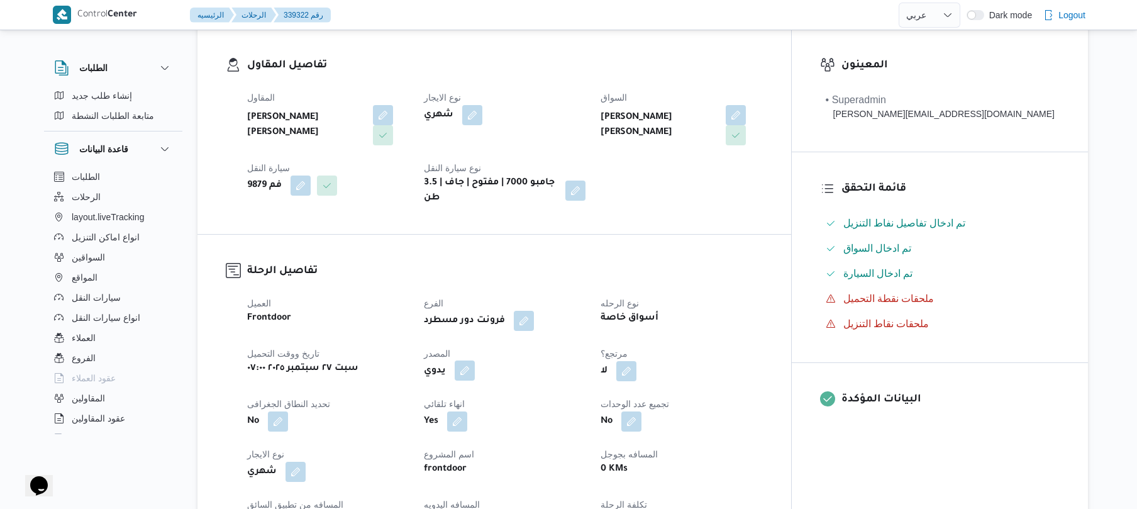
click at [475, 361] on button "button" at bounding box center [464, 370] width 20 height 20
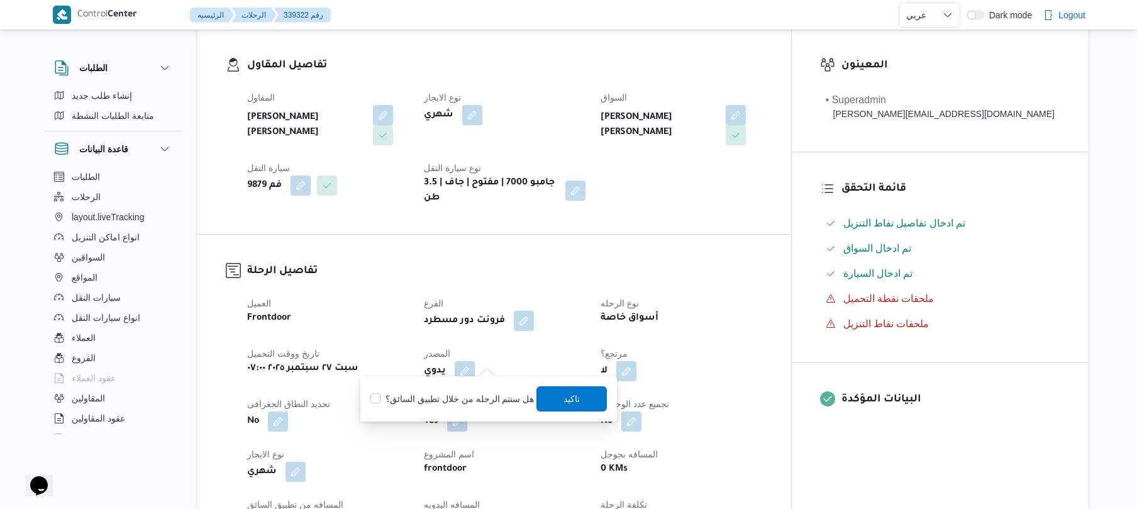
click at [443, 395] on label "هل ستتم الرحله من خلال تطبيق السائق؟" at bounding box center [451, 398] width 163 height 15
checkbox input "true"
click at [573, 395] on span "تاكيد" at bounding box center [572, 397] width 16 height 15
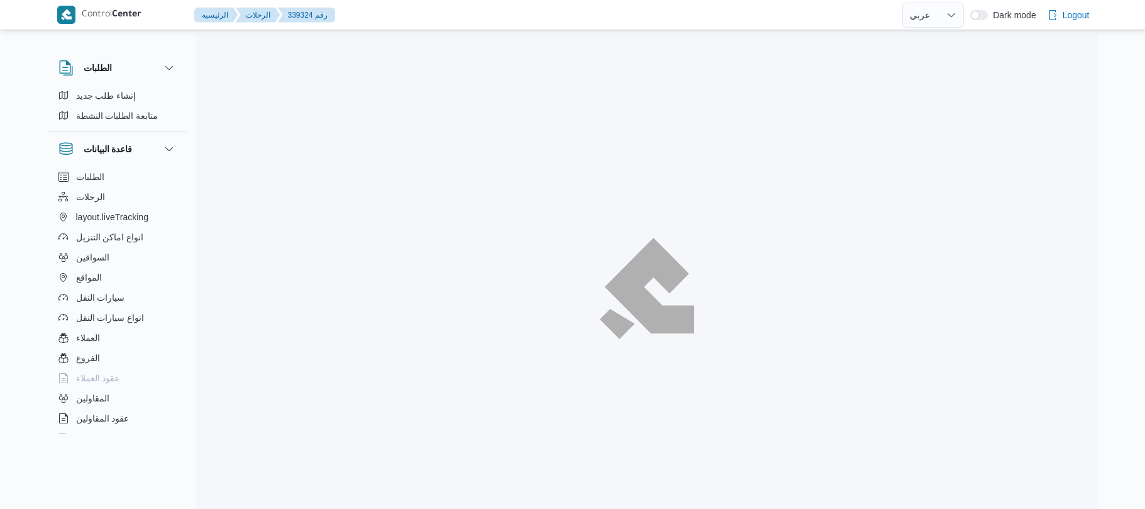
select select "ar"
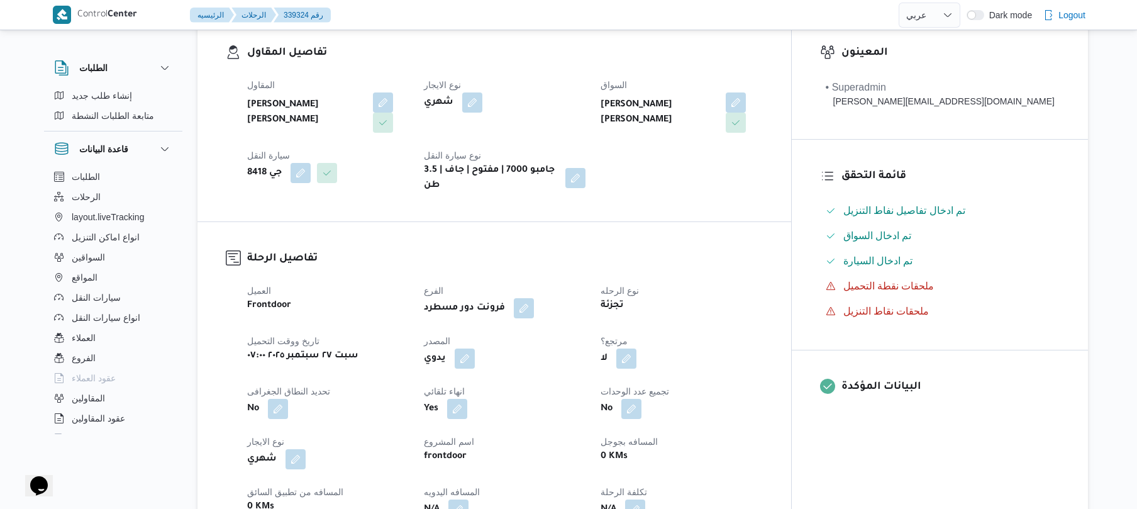
scroll to position [368, 0]
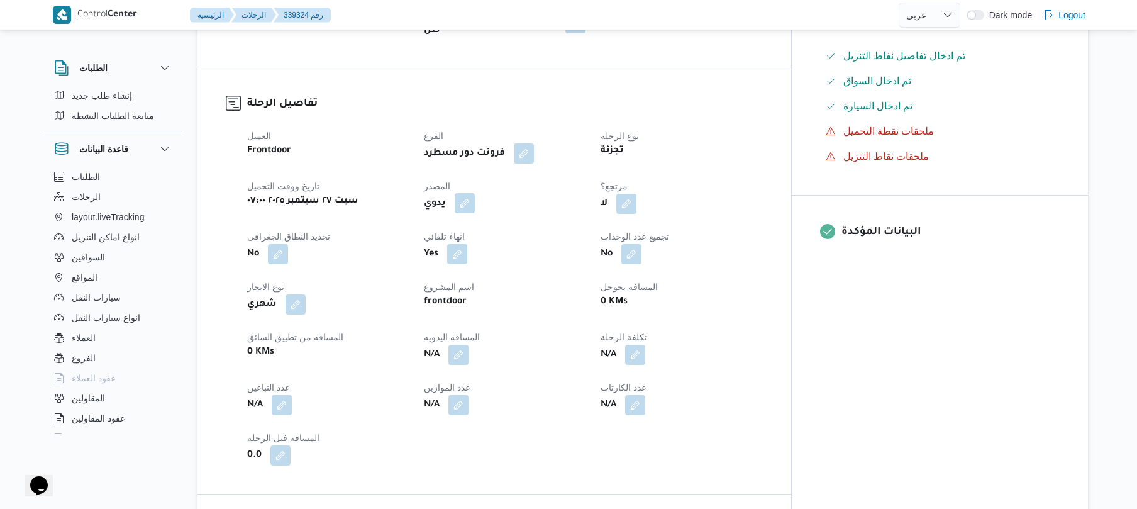
click at [475, 197] on button "button" at bounding box center [464, 203] width 20 height 20
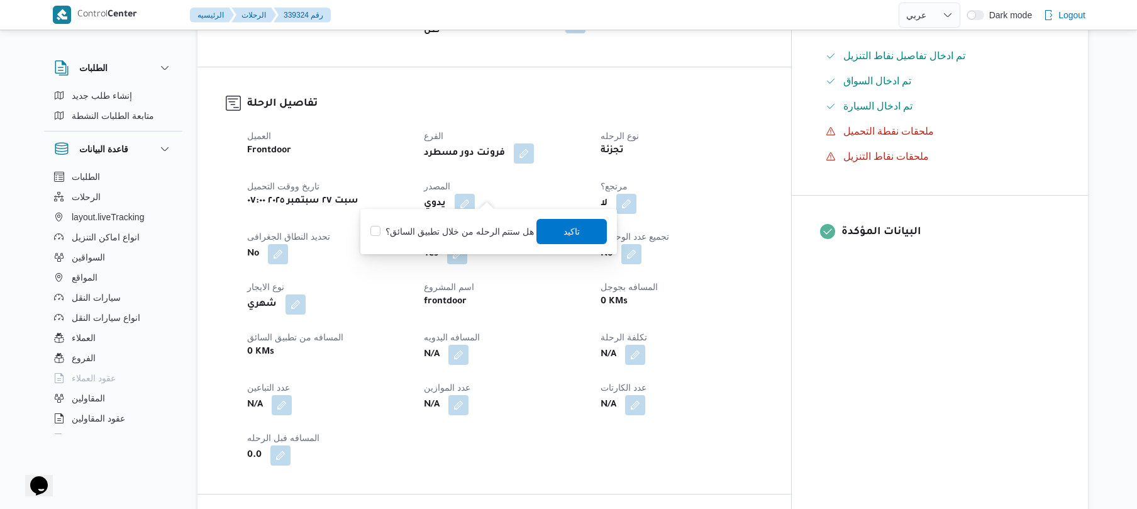
click at [446, 252] on div "You are in a dialog. To close this dialog, hit escape. هل ستتم الرحله من خلال ت…" at bounding box center [488, 231] width 256 height 45
click at [460, 236] on label "هل ستتم الرحله من خلال تطبيق السائق؟" at bounding box center [451, 231] width 163 height 15
checkbox input "true"
click at [564, 233] on span "تاكيد" at bounding box center [572, 230] width 16 height 15
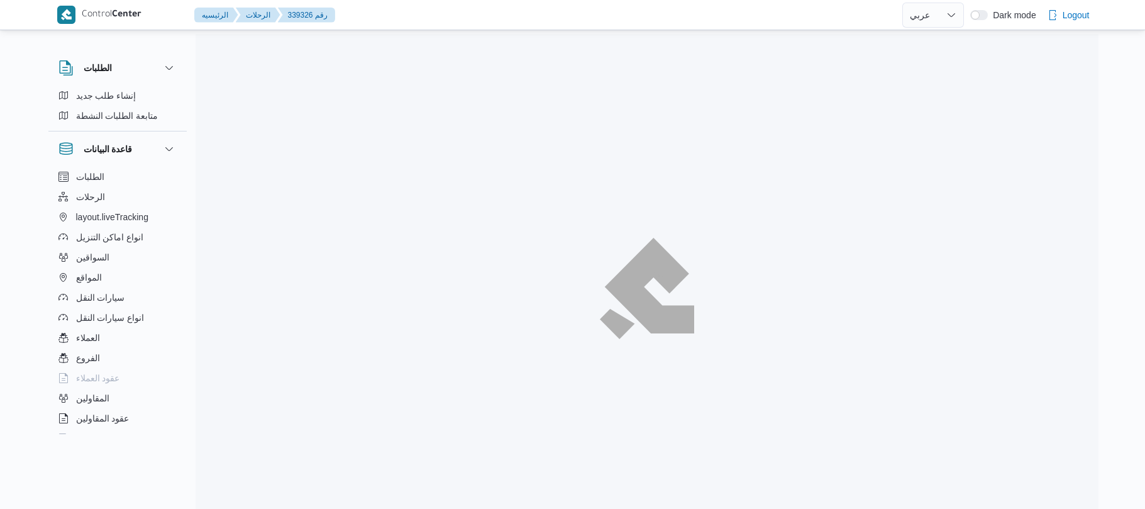
select select "ar"
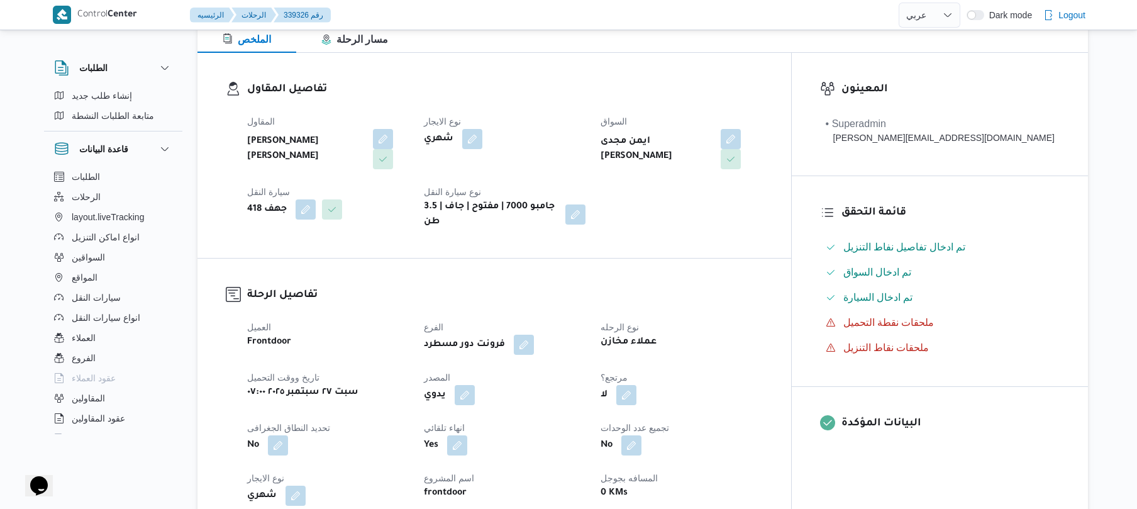
scroll to position [368, 0]
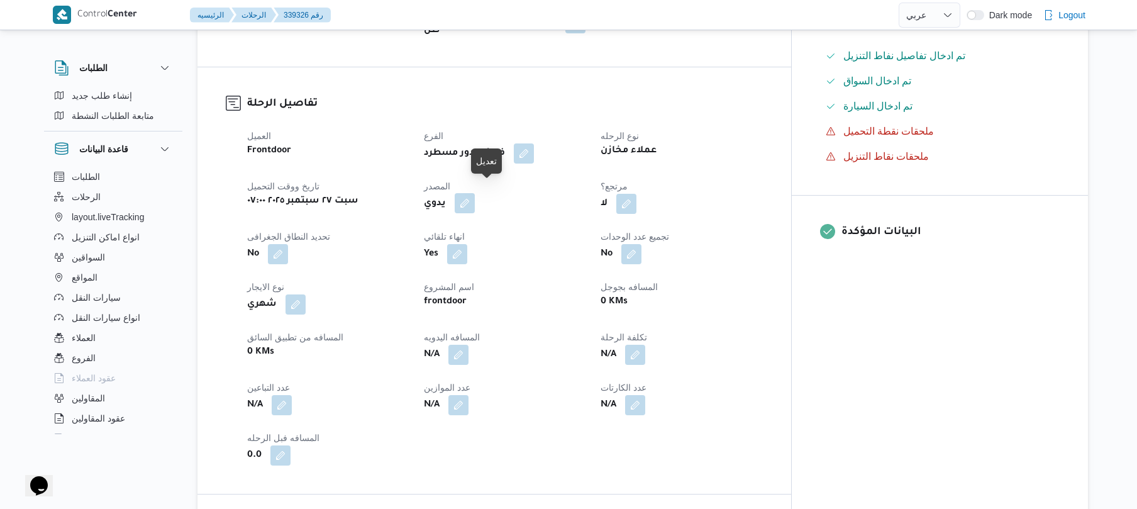
click at [475, 194] on button "button" at bounding box center [464, 203] width 20 height 20
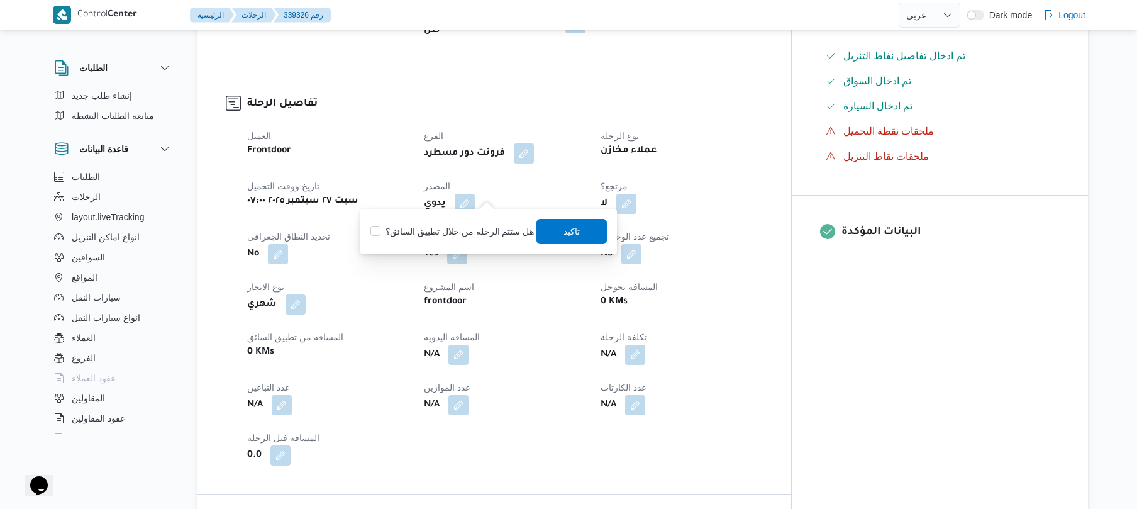
click at [456, 232] on label "هل ستتم الرحله من خلال تطبيق السائق؟" at bounding box center [451, 231] width 163 height 15
checkbox input "true"
click at [590, 238] on span "تاكيد" at bounding box center [572, 230] width 70 height 25
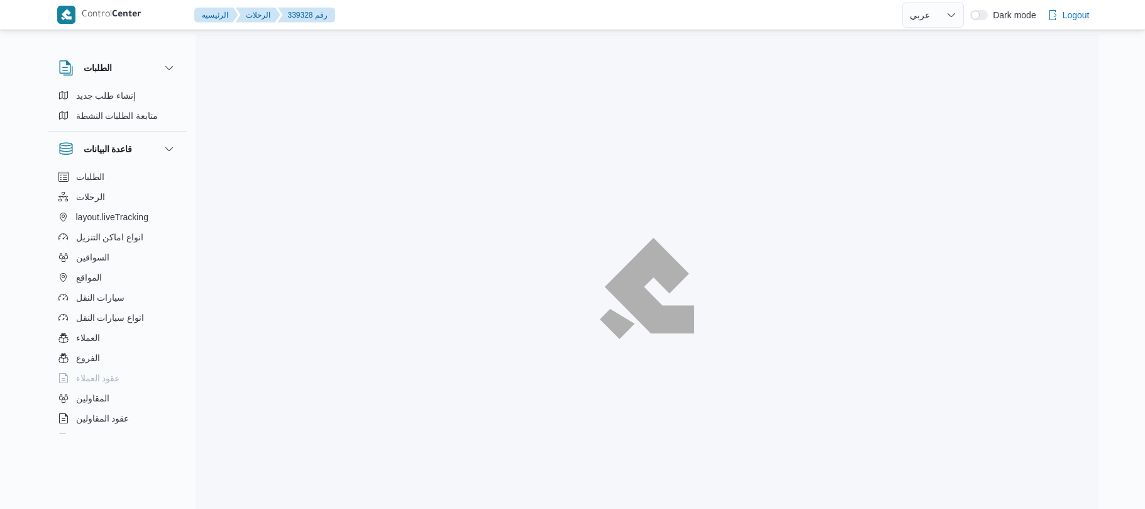
select select "ar"
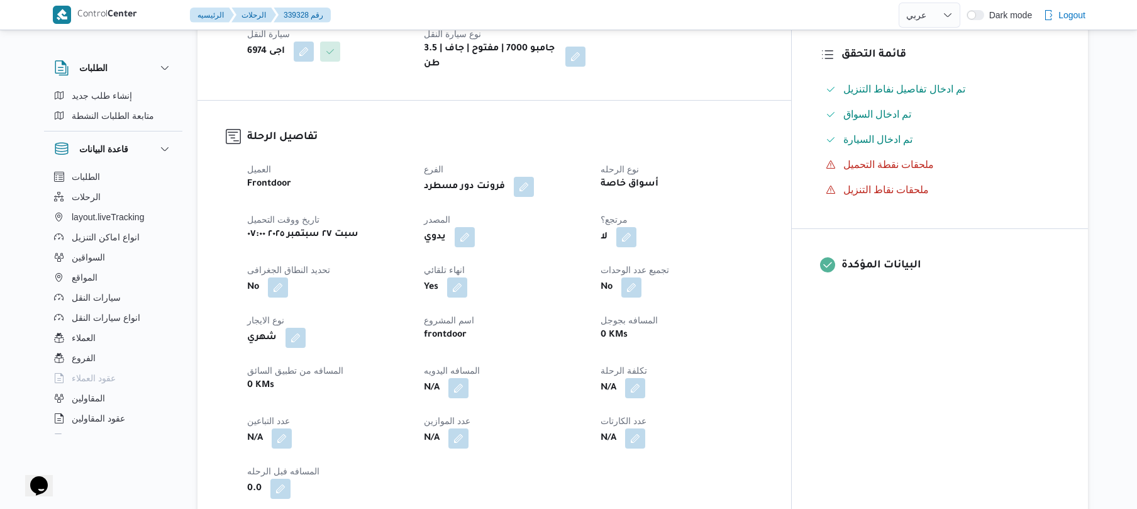
scroll to position [368, 0]
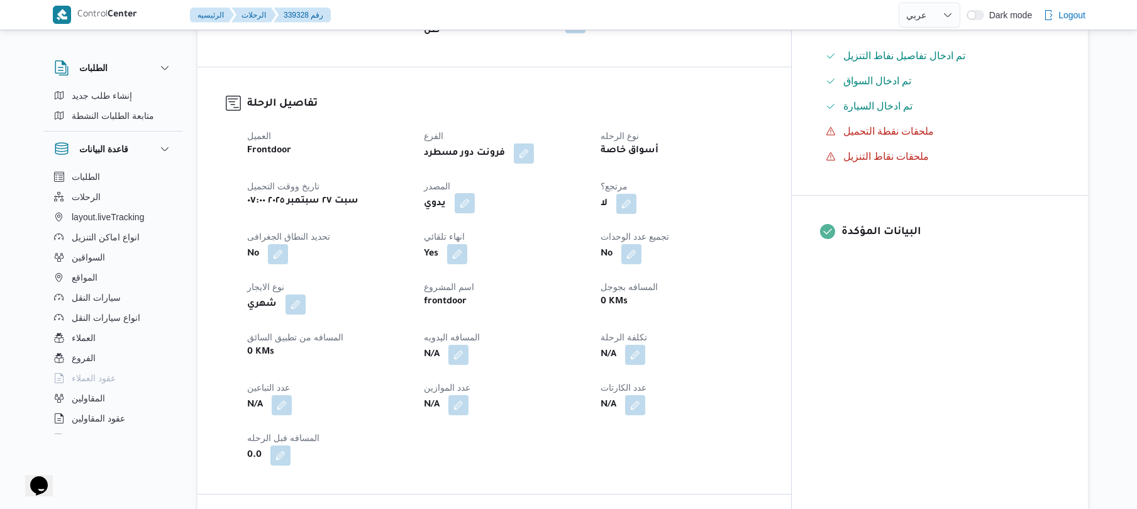
click at [475, 195] on button "button" at bounding box center [464, 203] width 20 height 20
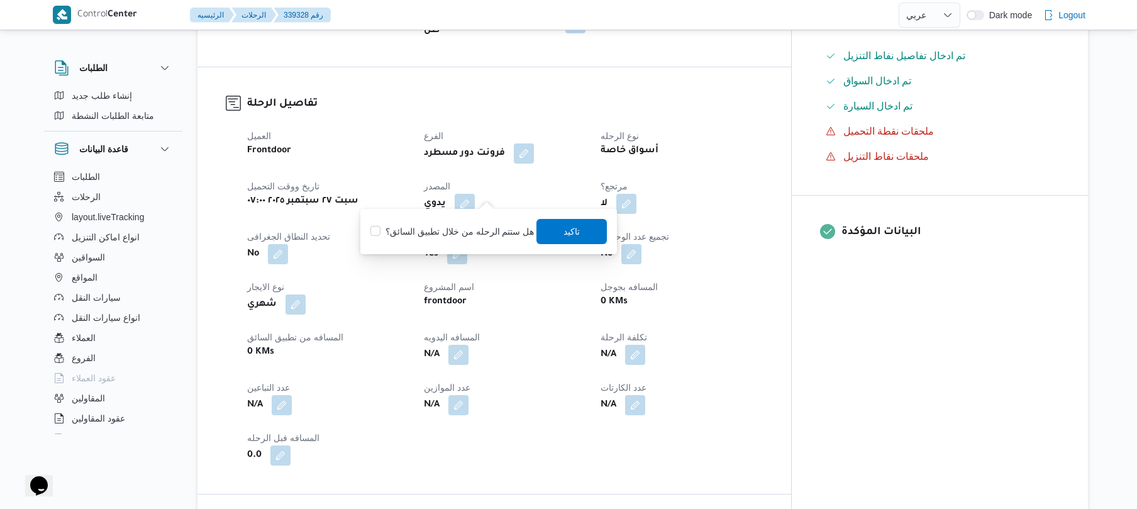
click at [451, 228] on label "هل ستتم الرحله من خلال تطبيق السائق؟" at bounding box center [451, 231] width 163 height 15
checkbox input "true"
click at [546, 229] on span "تاكيد" at bounding box center [572, 230] width 70 height 25
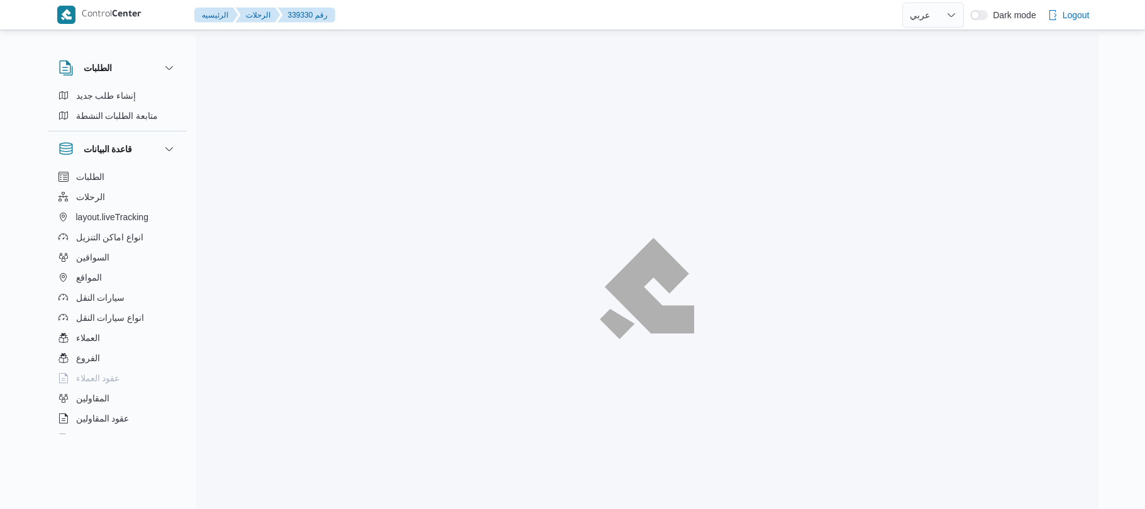
select select "ar"
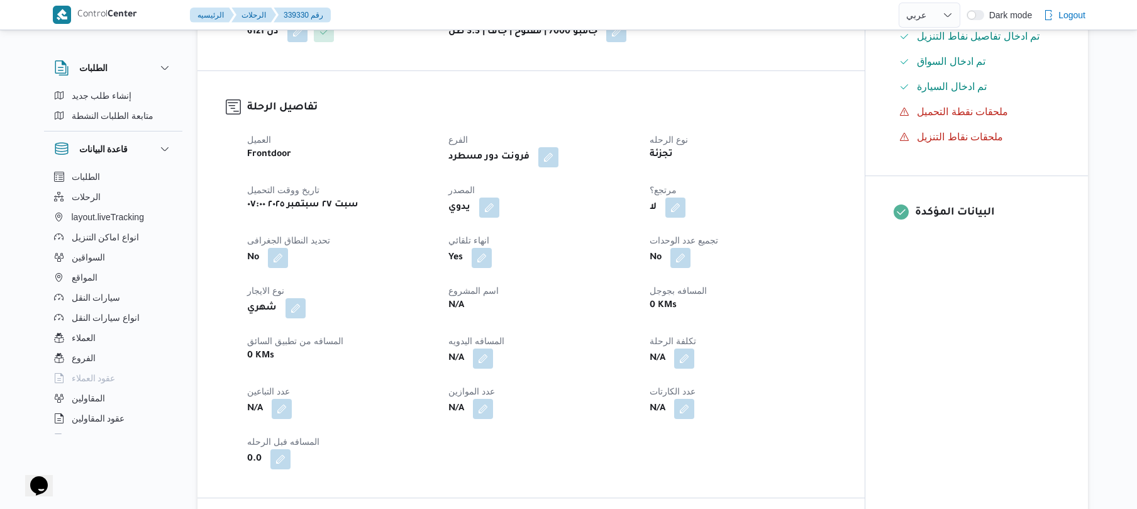
scroll to position [368, 0]
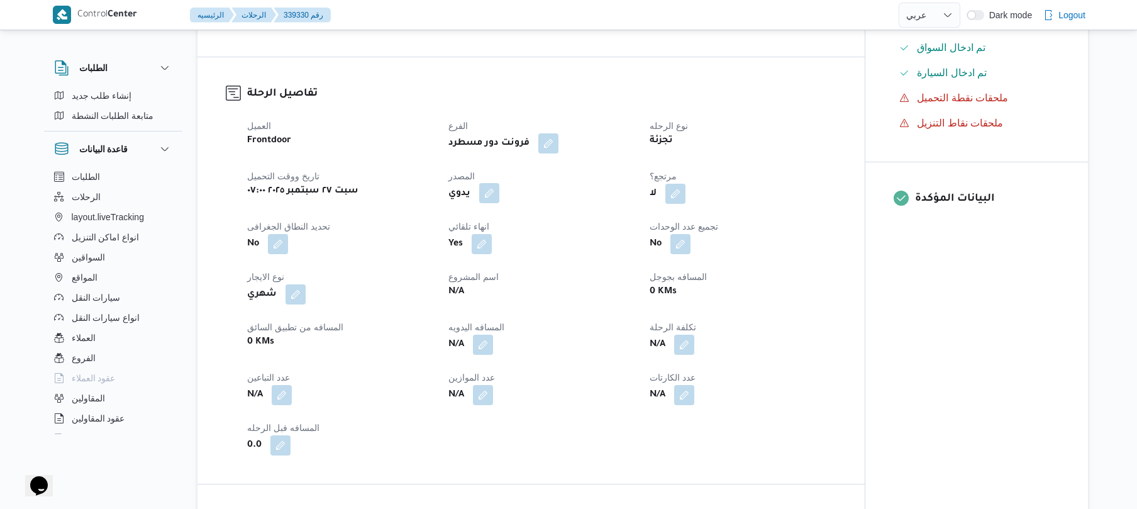
click at [491, 200] on button "button" at bounding box center [489, 193] width 20 height 20
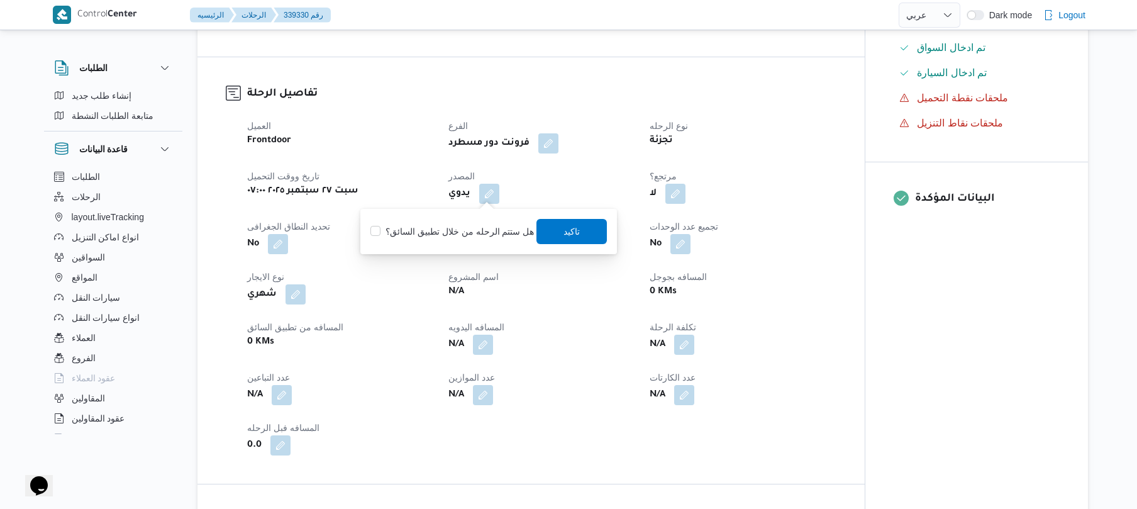
click at [470, 229] on label "هل ستتم الرحله من خلال تطبيق السائق؟" at bounding box center [451, 231] width 163 height 15
checkbox input "true"
click at [554, 231] on span "تاكيد" at bounding box center [572, 230] width 70 height 25
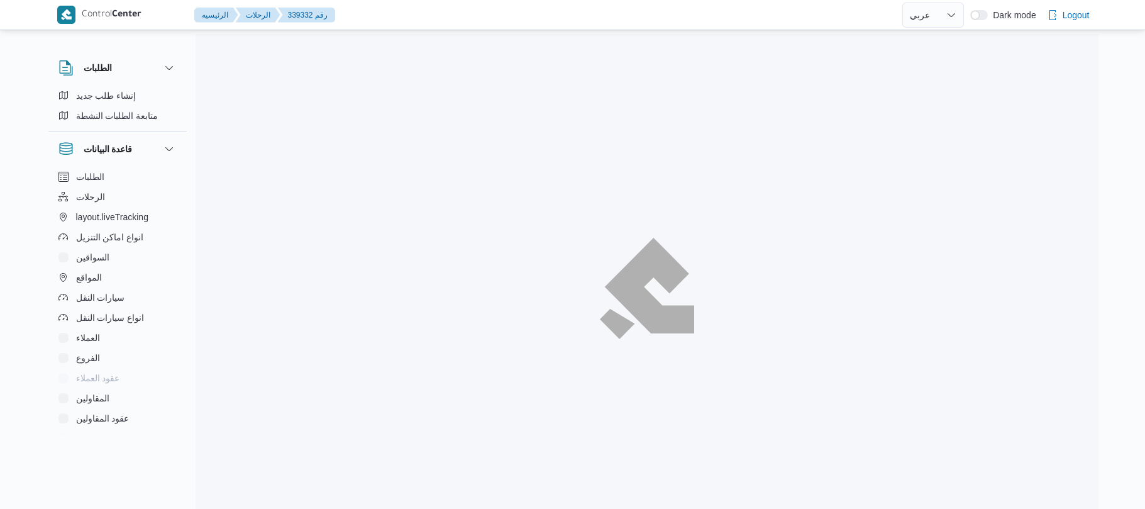
select select "ar"
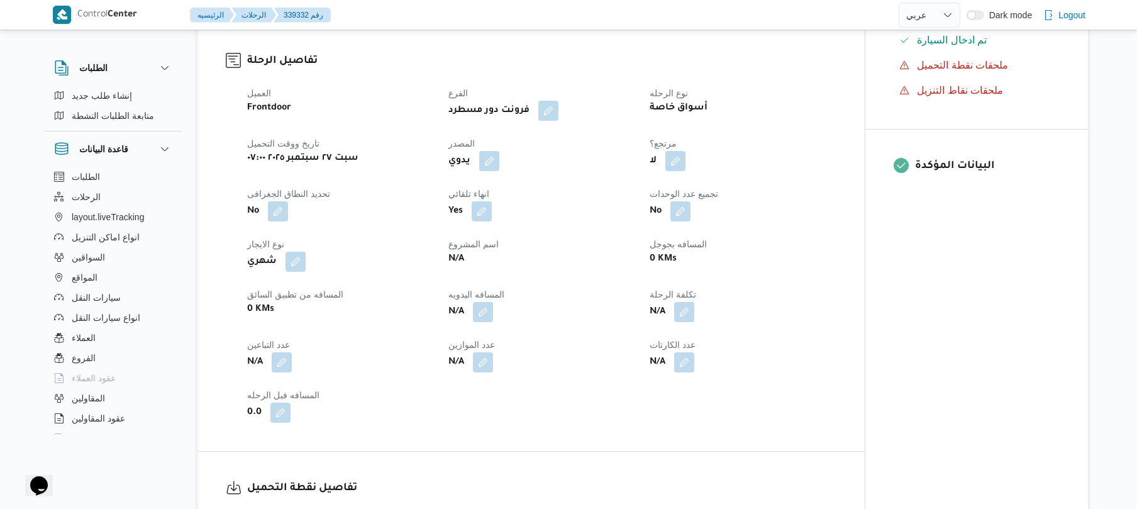
scroll to position [402, 0]
click at [489, 163] on button "button" at bounding box center [489, 159] width 20 height 20
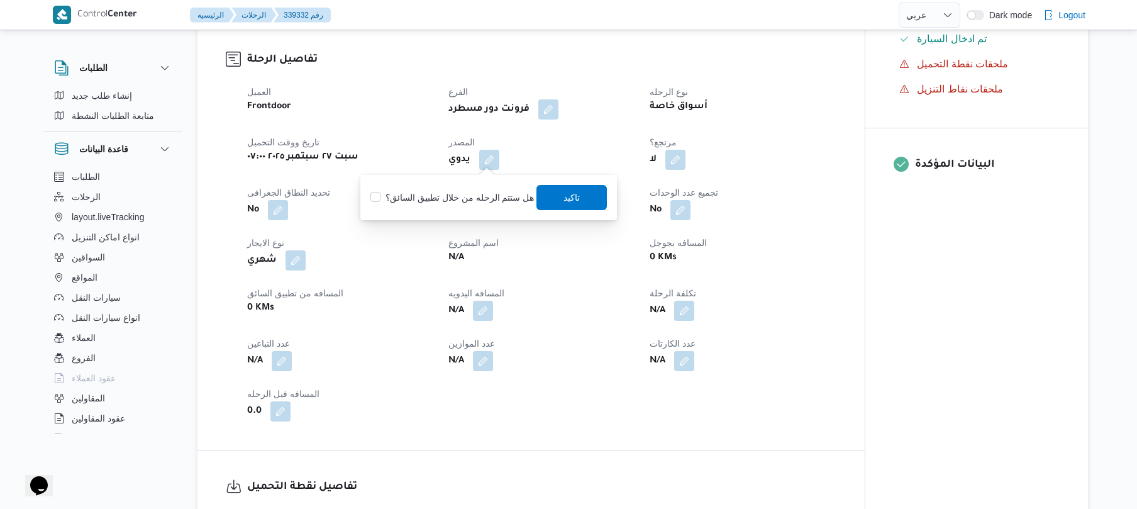
click at [458, 202] on label "هل ستتم الرحله من خلال تطبيق السائق؟" at bounding box center [451, 197] width 163 height 15
checkbox input "true"
click at [566, 199] on span "تاكيد" at bounding box center [572, 196] width 16 height 15
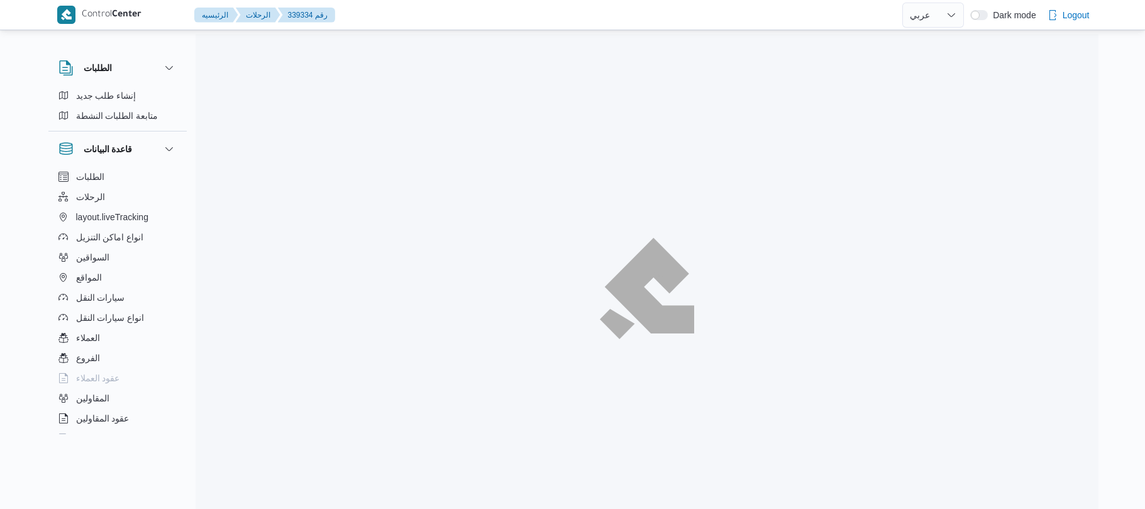
select select "ar"
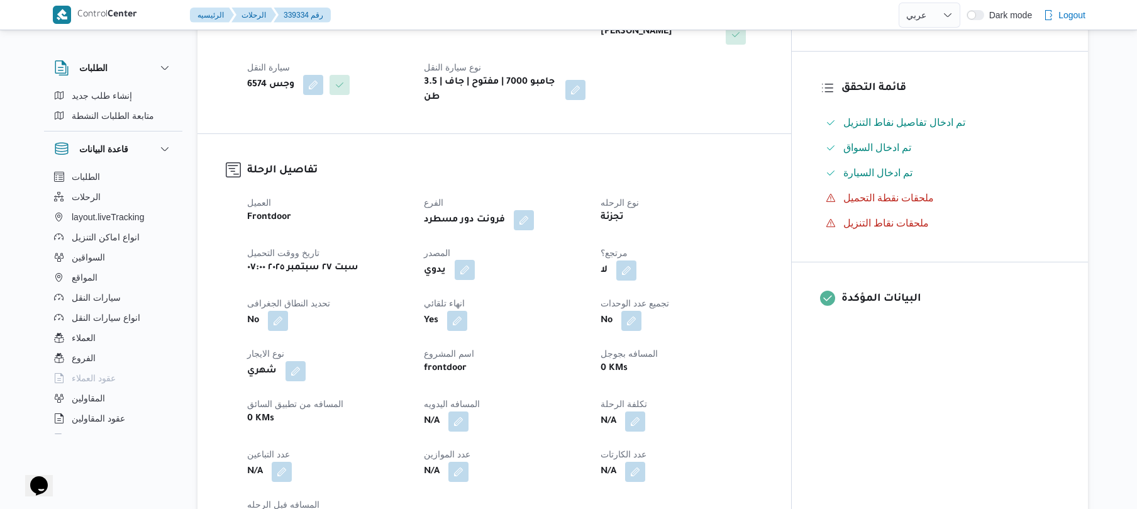
click at [475, 260] on button "button" at bounding box center [464, 270] width 20 height 20
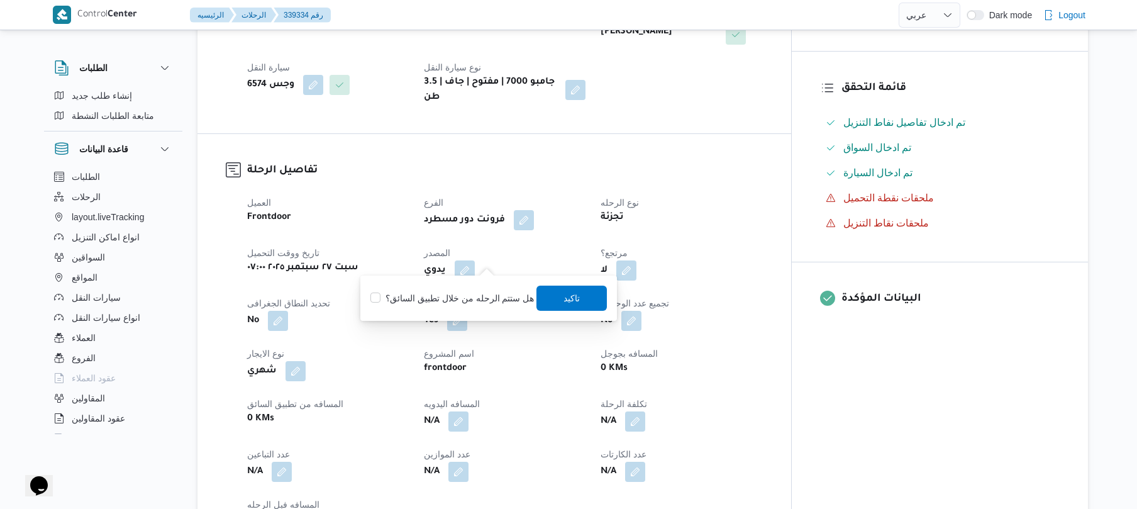
click at [458, 297] on label "هل ستتم الرحله من خلال تطبيق السائق؟" at bounding box center [451, 297] width 163 height 15
checkbox input "true"
click at [576, 292] on span "تاكيد" at bounding box center [572, 297] width 16 height 15
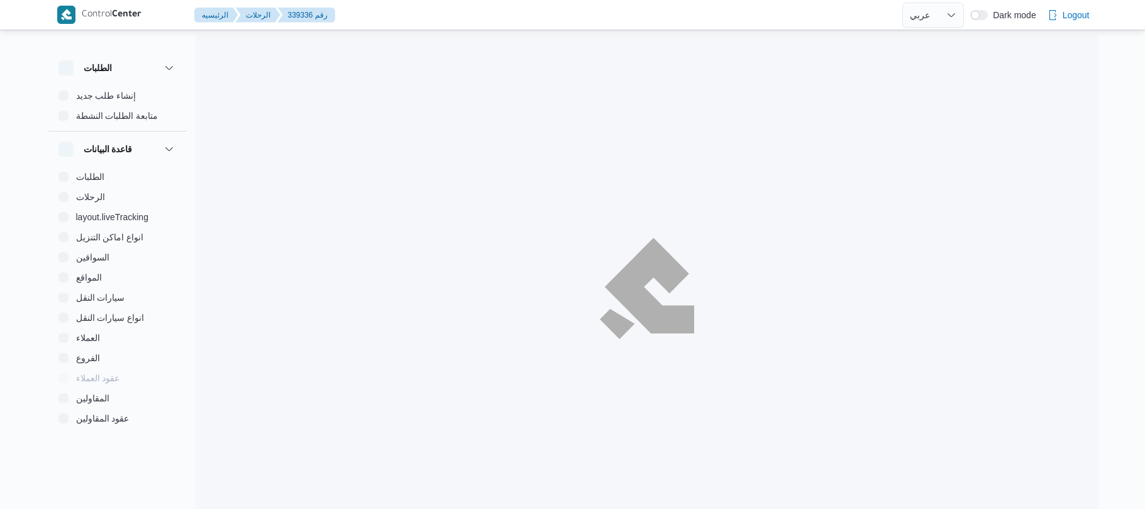
select select "ar"
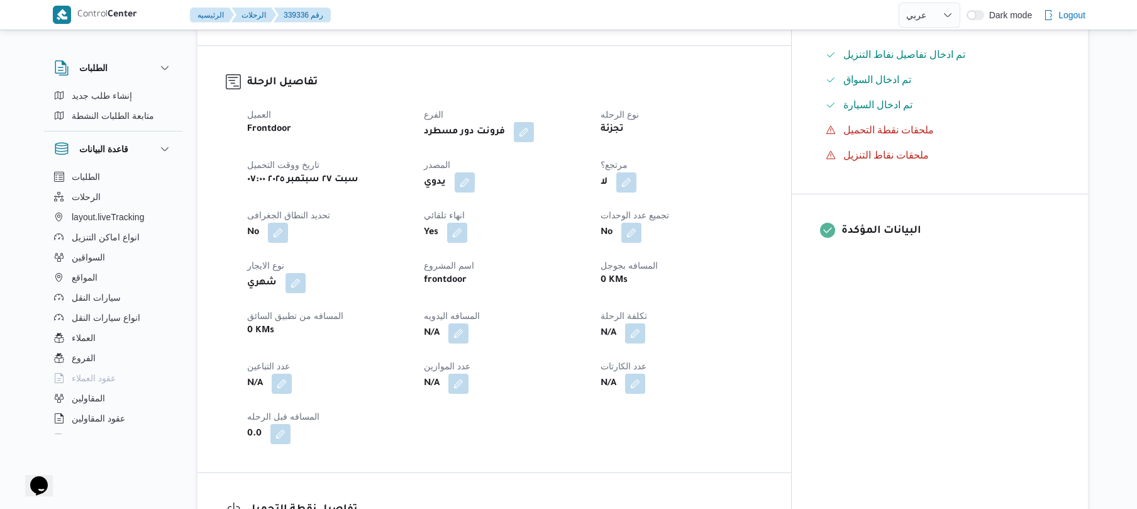
scroll to position [402, 0]
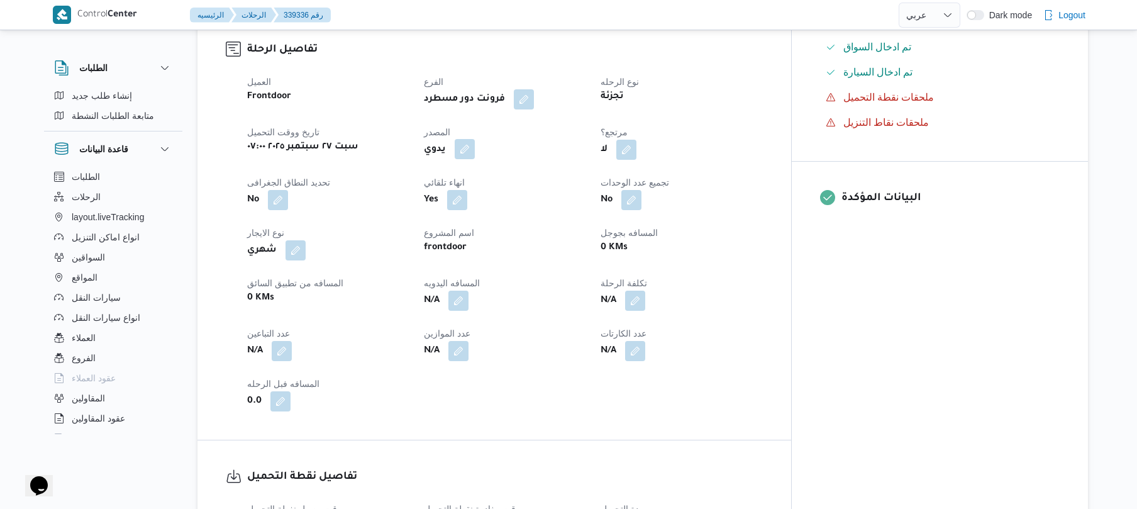
click at [475, 141] on button "button" at bounding box center [464, 149] width 20 height 20
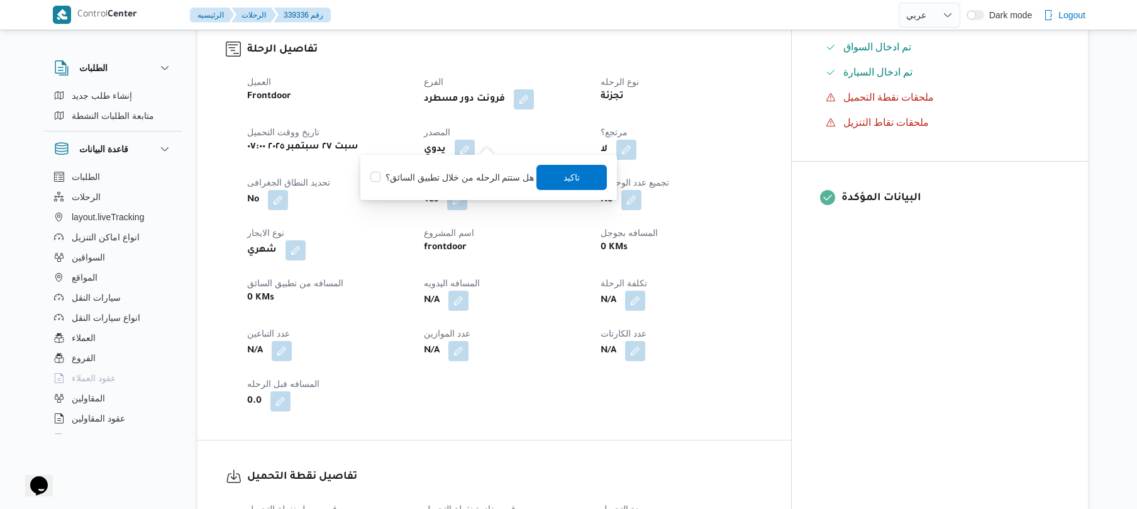
click at [468, 173] on label "هل ستتم الرحله من خلال تطبيق السائق؟" at bounding box center [451, 177] width 163 height 15
checkbox input "true"
click at [582, 177] on span "تاكيد" at bounding box center [572, 176] width 70 height 25
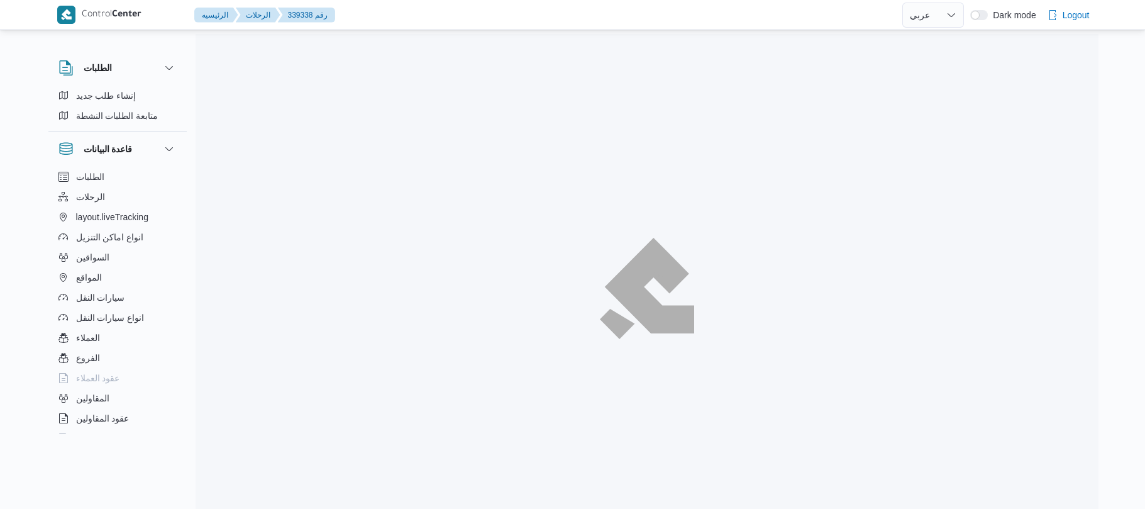
select select "ar"
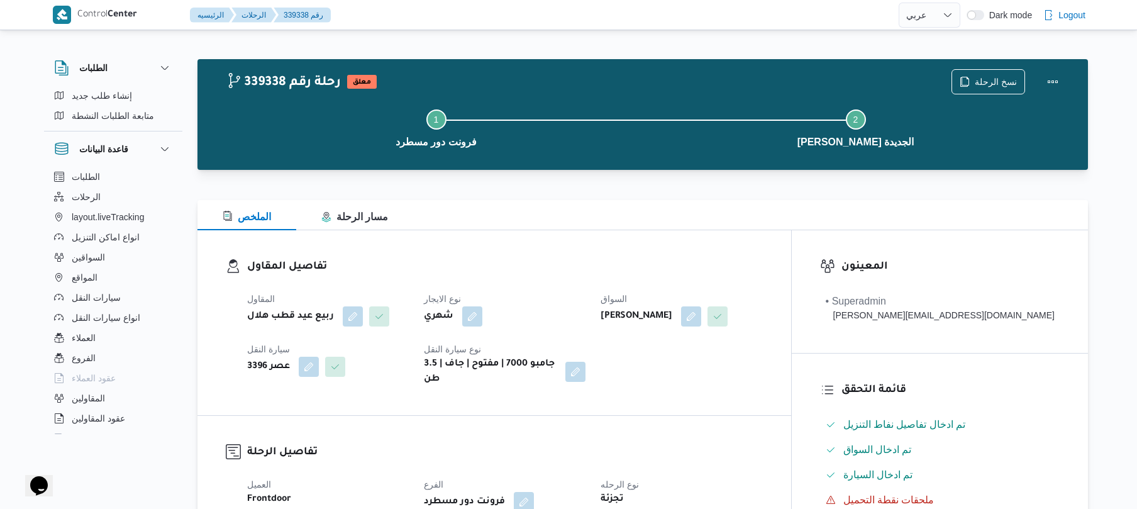
click at [566, 302] on dt "نوع الايجار" at bounding box center [505, 298] width 162 height 15
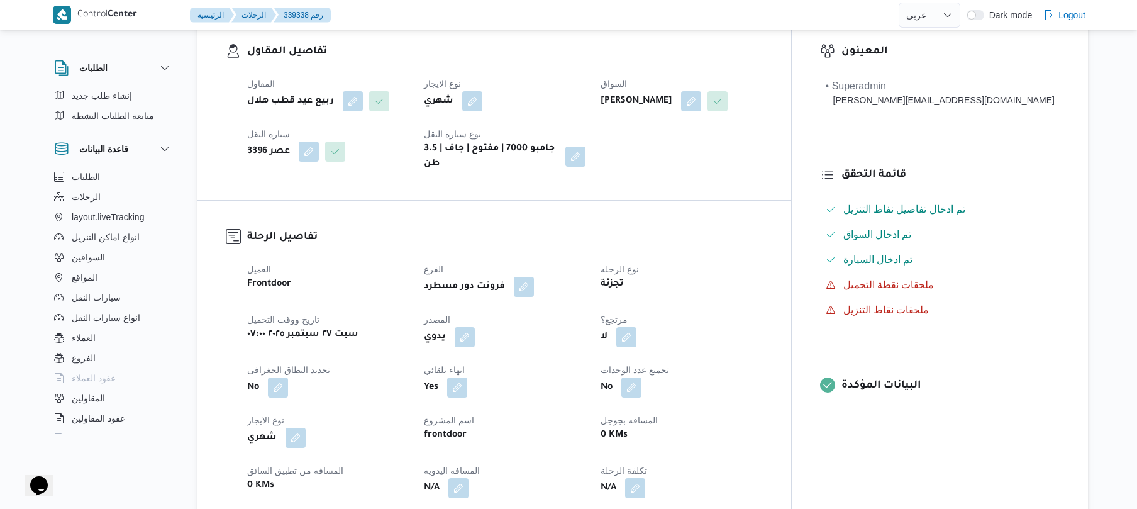
scroll to position [368, 0]
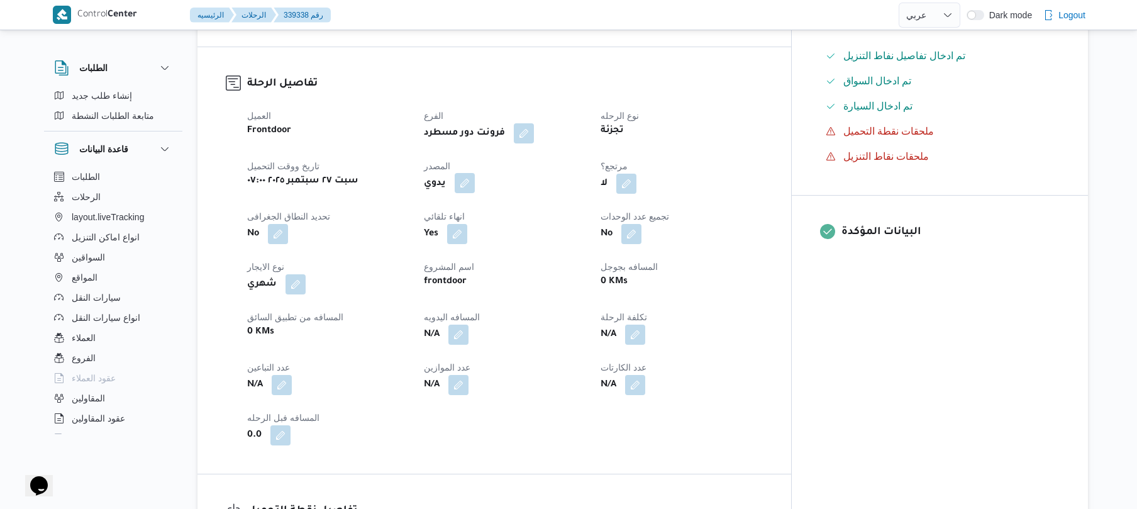
click at [475, 192] on button "button" at bounding box center [464, 183] width 20 height 20
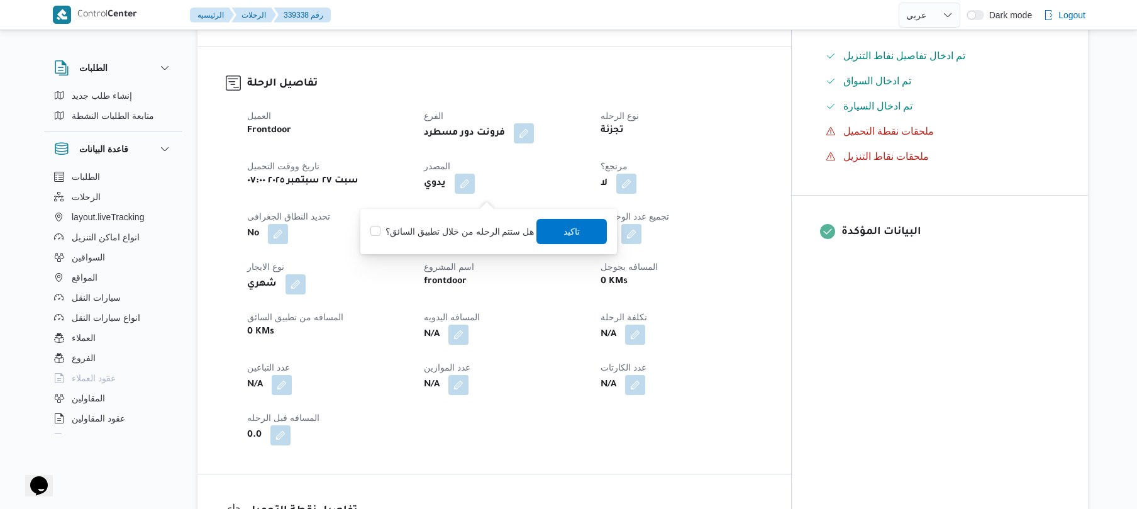
click at [453, 234] on label "هل ستتم الرحله من خلال تطبيق السائق؟" at bounding box center [451, 231] width 163 height 15
checkbox input "true"
click at [564, 229] on span "تاكيد" at bounding box center [572, 230] width 16 height 15
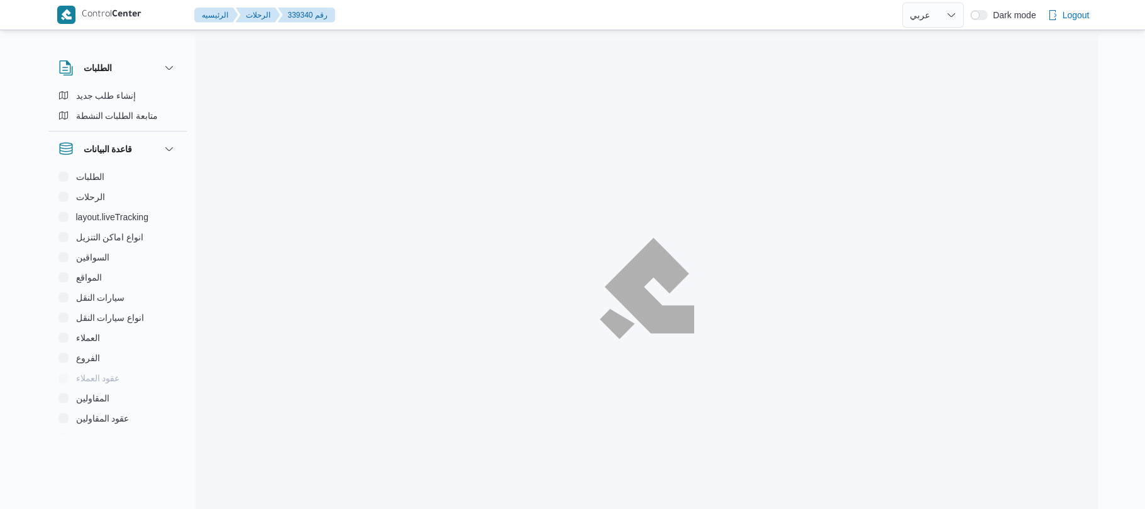
select select "ar"
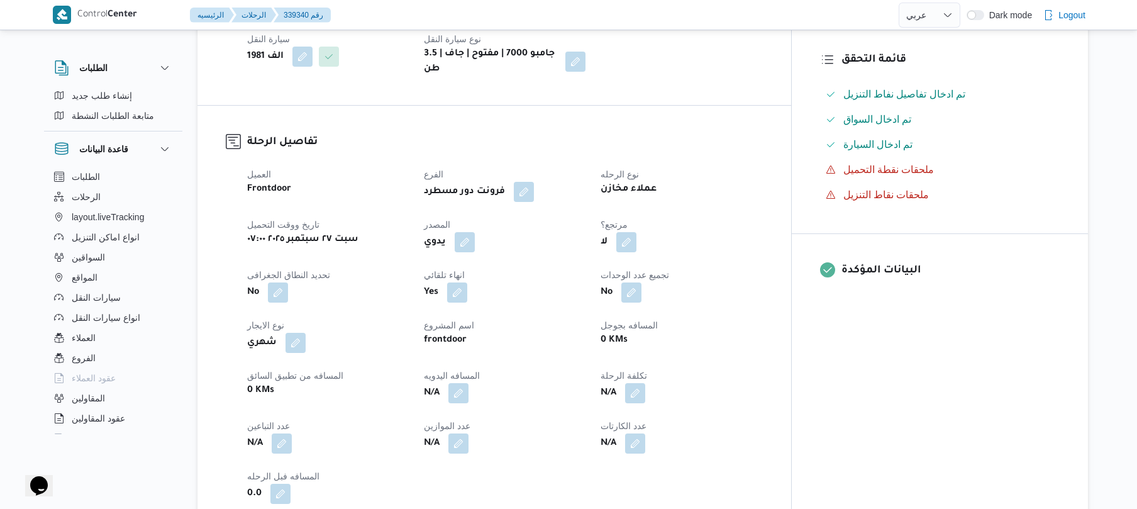
scroll to position [335, 0]
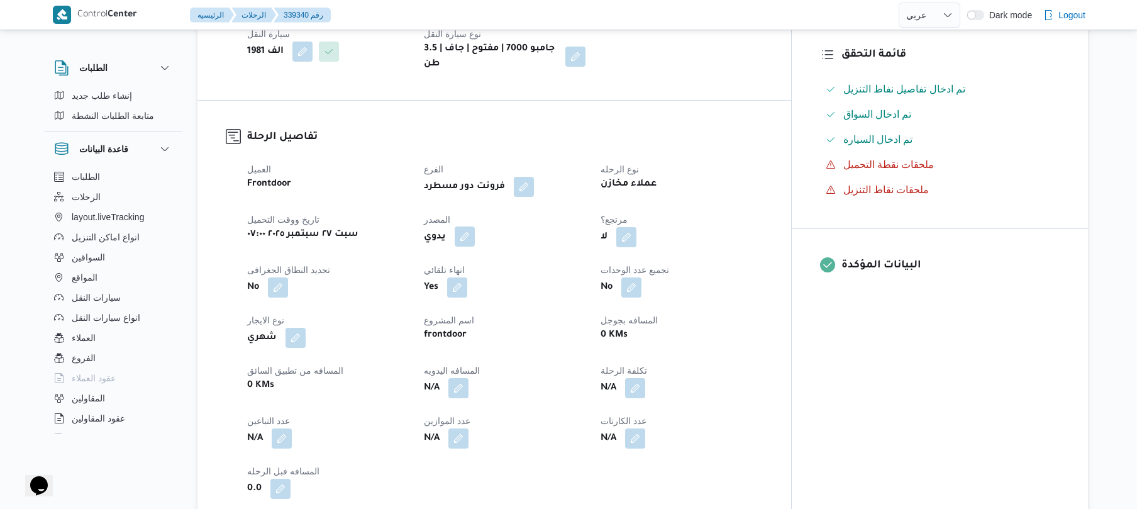
click at [475, 226] on button "button" at bounding box center [464, 236] width 20 height 20
click at [456, 262] on label "هل ستتم الرحله من خلال تطبيق السائق؟" at bounding box center [451, 264] width 163 height 15
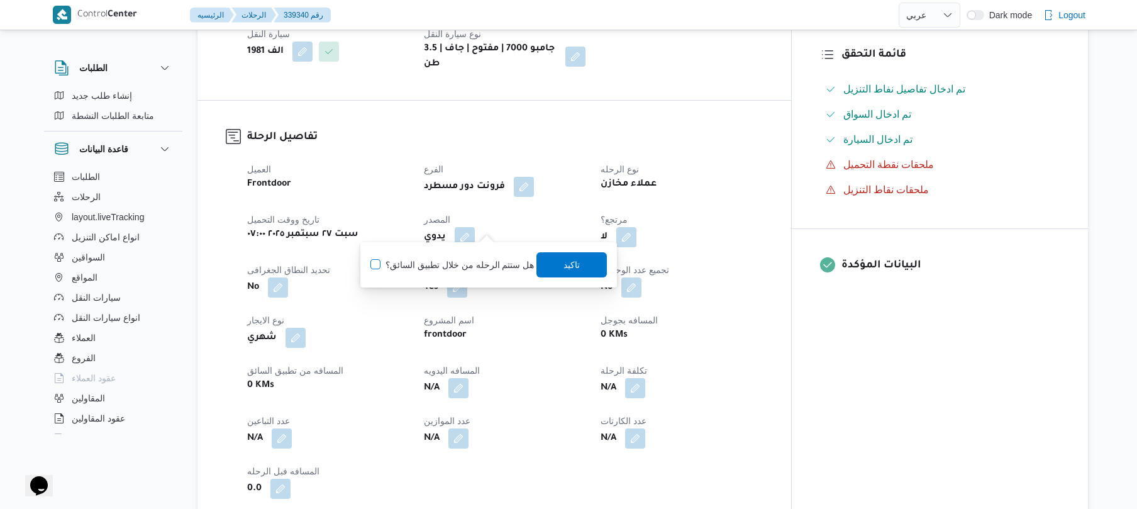
checkbox input "true"
click at [602, 270] on span "تاكيد" at bounding box center [572, 263] width 70 height 25
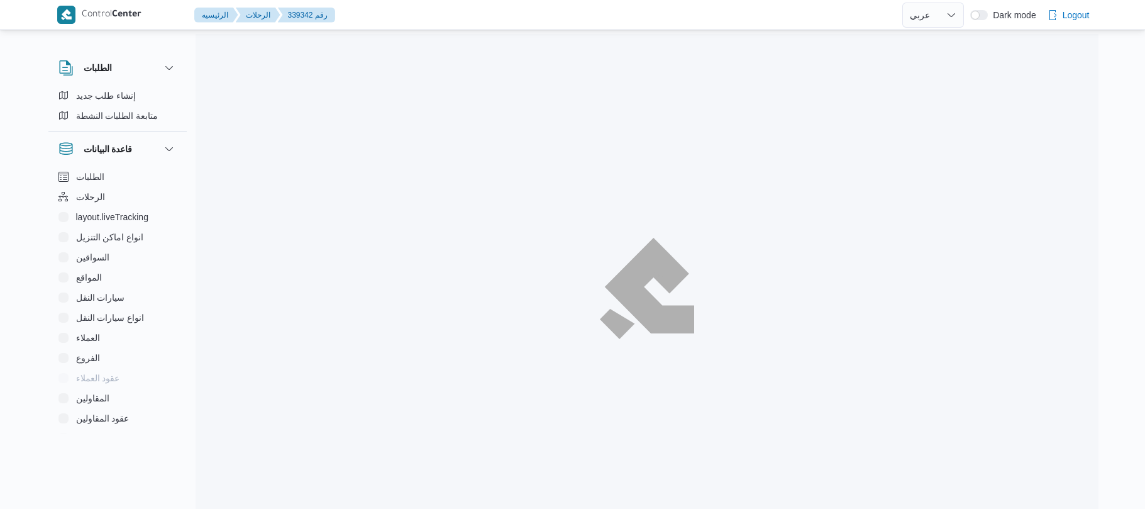
select select "ar"
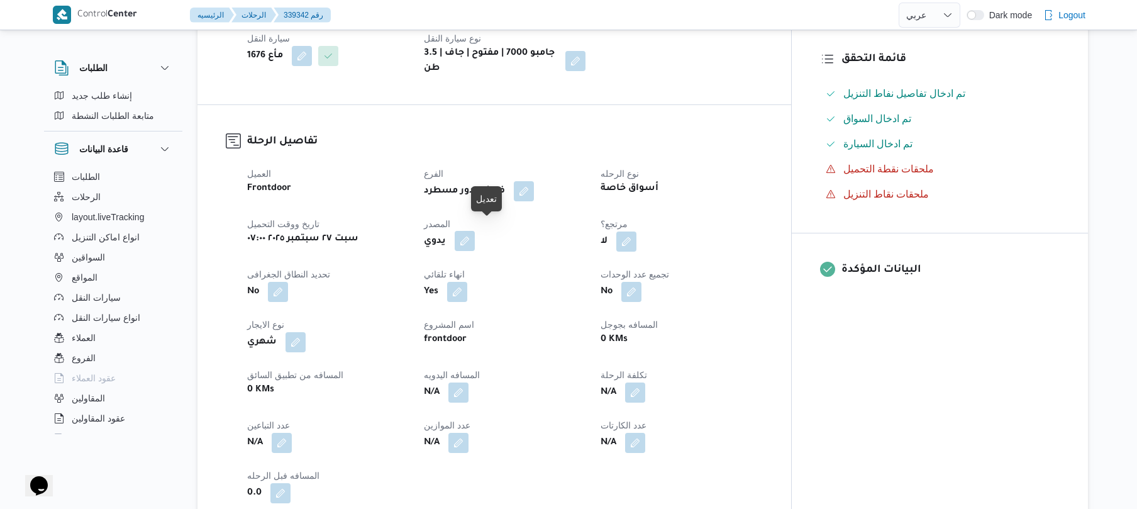
click at [475, 231] on button "button" at bounding box center [464, 241] width 20 height 20
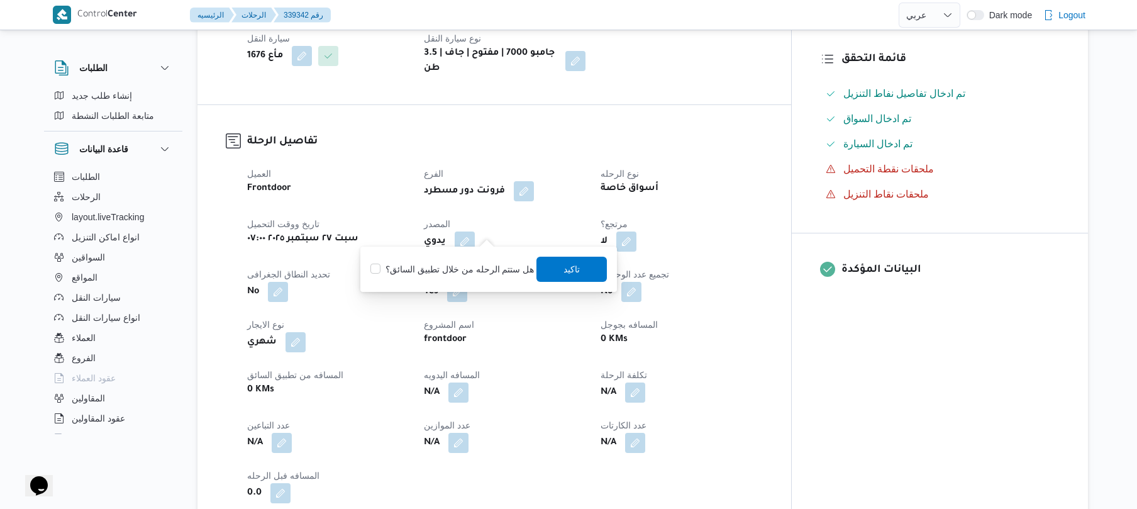
click at [458, 272] on label "هل ستتم الرحله من خلال تطبيق السائق؟" at bounding box center [451, 269] width 163 height 15
checkbox input "true"
click at [564, 270] on span "تاكيد" at bounding box center [572, 268] width 16 height 15
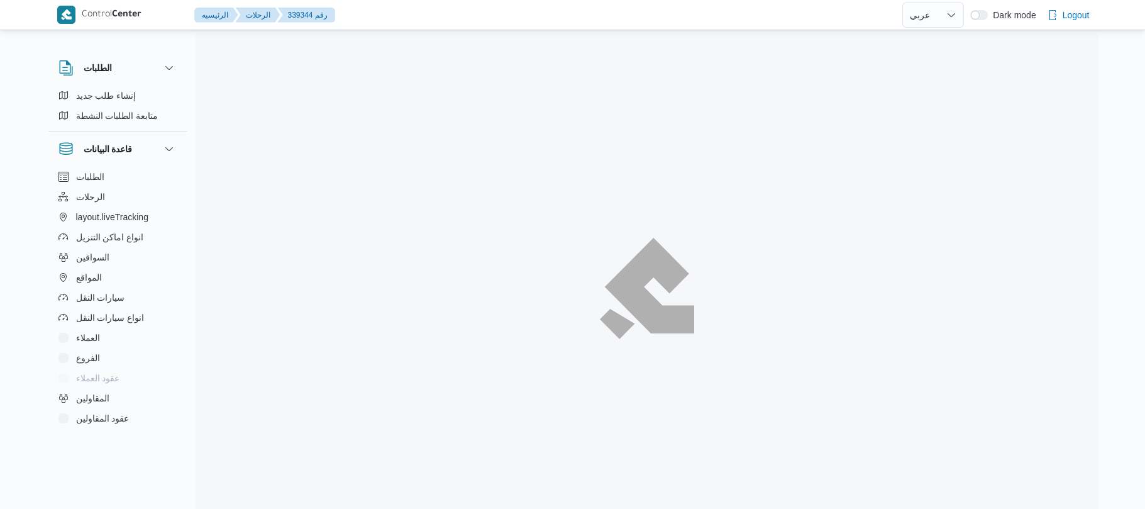
select select "ar"
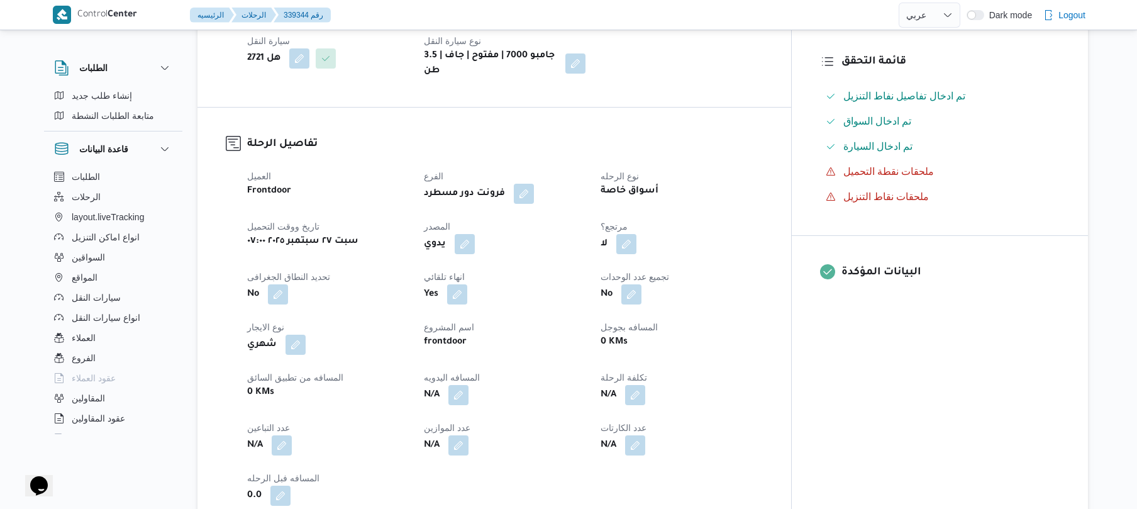
scroll to position [363, 0]
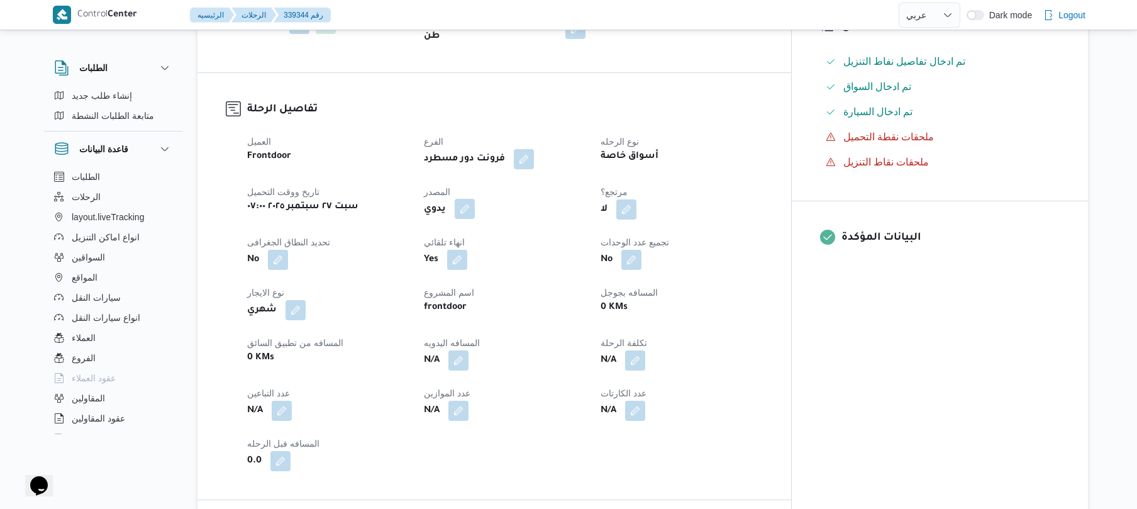
click at [475, 202] on button "button" at bounding box center [464, 209] width 20 height 20
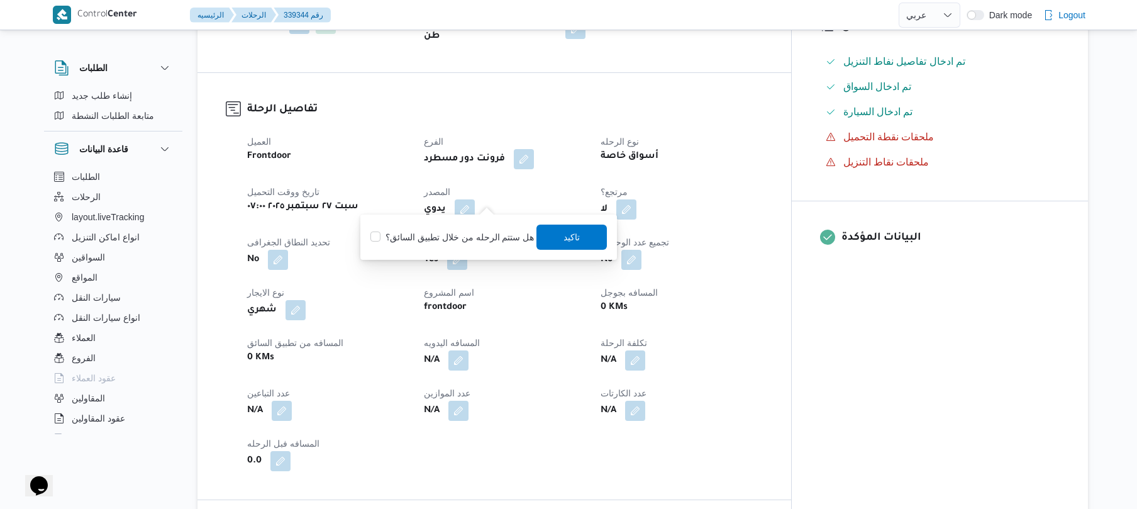
click at [453, 236] on label "هل ستتم الرحله من خلال تطبيق السائق؟" at bounding box center [451, 236] width 163 height 15
checkbox input "true"
click at [558, 234] on span "تاكيد" at bounding box center [572, 236] width 70 height 25
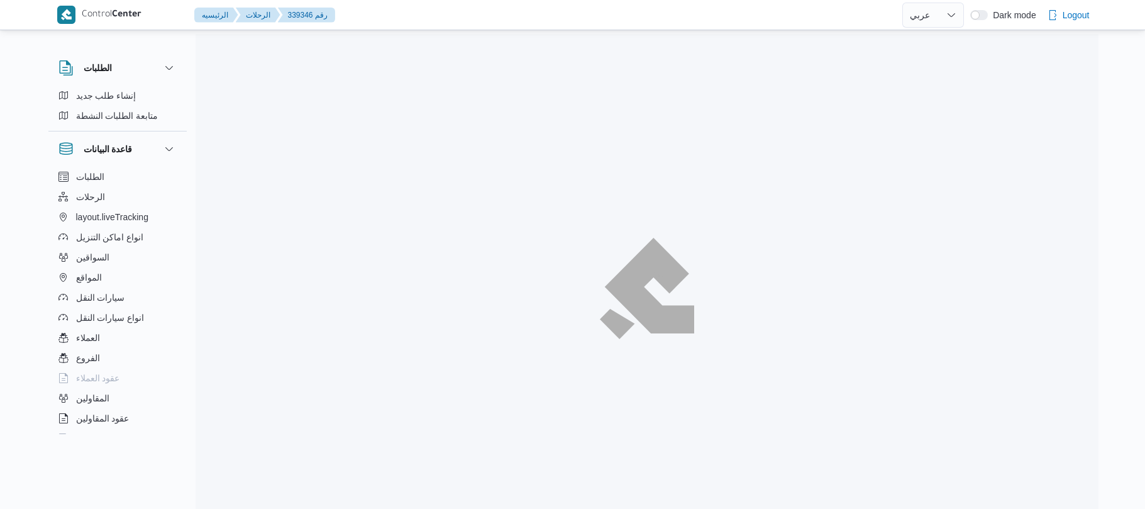
select select "ar"
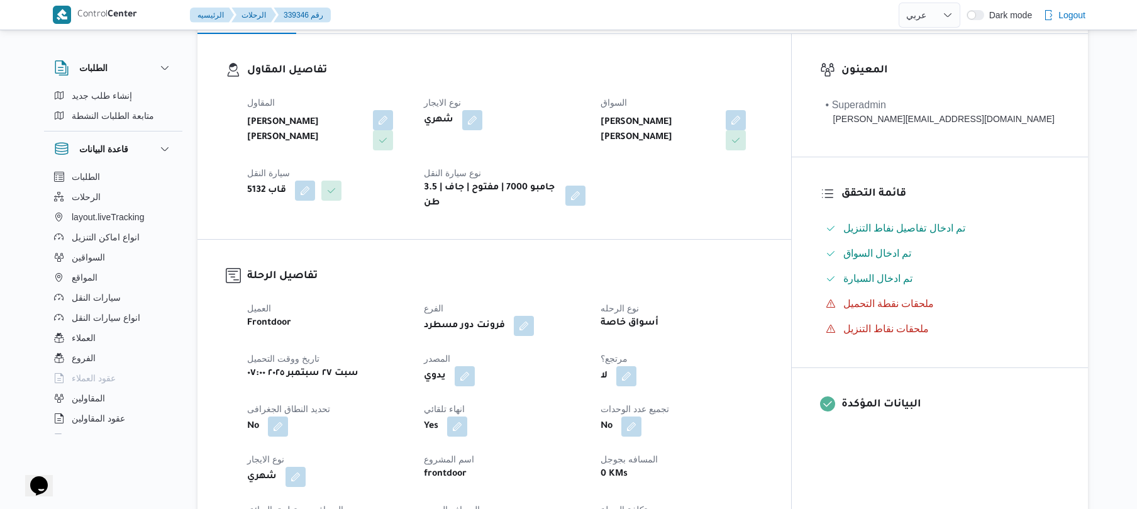
scroll to position [335, 0]
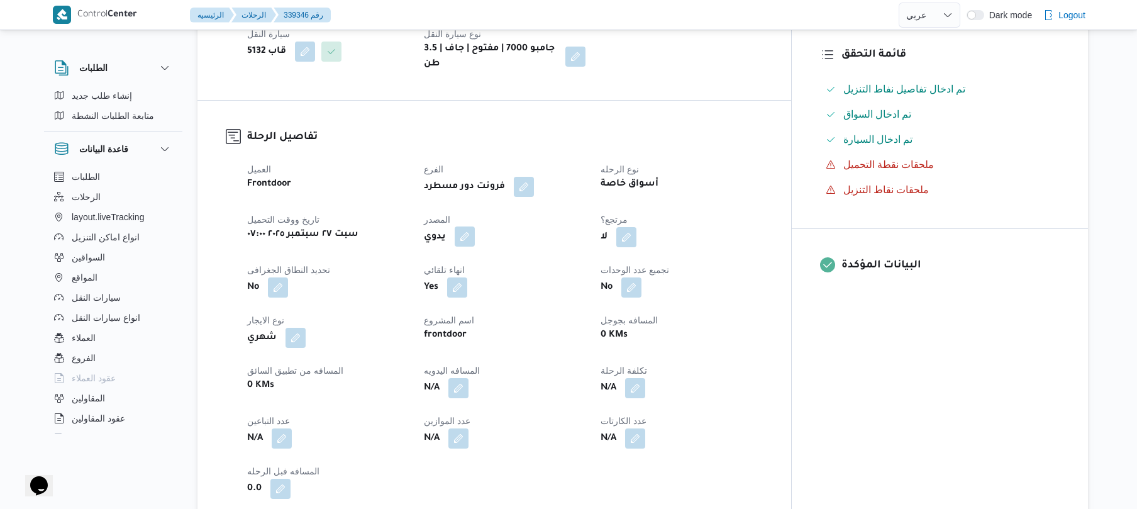
click at [475, 226] on button "button" at bounding box center [464, 236] width 20 height 20
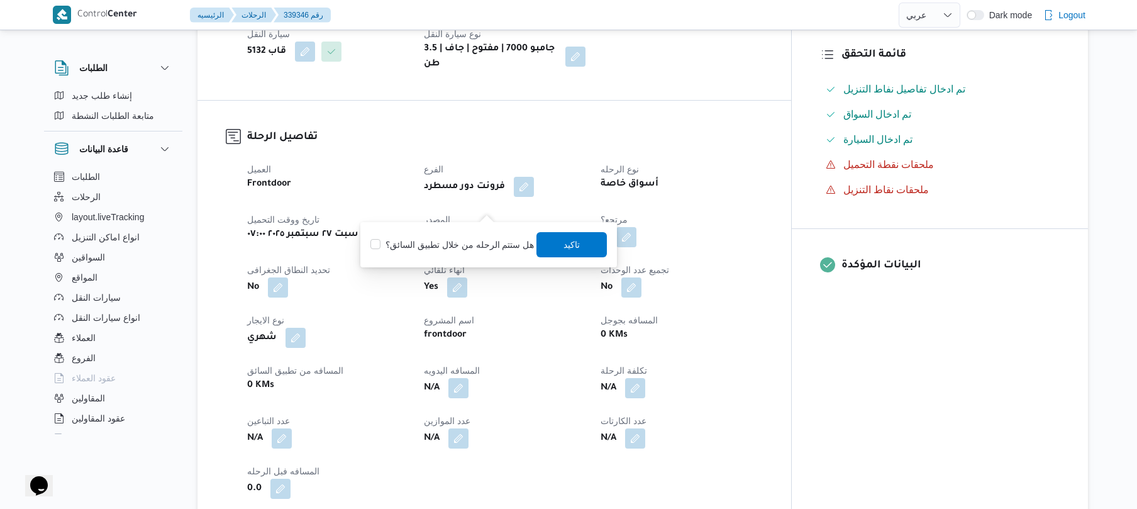
click at [464, 245] on label "هل ستتم الرحله من خلال تطبيق السائق؟" at bounding box center [451, 244] width 163 height 15
checkbox input "true"
click at [564, 245] on span "تاكيد" at bounding box center [572, 243] width 16 height 15
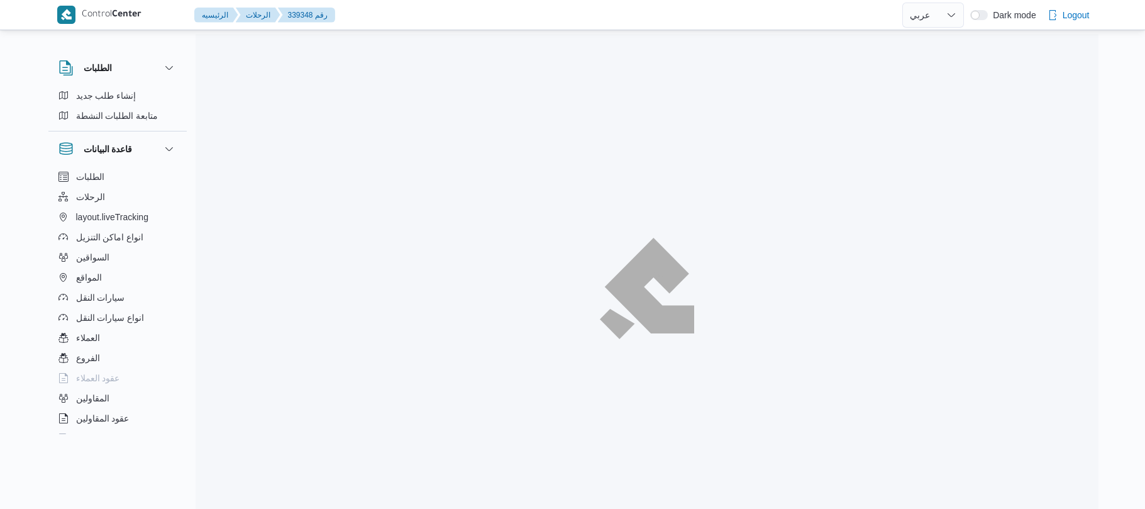
select select "ar"
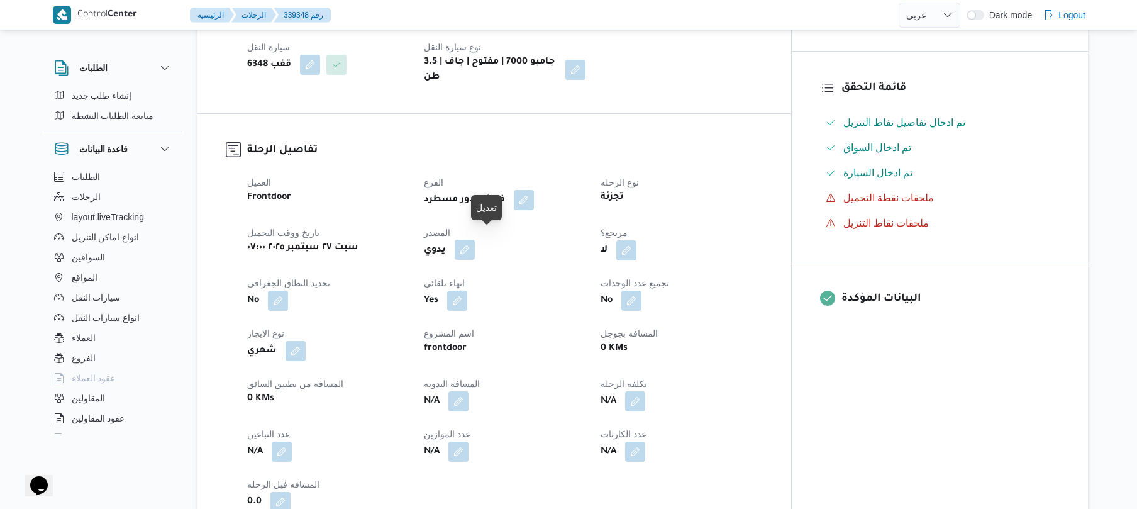
click at [475, 246] on button "button" at bounding box center [464, 250] width 20 height 20
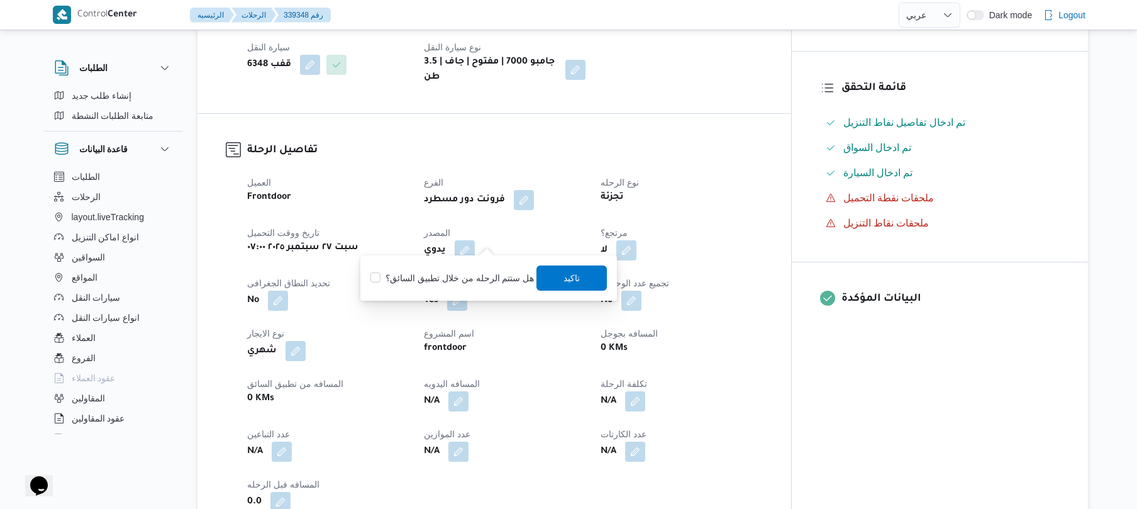
click at [456, 280] on label "هل ستتم الرحله من خلال تطبيق السائق؟" at bounding box center [451, 277] width 163 height 15
checkbox input "true"
click at [566, 275] on span "تاكيد" at bounding box center [572, 277] width 16 height 15
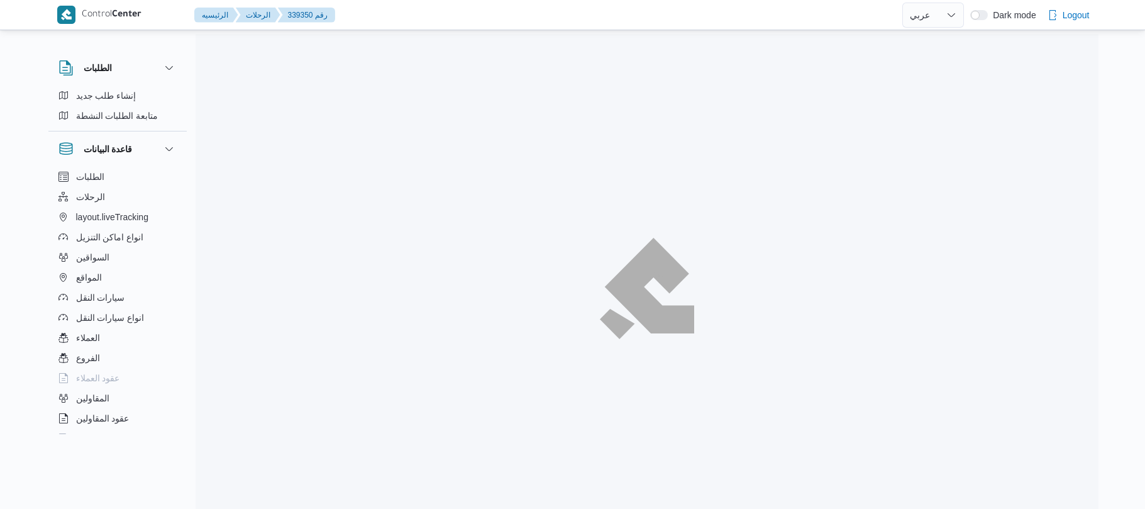
select select "ar"
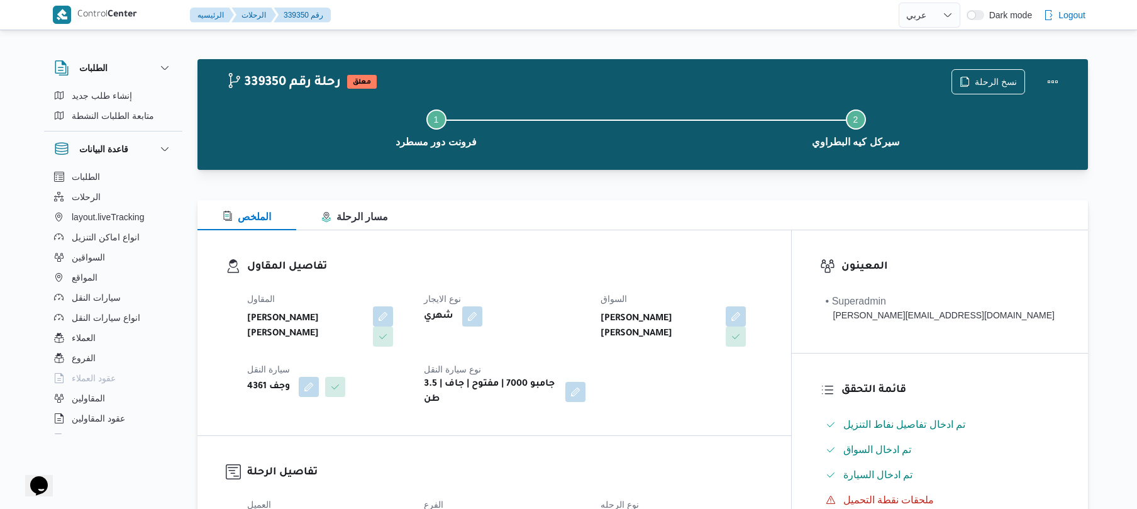
click at [609, 248] on div "تفاصيل المقاول المقاول [PERSON_NAME] [PERSON_NAME] نوع الايجار شهري السواق [PER…" at bounding box center [493, 332] width 593 height 205
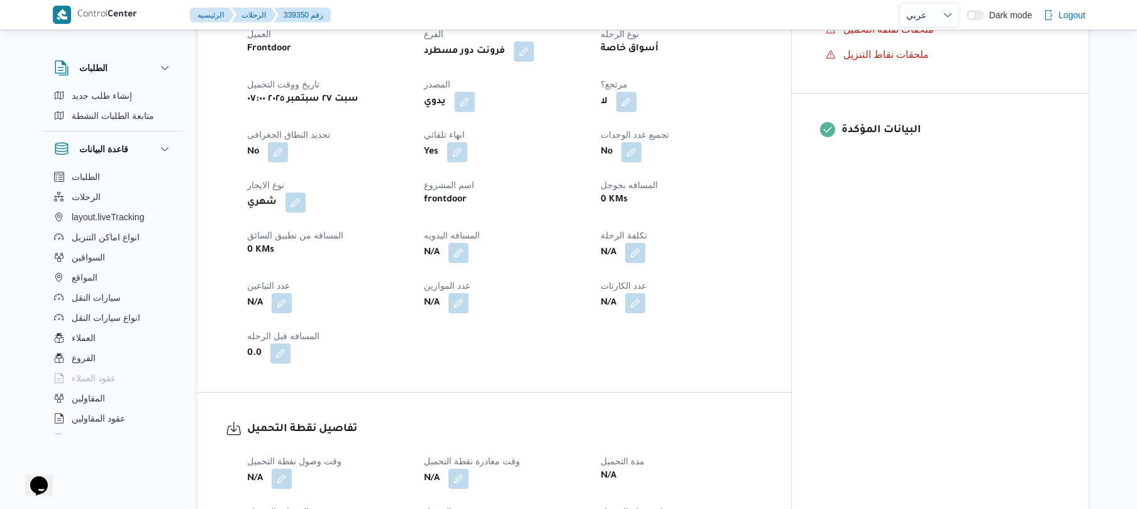
scroll to position [503, 0]
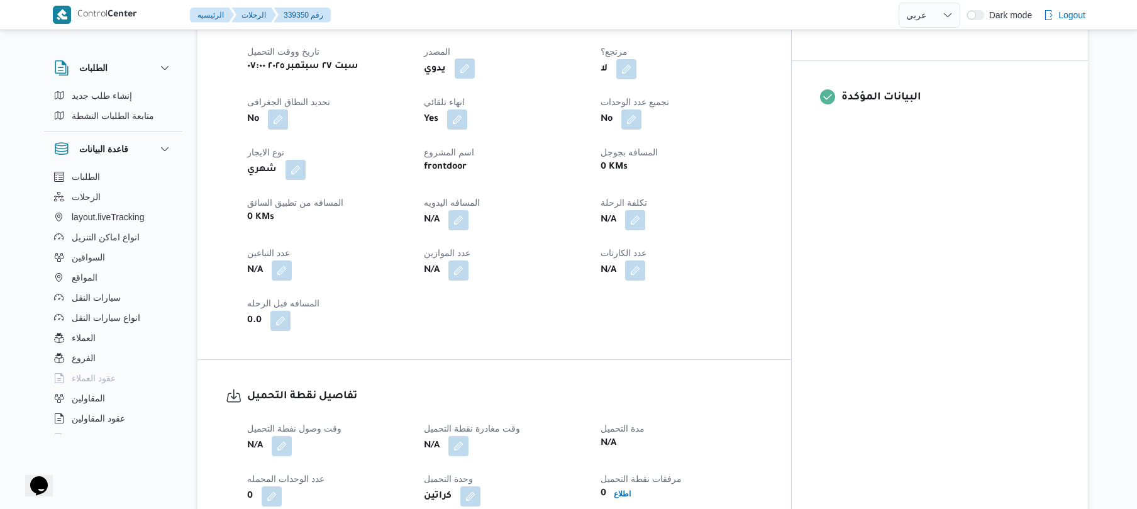
click at [475, 60] on button "button" at bounding box center [464, 68] width 20 height 20
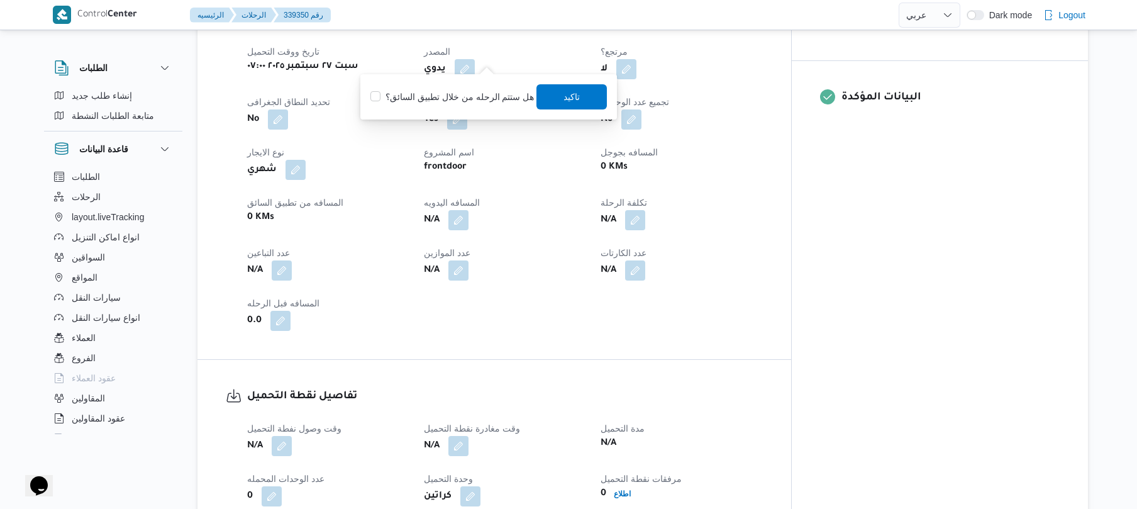
click at [481, 89] on label "هل ستتم الرحله من خلال تطبيق السائق؟" at bounding box center [451, 96] width 163 height 15
checkbox input "true"
click at [589, 99] on span "تاكيد" at bounding box center [572, 96] width 70 height 25
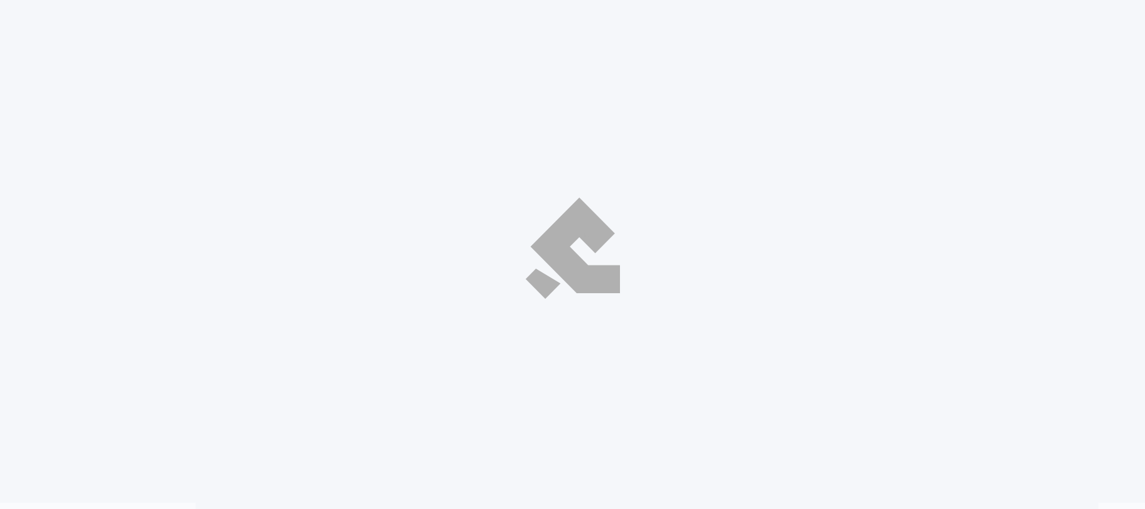
select select "ar"
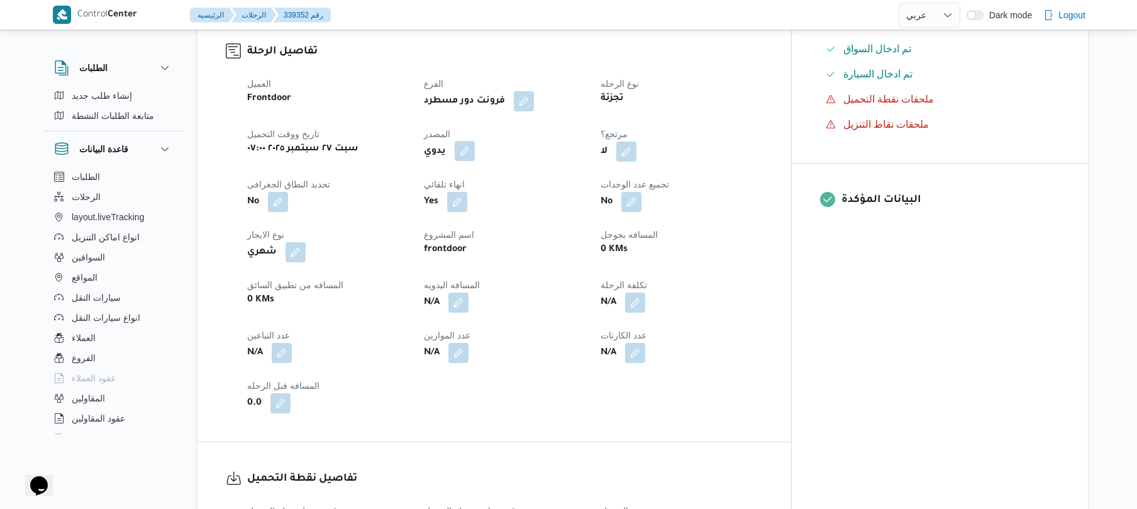
click at [475, 154] on button "button" at bounding box center [464, 151] width 20 height 20
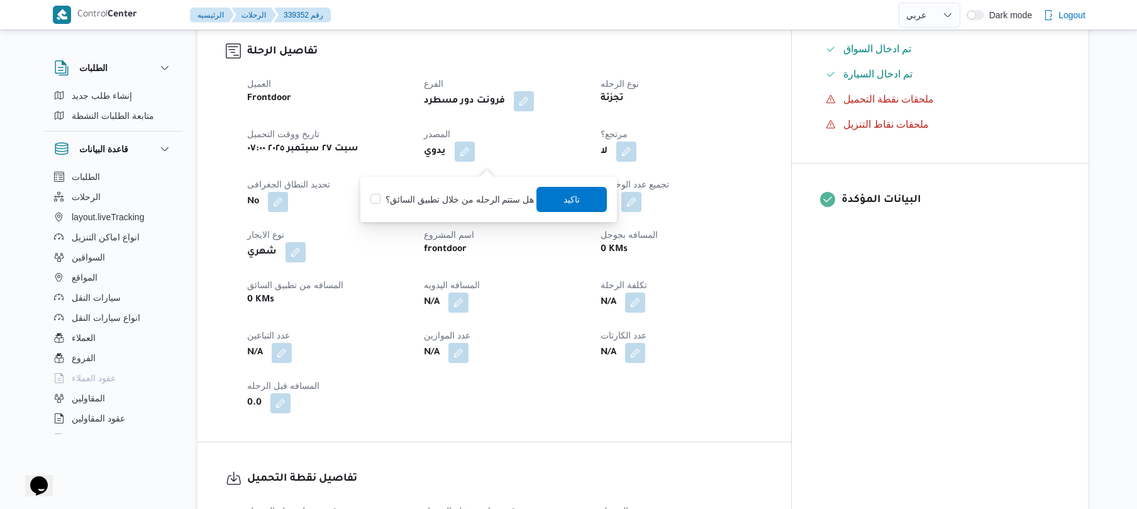
click at [482, 194] on label "هل ستتم الرحله من خلال تطبيق السائق؟" at bounding box center [451, 199] width 163 height 15
checkbox input "true"
click at [557, 199] on span "تاكيد" at bounding box center [572, 198] width 70 height 25
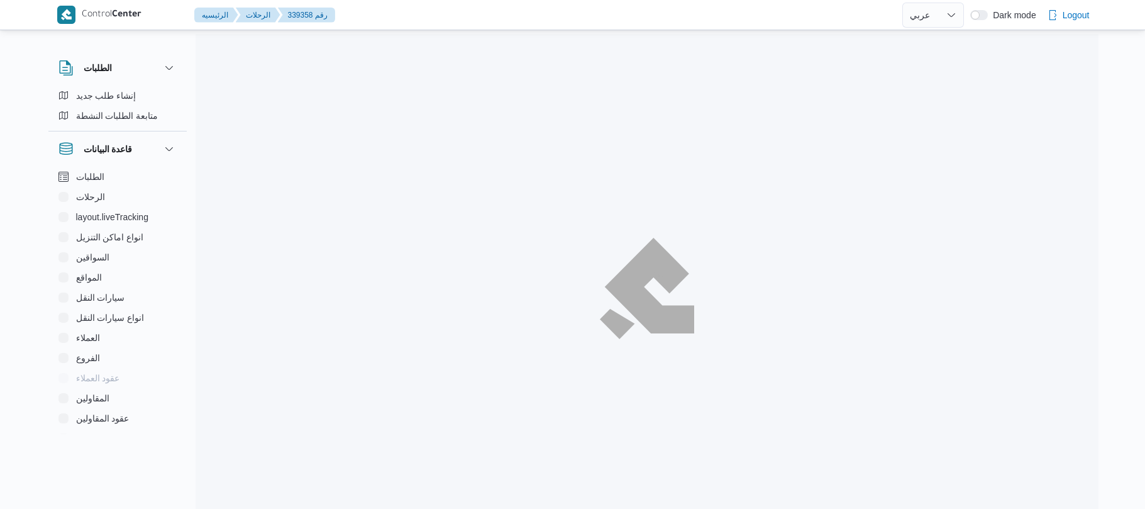
select select "ar"
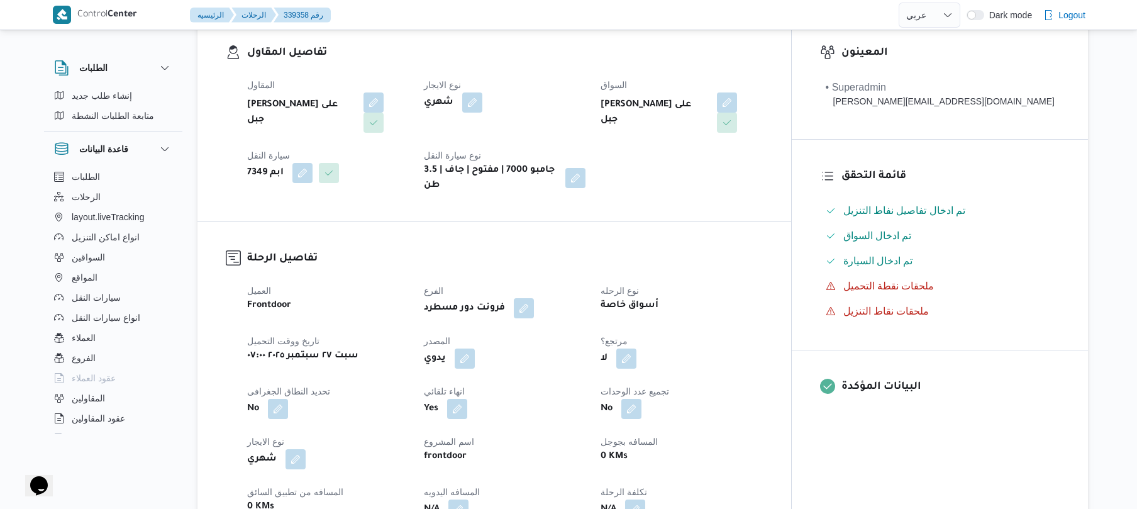
scroll to position [436, 0]
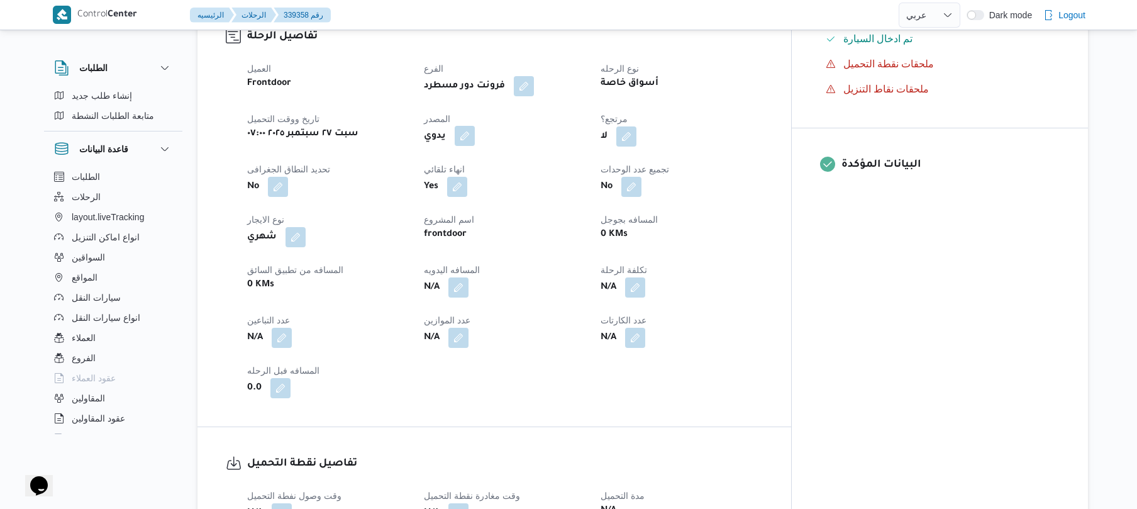
click at [475, 126] on button "button" at bounding box center [464, 136] width 20 height 20
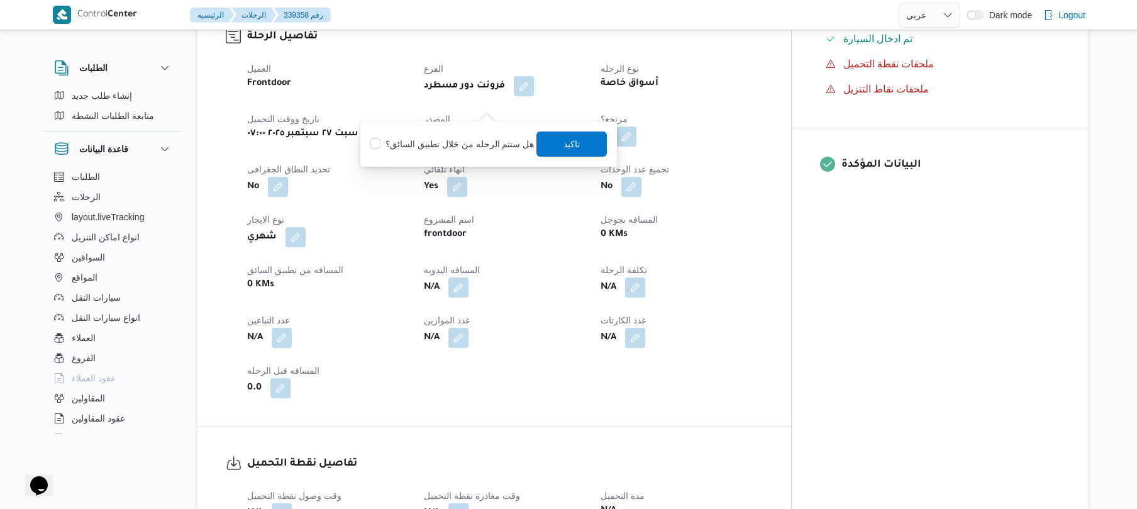
click at [475, 136] on label "هل ستتم الرحله من خلال تطبيق السائق؟" at bounding box center [451, 143] width 163 height 15
checkbox input "true"
click at [564, 151] on span "تاكيد" at bounding box center [572, 143] width 70 height 25
